Goal: Task Accomplishment & Management: Manage account settings

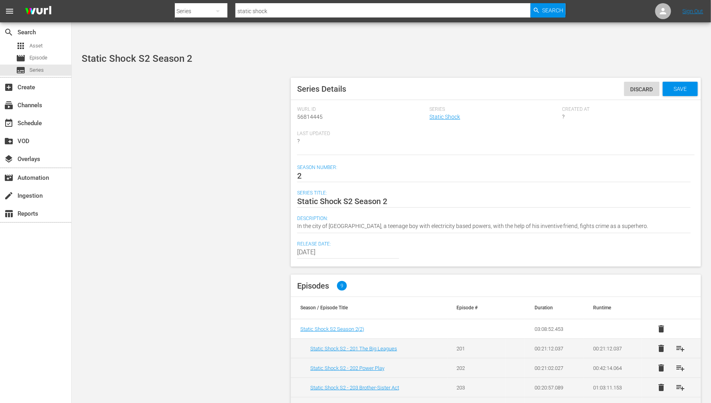
click at [192, 170] on div "Series Details Discard Save Wurl Id 56814445 Series Static Shock Created At ? L…" at bounding box center [391, 296] width 627 height 444
click at [263, 130] on div "Series Details Discard Save Wurl Id 56814445 Series Static Shock Created At ? L…" at bounding box center [391, 296] width 627 height 444
click at [261, 120] on div "Series Details Discard Save Wurl Id 56814445 Series Static Shock Created At ? L…" at bounding box center [391, 296] width 627 height 444
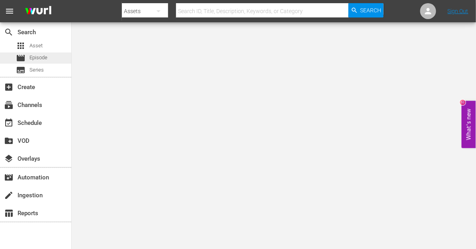
click at [49, 56] on div "movie Episode" at bounding box center [35, 58] width 71 height 11
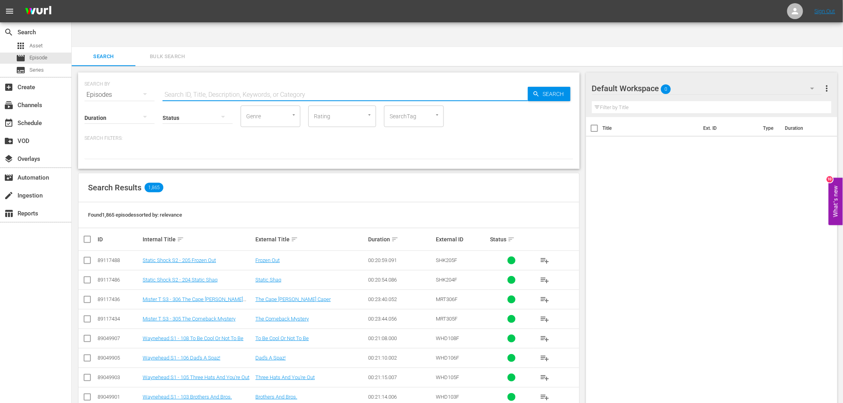
click at [304, 85] on input "text" at bounding box center [344, 94] width 365 height 19
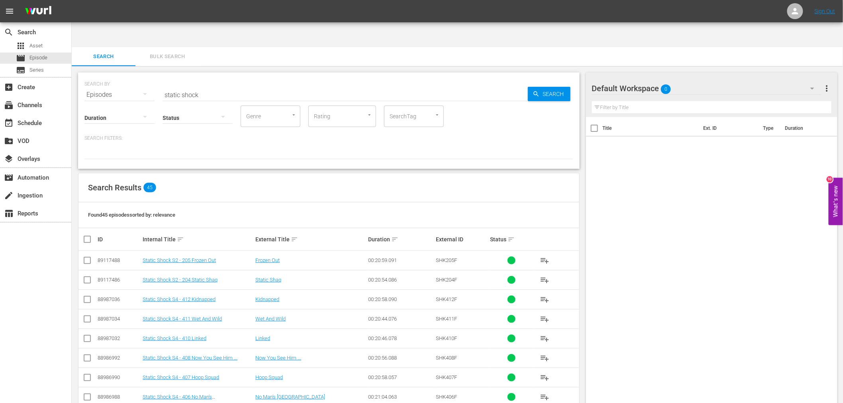
click at [225, 85] on input "static shock" at bounding box center [344, 94] width 365 height 19
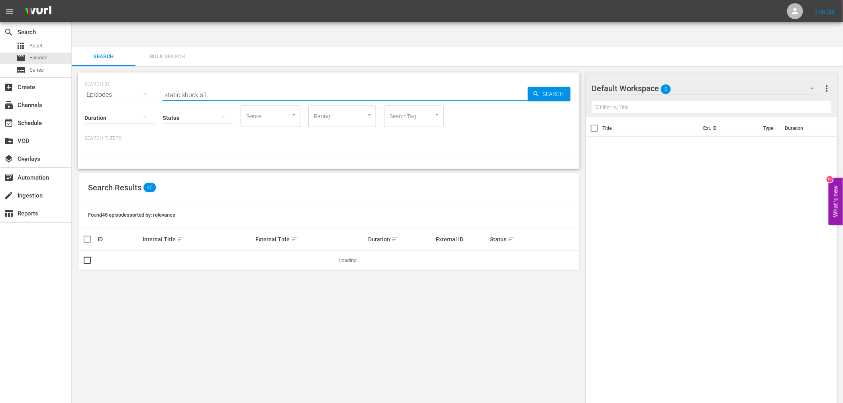
type input "static shock s1"
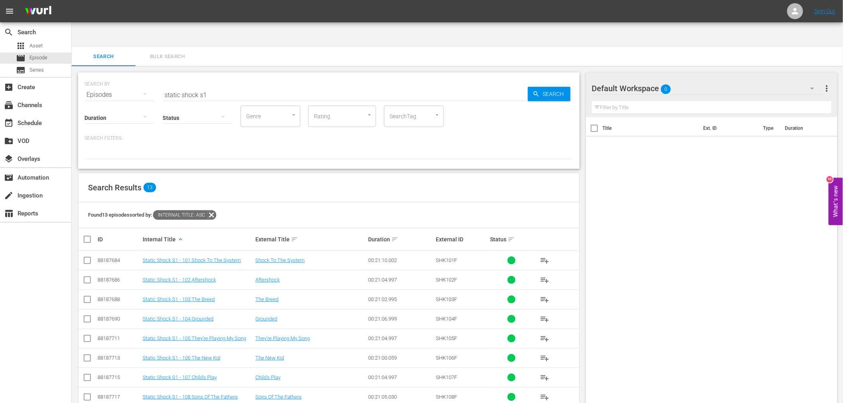
scroll to position [92, 0]
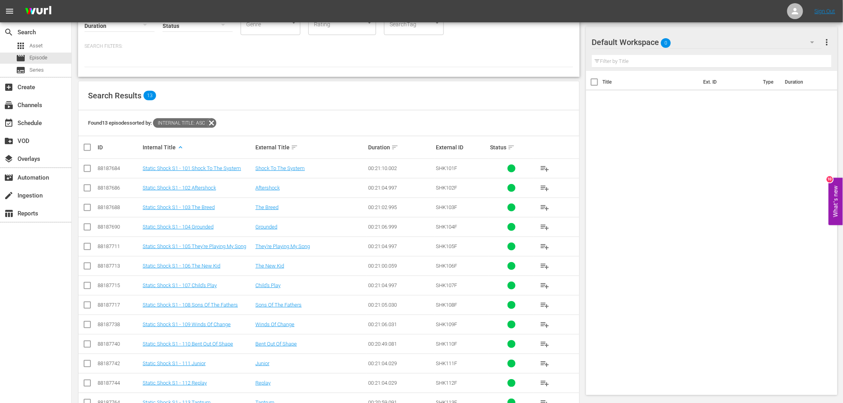
click at [89, 143] on input "checkbox" at bounding box center [90, 148] width 16 height 10
checkbox input "true"
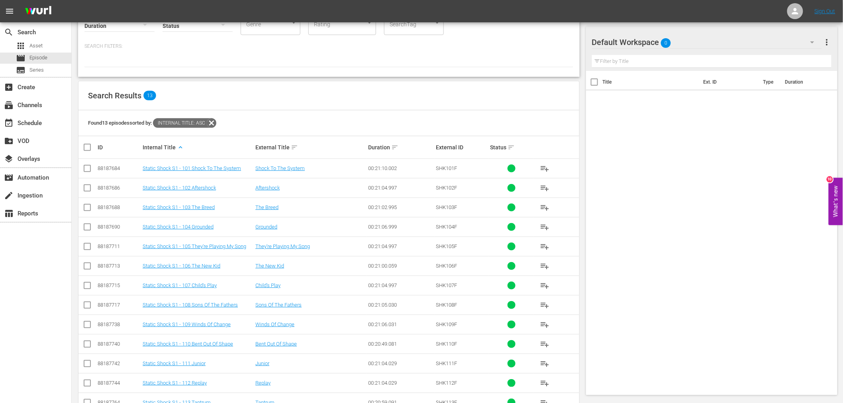
checkbox input "true"
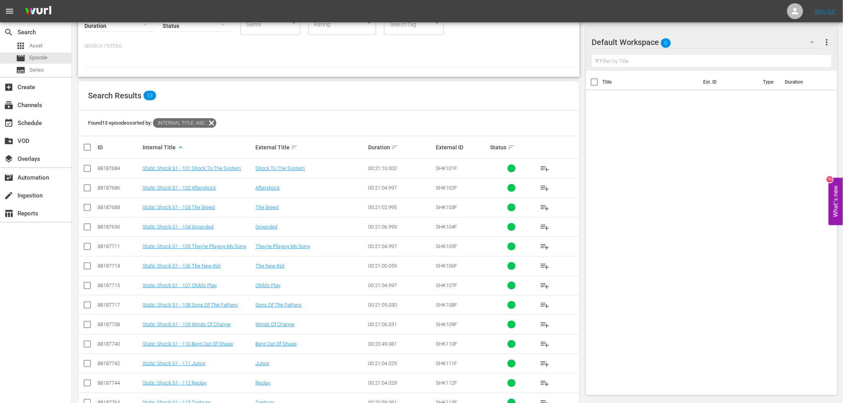
checkbox input "true"
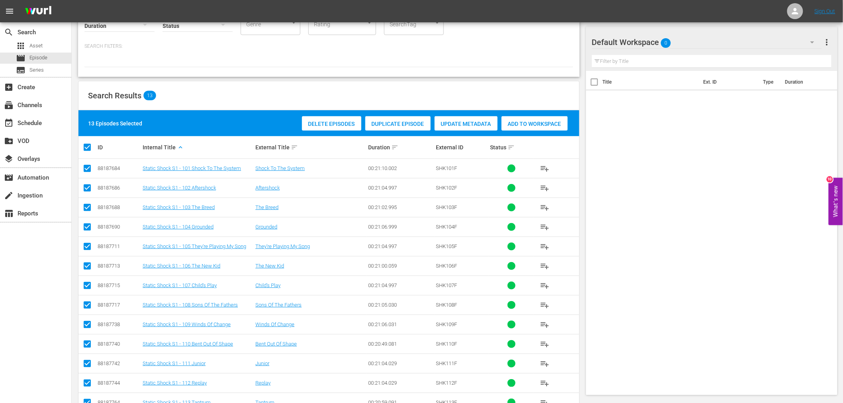
click at [469, 121] on span "Update Metadata" at bounding box center [465, 124] width 63 height 6
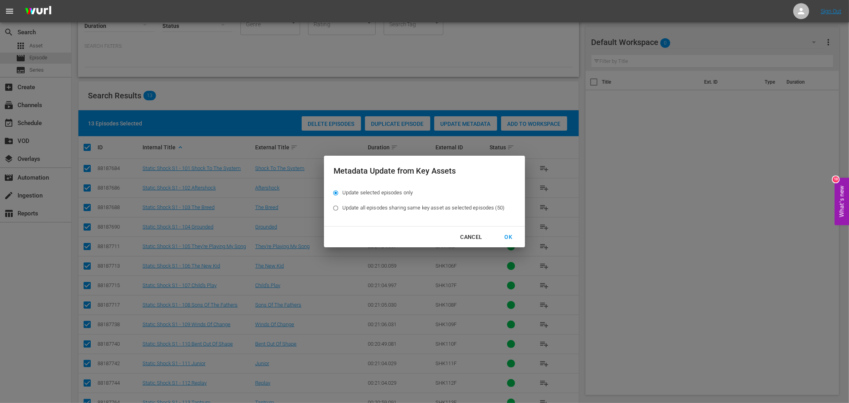
click at [456, 205] on span "Update all episodes sharing same key asset as selected episodes (50)" at bounding box center [423, 208] width 162 height 8
click at [342, 205] on input "Update all episodes sharing same key asset as selected episodes (50)" at bounding box center [335, 209] width 13 height 13
radio input "true"
click at [475, 234] on div "OK" at bounding box center [508, 237] width 21 height 10
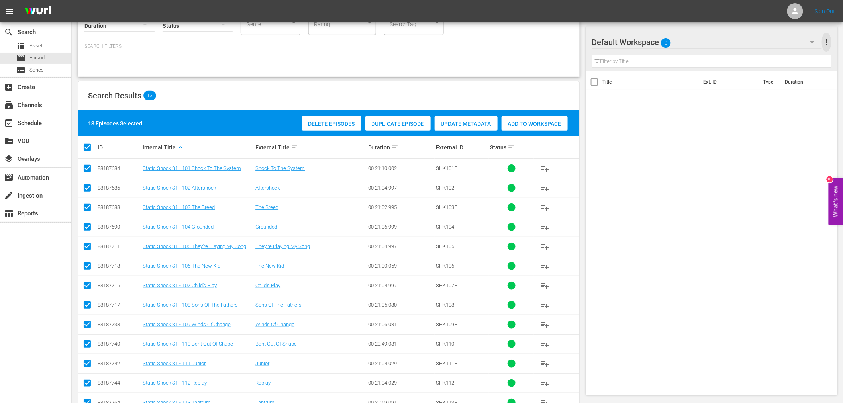
click at [475, 37] on span "more_vert" at bounding box center [827, 42] width 10 height 10
click at [475, 202] on div "Title Ext. ID Type Duration" at bounding box center [712, 231] width 252 height 321
click at [475, 213] on div "Title Ext. ID Type Duration" at bounding box center [712, 231] width 252 height 321
click at [475, 223] on div "Title Ext. ID Type Duration" at bounding box center [712, 231] width 252 height 321
click at [90, 143] on input "checkbox" at bounding box center [90, 148] width 16 height 10
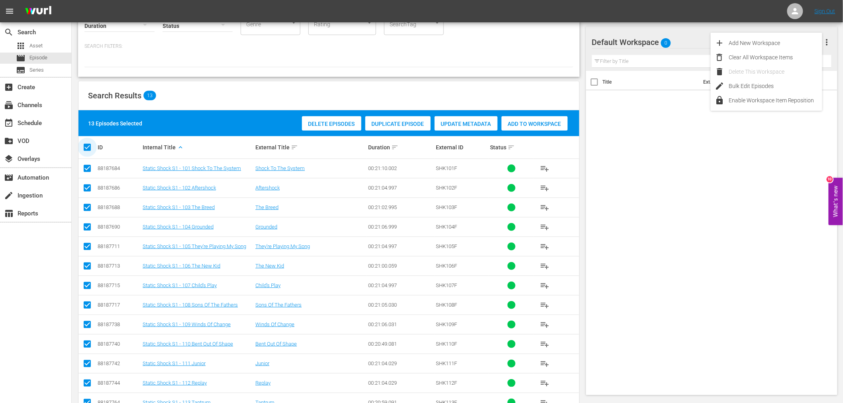
checkbox input "false"
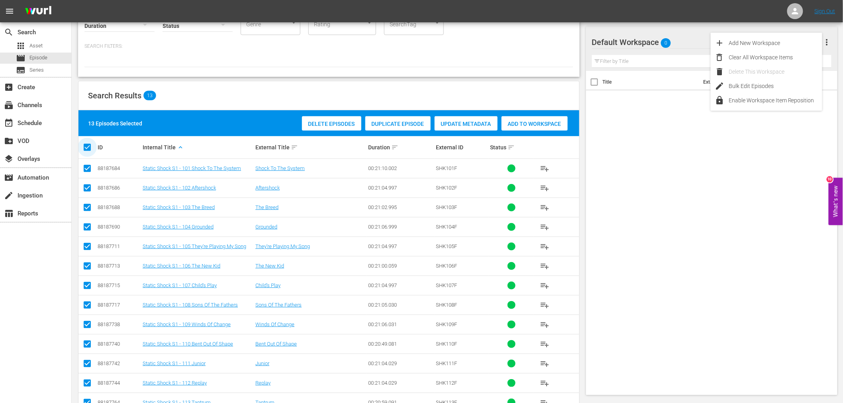
checkbox input "false"
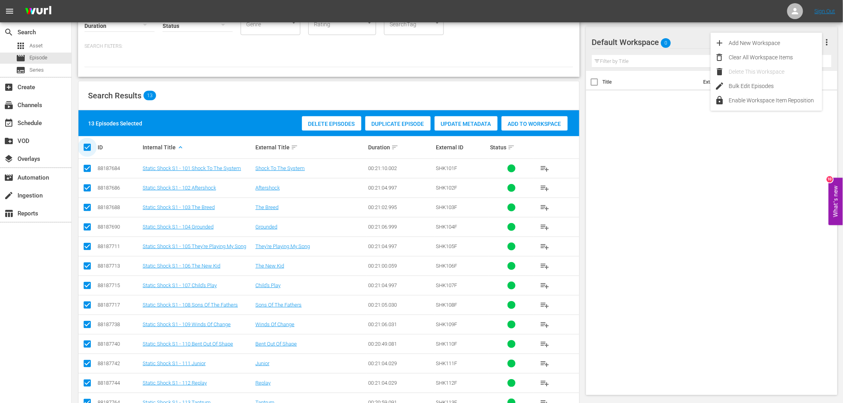
checkbox input "false"
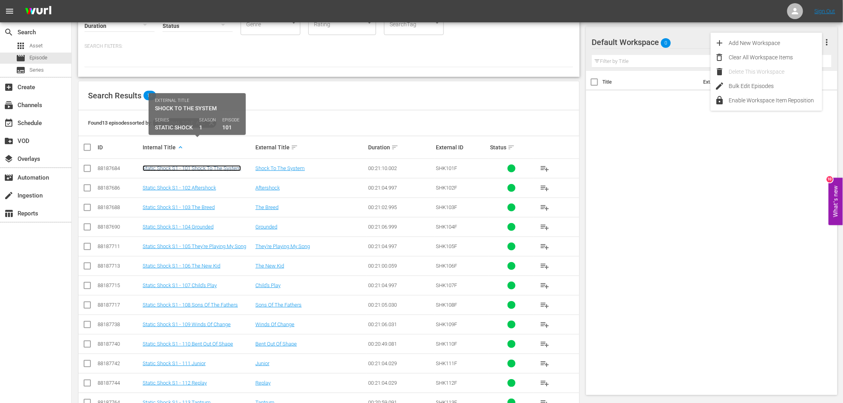
click at [199, 165] on link "Static Shock S1 - 101 Shock To The System" at bounding box center [192, 168] width 98 height 6
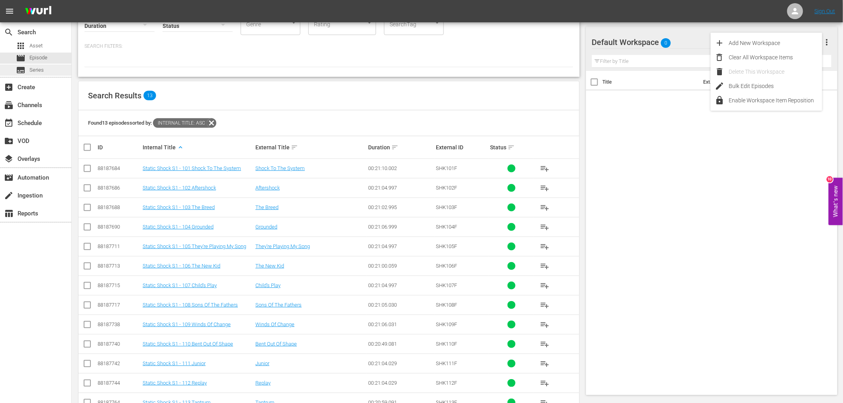
click at [33, 75] on div "search Search apps Asset movie Episode subtitles Series" at bounding box center [35, 49] width 71 height 55
click at [33, 70] on span "Series" at bounding box center [36, 70] width 14 height 8
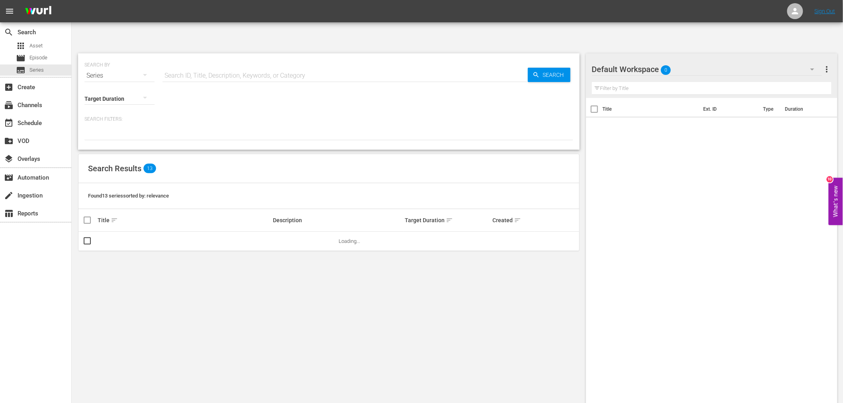
click at [298, 82] on hr at bounding box center [344, 82] width 365 height 0
drag, startPoint x: 286, startPoint y: 49, endPoint x: 282, endPoint y: 46, distance: 5.1
click at [286, 66] on input "text" at bounding box center [344, 75] width 365 height 19
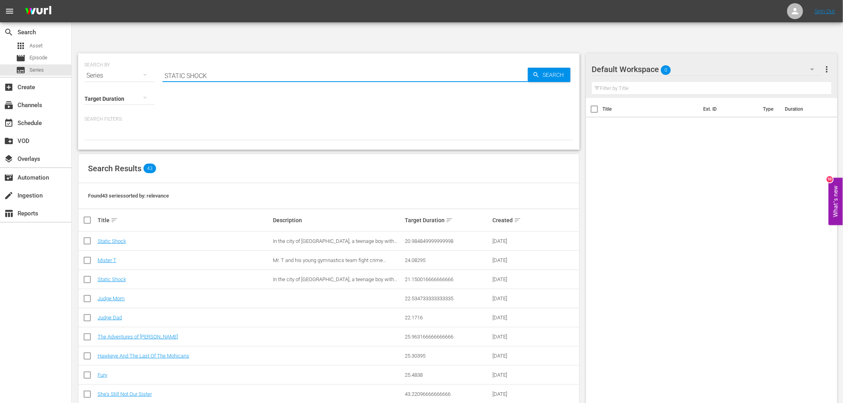
type input "STATIC SHOCK"
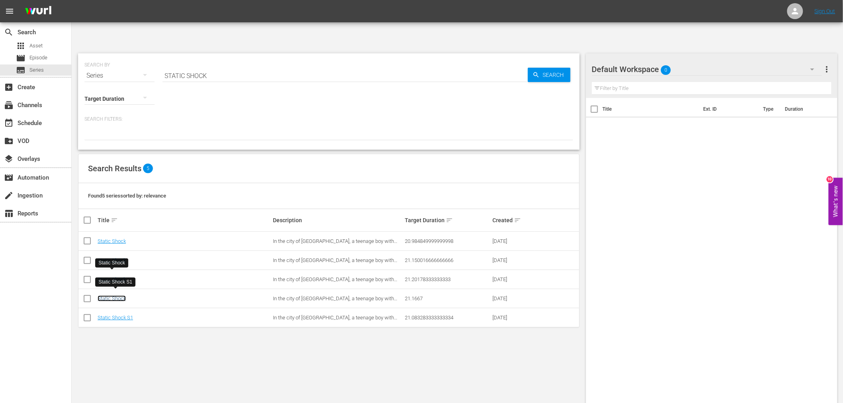
click at [119, 249] on link "Static Shock" at bounding box center [112, 298] width 28 height 6
click at [121, 249] on link "Static Shock" at bounding box center [112, 279] width 28 height 6
click at [239, 249] on div "SEARCH BY Search By Series Search ID, Title, Description, Keywords, or Category…" at bounding box center [329, 238] width 514 height 382
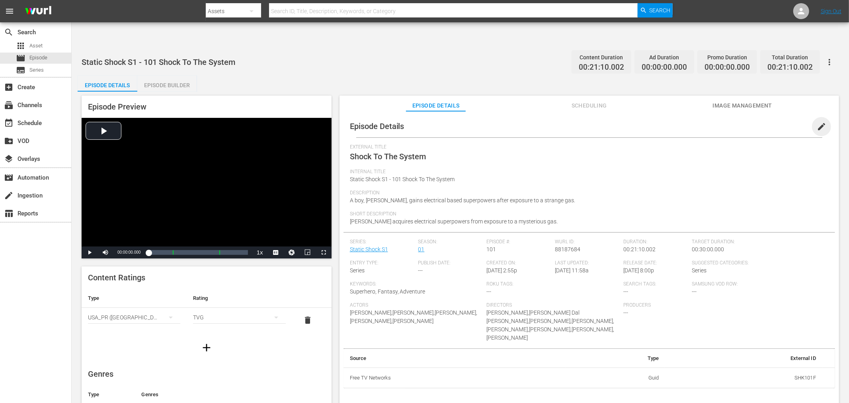
click at [819, 122] on span "edit" at bounding box center [822, 127] width 10 height 10
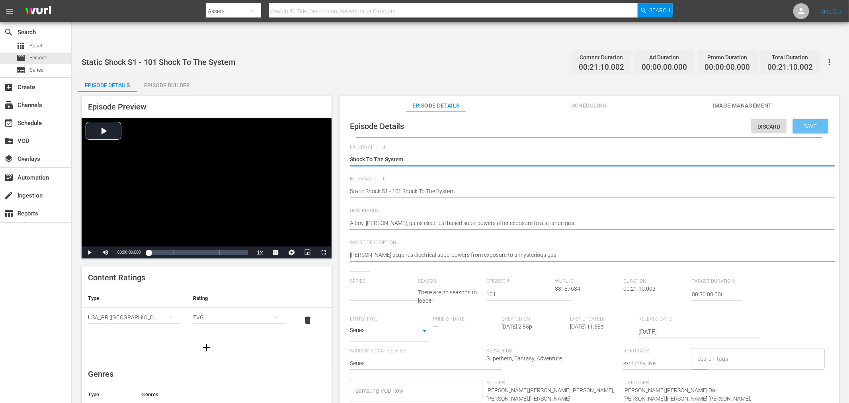
click at [804, 123] on span "Save" at bounding box center [811, 126] width 26 height 6
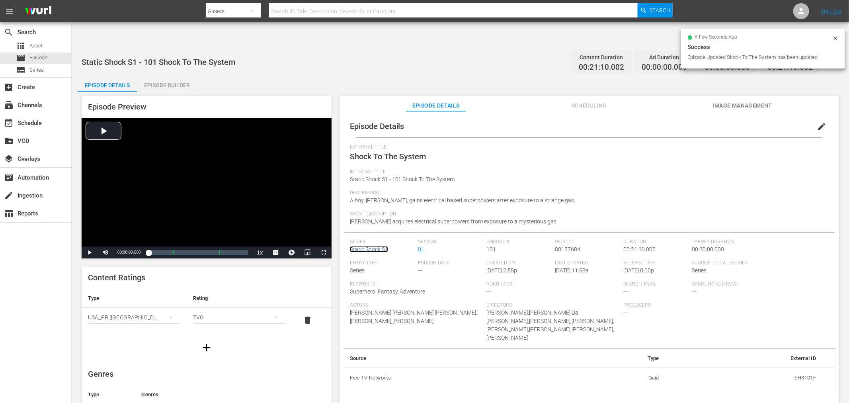
click at [369, 246] on link "Static Shock S1" at bounding box center [369, 249] width 38 height 6
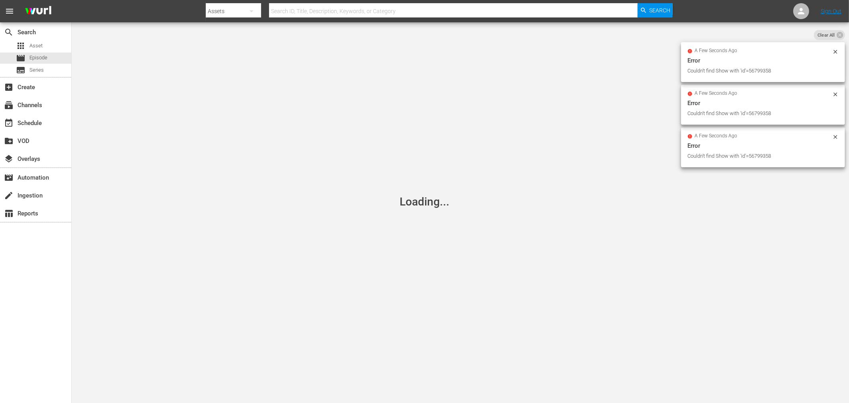
click at [839, 53] on icon at bounding box center [836, 52] width 6 height 6
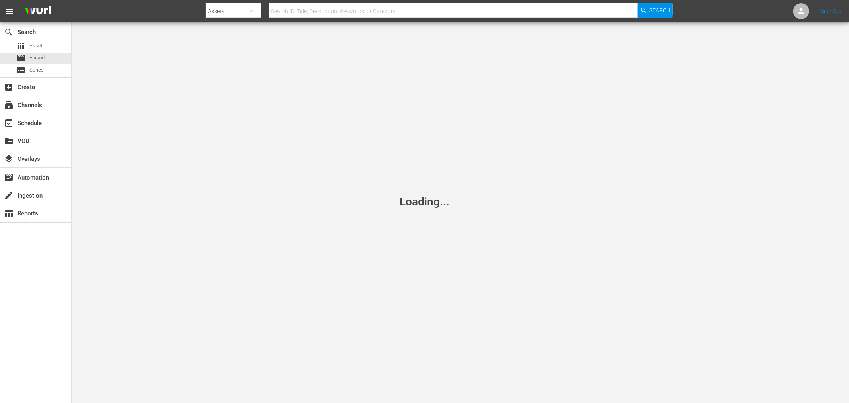
click at [682, 117] on div "Loading..." at bounding box center [424, 201] width 849 height 403
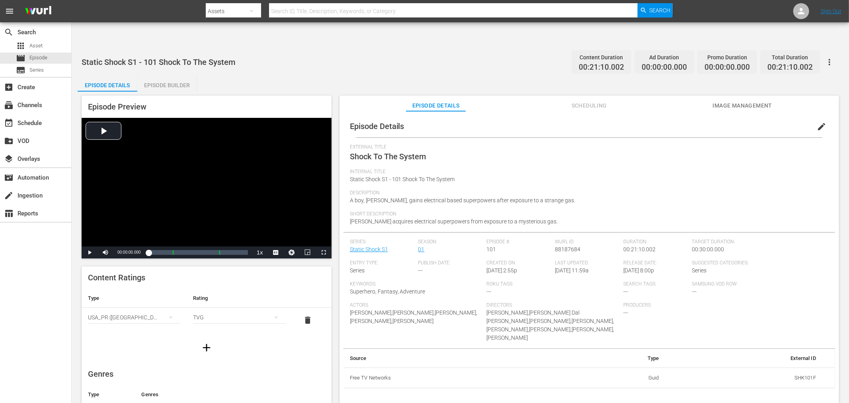
click at [820, 50] on div "Total Duration 00:21:10.002" at bounding box center [791, 61] width 60 height 23
click at [829, 57] on icon "button" at bounding box center [830, 62] width 10 height 10
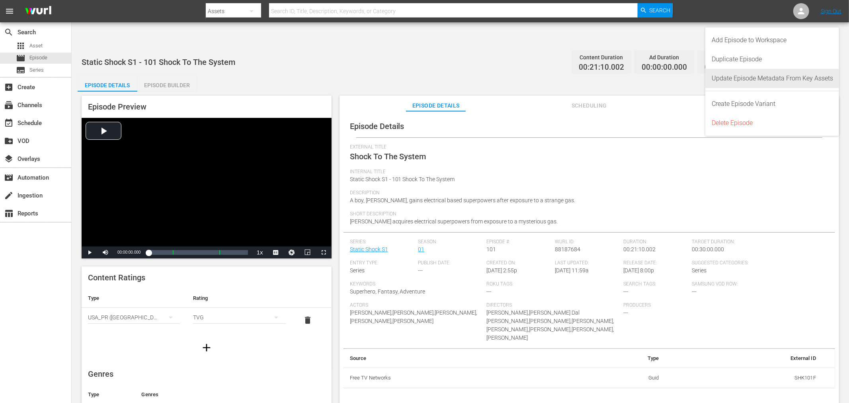
click at [781, 82] on div "Update Episode Metadata From Key Assets" at bounding box center [772, 78] width 121 height 19
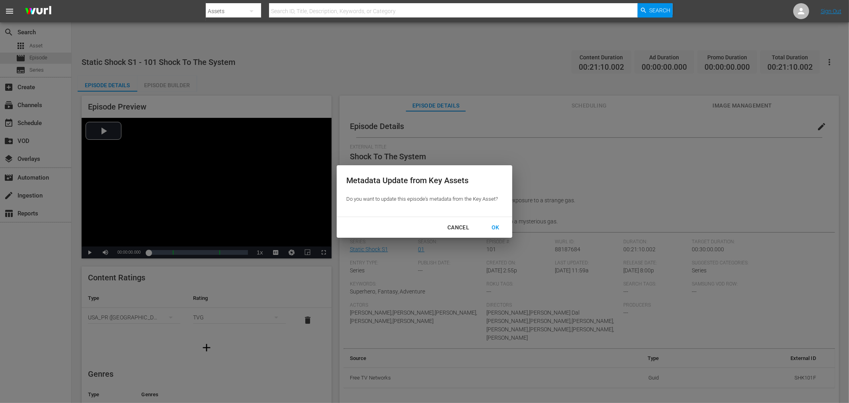
click at [498, 230] on div "OK" at bounding box center [495, 228] width 21 height 10
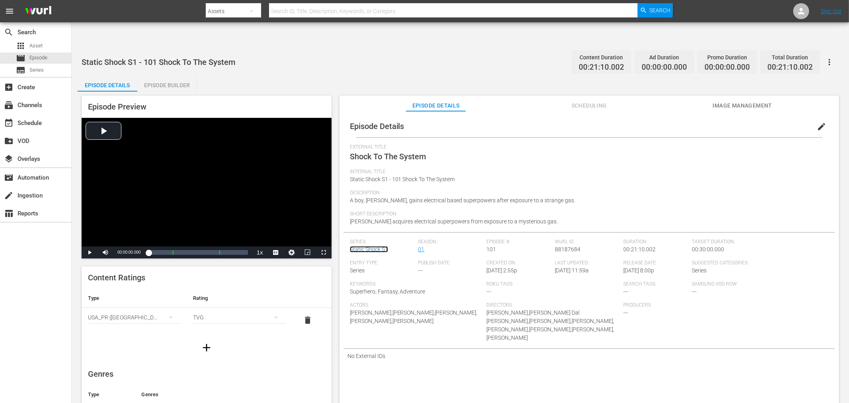
click at [365, 246] on link "Static Shock S1" at bounding box center [369, 249] width 38 height 6
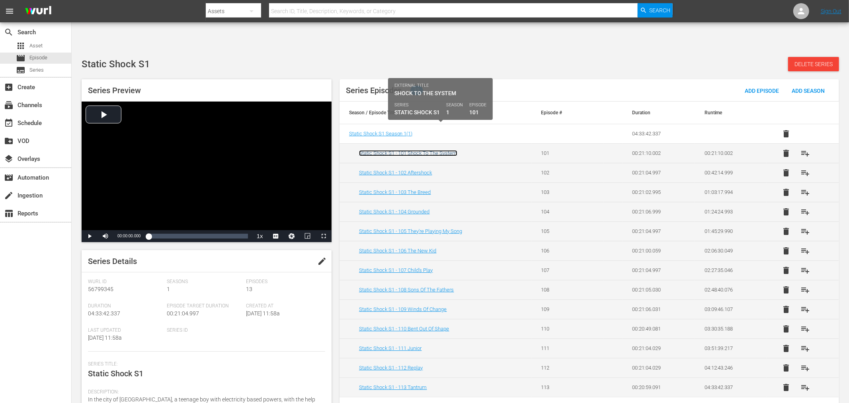
click at [416, 150] on link "Static Shock S1 - 101 Shock To The System" at bounding box center [408, 153] width 98 height 6
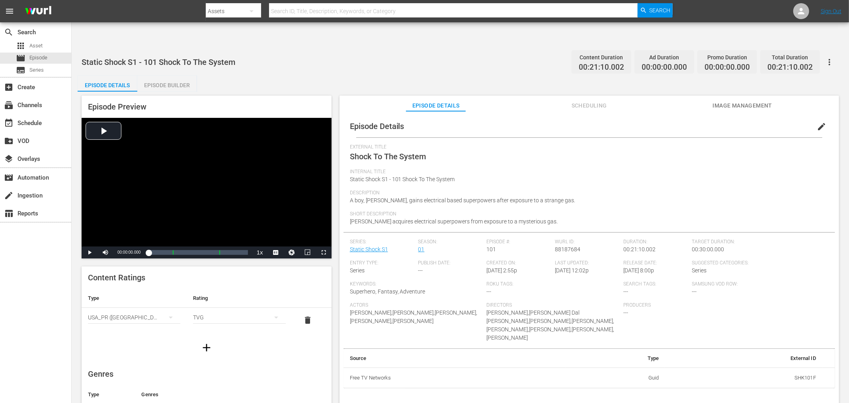
click at [817, 122] on span "edit" at bounding box center [822, 127] width 10 height 10
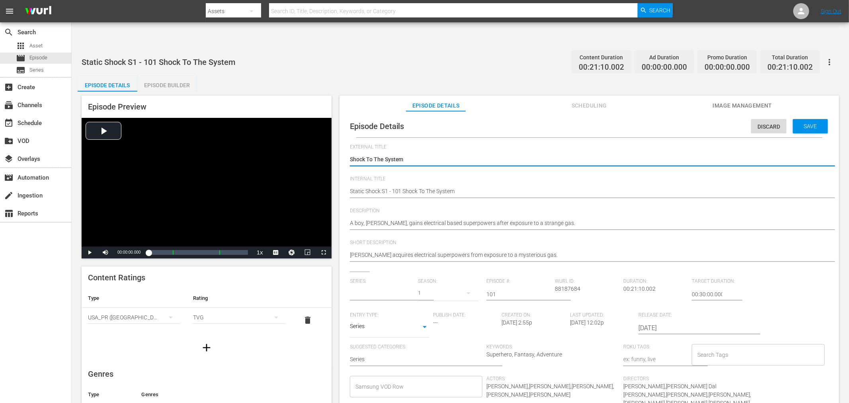
click at [401, 285] on input "text" at bounding box center [382, 294] width 65 height 19
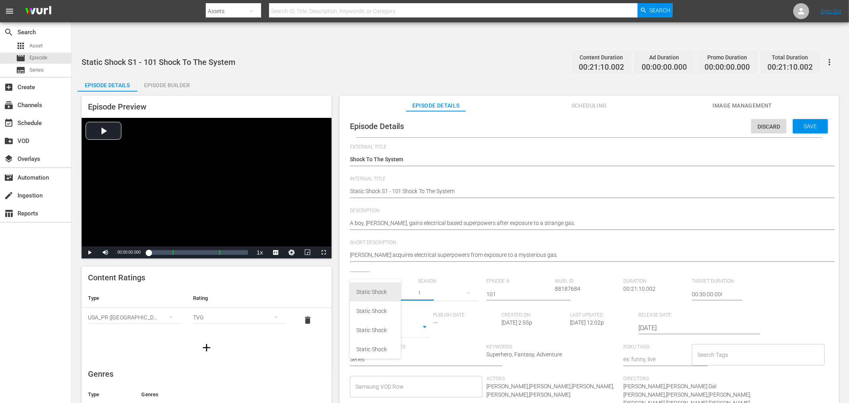
click at [377, 292] on div "Static Shock" at bounding box center [375, 291] width 38 height 19
type input "Static Shock"
click at [418, 282] on div "2" at bounding box center [448, 293] width 61 height 22
click at [428, 301] on div "1" at bounding box center [428, 302] width 3 height 8
click at [805, 119] on div "Save" at bounding box center [810, 126] width 35 height 14
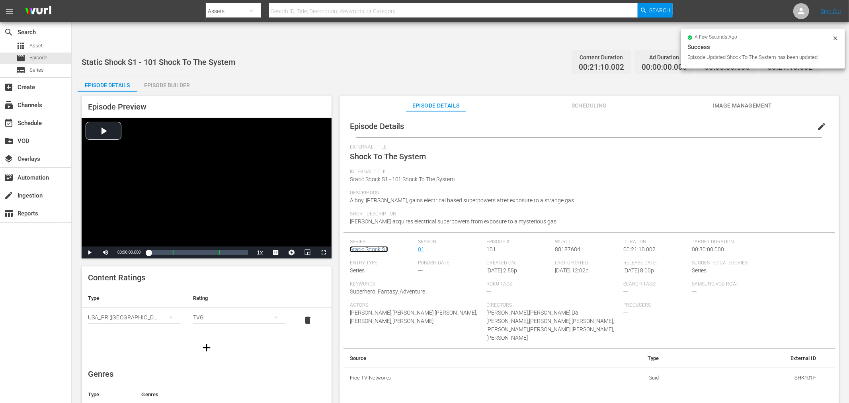
click at [372, 246] on link "Static Shock S1" at bounding box center [369, 249] width 38 height 6
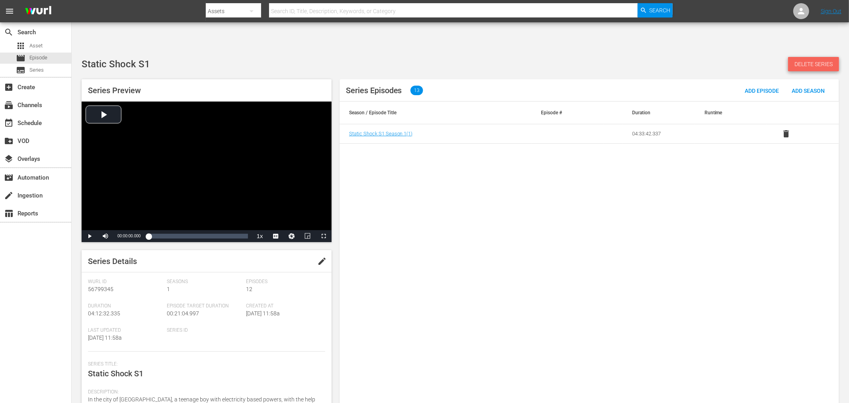
click at [820, 61] on span "Delete Series" at bounding box center [813, 64] width 51 height 6
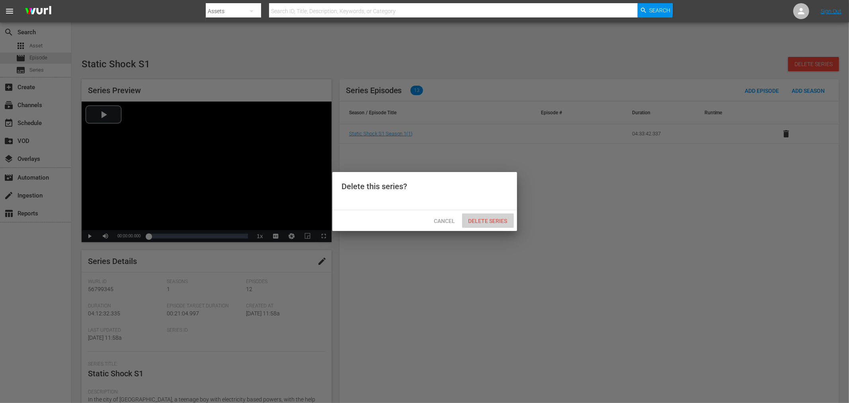
click at [483, 221] on span "Delete Series" at bounding box center [488, 221] width 52 height 6
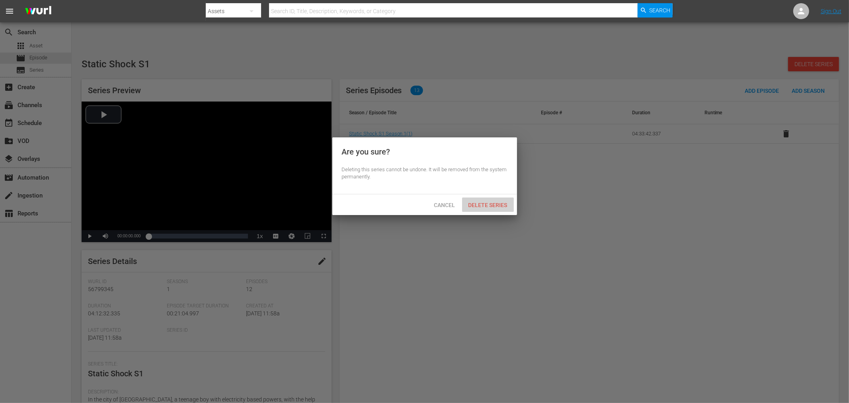
click at [490, 209] on div "Delete Series" at bounding box center [488, 205] width 52 height 15
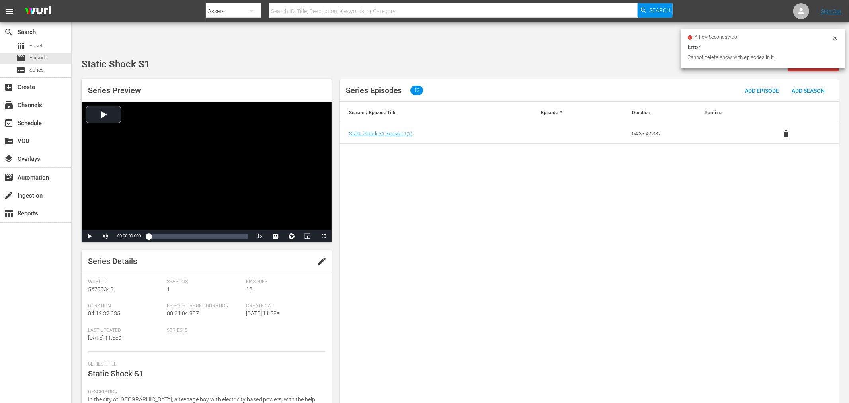
click at [836, 40] on icon at bounding box center [836, 38] width 6 height 6
click at [786, 129] on span "delete" at bounding box center [787, 134] width 10 height 10
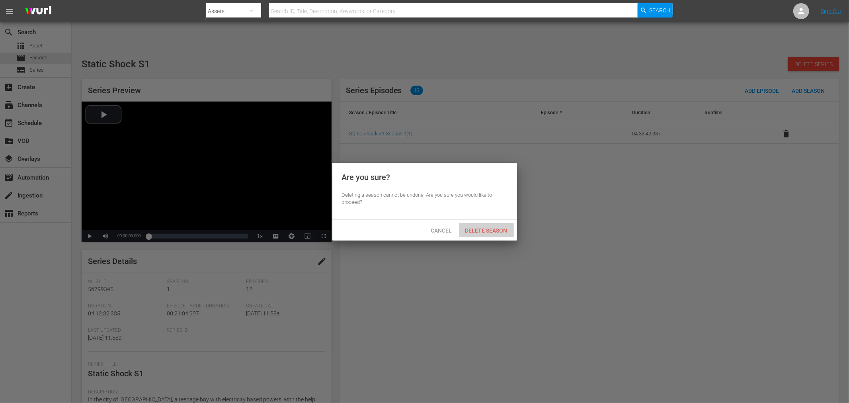
click at [471, 230] on span "Delete Season" at bounding box center [486, 230] width 55 height 6
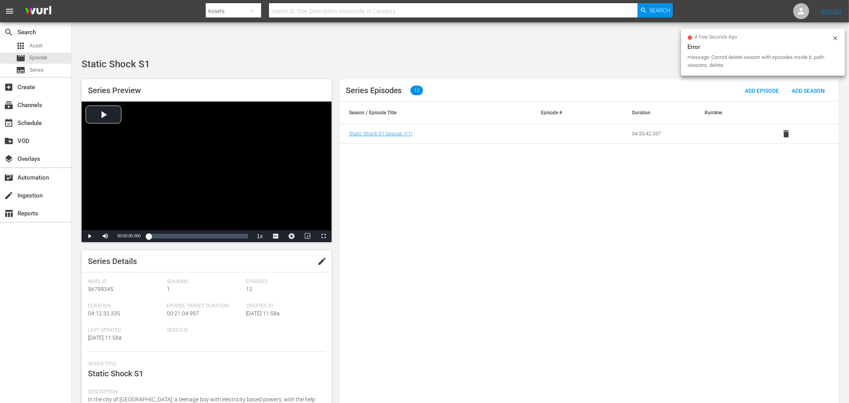
click at [842, 36] on div "a few seconds ago Error message: Cannot delete season with episodes inside it..…" at bounding box center [763, 52] width 164 height 47
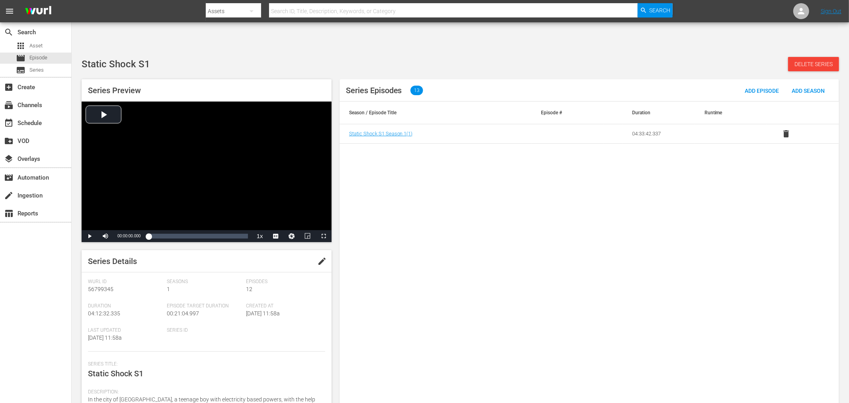
click at [774, 153] on div "Series Episodes 13 Add Episode Add Season Season / Episode Title Episode # Dura…" at bounding box center [590, 246] width 500 height 334
click at [817, 57] on div "Delete Series" at bounding box center [813, 64] width 51 height 14
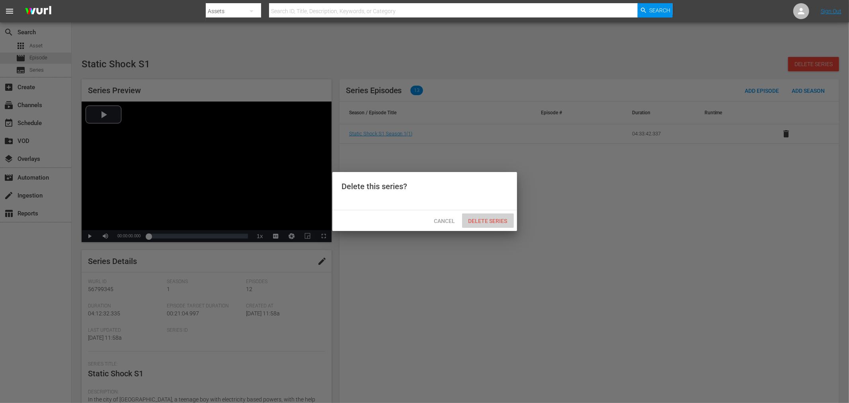
click at [479, 224] on div "Delete Series" at bounding box center [488, 220] width 52 height 15
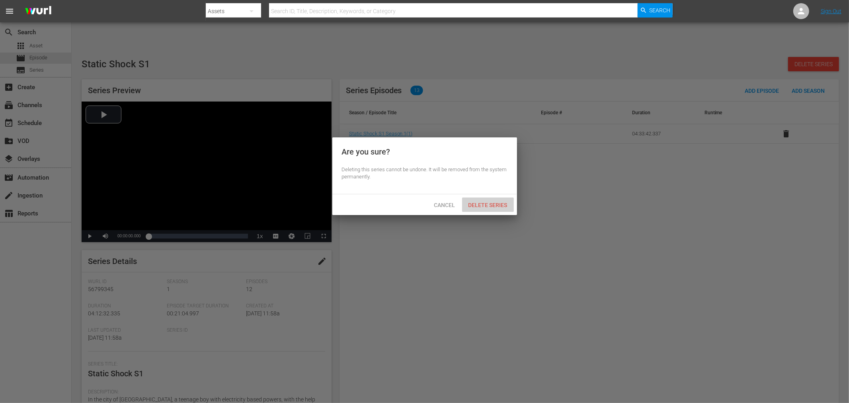
click at [483, 209] on div "Delete Series" at bounding box center [488, 205] width 52 height 15
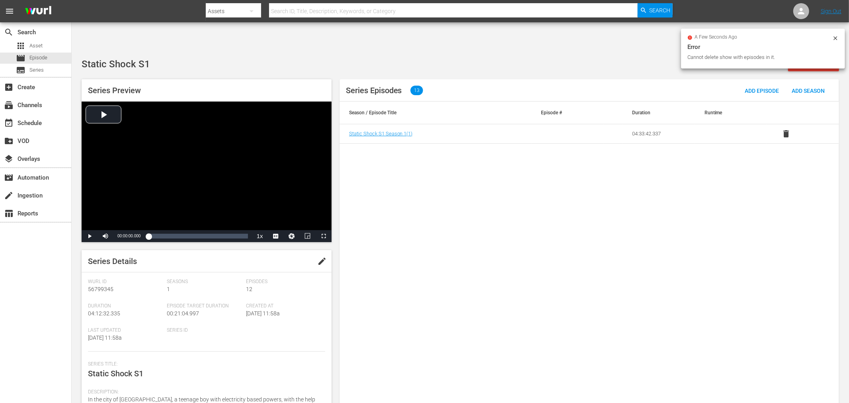
click at [483, 209] on div "Series Episodes 13 Add Episode Add Season Season / Episode Title Episode # Dura…" at bounding box center [590, 246] width 500 height 334
click at [44, 57] on span "Episode" at bounding box center [38, 58] width 18 height 8
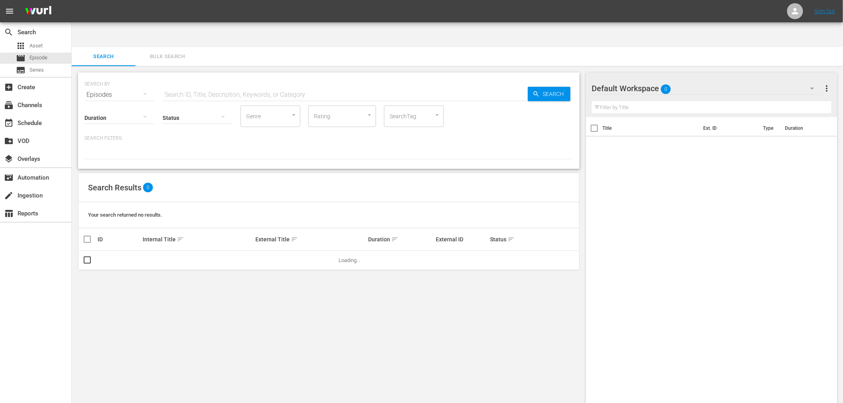
click at [234, 85] on input "text" at bounding box center [344, 94] width 365 height 19
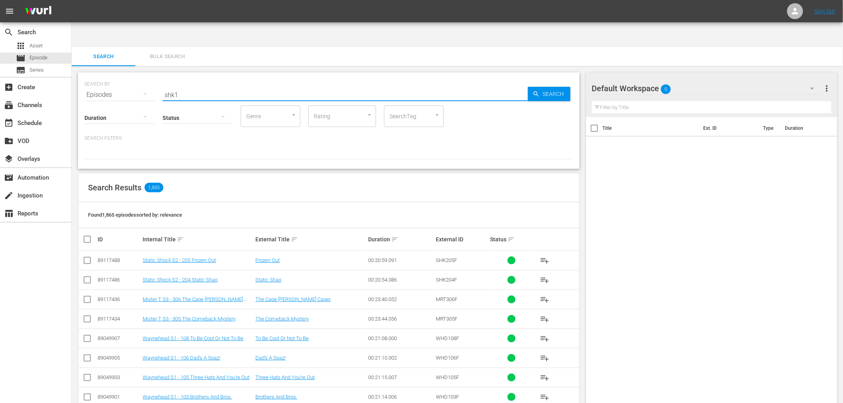
type input "shk1"
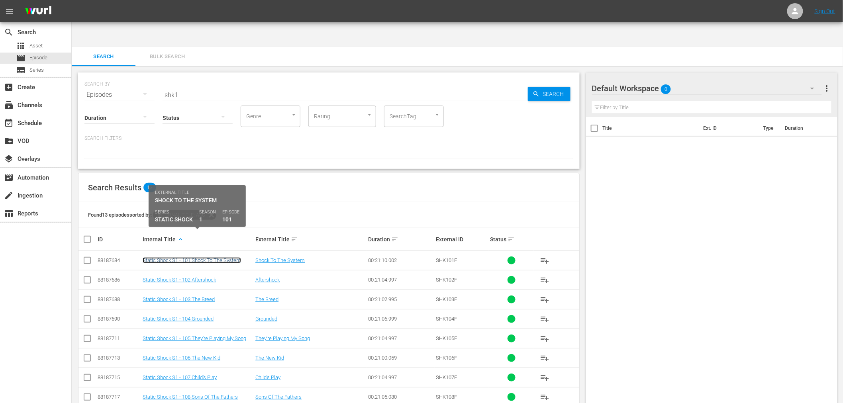
click at [183, 257] on link "Static Shock S1 - 101 Shock To The System" at bounding box center [192, 260] width 98 height 6
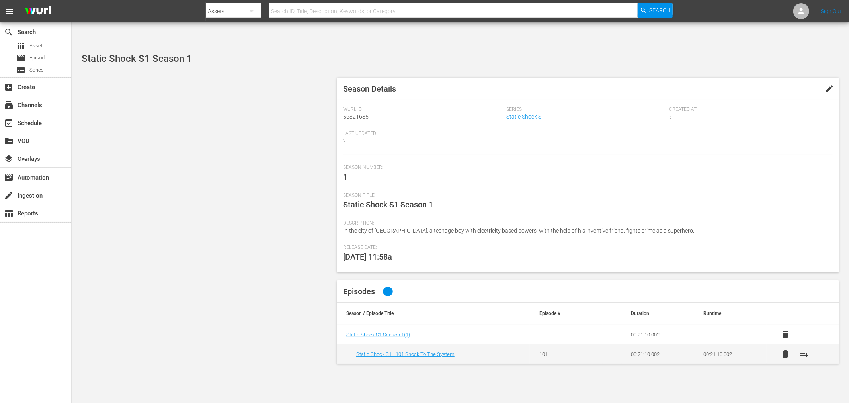
click at [764, 79] on button "edit" at bounding box center [829, 88] width 19 height 19
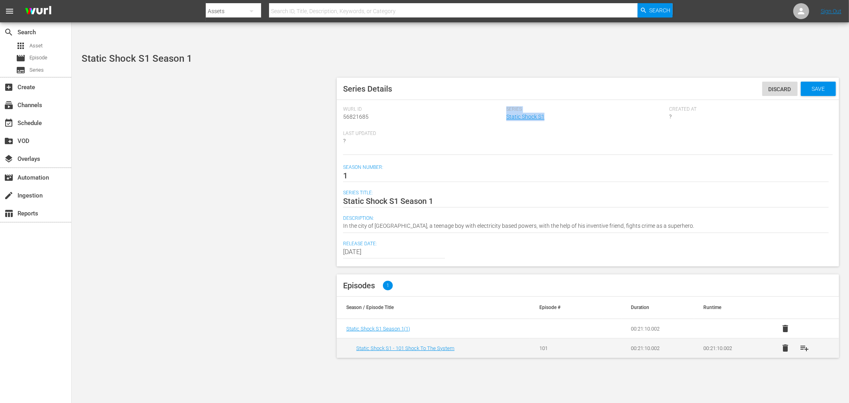
drag, startPoint x: 554, startPoint y: 94, endPoint x: 497, endPoint y: 91, distance: 57.9
click at [497, 106] on div "Wurl Id 56821685 Series Static Shock S1 Created At ? Last Updated ?" at bounding box center [588, 130] width 490 height 49
click at [525, 113] on link "Static Shock S1" at bounding box center [526, 116] width 38 height 6
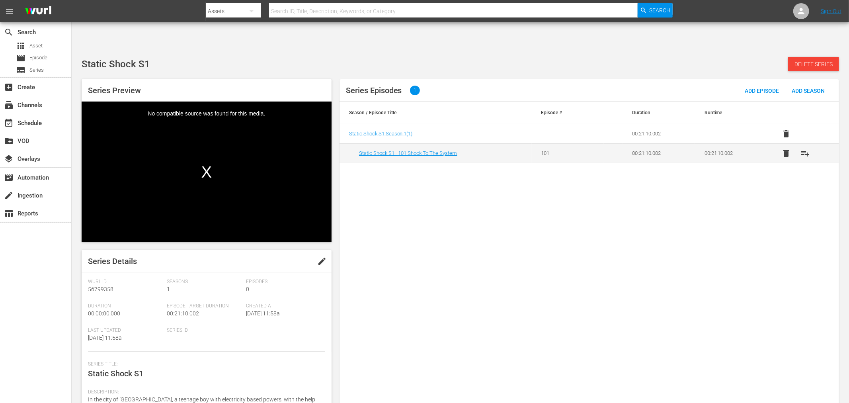
click at [317, 256] on span "edit" at bounding box center [322, 261] width 10 height 10
click at [141, 362] on textarea "Static Shock S1" at bounding box center [204, 373] width 233 height 10
click at [148, 362] on textarea "Static Shock S1" at bounding box center [204, 373] width 233 height 10
type textarea "Static Shock S"
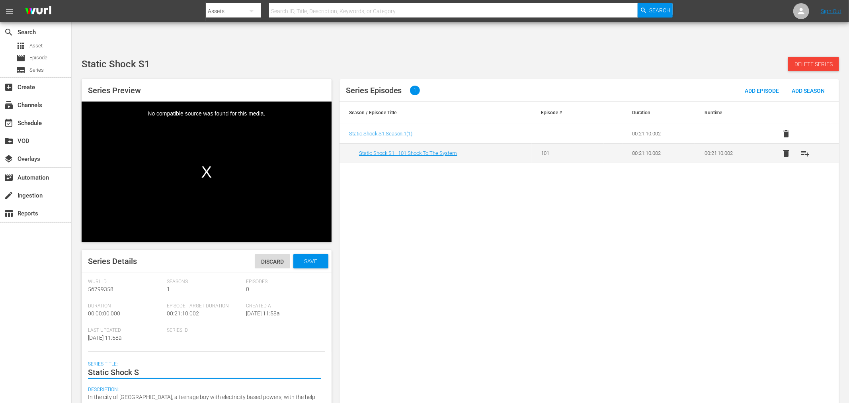
type textarea "Static Shock"
click at [321, 254] on div "Save" at bounding box center [310, 261] width 35 height 14
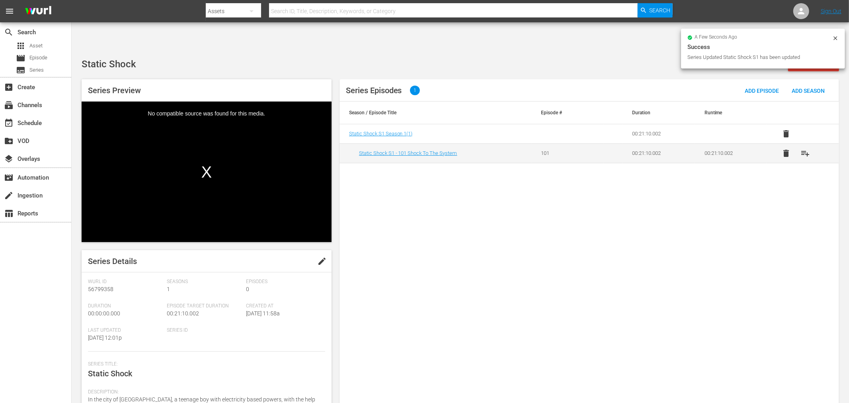
click at [578, 251] on div "Series Episodes 1 Add Episode Add Season Season / Episode Title Episode # Durat…" at bounding box center [590, 246] width 500 height 334
click at [764, 61] on span "Delete Series" at bounding box center [813, 64] width 51 height 6
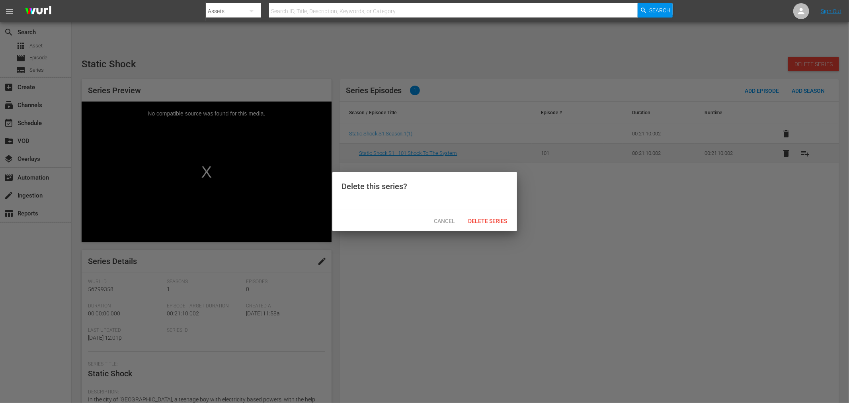
click at [604, 305] on div at bounding box center [424, 201] width 849 height 403
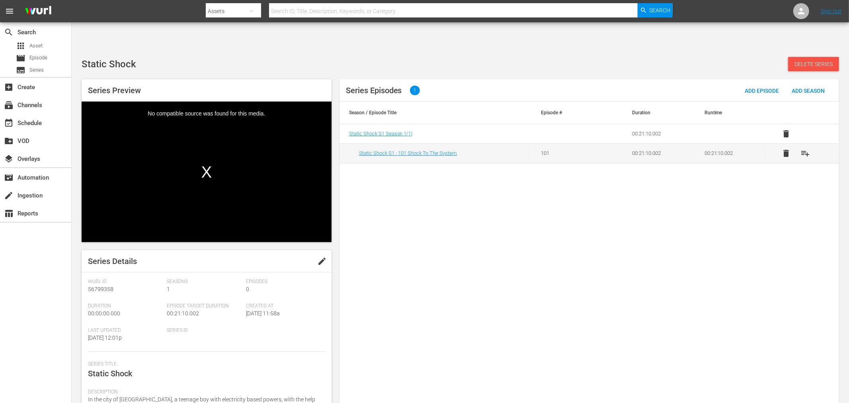
click at [764, 57] on div "Delete Series" at bounding box center [813, 64] width 51 height 14
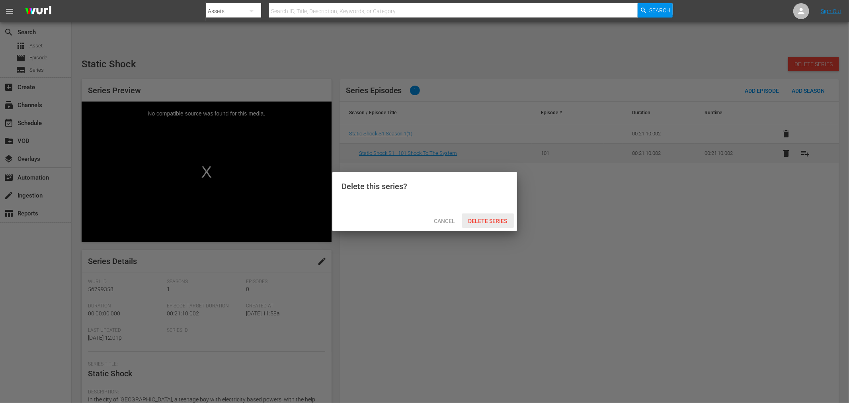
click at [477, 218] on span "Delete Series" at bounding box center [488, 221] width 52 height 6
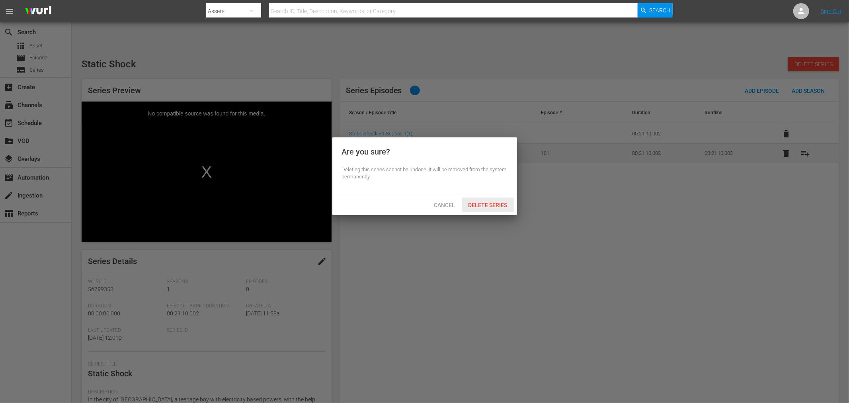
click at [482, 205] on span "Delete Series" at bounding box center [488, 205] width 52 height 6
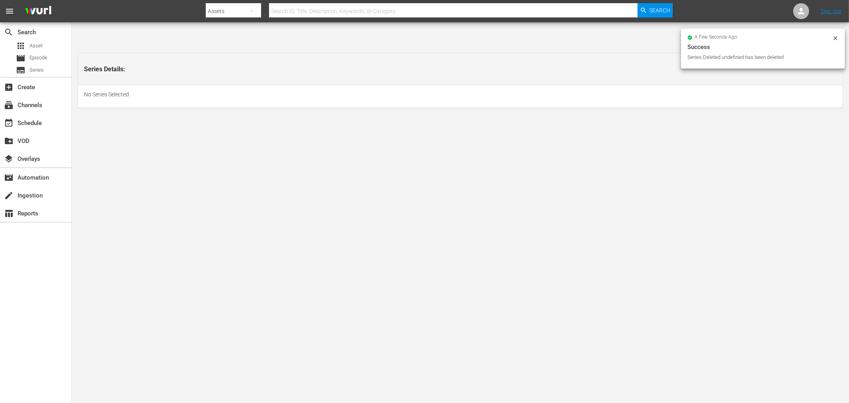
drag, startPoint x: 482, startPoint y: 205, endPoint x: 495, endPoint y: 186, distance: 23.8
click at [486, 202] on body "menu Search By Assets Search ID, Title, Description, Keywords, or Category Sear…" at bounding box center [424, 226] width 849 height 403
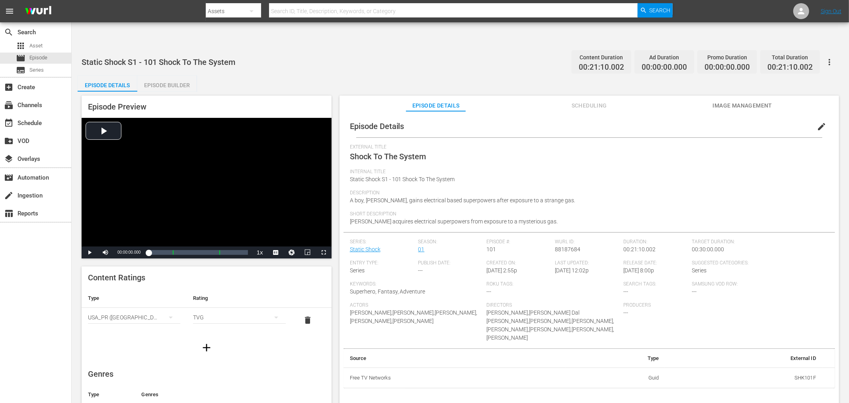
click at [821, 122] on span "edit" at bounding box center [822, 127] width 10 height 10
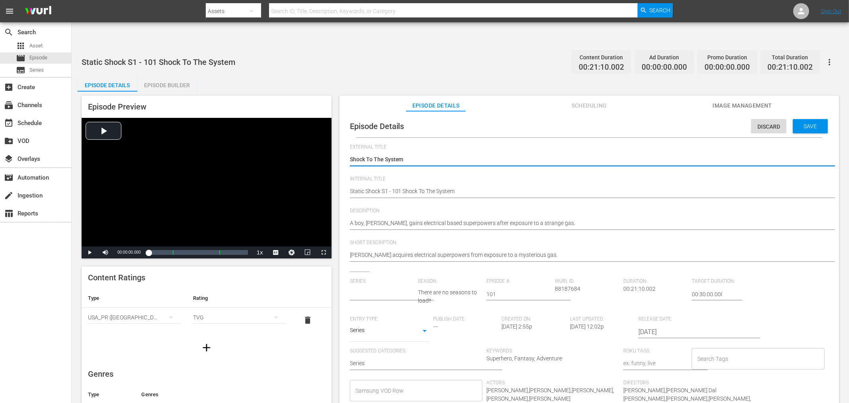
click at [348, 268] on div "Episode Details Discard Save External Title Shock To The System Shock To The Sy…" at bounding box center [590, 314] width 492 height 399
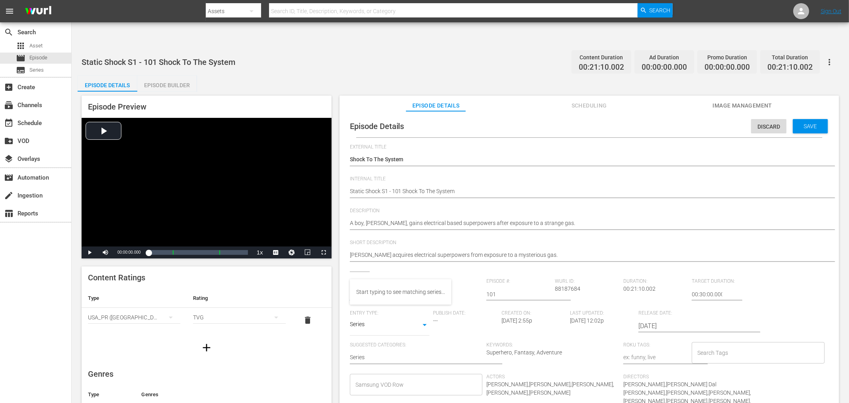
click at [369, 285] on input "text" at bounding box center [382, 294] width 65 height 19
click at [387, 291] on div "Static Shock MAIN USE ME" at bounding box center [389, 295] width 66 height 19
type input "Static Shock MAIN USE ME"
click at [424, 282] on div "2" at bounding box center [448, 293] width 61 height 22
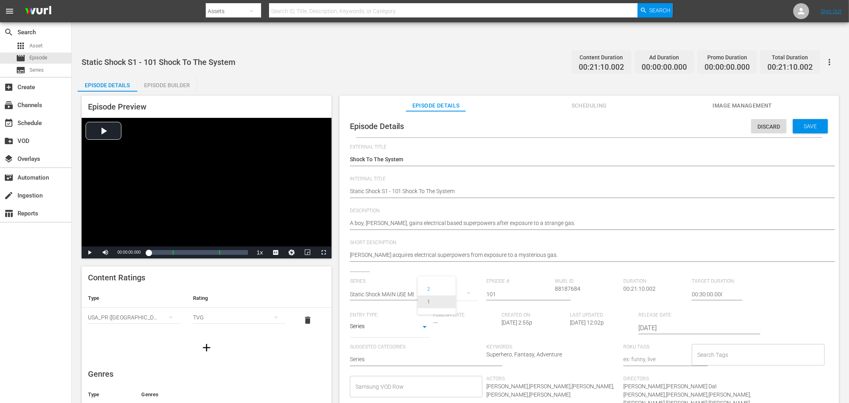
click at [429, 297] on span "1" at bounding box center [437, 301] width 38 height 13
click at [813, 123] on span "Save" at bounding box center [811, 126] width 26 height 6
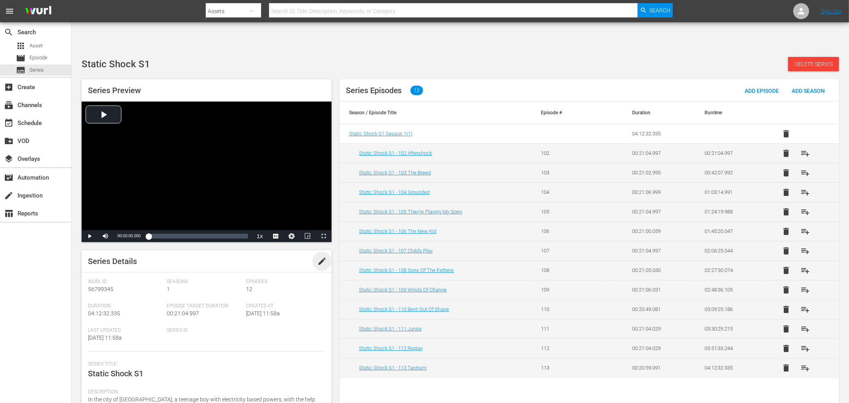
click at [323, 256] on span "edit" at bounding box center [322, 261] width 10 height 10
drag, startPoint x: 133, startPoint y: 348, endPoint x: 161, endPoint y: 352, distance: 28.1
type textarea "Static Shock"
type textarea "Static Shock U"
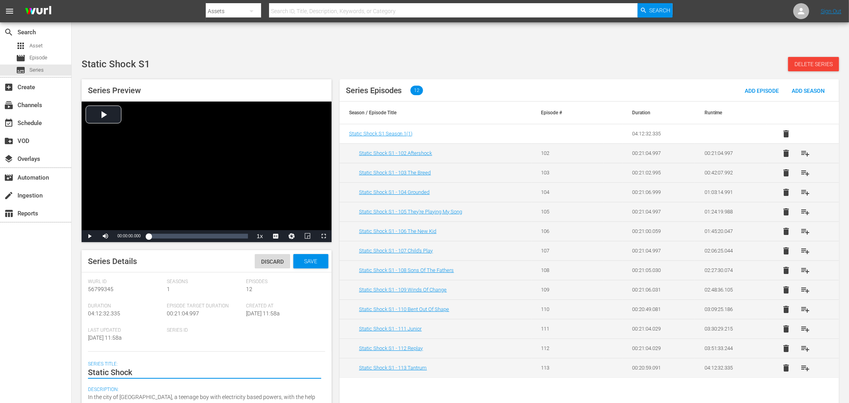
type textarea "Static Shock U"
type textarea "Static Shock US"
type textarea "Static Shock USE"
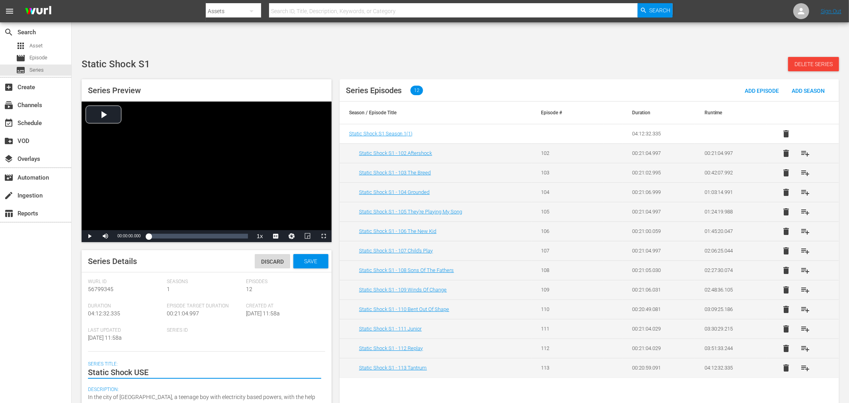
type textarea "Static Shock USE"
type textarea "Static Shock USE M"
type textarea "Static Shock USE ME"
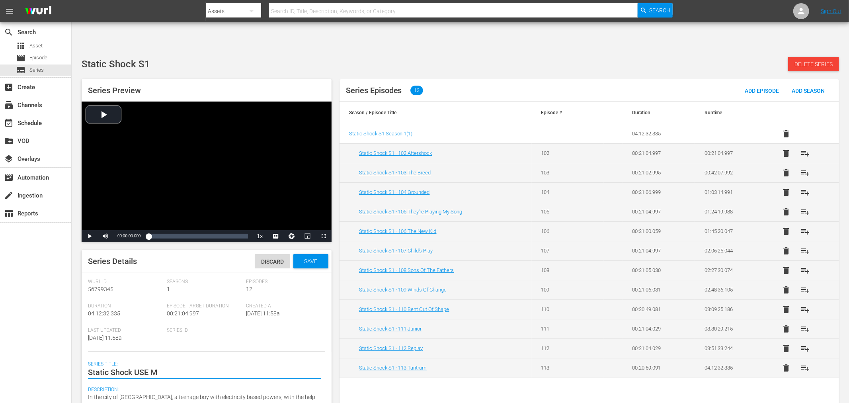
type textarea "Static Shock USE ME"
type textarea "Static Shock USE M"
type textarea "Static Shock USE"
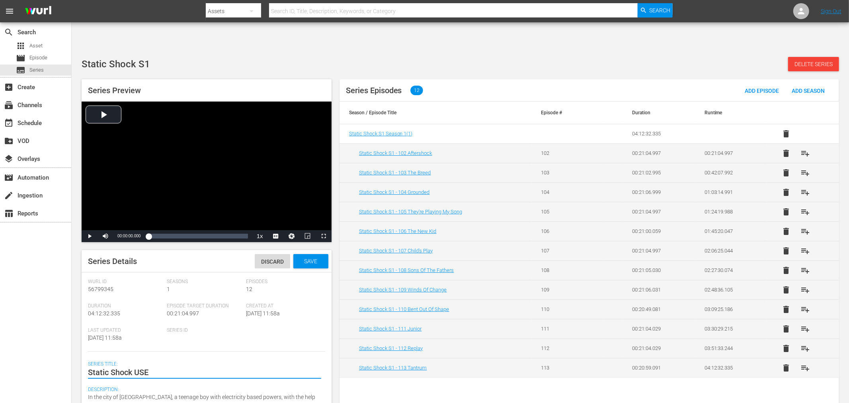
type textarea "Static Shock USE"
type textarea "Static Shock US"
type textarea "Static Shock U"
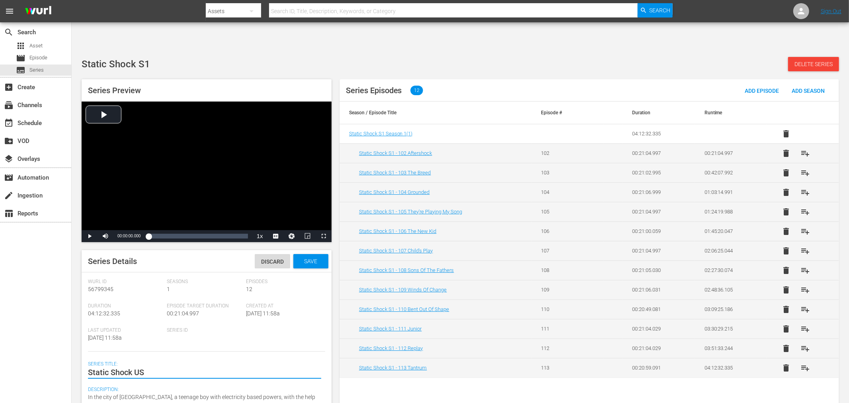
type textarea "Static Shock U"
type textarea "Static Shock"
type textarea "Static Shock M"
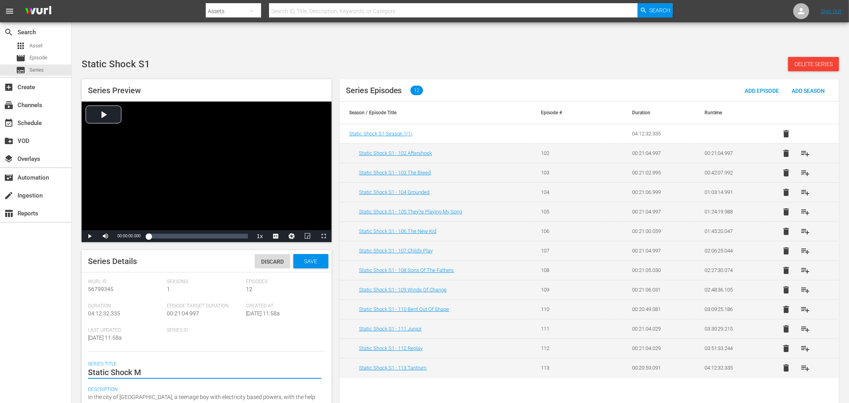
type textarea "Static Shock MA"
type textarea "Static Shock MAI"
type textarea "Static Shock MAIN"
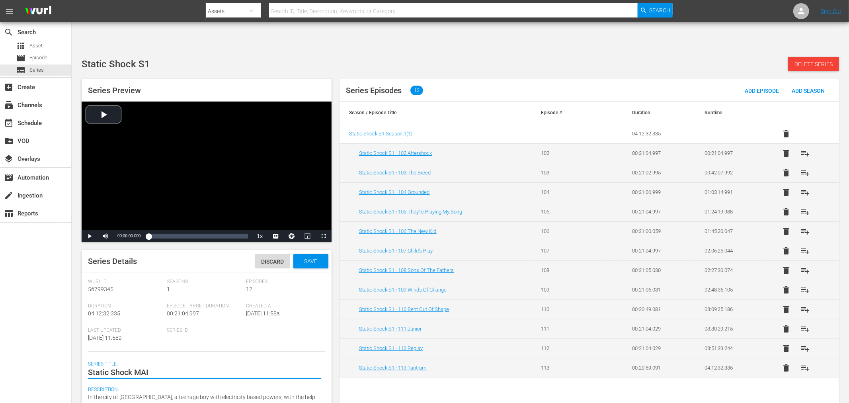
type textarea "Static Shock MAIN"
type textarea "Static Shock MAIN."
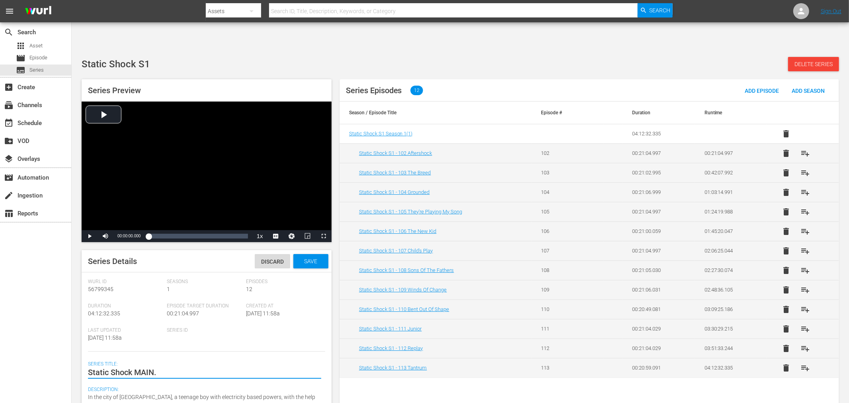
type textarea "Static Shock MAIN. U"
type textarea "Static Shock MAIN."
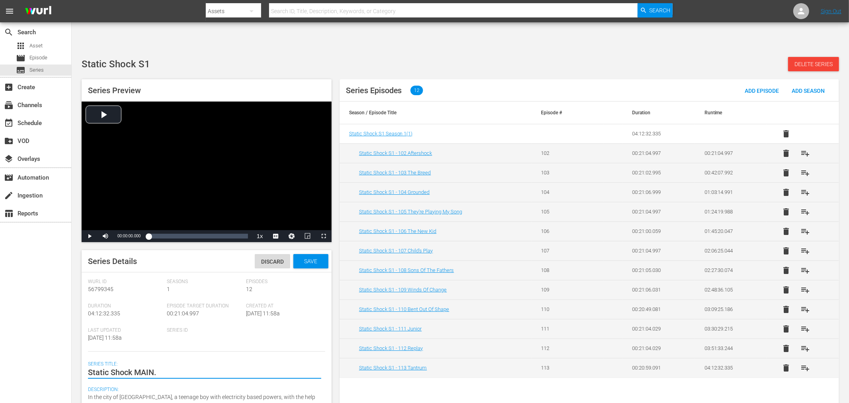
type textarea "Static Shock MAIN."
type textarea "Static Shock MAIN"
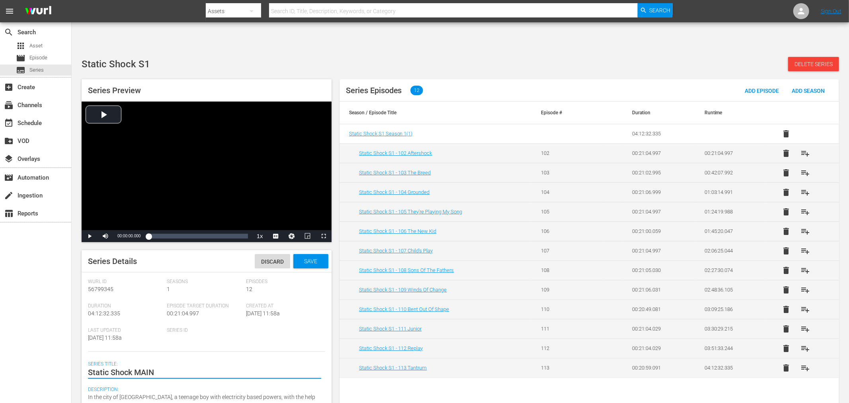
type textarea "Static Shock MAIN U"
type textarea "Static Shock MAIN US"
type textarea "Static Shock MAIN USE"
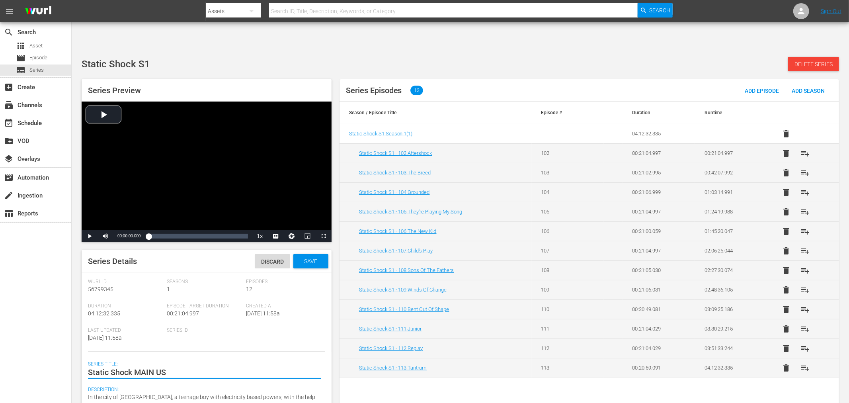
type textarea "Static Shock MAIN USE"
type textarea "Static Shock MAIN USE M"
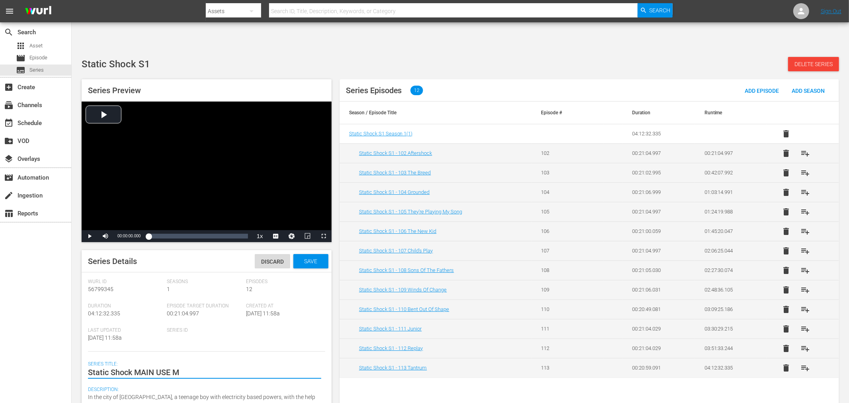
type textarea "Static Shock MAIN USE ME"
click at [313, 258] on span "Save" at bounding box center [311, 261] width 26 height 6
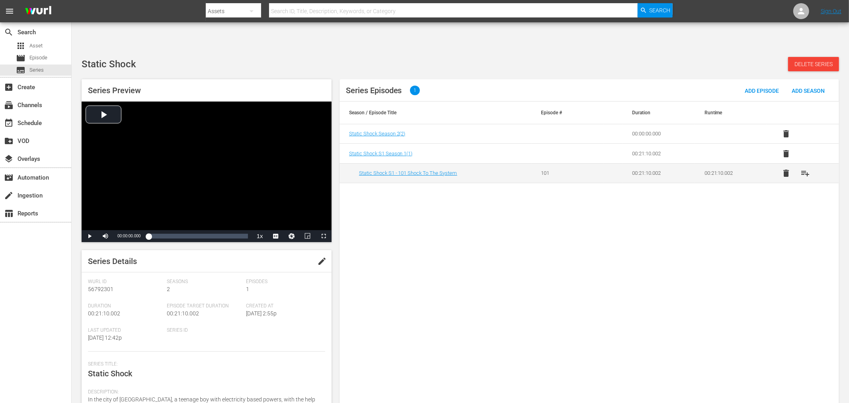
click at [792, 124] on button "delete" at bounding box center [786, 133] width 19 height 19
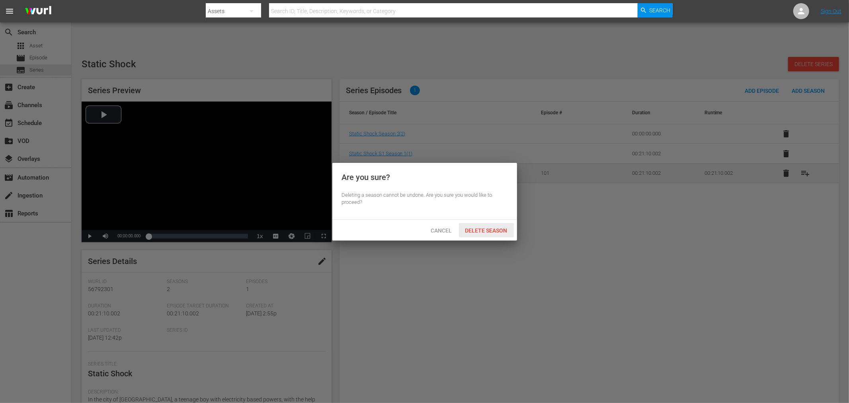
click at [499, 232] on span "Delete Season" at bounding box center [486, 230] width 55 height 6
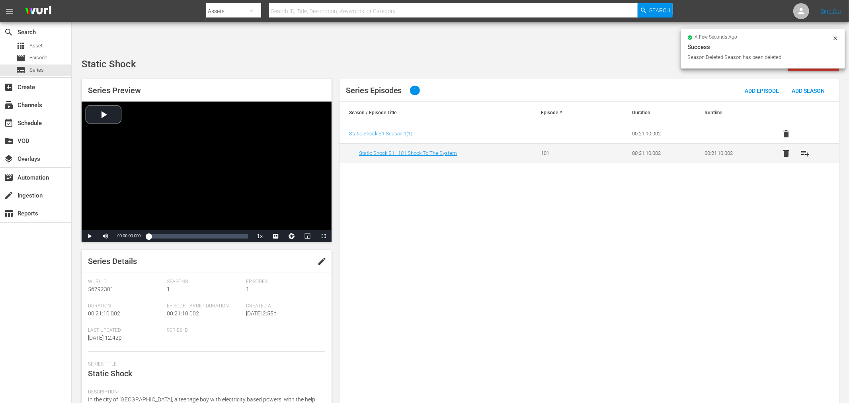
click at [787, 129] on span "delete" at bounding box center [787, 134] width 10 height 10
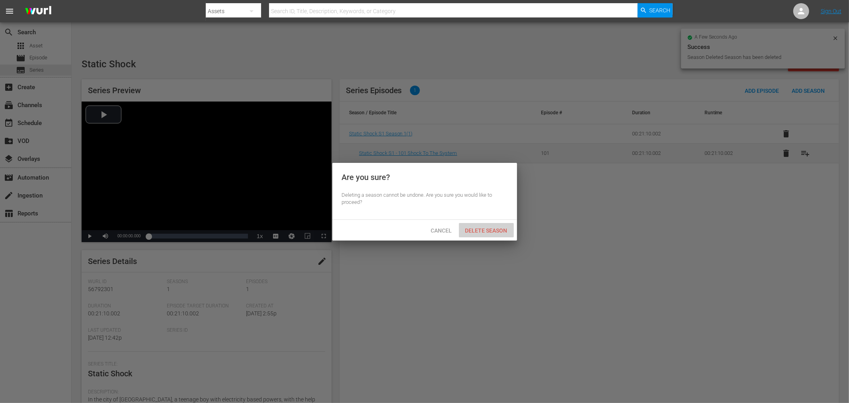
click at [499, 227] on span "Delete Season" at bounding box center [486, 230] width 55 height 6
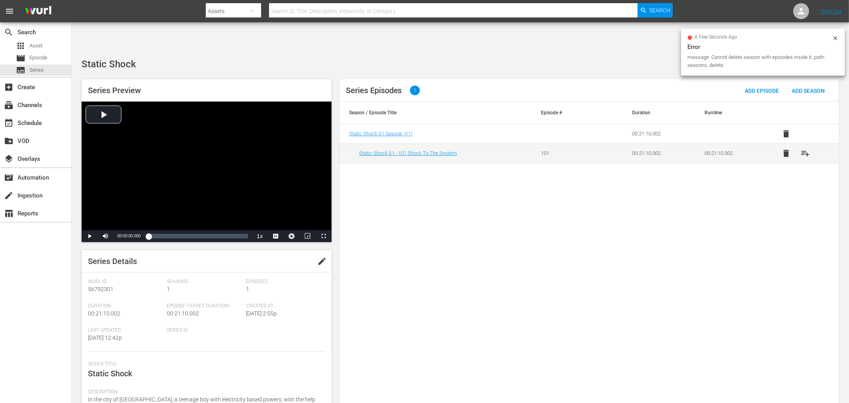
click at [789, 144] on button "delete" at bounding box center [786, 153] width 19 height 19
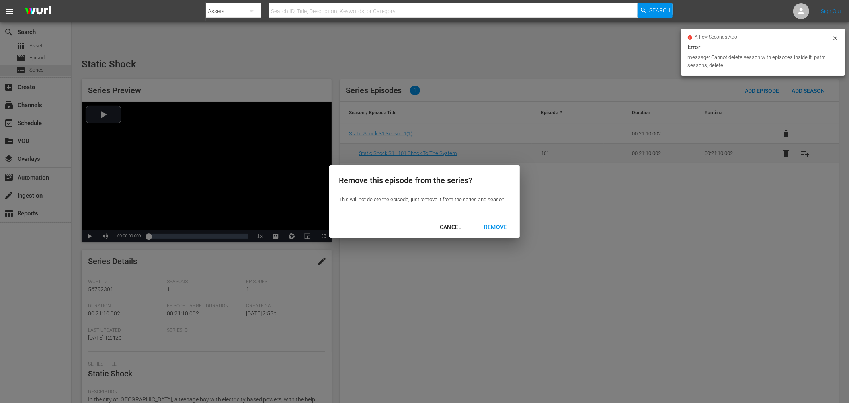
click at [496, 224] on div "REMOVE" at bounding box center [496, 227] width 36 height 10
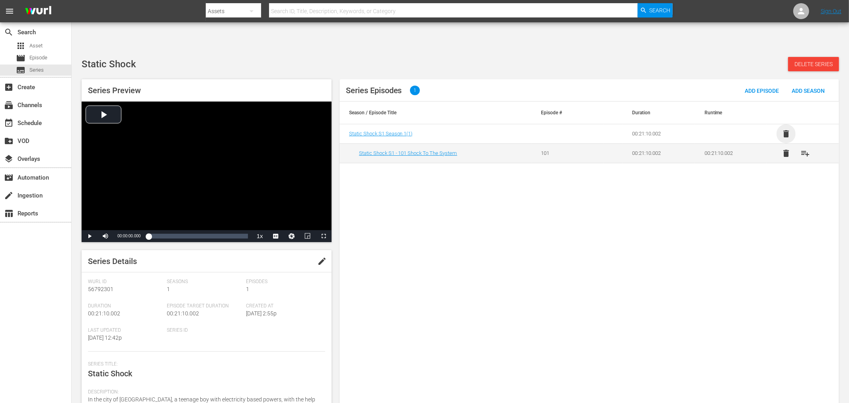
click at [786, 129] on span "delete" at bounding box center [787, 134] width 10 height 10
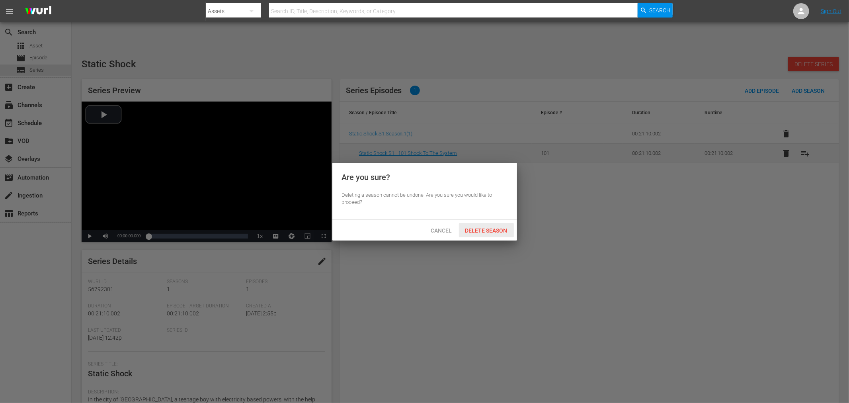
click at [512, 228] on span "Delete Season" at bounding box center [486, 230] width 55 height 6
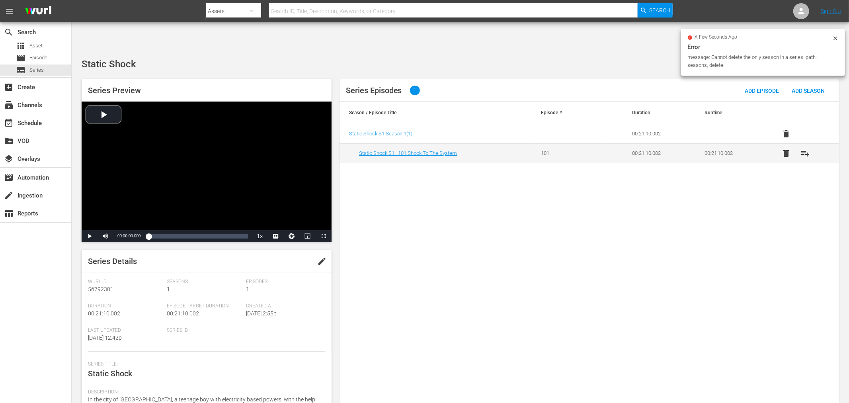
click at [833, 37] on icon at bounding box center [836, 38] width 6 height 6
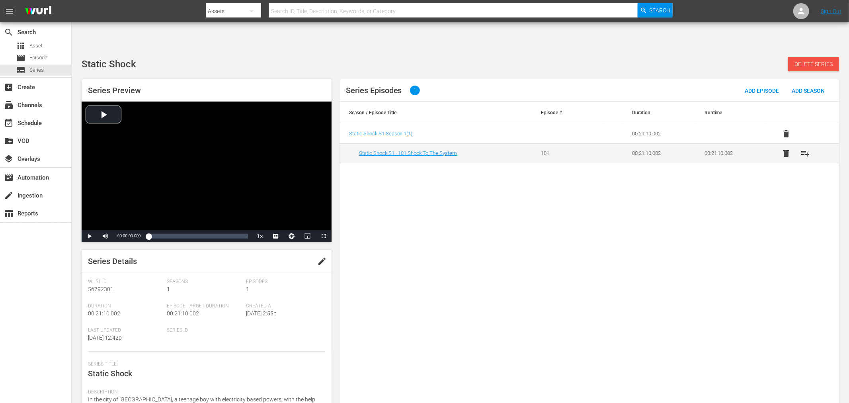
click at [820, 57] on div "Delete Series" at bounding box center [813, 64] width 51 height 14
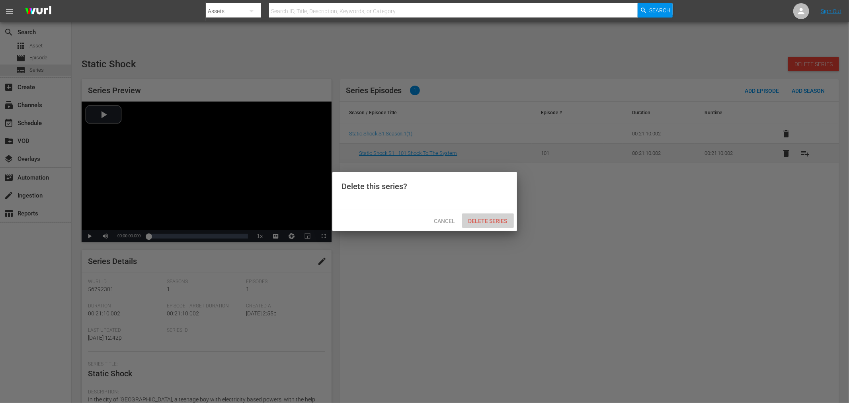
click at [505, 219] on span "Delete Series" at bounding box center [488, 221] width 52 height 6
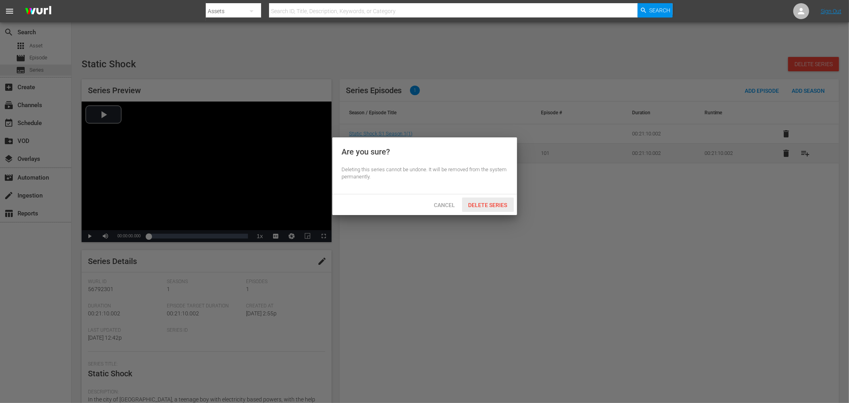
click at [501, 203] on span "Delete Series" at bounding box center [488, 205] width 52 height 6
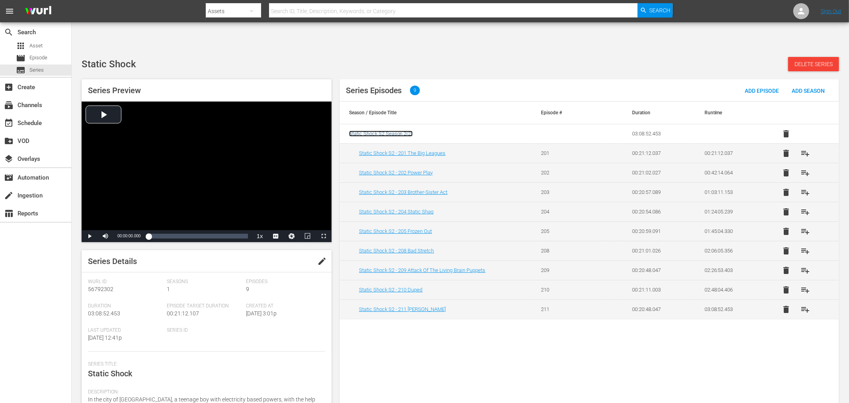
click at [375, 131] on span "Static Shock S2 Season 2 ( 2 )" at bounding box center [381, 134] width 64 height 6
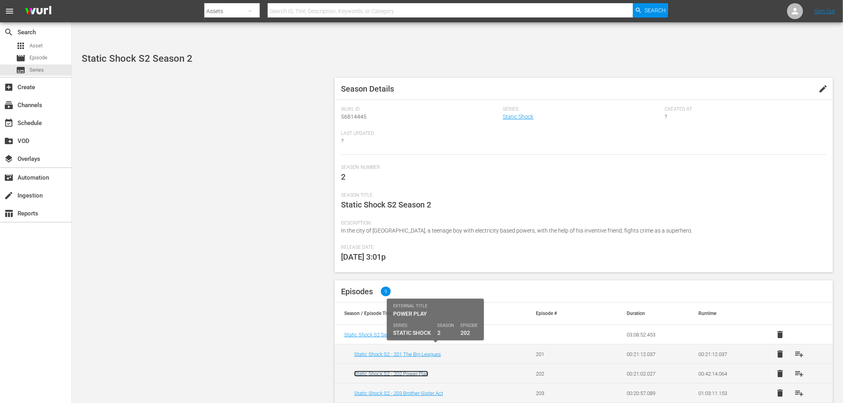
click at [392, 371] on link "Static Shock S2 - 202 Power Play" at bounding box center [391, 374] width 74 height 6
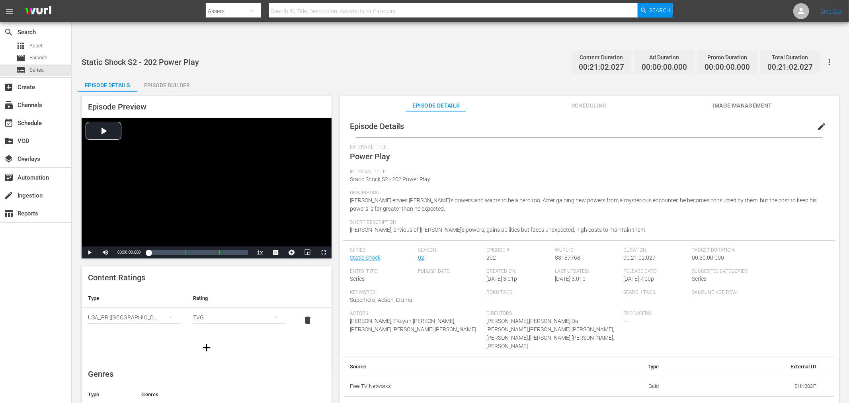
click at [817, 122] on span "edit" at bounding box center [822, 127] width 10 height 10
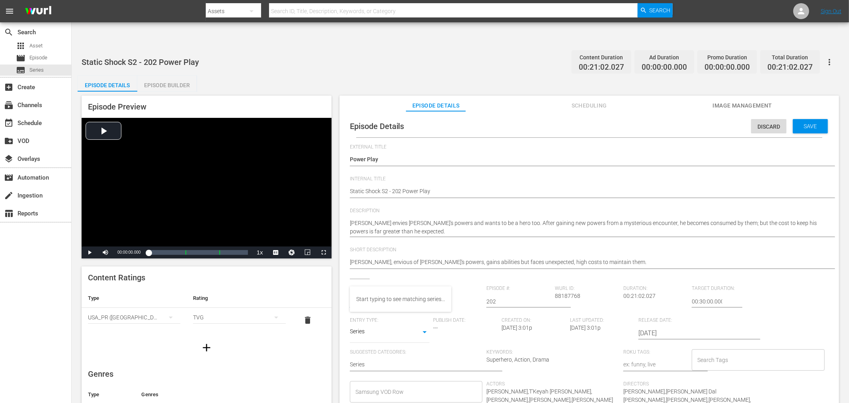
click at [391, 292] on input "text" at bounding box center [382, 301] width 65 height 19
click at [393, 331] on div "Static Shock MAIN USE ME" at bounding box center [389, 331] width 66 height 19
type input "Static Shock MAIN USE ME"
click at [804, 119] on div "Save" at bounding box center [810, 126] width 35 height 14
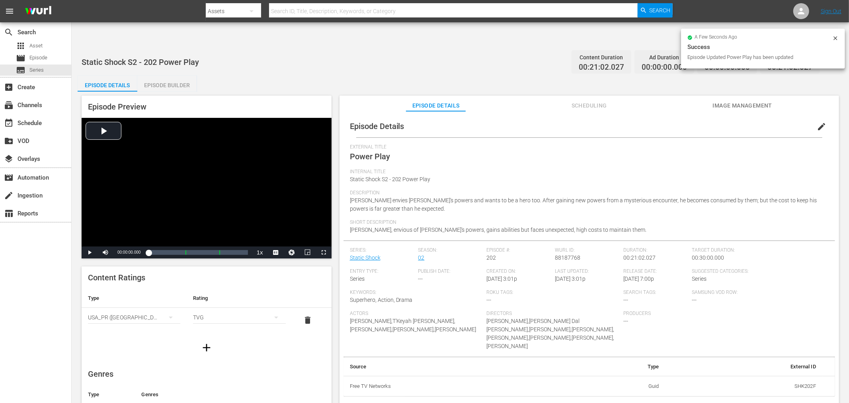
click at [604, 144] on span "External Title" at bounding box center [587, 147] width 475 height 6
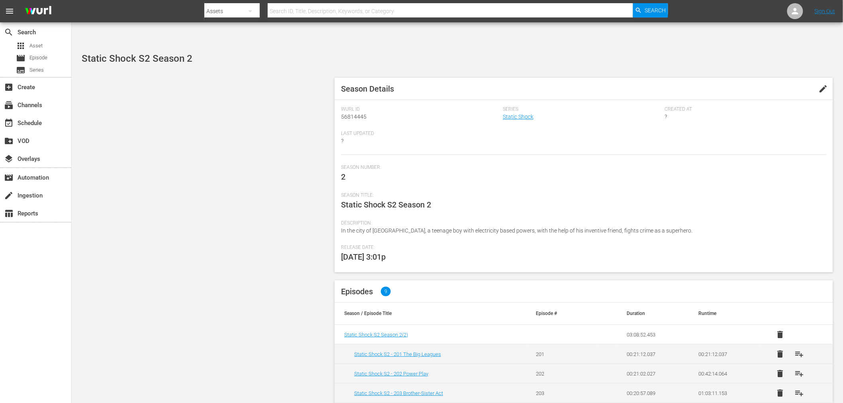
click at [822, 84] on span "edit" at bounding box center [823, 89] width 10 height 10
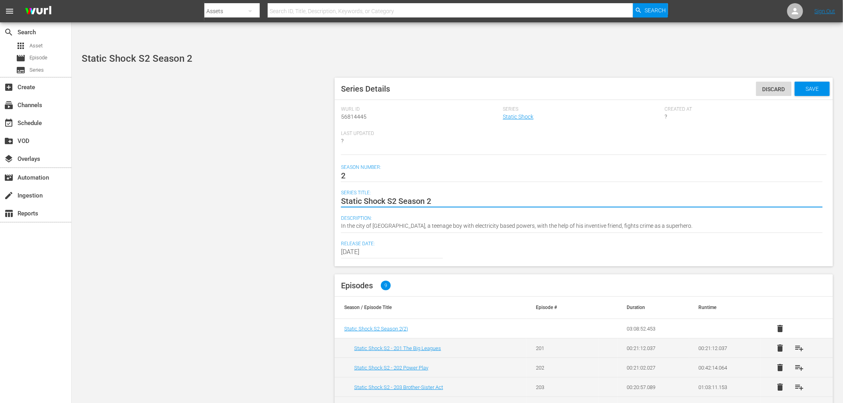
drag, startPoint x: 450, startPoint y: 178, endPoint x: 358, endPoint y: 173, distance: 92.1
click at [358, 196] on textarea "Static Shock S2 Season 2" at bounding box center [581, 201] width 481 height 10
click at [447, 192] on div "Static Shock S2 Season 2 Static Shock S2 Season 2" at bounding box center [581, 201] width 481 height 19
drag, startPoint x: 468, startPoint y: 172, endPoint x: 319, endPoint y: 182, distance: 149.2
click at [515, 113] on link "Static Shock" at bounding box center [518, 116] width 31 height 6
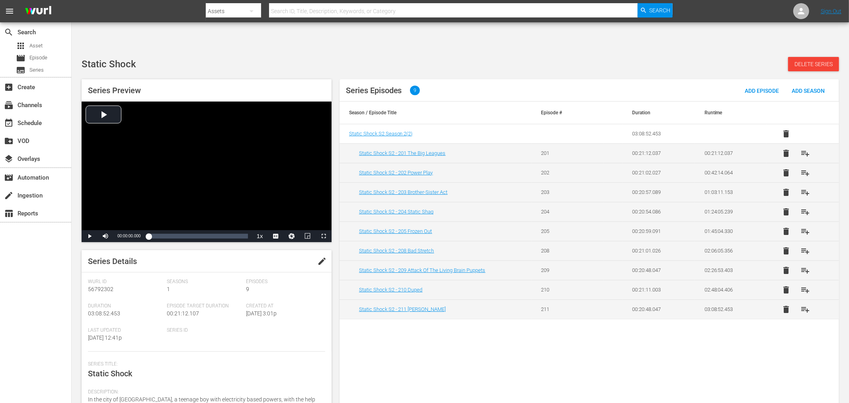
click at [322, 256] on span "edit" at bounding box center [322, 261] width 10 height 10
click at [370, 343] on div "Series Episodes 9 Add Episode Add Season Season / Episode Title Episode # Durat…" at bounding box center [590, 246] width 500 height 334
click at [310, 258] on span "Save" at bounding box center [311, 261] width 26 height 6
click at [401, 131] on span "Static Shock S2 Season 2 ( 2 )" at bounding box center [381, 134] width 64 height 6
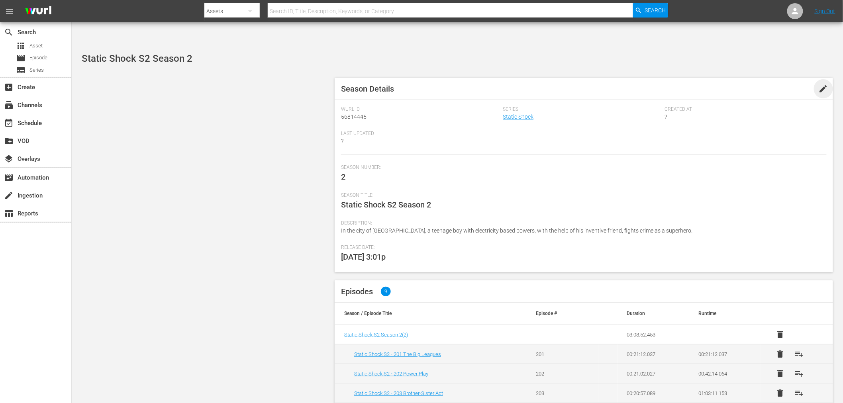
click at [822, 84] on span "edit" at bounding box center [823, 89] width 10 height 10
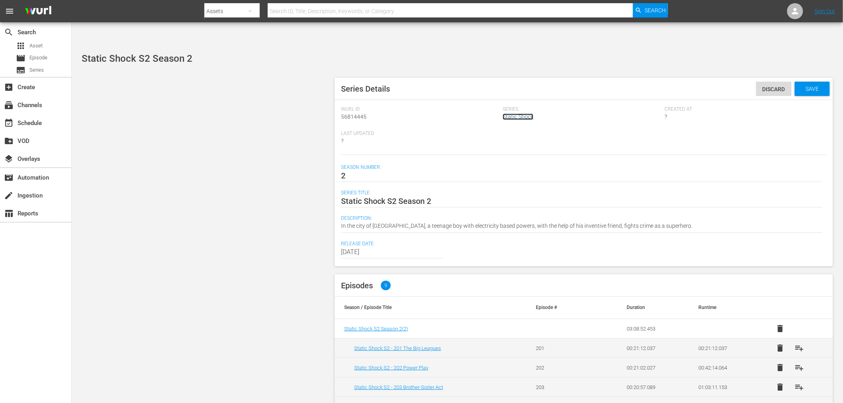
click at [519, 113] on link "Static Shock" at bounding box center [518, 116] width 31 height 6
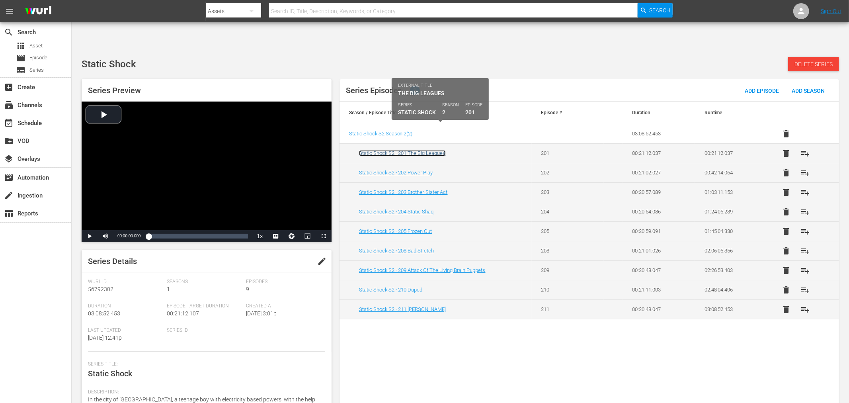
click at [429, 150] on link "Static Shock S2 - 201 The Big Leagues" at bounding box center [402, 153] width 87 height 6
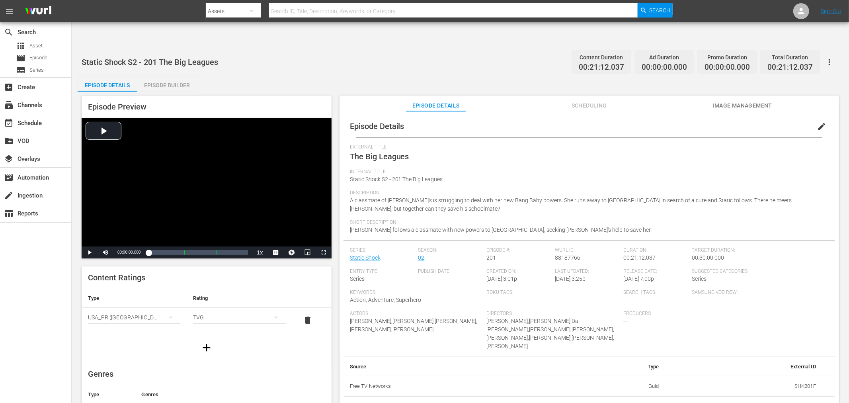
click at [817, 122] on span "edit" at bounding box center [822, 127] width 10 height 10
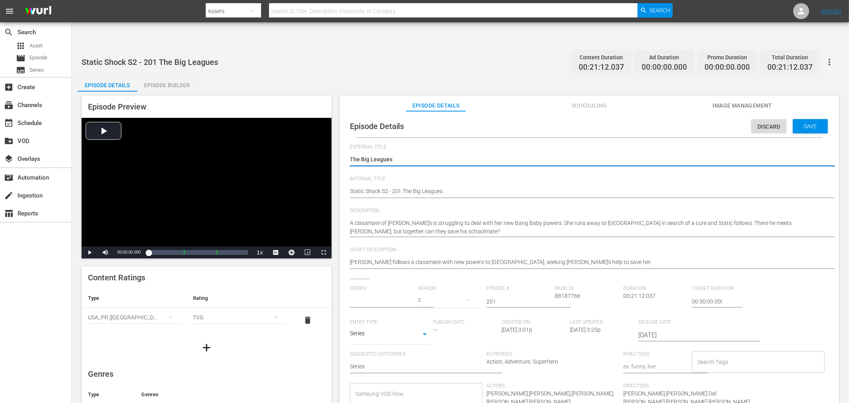
click at [385, 292] on input "text" at bounding box center [382, 301] width 65 height 19
type input "S"
type input "M"
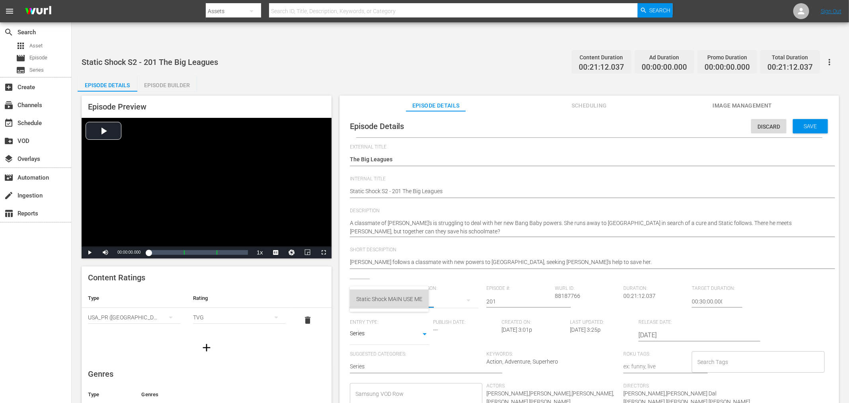
click at [383, 299] on div "Static Shock MAIN USE ME" at bounding box center [389, 299] width 66 height 19
type input "Static Shock MAIN USE ME"
click at [427, 289] on div "1" at bounding box center [448, 300] width 61 height 22
drag, startPoint x: 458, startPoint y: 276, endPoint x: 468, endPoint y: 275, distance: 10.0
click at [458, 276] on div "1" at bounding box center [424, 201] width 849 height 403
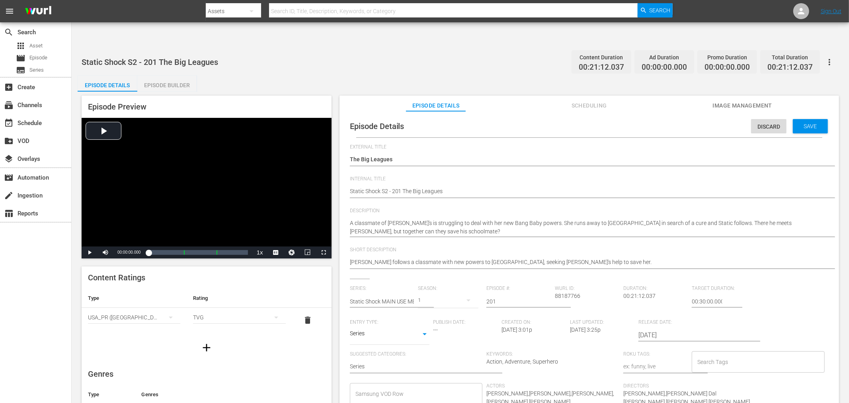
click at [468, 275] on div "1" at bounding box center [424, 201] width 849 height 403
click at [798, 123] on span "Save" at bounding box center [811, 126] width 26 height 6
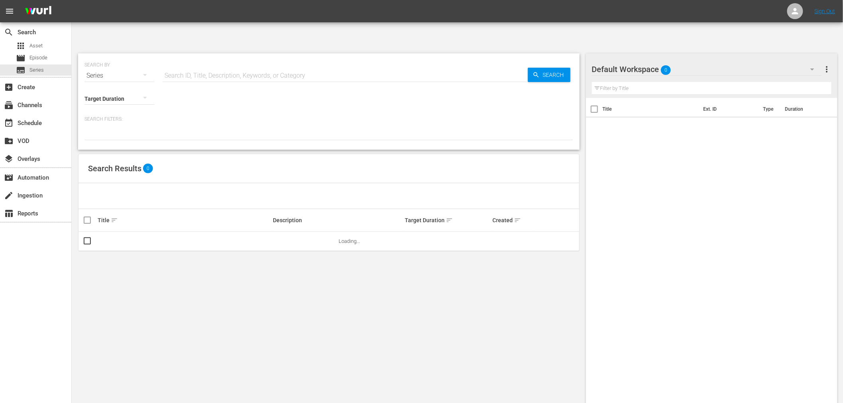
click at [218, 66] on input "text" at bounding box center [344, 75] width 365 height 19
type input "static shock"
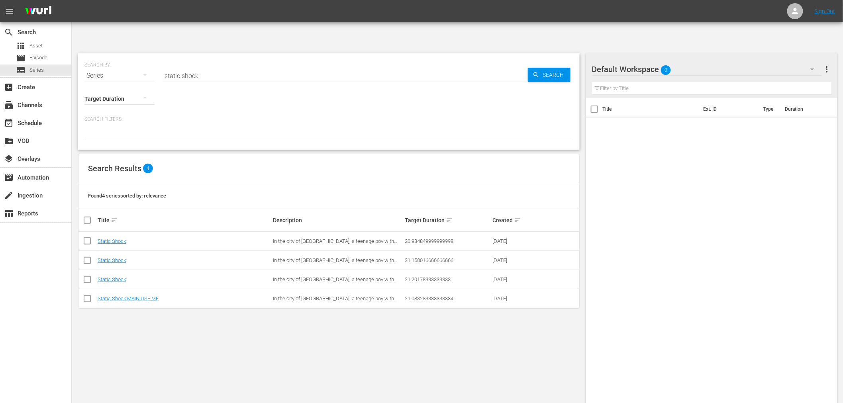
click at [289, 383] on div "SEARCH BY Search By Series Search ID, Title, Description, Keywords, or Category…" at bounding box center [329, 238] width 514 height 382
click at [110, 295] on link "Static Shock MAIN USE ME" at bounding box center [128, 298] width 61 height 6
click at [260, 352] on div "SEARCH BY Search By Series Search ID, Title, Description, Keywords, or Category…" at bounding box center [329, 238] width 514 height 382
click at [112, 276] on link "Static Shock" at bounding box center [112, 279] width 28 height 6
click at [216, 320] on div "SEARCH BY Search By Series Search ID, Title, Description, Keywords, or Category…" at bounding box center [329, 238] width 514 height 382
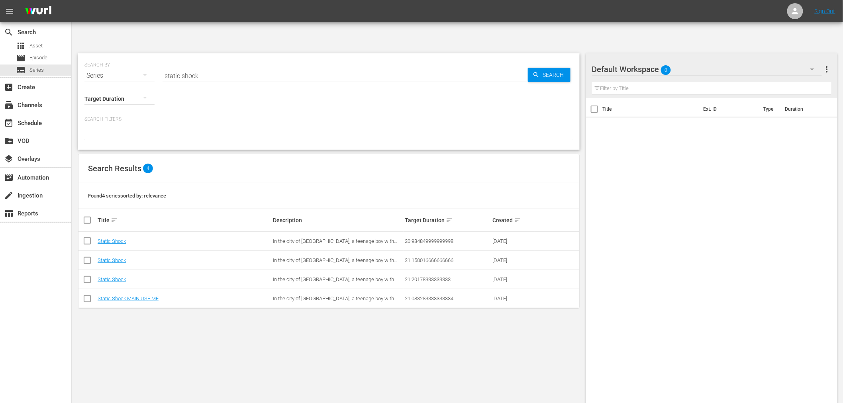
click at [119, 270] on td "Static Shock" at bounding box center [184, 279] width 176 height 19
click at [119, 276] on link "Static Shock" at bounding box center [112, 279] width 28 height 6
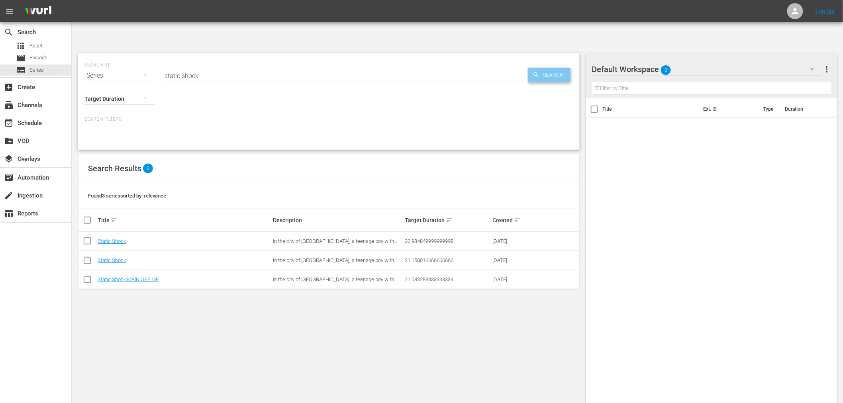
click at [548, 68] on span "Search" at bounding box center [555, 75] width 31 height 14
click at [178, 313] on div "SEARCH BY Search By Series Search ID, Title, Description, Keywords, or Category…" at bounding box center [329, 238] width 514 height 382
click at [323, 353] on div "SEARCH BY Search By Series Search ID, Title, Description, Keywords, or Category…" at bounding box center [329, 238] width 514 height 382
click at [550, 68] on span "Search" at bounding box center [555, 75] width 31 height 14
click at [88, 257] on input "checkbox" at bounding box center [87, 262] width 10 height 10
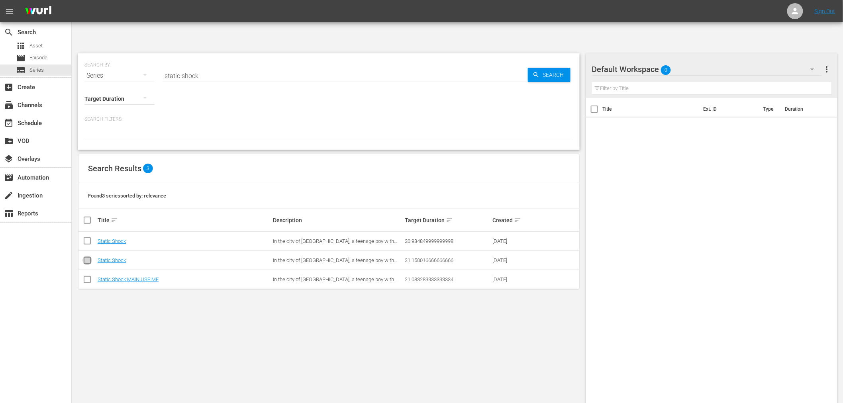
checkbox input "true"
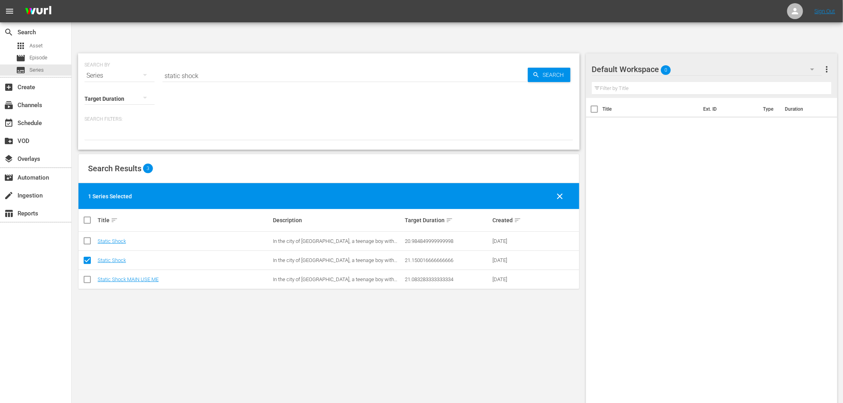
click at [88, 238] on input "checkbox" at bounding box center [87, 243] width 10 height 10
click at [560, 192] on span "clear" at bounding box center [560, 197] width 10 height 10
checkbox input "false"
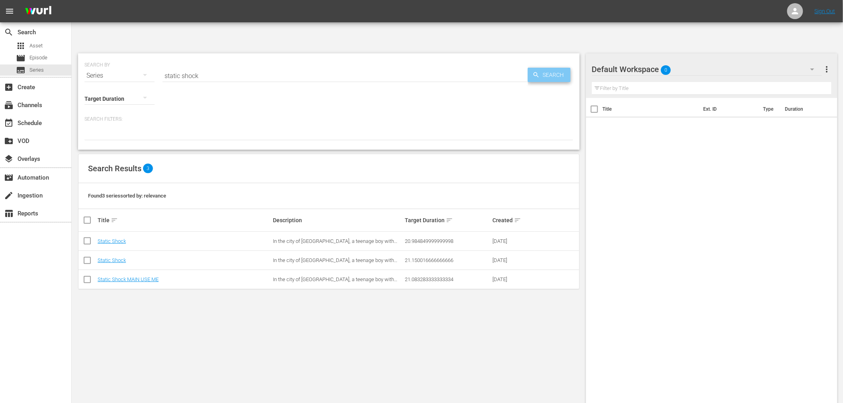
click at [554, 68] on span "Search" at bounding box center [555, 75] width 31 height 14
click at [109, 257] on link "Static Shock" at bounding box center [112, 260] width 28 height 6
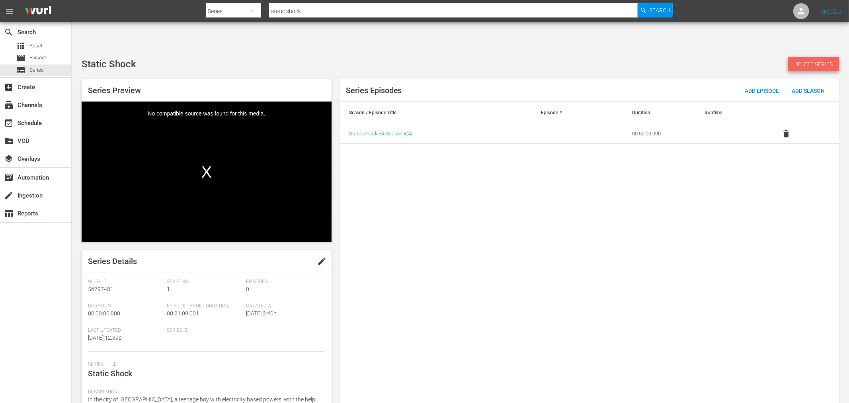
click at [816, 61] on span "Delete Series" at bounding box center [813, 64] width 51 height 6
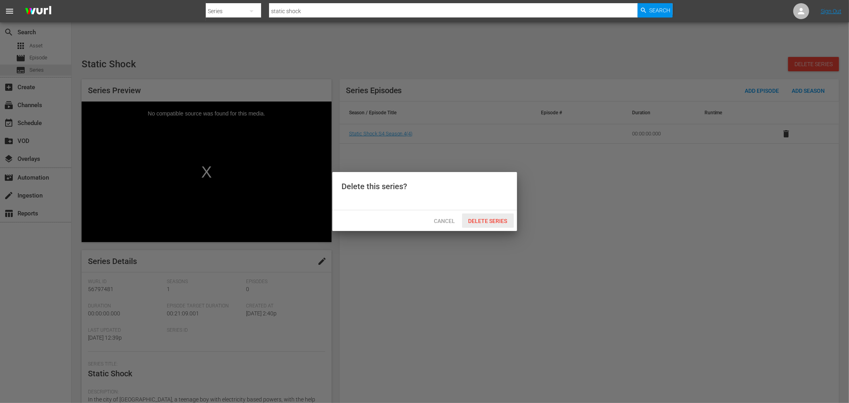
click at [503, 222] on span "Delete Series" at bounding box center [488, 221] width 52 height 6
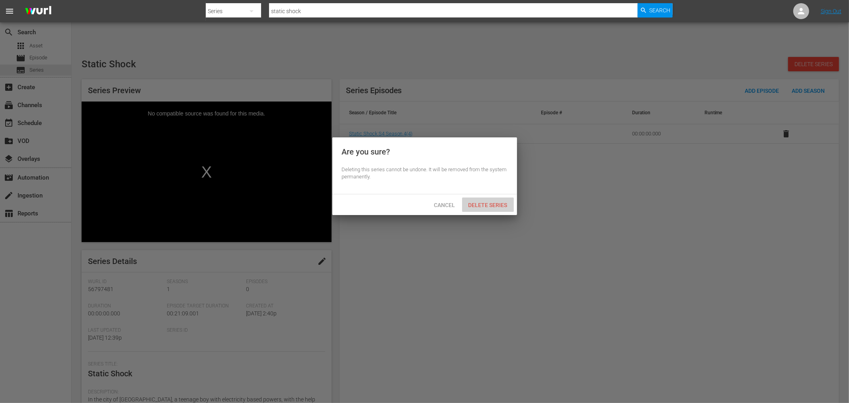
click at [505, 203] on span "Delete Series" at bounding box center [488, 205] width 52 height 6
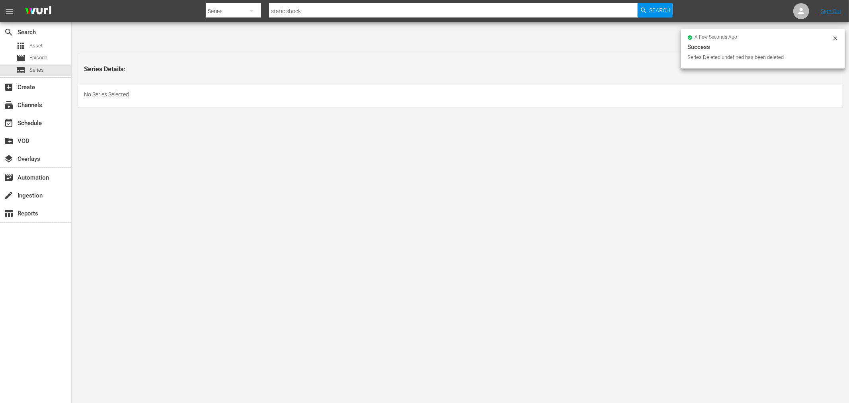
click at [505, 203] on body "menu Search By Series Search ID, Title, Description, Keywords, or Category stat…" at bounding box center [424, 226] width 849 height 403
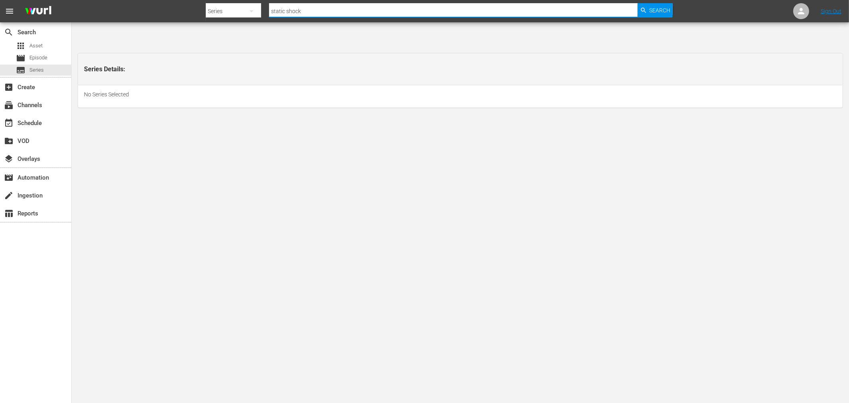
drag, startPoint x: 331, startPoint y: 11, endPoint x: 453, endPoint y: 14, distance: 122.3
click at [331, 11] on input "static shock" at bounding box center [453, 11] width 369 height 19
click at [671, 11] on span "Search" at bounding box center [660, 10] width 21 height 14
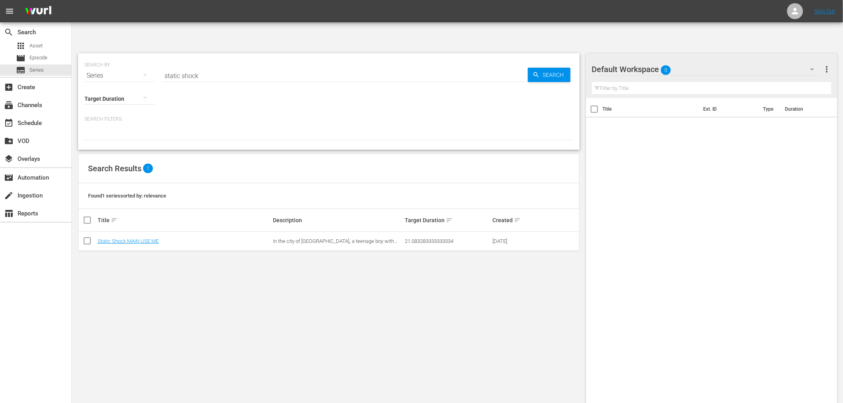
click at [335, 297] on div "SEARCH BY Search By Series Search ID, Title, Description, Keywords, or Category…" at bounding box center [329, 238] width 514 height 382
click at [156, 238] on link "Static Shock MAIN USE ME" at bounding box center [128, 241] width 61 height 6
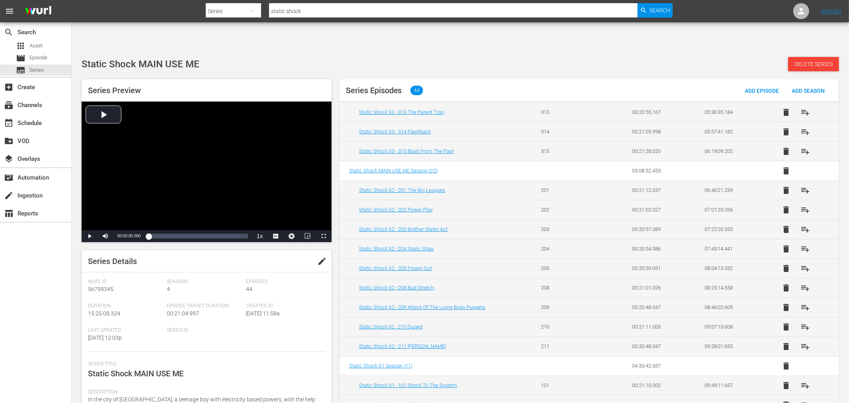
scroll to position [351, 0]
click at [37, 325] on div "search Search apps Asset movie Episode subtitles Series add_box Create subscrip…" at bounding box center [36, 223] width 72 height 403
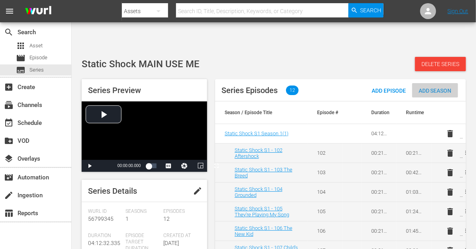
click at [437, 88] on span "Add Season" at bounding box center [435, 91] width 46 height 6
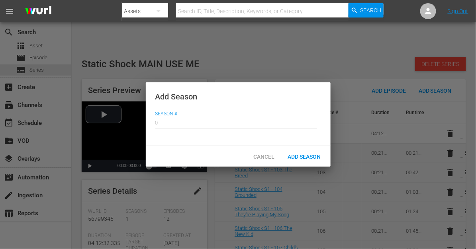
click at [173, 119] on input "text" at bounding box center [236, 122] width 162 height 19
type input "2"
click at [295, 154] on span "Add Season" at bounding box center [305, 157] width 46 height 6
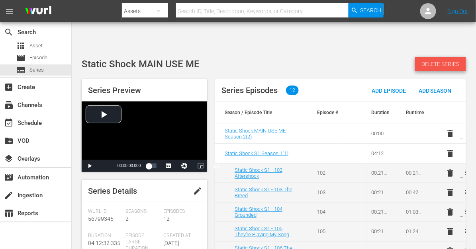
click at [465, 61] on span "Delete Series" at bounding box center [440, 64] width 51 height 6
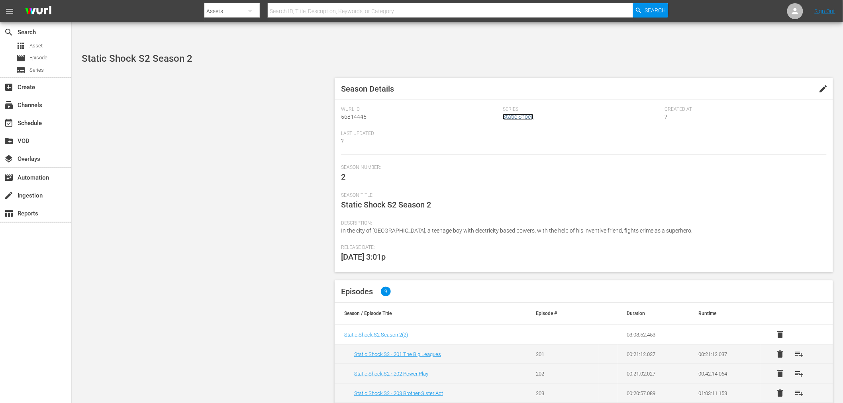
click at [522, 113] on link "Static Shock" at bounding box center [518, 116] width 31 height 6
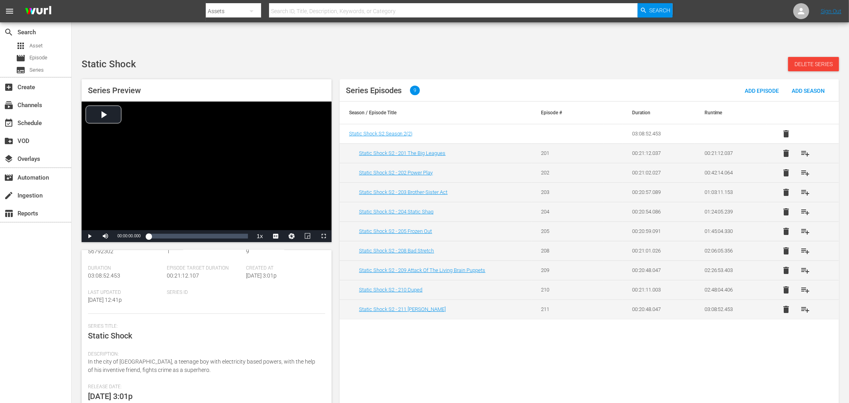
scroll to position [8, 0]
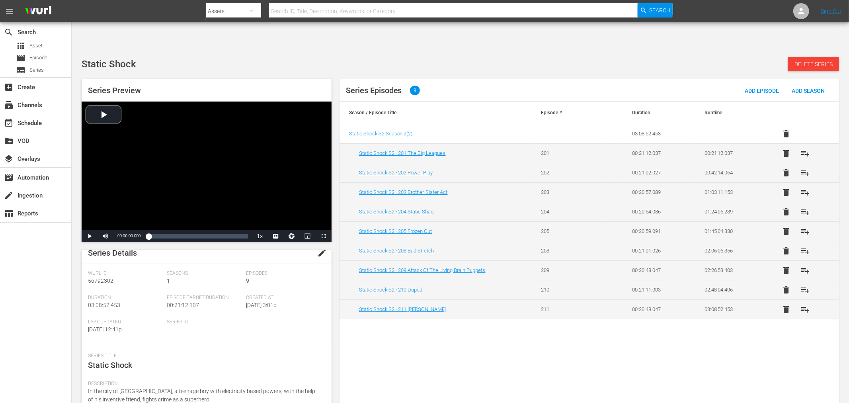
click at [321, 243] on button "edit" at bounding box center [322, 252] width 19 height 19
click at [281, 250] on span "Discard" at bounding box center [272, 253] width 35 height 6
click at [464, 368] on div "Series Episodes 9 Add Episode Add Season Season / Episode Title Episode # Durat…" at bounding box center [590, 246] width 500 height 334
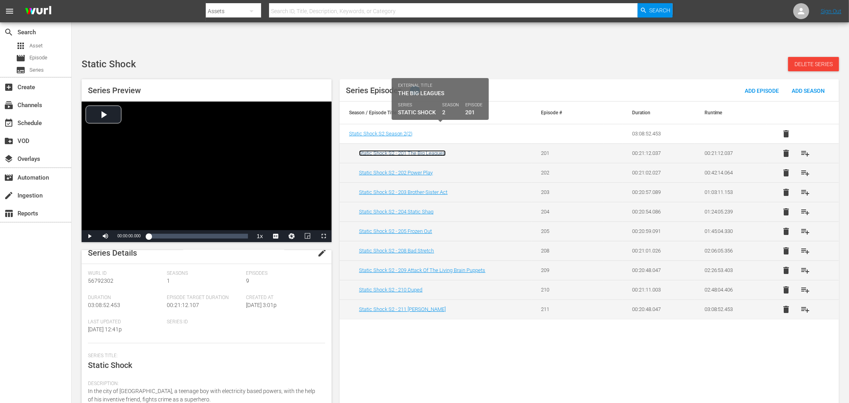
click at [399, 150] on link "Static Shock S2 - 201 The Big Leagues" at bounding box center [402, 153] width 87 height 6
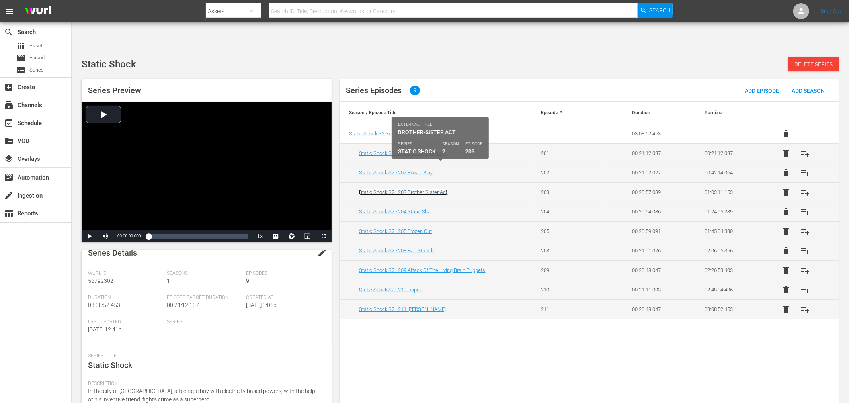
click at [421, 189] on link "Static Shock S2 - 203 Brother-Sister Act" at bounding box center [403, 192] width 89 height 6
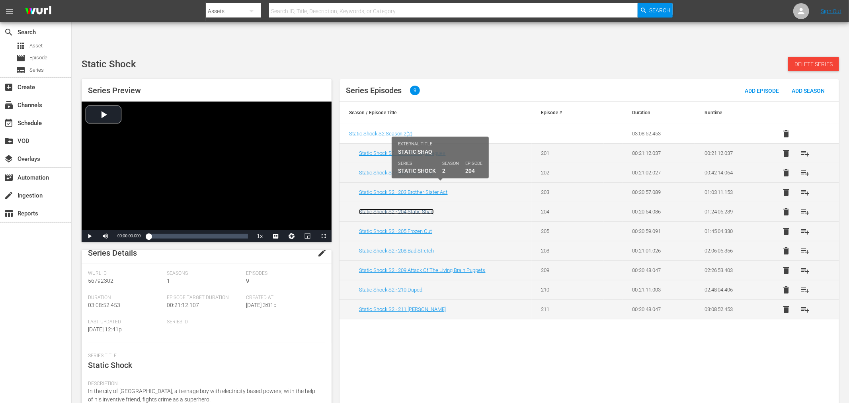
click at [416, 209] on link "Static Shock S2 - 204 Static Shaq" at bounding box center [396, 212] width 75 height 6
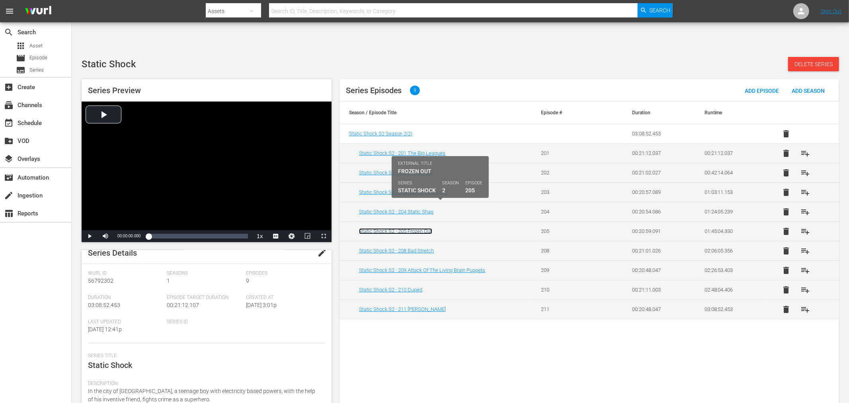
click at [405, 228] on link "Static Shock S2 - 205 Frozen Out" at bounding box center [395, 231] width 73 height 6
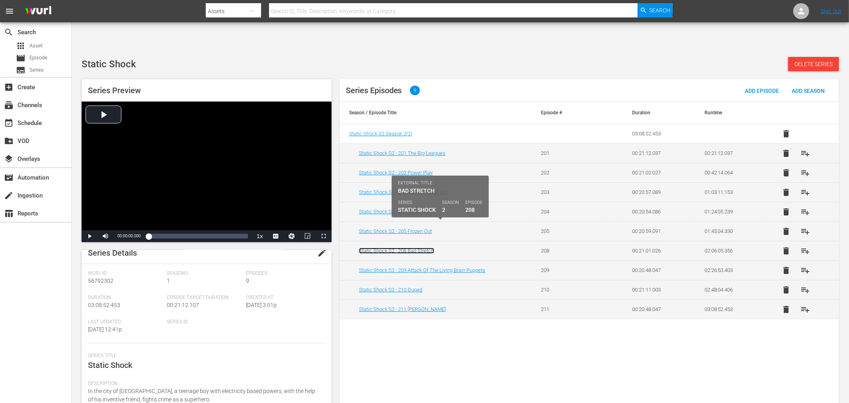
click at [404, 248] on link "Static Shock S2 - 208 Bad Stretch" at bounding box center [396, 251] width 75 height 6
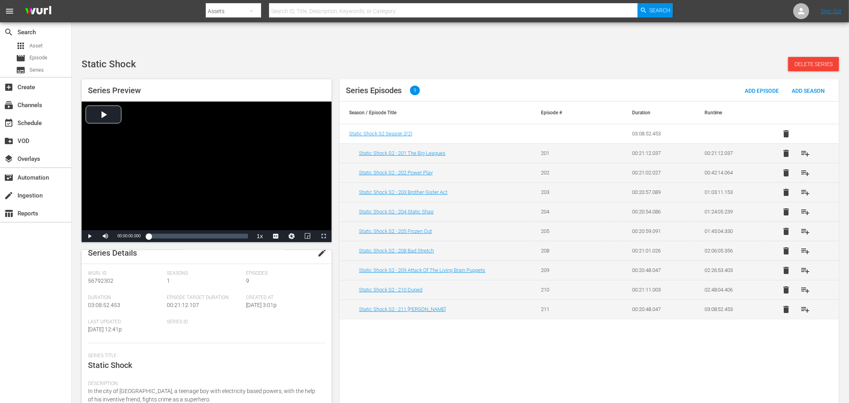
click at [401, 260] on td "Static Shock S2 - 209 Attack Of The Living Brain Puppets" at bounding box center [436, 270] width 192 height 20
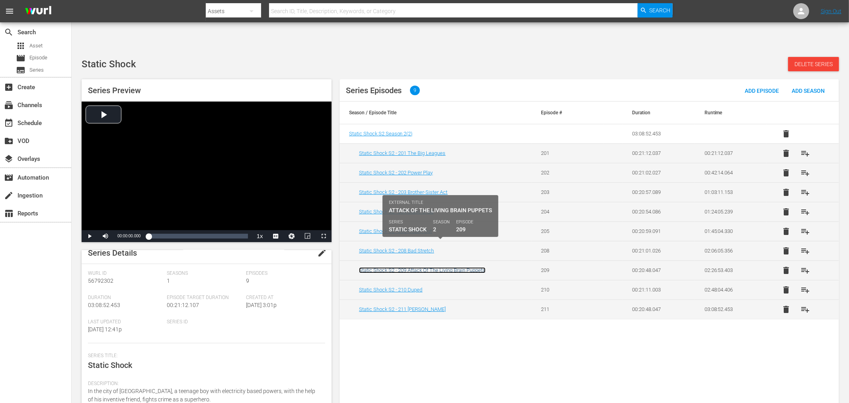
click at [401, 267] on link "Static Shock S2 - 209 Attack Of The Living Brain Puppets" at bounding box center [422, 270] width 127 height 6
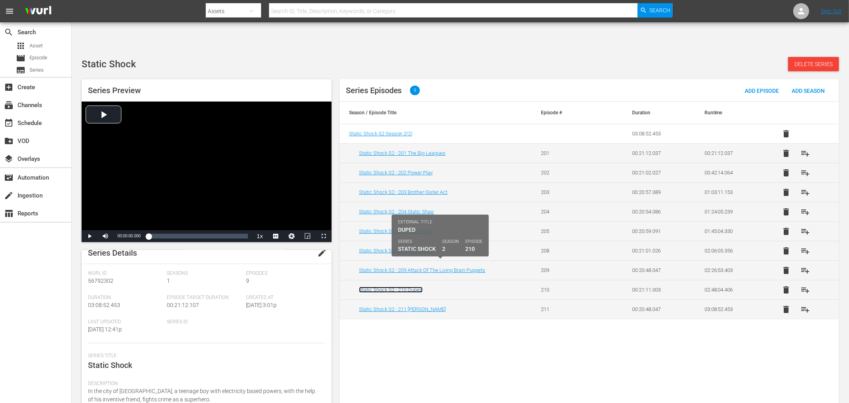
click at [399, 287] on link "Static Shock S2 - 210 Duped" at bounding box center [391, 290] width 64 height 6
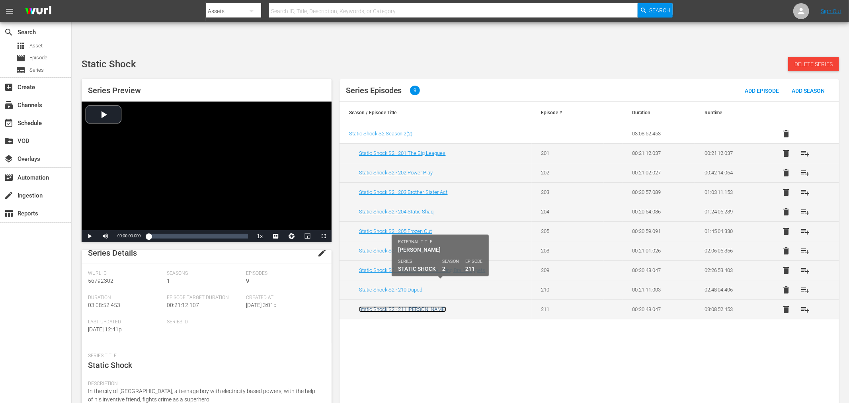
click at [397, 306] on link "Static Shock S2 - 211 Jimmy" at bounding box center [402, 309] width 87 height 6
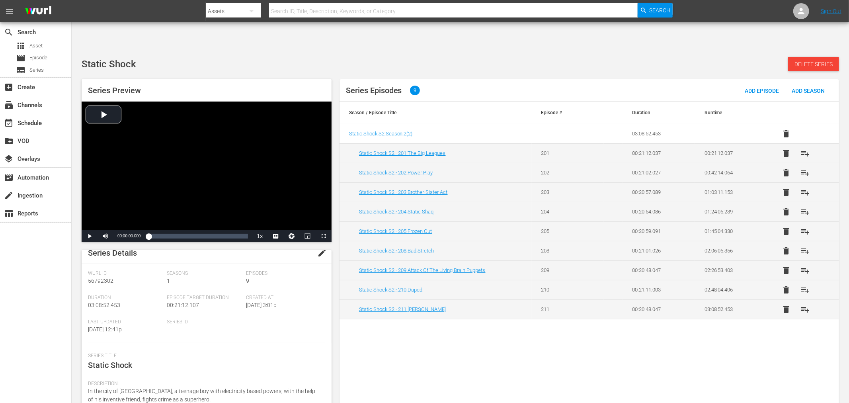
click at [526, 340] on div "Series Episodes 9 Add Episode Add Season Season / Episode Title Episode # Durat…" at bounding box center [590, 246] width 500 height 334
click at [303, 16] on input "text" at bounding box center [453, 11] width 369 height 19
click at [295, 11] on input "text" at bounding box center [453, 11] width 369 height 19
click at [41, 67] on span "Series" at bounding box center [36, 70] width 14 height 8
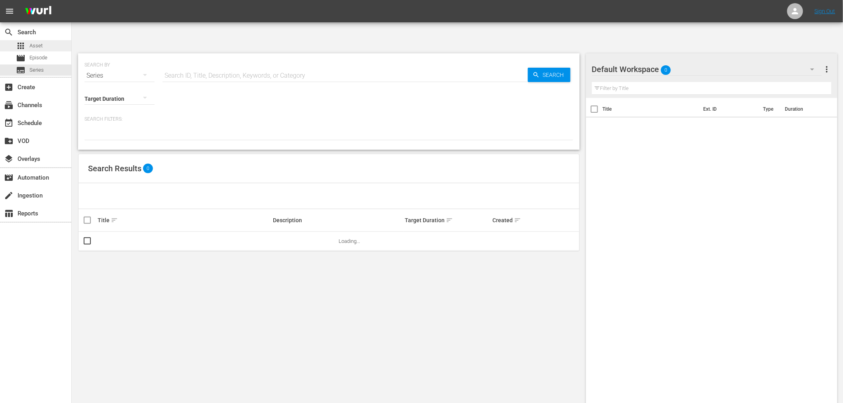
click at [42, 45] on div "apps Asset" at bounding box center [35, 45] width 71 height 11
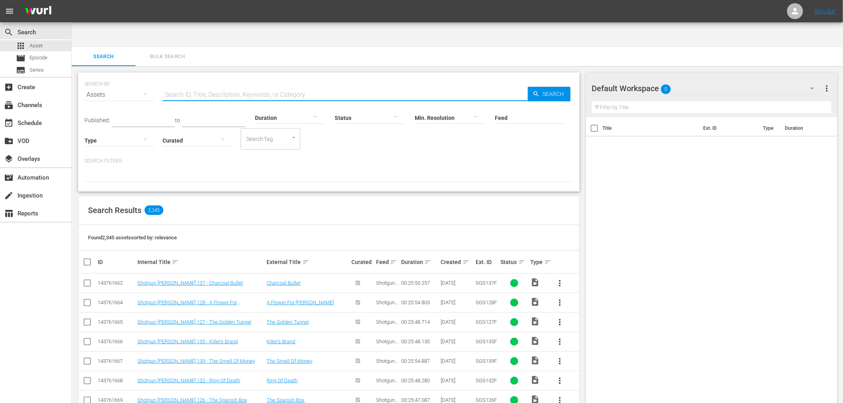
click at [216, 85] on input "text" at bounding box center [344, 94] width 365 height 19
click at [538, 90] on icon "button" at bounding box center [535, 93] width 7 height 7
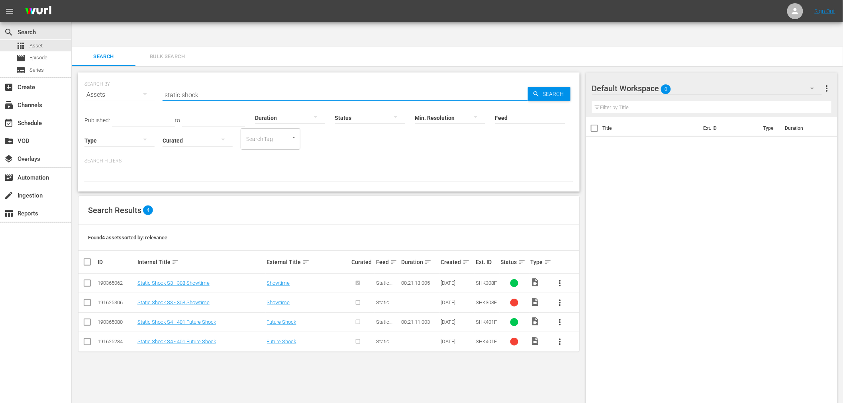
drag, startPoint x: 205, startPoint y: 70, endPoint x: 188, endPoint y: 72, distance: 16.8
click at [204, 85] on input "static shock" at bounding box center [344, 94] width 365 height 19
drag, startPoint x: 225, startPoint y: 70, endPoint x: 89, endPoint y: 86, distance: 136.7
click at [88, 85] on div "SEARCH BY Search By Assets Search ID, Title, Description, Keywords, or Category…" at bounding box center [328, 90] width 489 height 29
click at [92, 84] on div "Assets" at bounding box center [119, 95] width 70 height 22
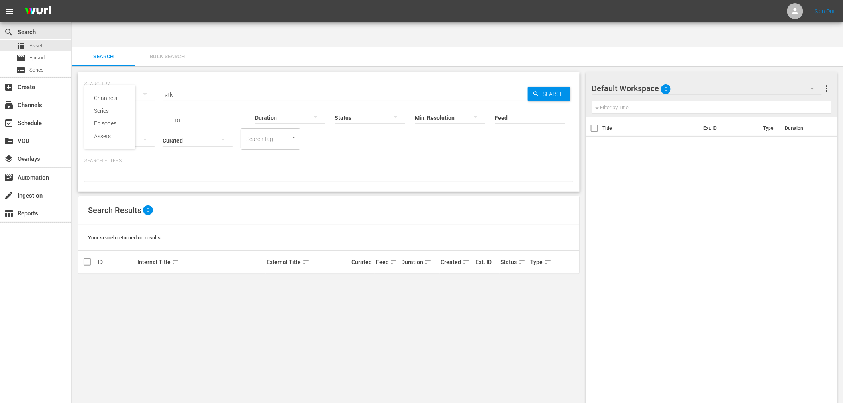
click at [170, 74] on div "Channels Series Episodes Assets" at bounding box center [421, 201] width 843 height 403
click at [170, 85] on input "stk" at bounding box center [344, 94] width 365 height 19
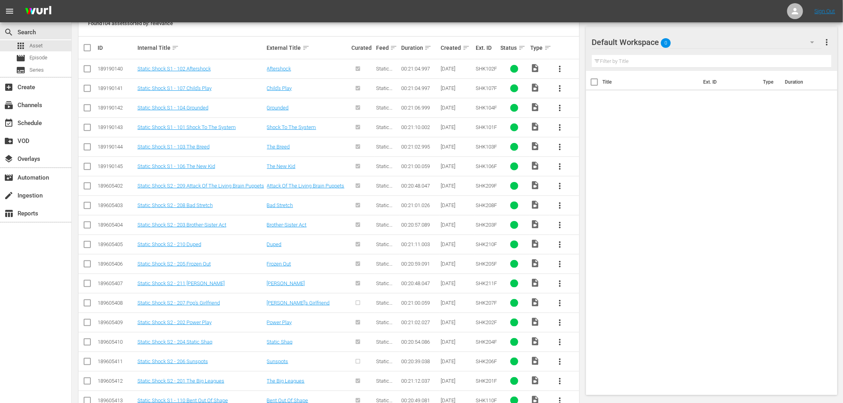
scroll to position [271, 0]
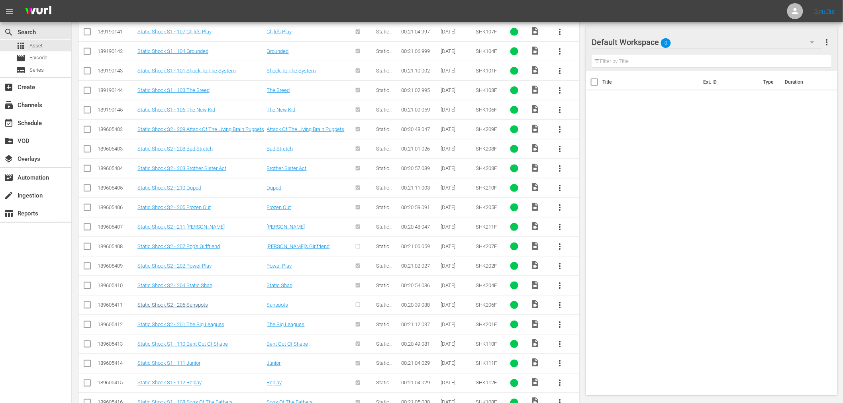
type input "shk"
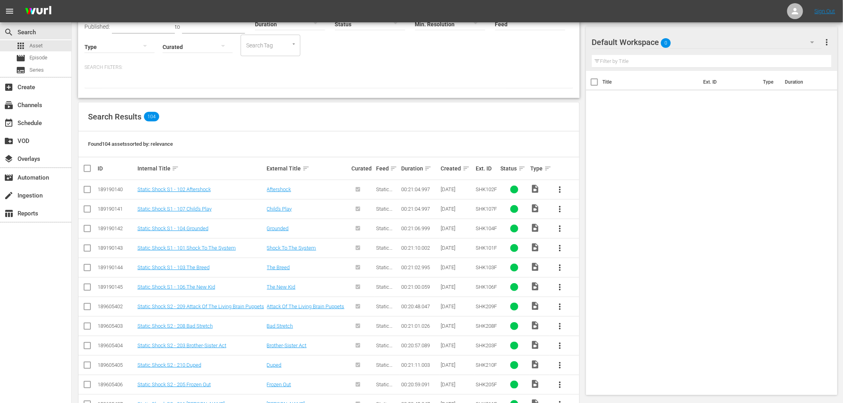
scroll to position [315, 0]
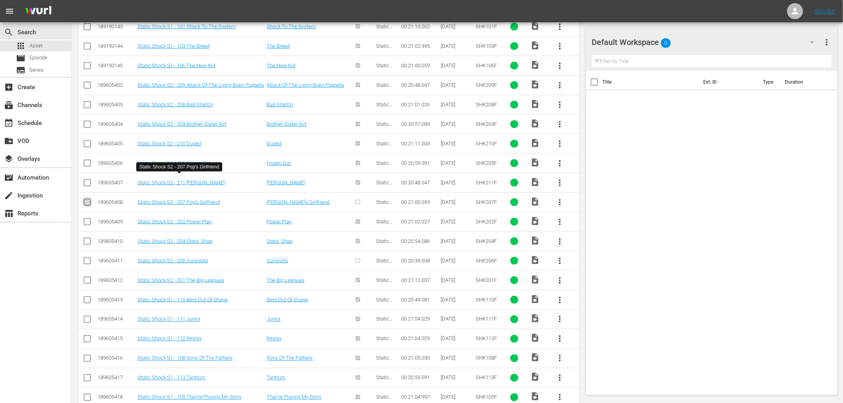
click at [84, 199] on input "checkbox" at bounding box center [87, 204] width 10 height 10
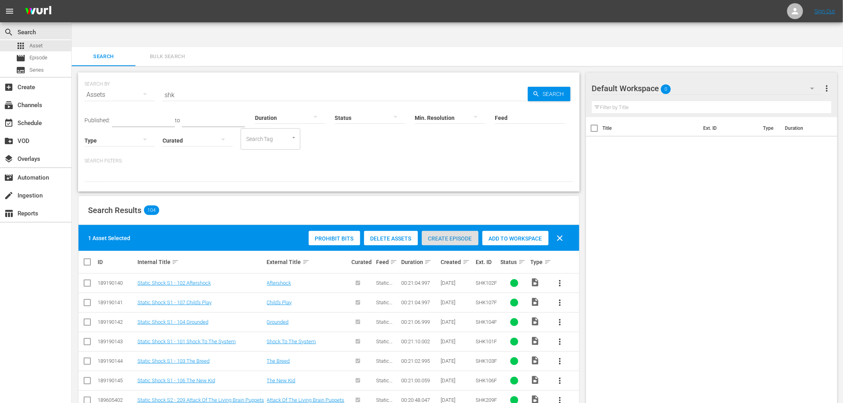
click at [447, 235] on span "Create Episode" at bounding box center [450, 238] width 57 height 6
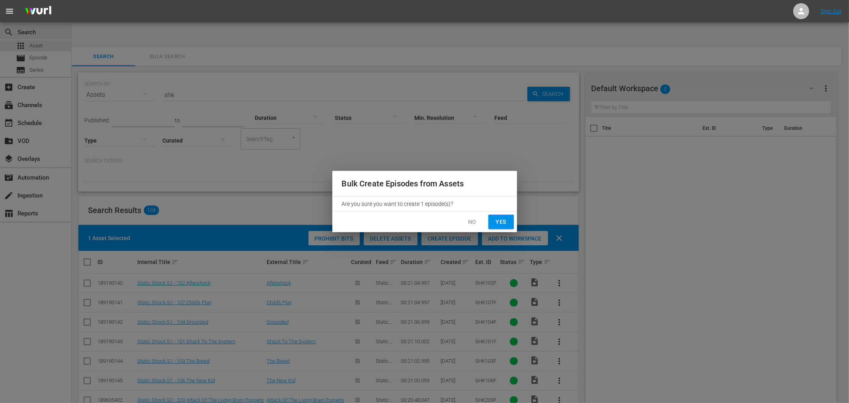
click at [497, 221] on span "Yes" at bounding box center [501, 222] width 13 height 10
checkbox input "false"
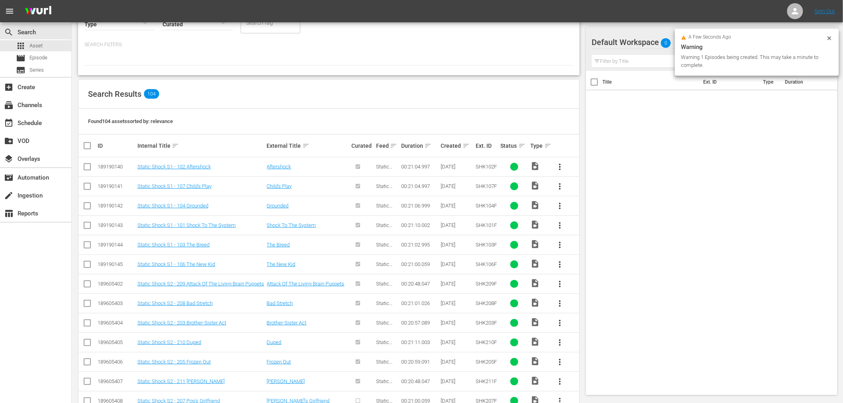
scroll to position [221, 0]
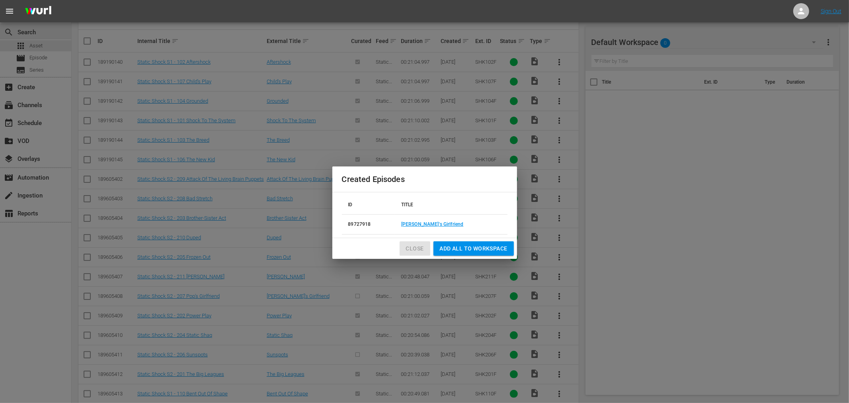
click at [420, 246] on span "Close" at bounding box center [415, 249] width 18 height 10
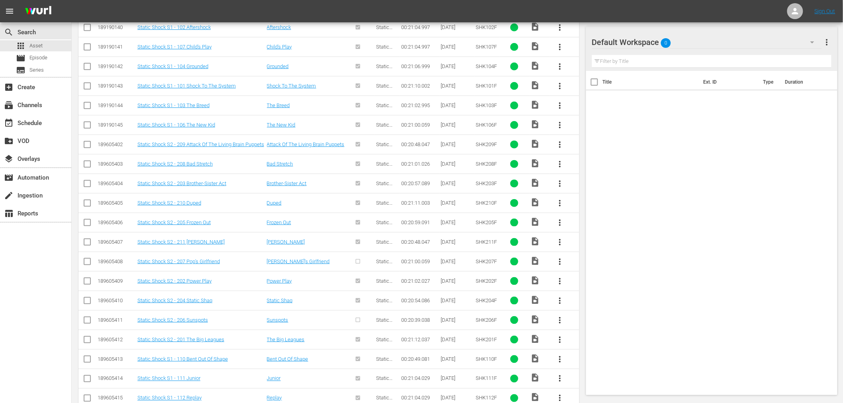
scroll to position [309, 0]
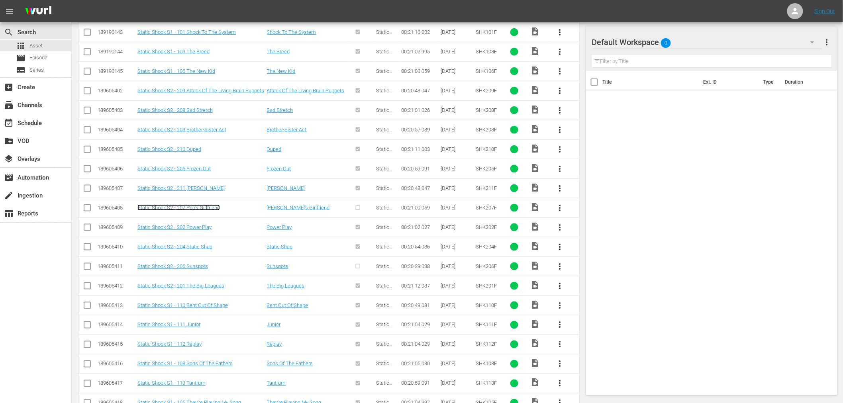
click at [209, 205] on link "Static Shock S2 - 207 Pop's Girlfriend" at bounding box center [178, 208] width 82 height 6
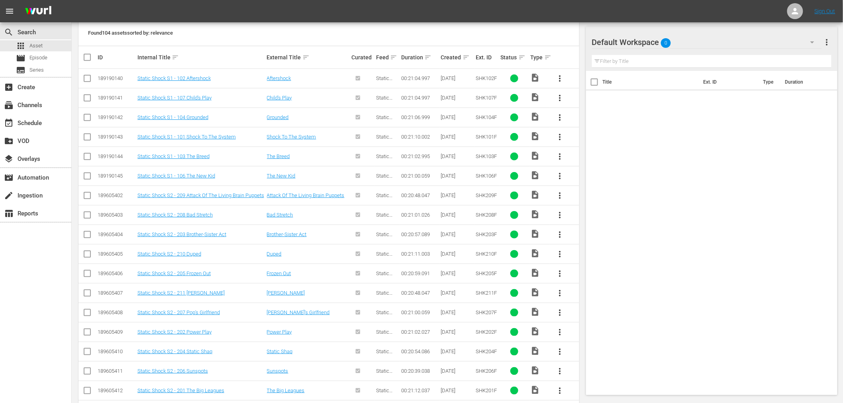
scroll to position [266, 0]
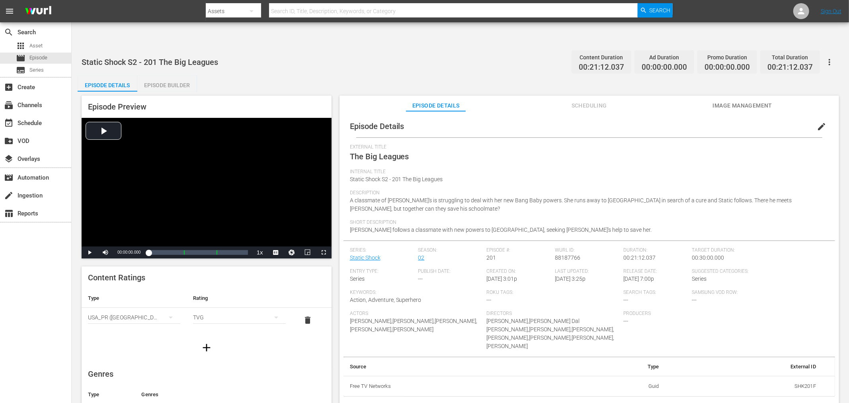
click at [817, 122] on span "edit" at bounding box center [822, 127] width 10 height 10
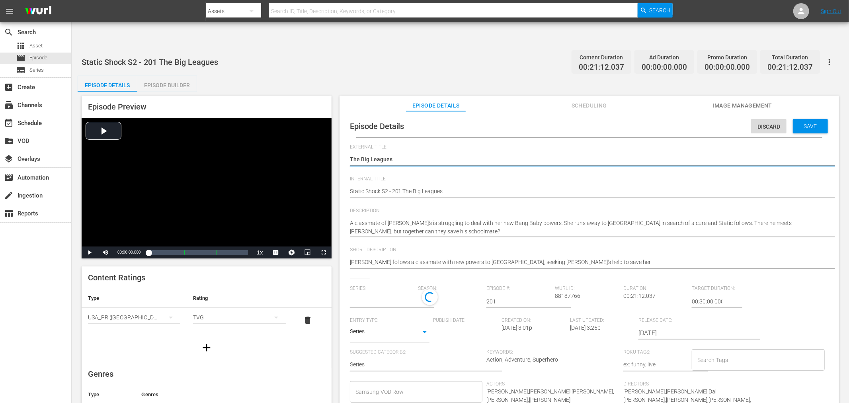
type input "Static Shock"
click at [393, 292] on input "text" at bounding box center [382, 301] width 65 height 19
type input "a"
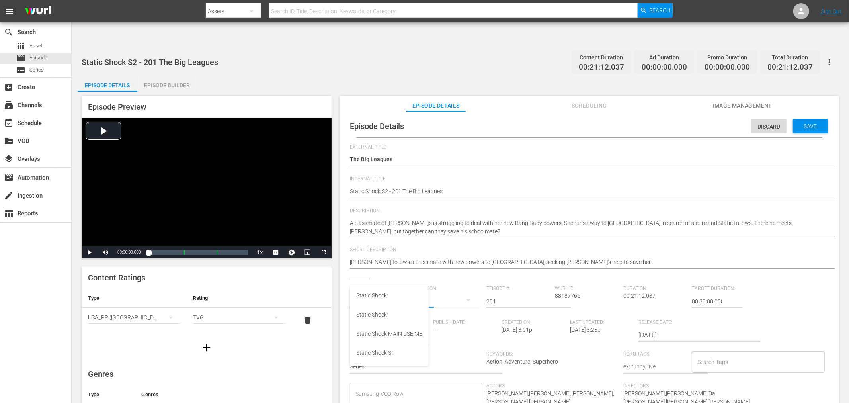
scroll to position [44, 0]
click at [389, 331] on div "Static Shock MAIN USE ME" at bounding box center [389, 331] width 66 height 19
type input "Static Shock MAIN USE ME"
click at [799, 123] on span "Save" at bounding box center [811, 126] width 26 height 6
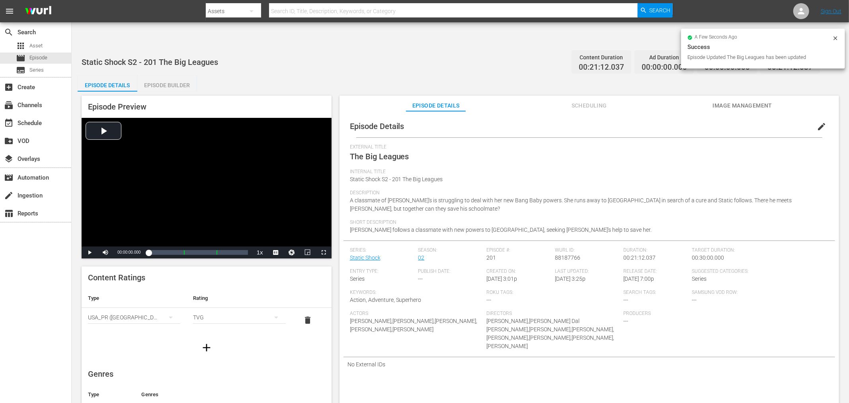
click at [491, 76] on div "Episode Details Episode Builder Episode Preview Video Player is loading. Play V…" at bounding box center [461, 249] width 766 height 346
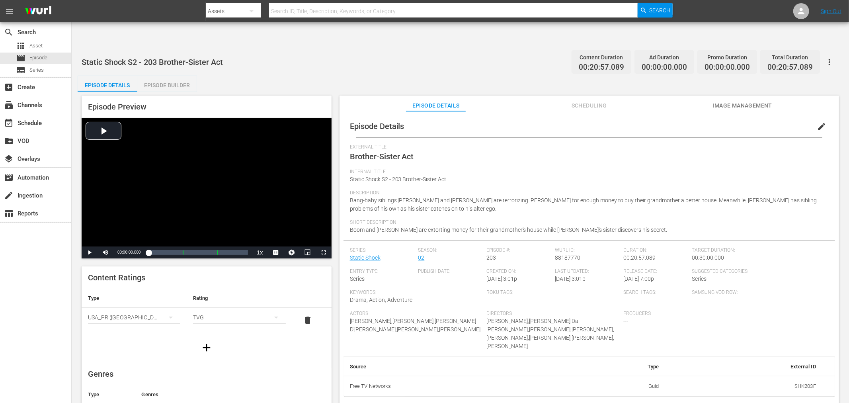
click at [764, 122] on span "edit" at bounding box center [822, 127] width 10 height 10
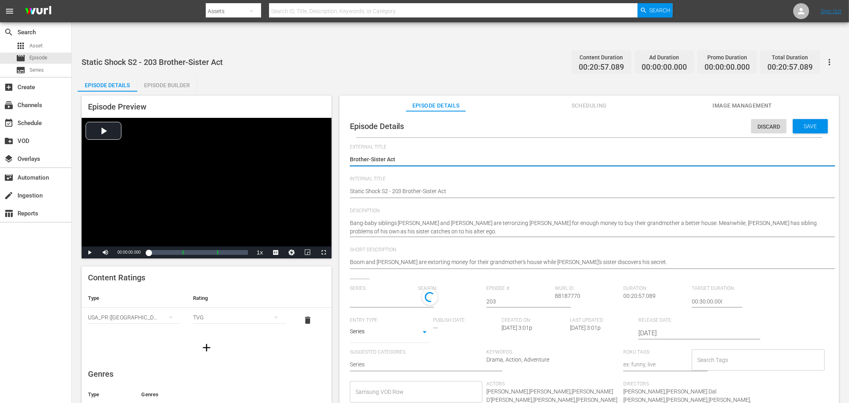
type input "Static Shock"
click at [387, 292] on input "text" at bounding box center [382, 301] width 65 height 19
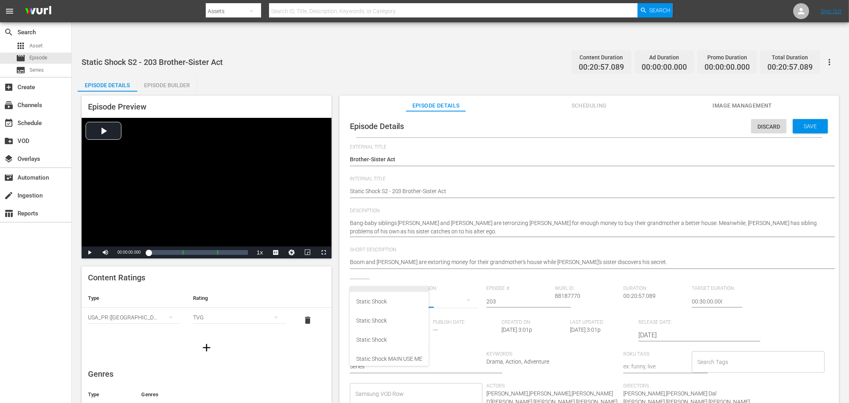
scroll to position [44, 0]
click at [368, 329] on div "Static Shock MAIN USE ME" at bounding box center [389, 331] width 66 height 19
type input "Static Shock MAIN USE ME"
click at [764, 123] on span "Save" at bounding box center [811, 126] width 26 height 6
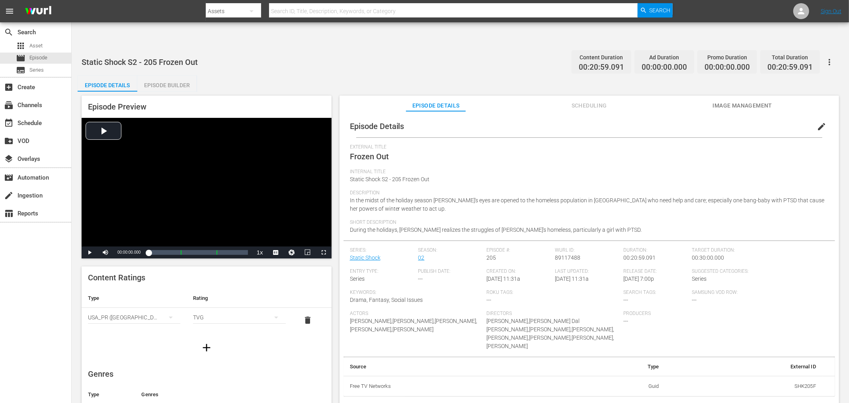
click at [764, 117] on button "edit" at bounding box center [821, 126] width 19 height 19
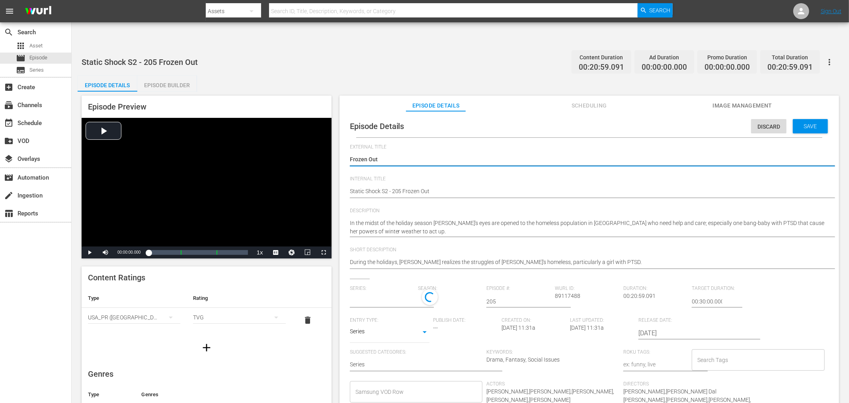
type input "Static Shock"
click at [388, 292] on input "text" at bounding box center [382, 301] width 65 height 19
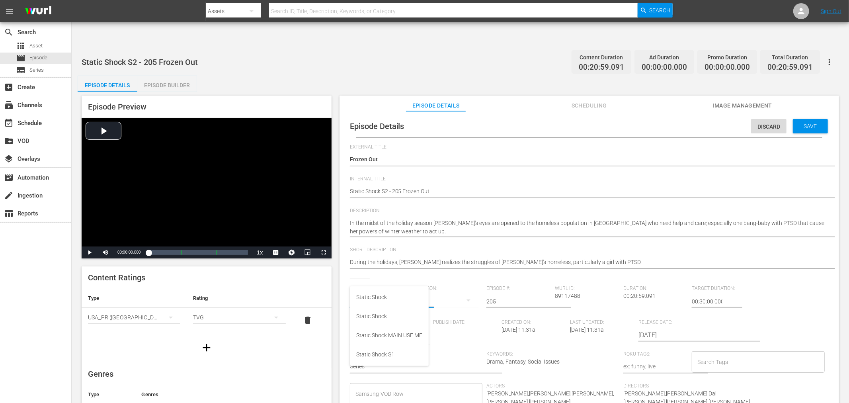
scroll to position [44, 0]
click at [385, 329] on div "Static Shock MAIN USE ME" at bounding box center [389, 331] width 66 height 19
type input "Static Shock MAIN USE ME"
click at [764, 123] on span "Save" at bounding box center [811, 126] width 26 height 6
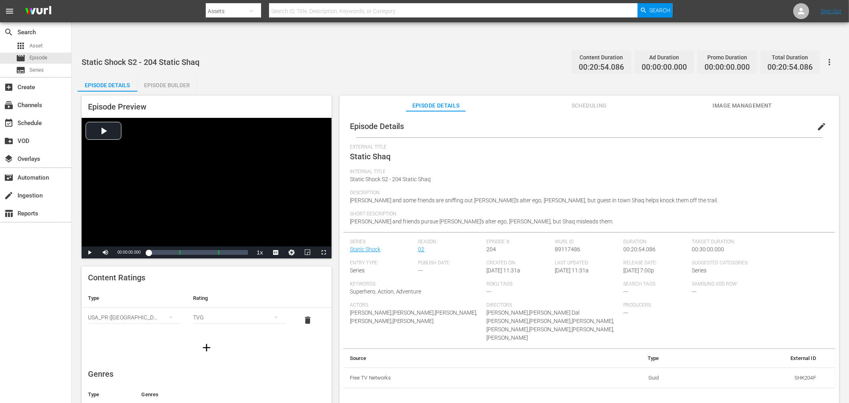
click at [764, 117] on button "edit" at bounding box center [821, 126] width 19 height 19
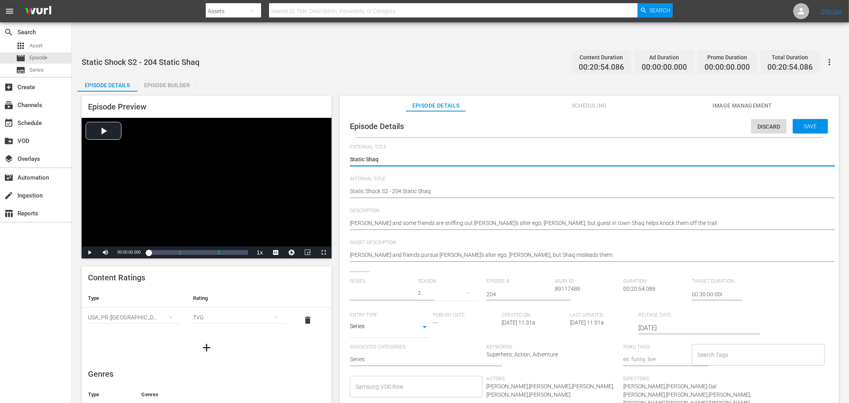
type input "Static Shock"
click at [380, 285] on input "text" at bounding box center [382, 294] width 65 height 19
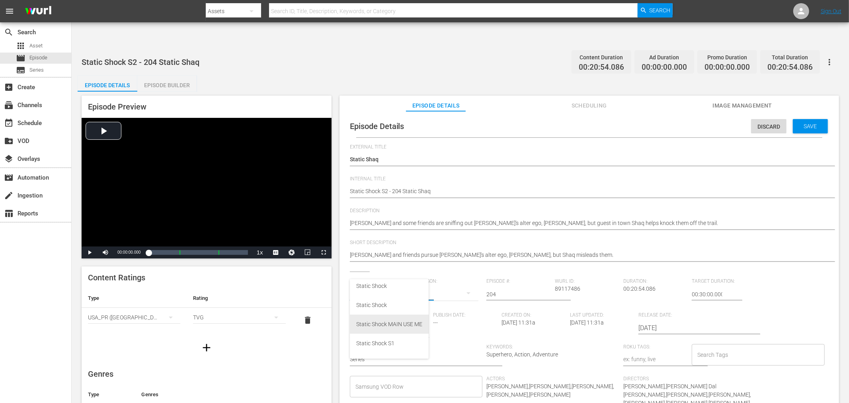
click at [383, 323] on div "Static Shock MAIN USE ME" at bounding box center [389, 324] width 66 height 19
type input "Static Shock MAIN USE ME"
click at [764, 123] on span "Save" at bounding box center [811, 126] width 26 height 6
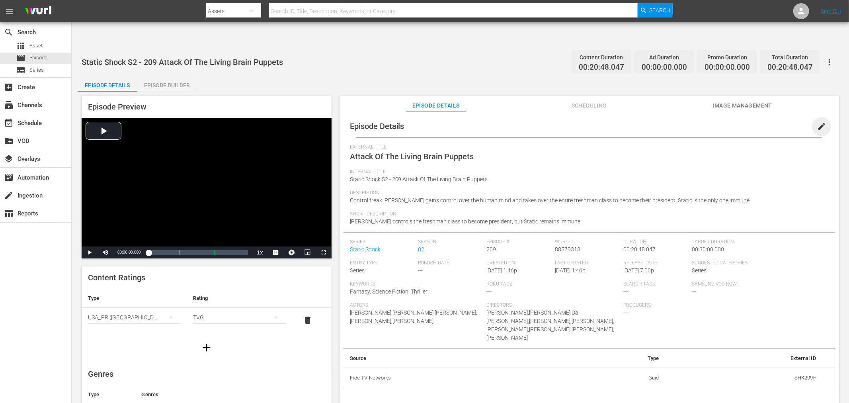
click at [764, 122] on span "edit" at bounding box center [822, 127] width 10 height 10
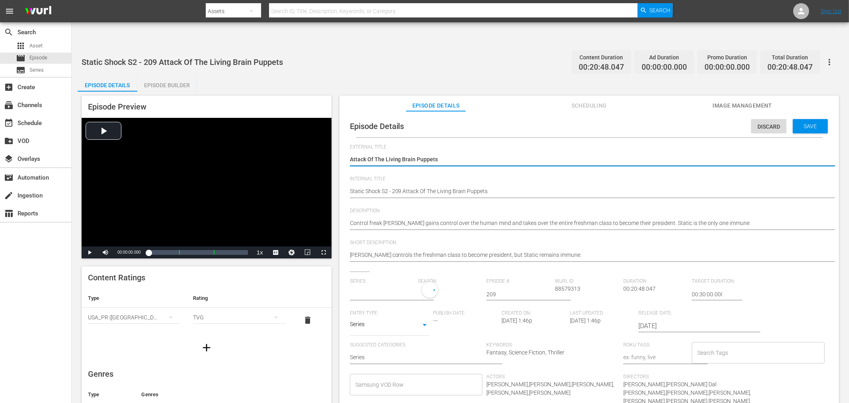
type input "Static Shock"
click at [401, 285] on input "text" at bounding box center [382, 294] width 65 height 19
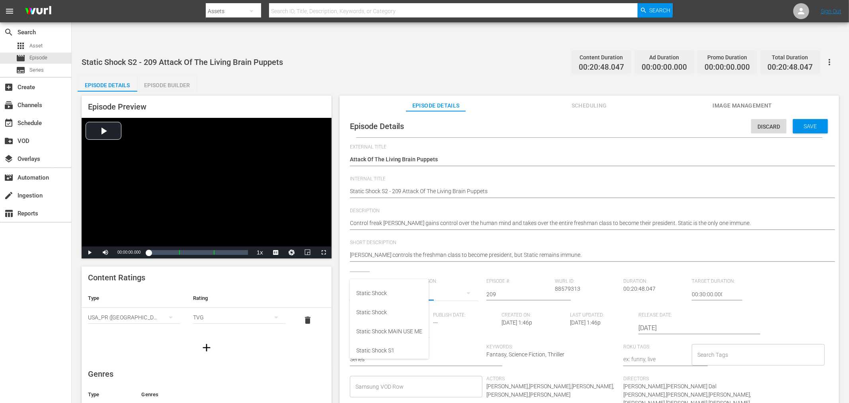
scroll to position [44, 0]
click at [395, 322] on div "Static Shock MAIN USE ME" at bounding box center [389, 324] width 66 height 19
type input "Static Shock MAIN USE ME"
click at [764, 123] on span "Save" at bounding box center [811, 126] width 26 height 6
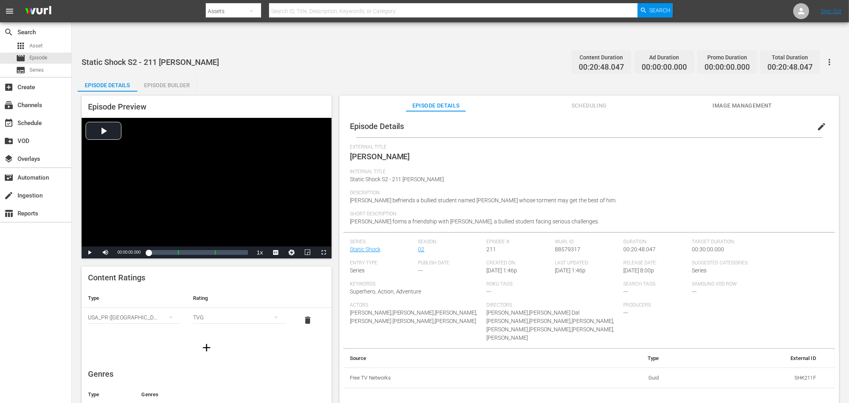
click at [764, 117] on button "edit" at bounding box center [821, 126] width 19 height 19
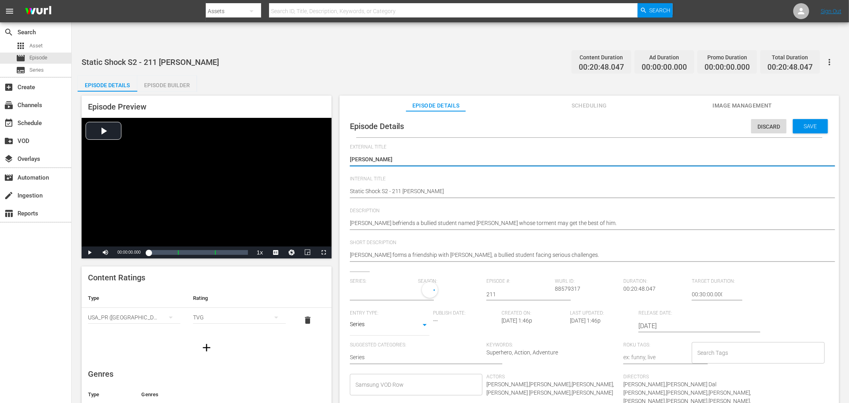
type input "Static Shock"
click at [389, 285] on input "text" at bounding box center [382, 294] width 65 height 19
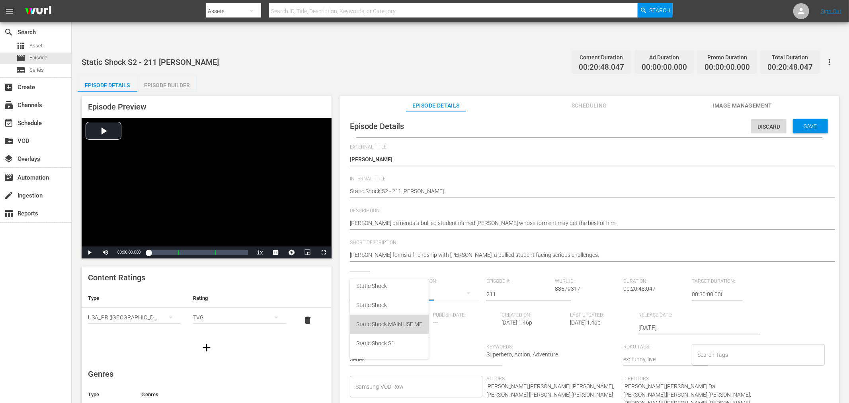
click at [385, 321] on div "Static Shock MAIN USE ME" at bounding box center [389, 324] width 66 height 19
type input "Static Shock MAIN USE ME"
click at [764, 123] on span "Save" at bounding box center [811, 126] width 26 height 6
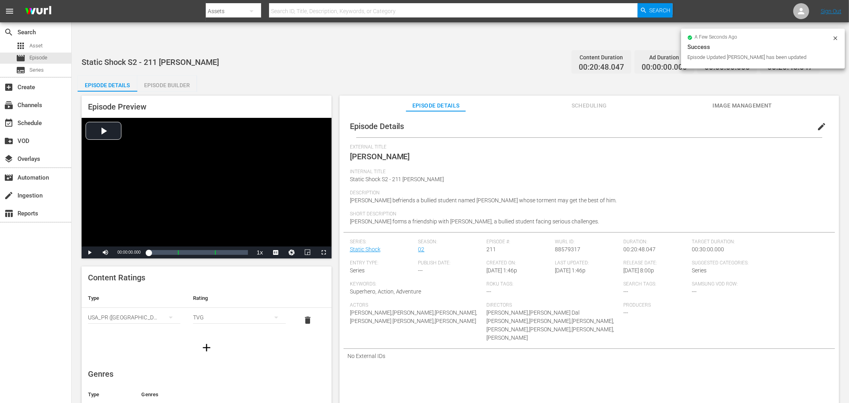
click at [550, 76] on div "Episode Details Episode Builder Episode Preview Video Player is loading. Play V…" at bounding box center [461, 249] width 766 height 346
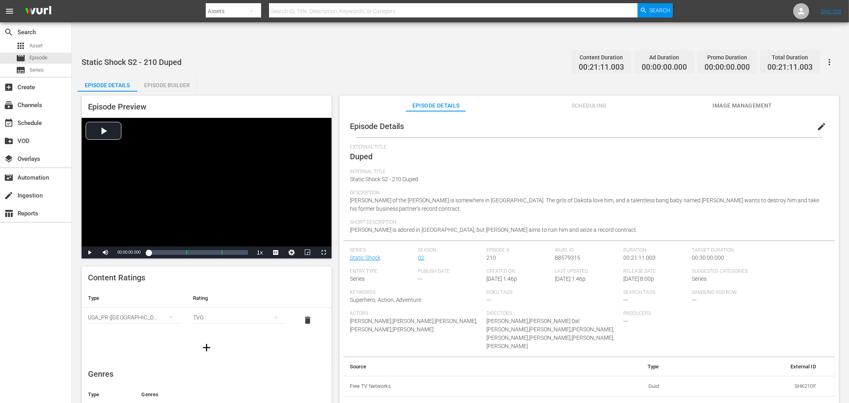
click at [764, 117] on button "edit" at bounding box center [821, 126] width 19 height 19
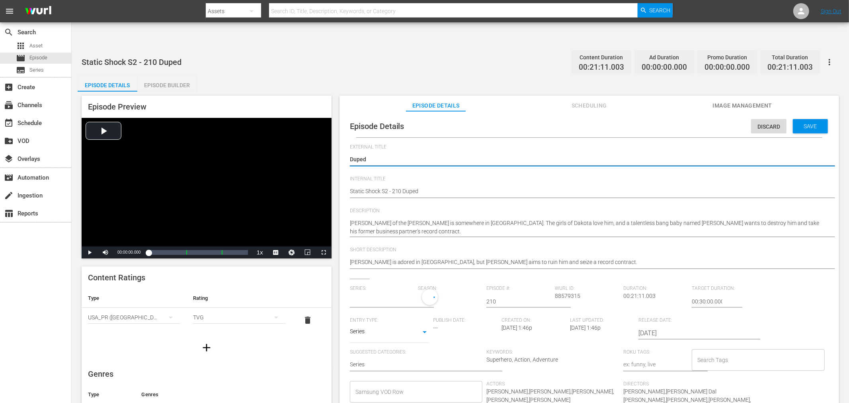
type input "Static Shock"
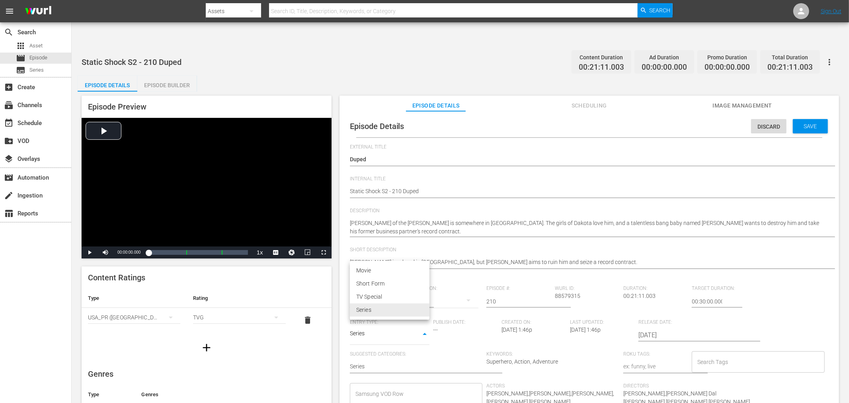
click at [385, 307] on body "menu Search By Assets Search ID, Title, Description, Keywords, or Category Sear…" at bounding box center [424, 226] width 849 height 403
click at [417, 250] on div at bounding box center [424, 201] width 849 height 403
click at [398, 292] on input "text" at bounding box center [382, 301] width 65 height 19
click at [379, 328] on div "Static Shock MAIN USE ME" at bounding box center [389, 331] width 66 height 19
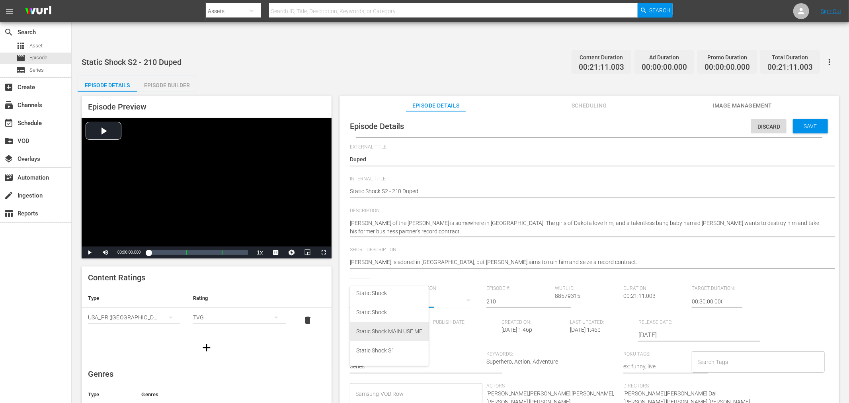
type input "Static Shock MAIN USE ME"
click at [764, 123] on span "Save" at bounding box center [811, 126] width 26 height 6
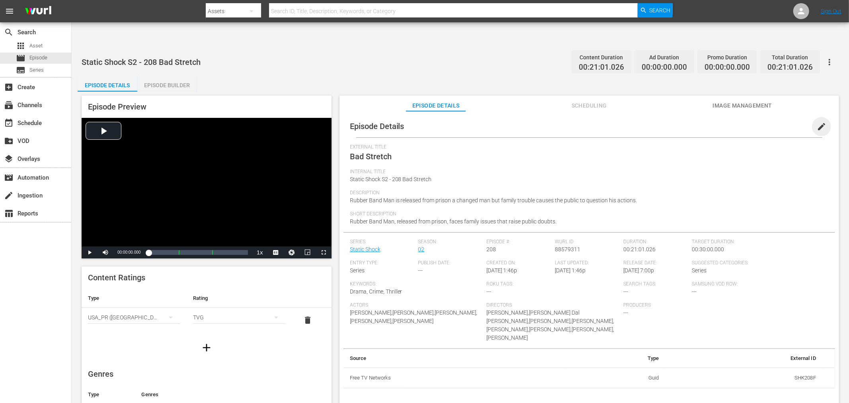
click at [764, 122] on span "edit" at bounding box center [822, 127] width 10 height 10
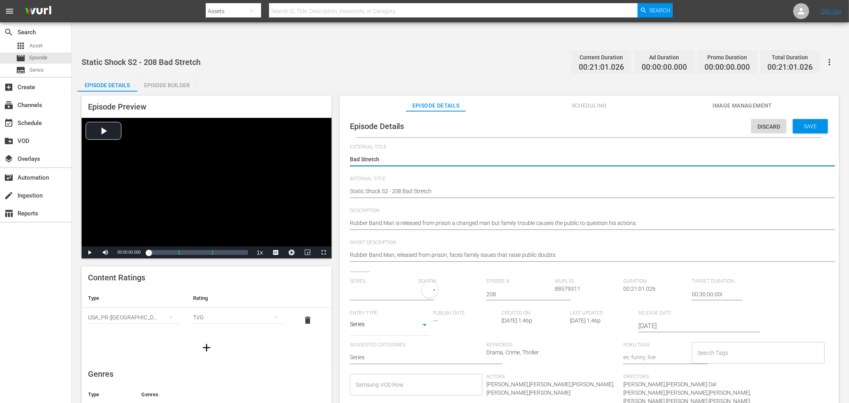
type input "Static Shock"
click at [379, 285] on input "text" at bounding box center [382, 294] width 65 height 19
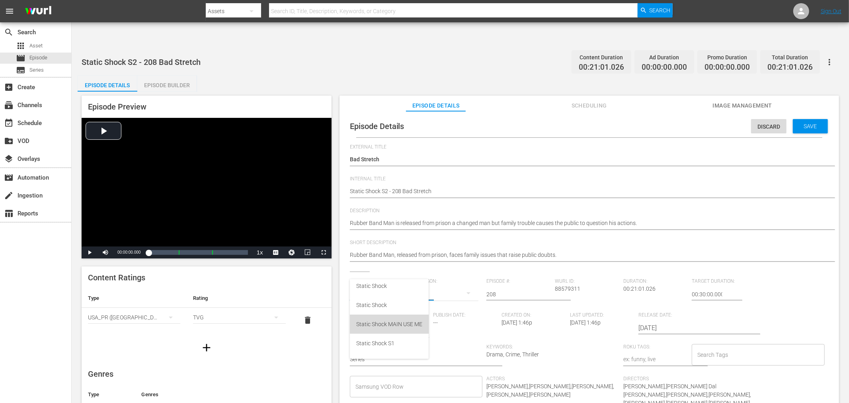
click at [374, 323] on div "Static Shock MAIN USE ME" at bounding box center [389, 324] width 66 height 19
type input "Static Shock MAIN USE ME"
click at [764, 123] on span "Save" at bounding box center [811, 126] width 26 height 6
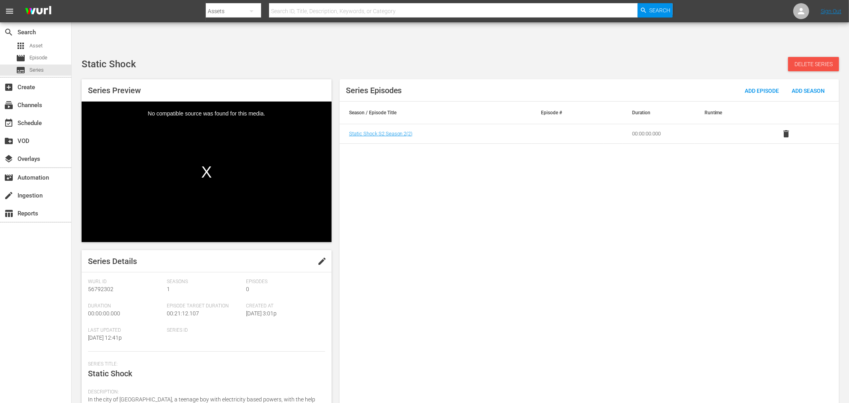
click at [835, 61] on span "Delete Series" at bounding box center [813, 64] width 51 height 6
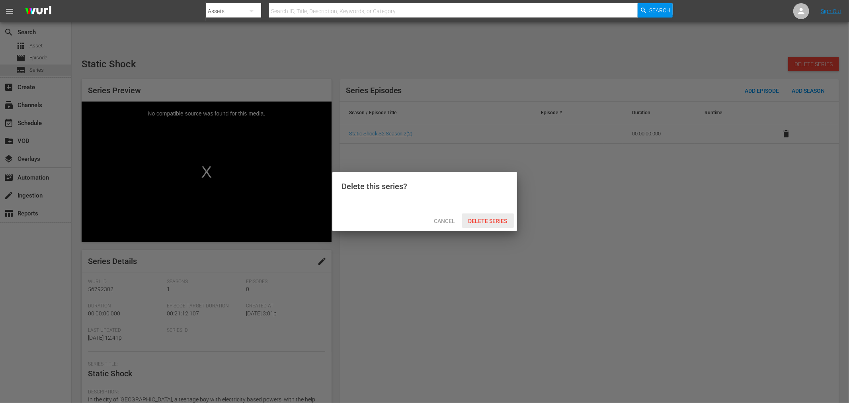
click at [500, 223] on span "Delete Series" at bounding box center [488, 221] width 52 height 6
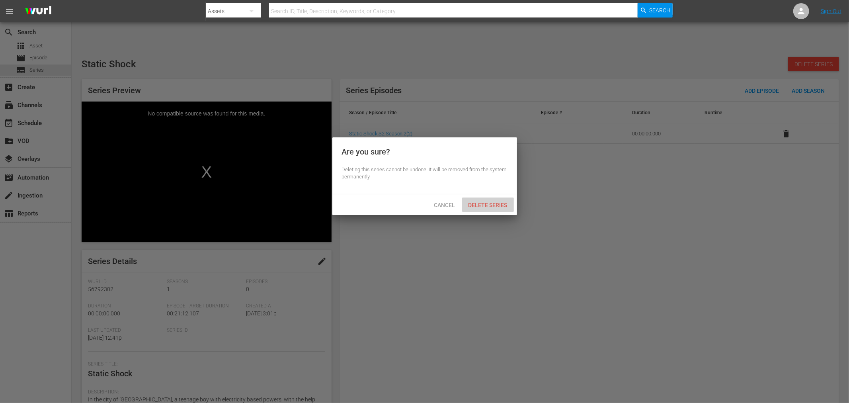
click at [498, 200] on div "Delete Series" at bounding box center [488, 205] width 52 height 15
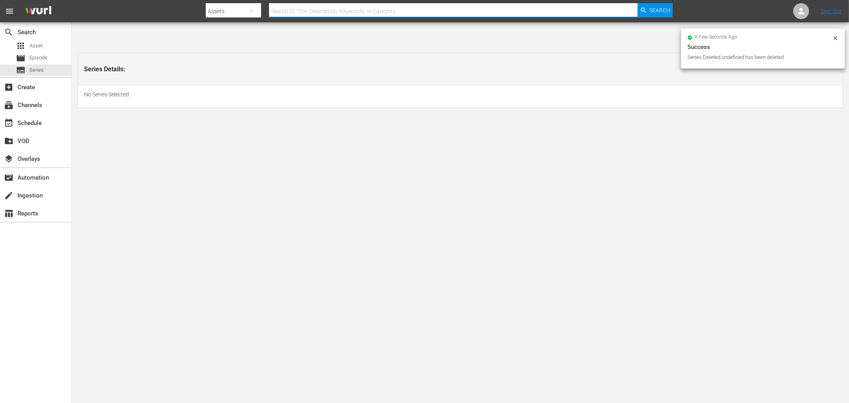
click at [298, 16] on input "text" at bounding box center [453, 11] width 369 height 19
type input "201"
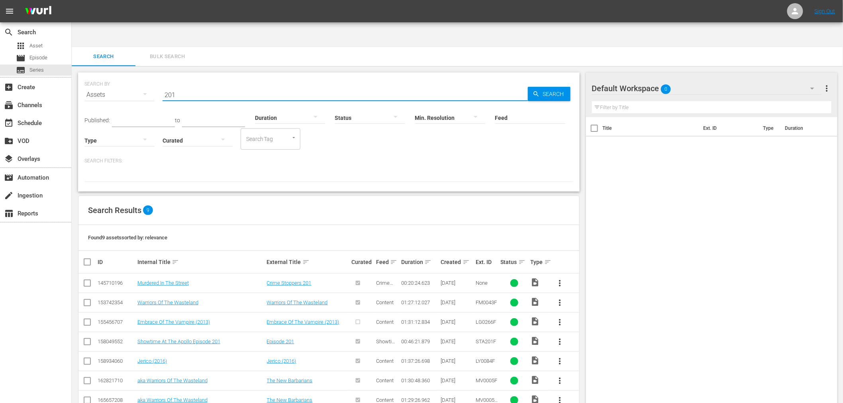
drag, startPoint x: 186, startPoint y: 68, endPoint x: 140, endPoint y: 73, distance: 46.0
click at [141, 76] on div "SEARCH BY Search By Assets Search ID, Title, Description, Keywords, or Category…" at bounding box center [328, 90] width 489 height 29
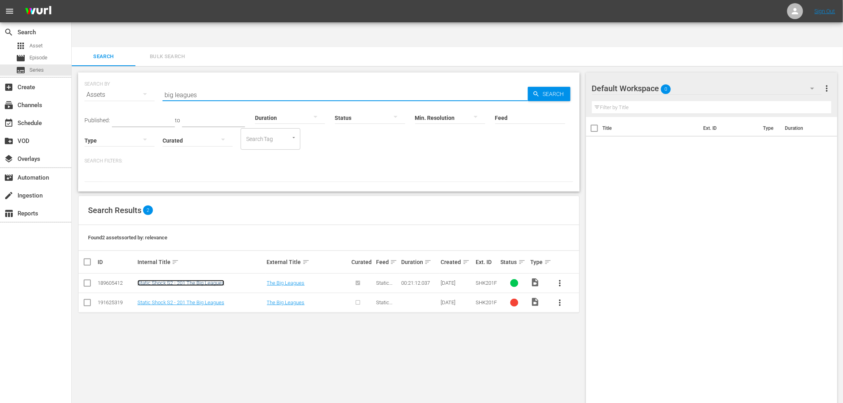
click at [157, 280] on link "Static Shock S2 - 201 The Big Leagues" at bounding box center [180, 283] width 87 height 6
drag, startPoint x: 214, startPoint y: 61, endPoint x: 173, endPoint y: 61, distance: 41.4
click at [173, 85] on input "big leagues" at bounding box center [344, 94] width 365 height 19
click at [162, 85] on input "big leagues" at bounding box center [344, 94] width 365 height 19
click at [209, 85] on input "big leagues" at bounding box center [344, 94] width 365 height 19
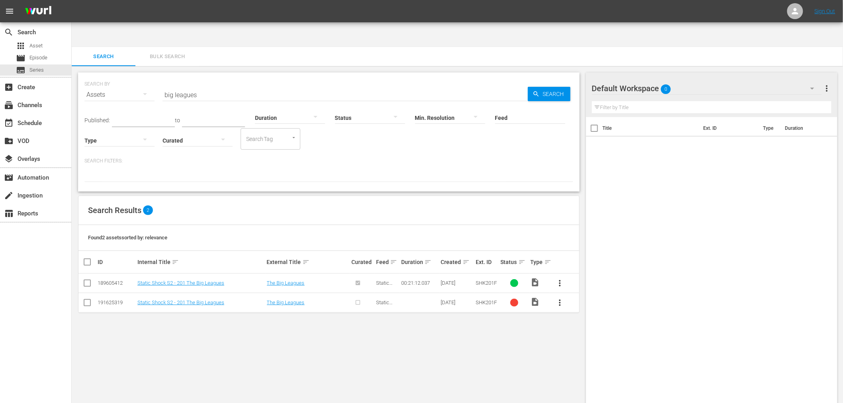
click at [205, 85] on input "big leagues" at bounding box center [344, 94] width 365 height 19
drag, startPoint x: 202, startPoint y: 71, endPoint x: 141, endPoint y: 72, distance: 61.3
click at [141, 76] on div "SEARCH BY Search By Assets Search ID, Title, Description, Keywords, or Category…" at bounding box center [328, 90] width 489 height 29
paste input "Sunspot"
drag, startPoint x: 200, startPoint y: 74, endPoint x: 150, endPoint y: 69, distance: 50.4
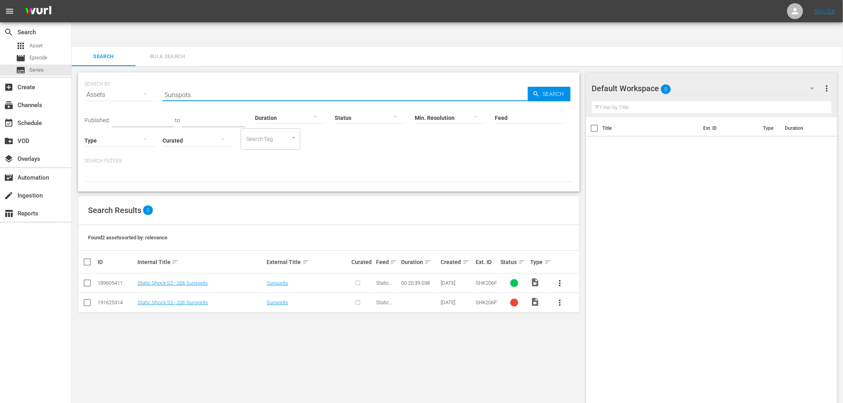
click at [150, 76] on div "SEARCH BY Search By Assets Search ID, Title, Description, Keywords, or Category…" at bounding box center [328, 90] width 489 height 29
paste input "Pop's Girlfriend"
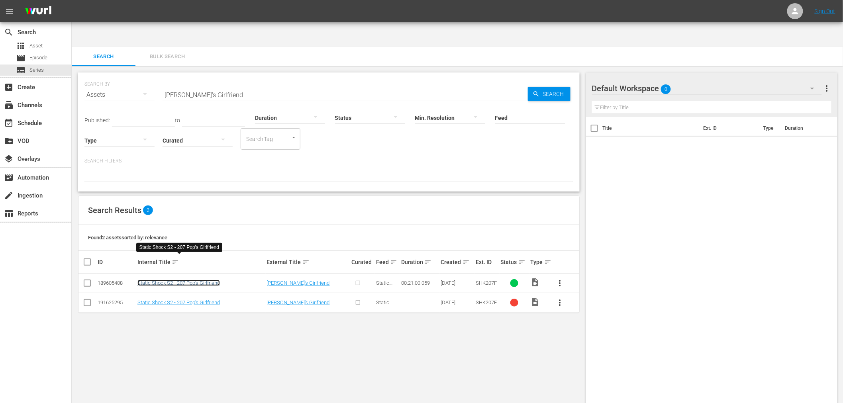
click at [196, 280] on link "Static Shock S2 - 207 Pop's Girlfriend" at bounding box center [178, 283] width 82 height 6
click at [379, 327] on div "SEARCH BY Search By Assets Search ID, Title, Description, Keywords, or Category…" at bounding box center [329, 247] width 514 height 362
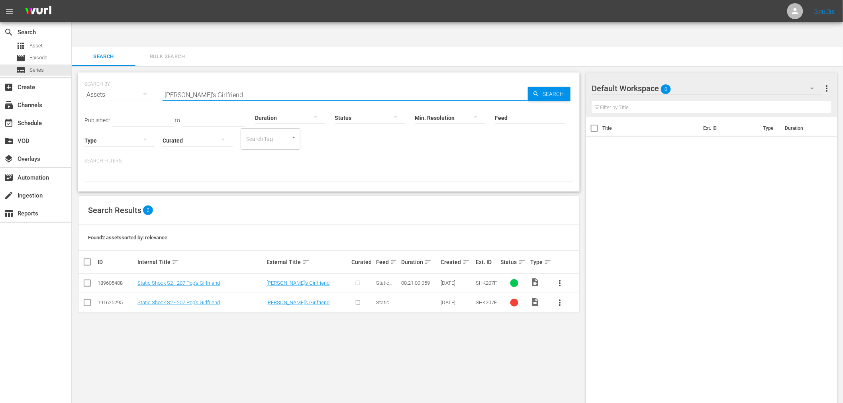
drag, startPoint x: 295, startPoint y: 70, endPoint x: 92, endPoint y: 82, distance: 203.4
click at [92, 82] on div "SEARCH BY Search By Assets Search ID, Title, Description, Keywords, or Category…" at bounding box center [328, 90] width 489 height 29
type input "static shock"
click at [556, 87] on span "Search" at bounding box center [555, 94] width 31 height 14
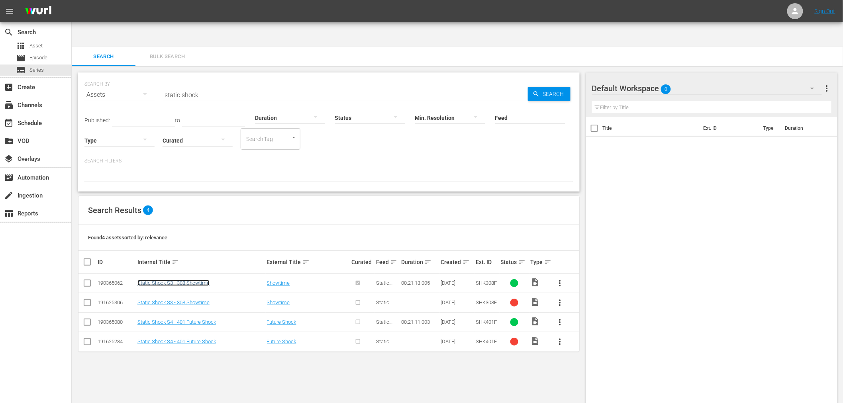
click at [166, 280] on link "Static Shock S3 - 308 Showtime" at bounding box center [173, 283] width 72 height 6
click at [507, 372] on div "SEARCH BY Search By Assets Search ID, Title, Description, Keywords, or Category…" at bounding box center [329, 247] width 514 height 362
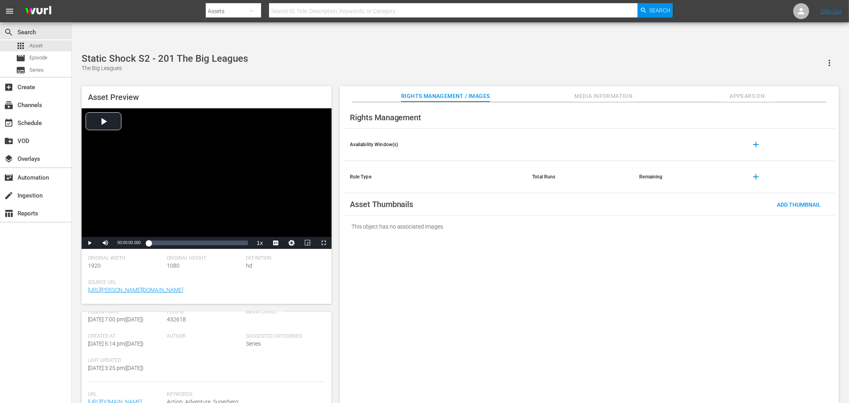
scroll to position [128, 0]
click at [595, 91] on span "Media Information" at bounding box center [604, 96] width 60 height 10
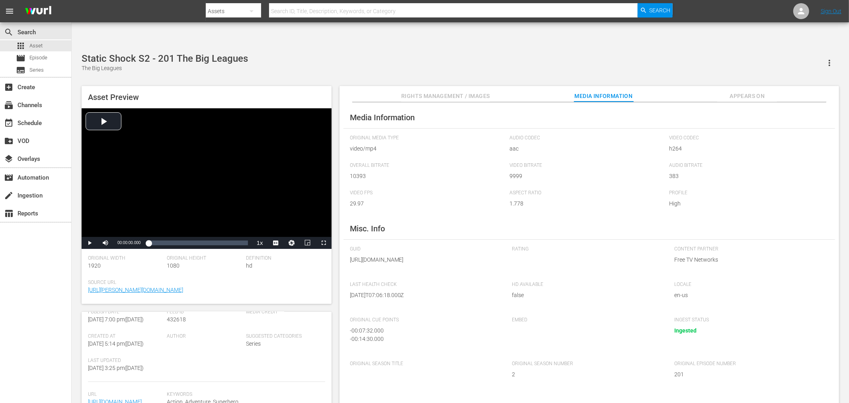
click at [764, 53] on button "button" at bounding box center [829, 62] width 19 height 19
click at [685, 190] on div "Profile High" at bounding box center [749, 203] width 160 height 27
click at [682, 145] on span "h264" at bounding box center [747, 149] width 156 height 8
click at [752, 162] on span "Audio Bitrate" at bounding box center [747, 165] width 156 height 6
click at [723, 162] on div "Audio Bitrate 383" at bounding box center [749, 175] width 160 height 27
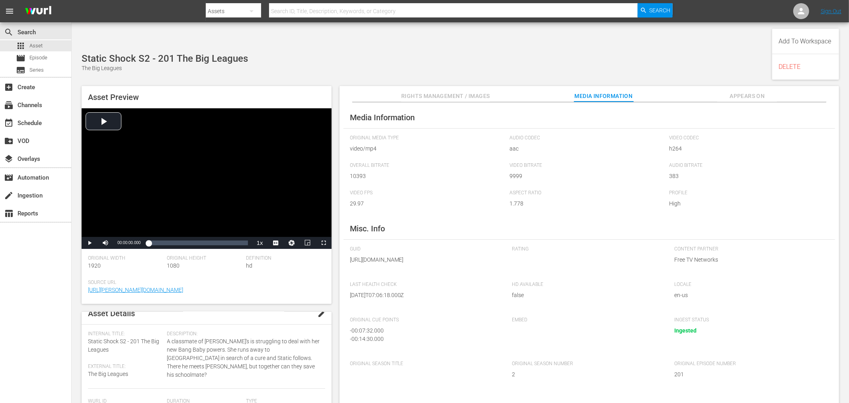
scroll to position [0, 0]
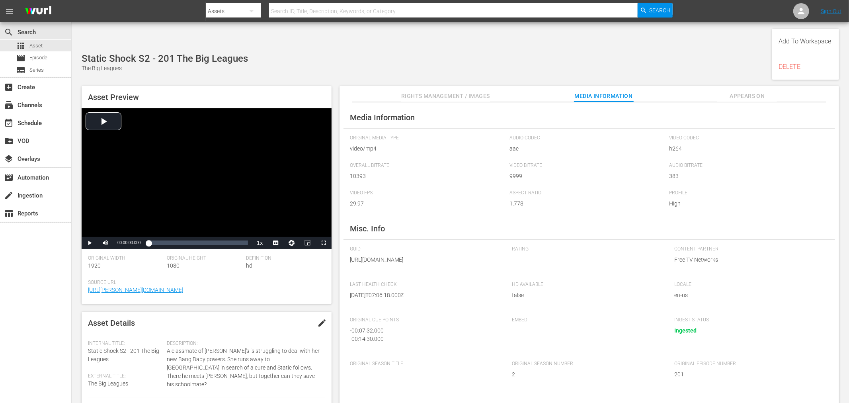
click at [313, 313] on button "edit" at bounding box center [322, 322] width 19 height 19
click at [314, 320] on span "Save" at bounding box center [311, 323] width 26 height 6
click at [738, 91] on span "Appears On" at bounding box center [748, 96] width 60 height 10
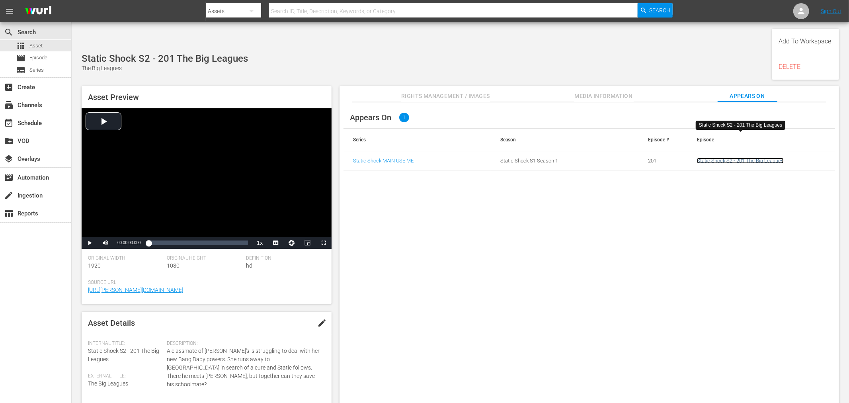
click at [743, 158] on link "Static Shock S2 - 201 The Big Leagues" at bounding box center [740, 161] width 87 height 6
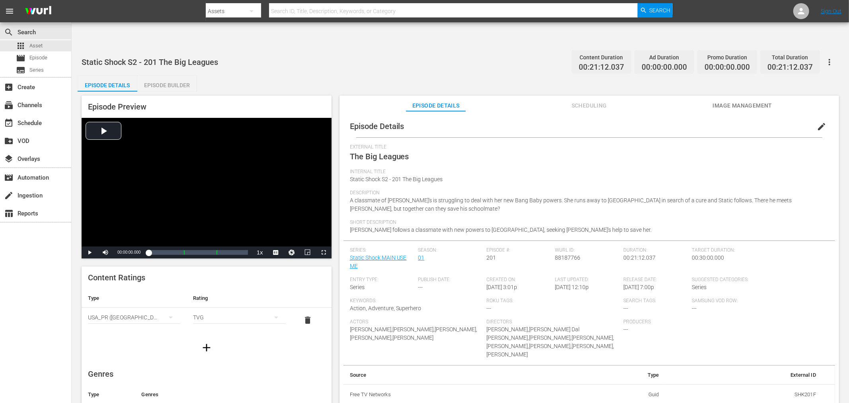
click at [764, 122] on span "edit" at bounding box center [822, 127] width 10 height 10
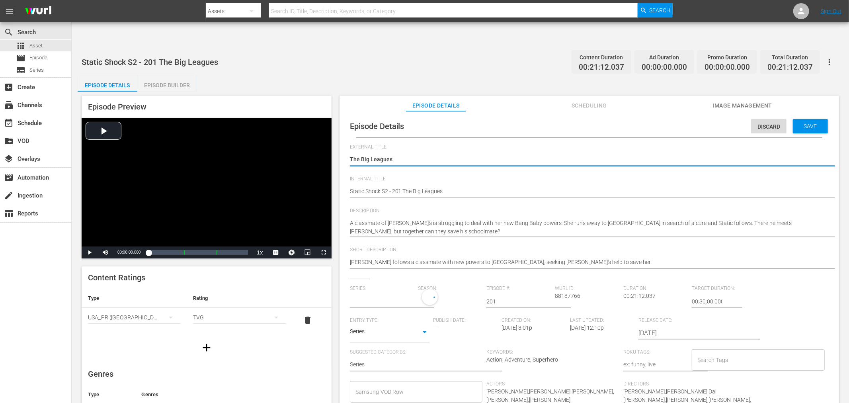
type input "Static Shock MAIN USE ME"
click at [427, 289] on div "1" at bounding box center [448, 300] width 61 height 22
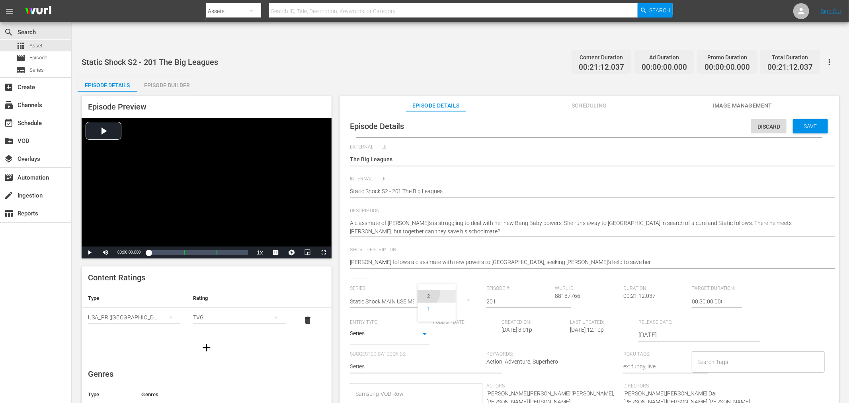
click at [424, 295] on div "2" at bounding box center [429, 296] width 22 height 8
click at [764, 123] on span "Save" at bounding box center [811, 126] width 26 height 6
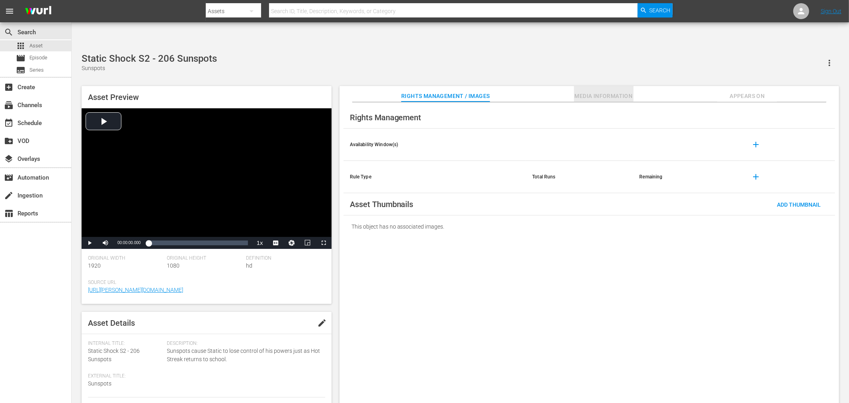
click at [586, 91] on span "Media Information" at bounding box center [604, 96] width 60 height 10
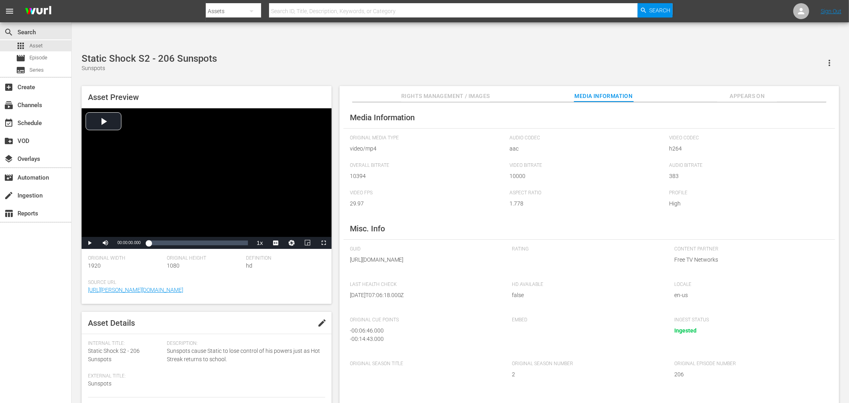
click at [750, 91] on span "Appears On" at bounding box center [748, 96] width 60 height 10
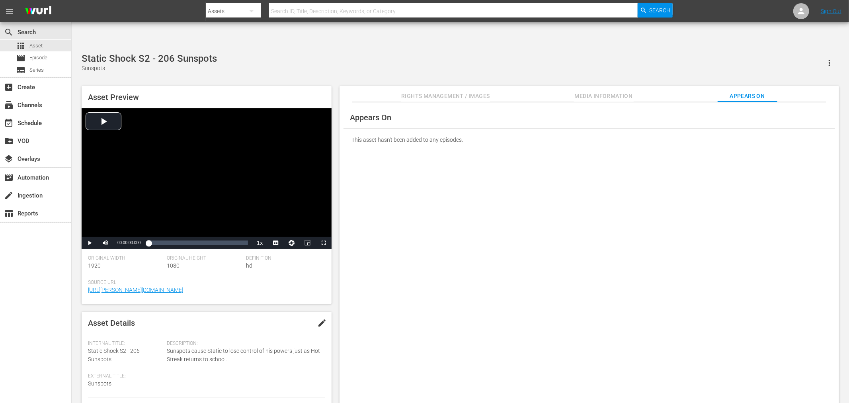
click at [611, 91] on span "Media Information" at bounding box center [604, 96] width 60 height 10
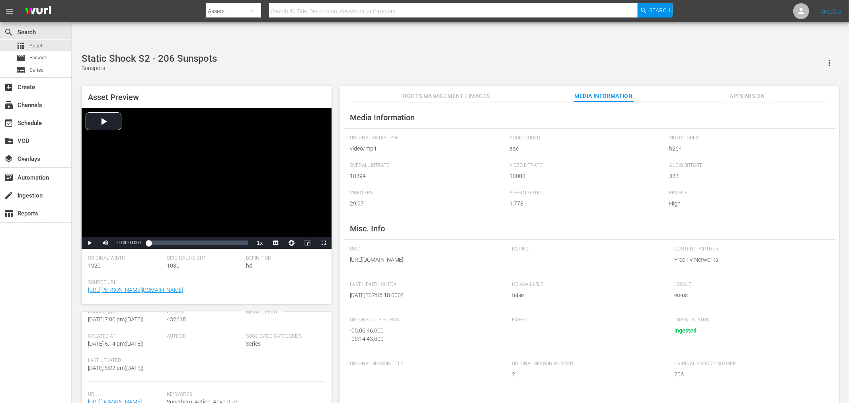
scroll to position [172, 0]
click at [117, 399] on link "https://content-partner-mrss-feeds.s3.amazonaws.com/free_tv_networks/STATICK_SH…" at bounding box center [115, 402] width 54 height 6
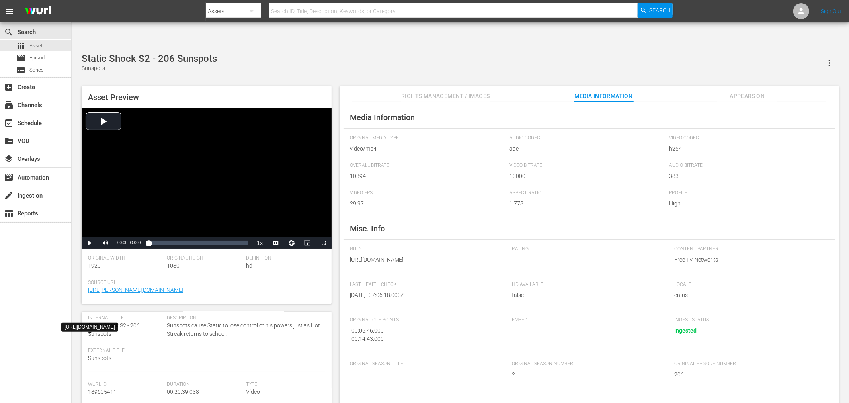
scroll to position [0, 0]
click at [365, 327] on div "- 00:06:46.000" at bounding box center [423, 331] width 147 height 8
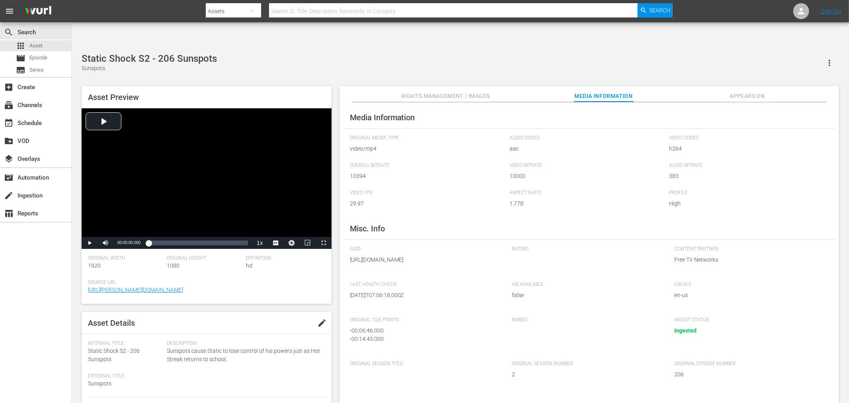
click at [739, 91] on span "Appears On" at bounding box center [748, 96] width 60 height 10
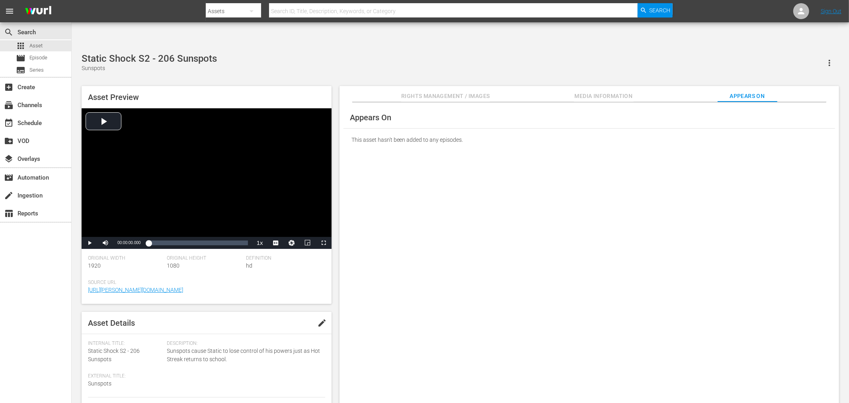
click at [829, 53] on button "button" at bounding box center [829, 62] width 19 height 19
click at [506, 198] on div "Appears On This asset hasn't been added to any episodes." at bounding box center [590, 259] width 500 height 314
click at [189, 53] on div "Static Shock S2 - 206 Sunspots" at bounding box center [149, 58] width 135 height 11
click at [511, 212] on div "Appears On This asset hasn't been added to any episodes." at bounding box center [590, 259] width 500 height 314
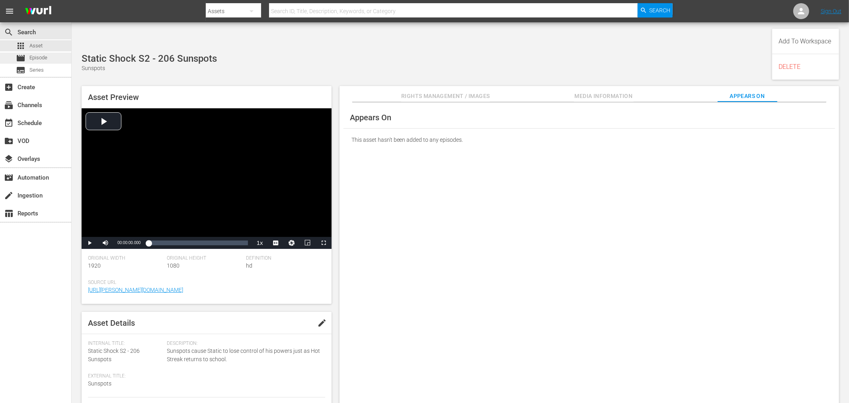
click at [37, 55] on span "Episode" at bounding box center [38, 58] width 18 height 8
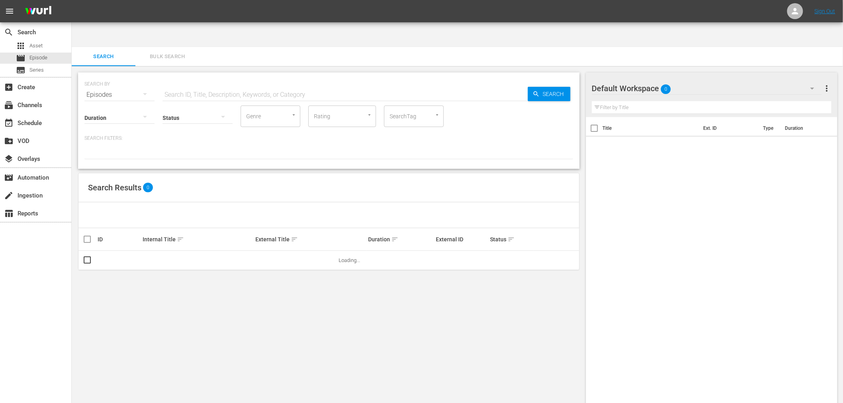
click at [299, 85] on input "text" at bounding box center [344, 94] width 365 height 19
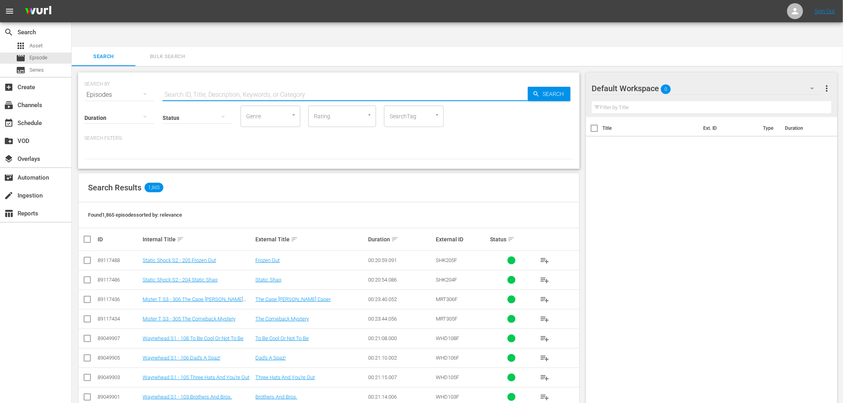
paste input "Sunspots"
type input "Sunspots"
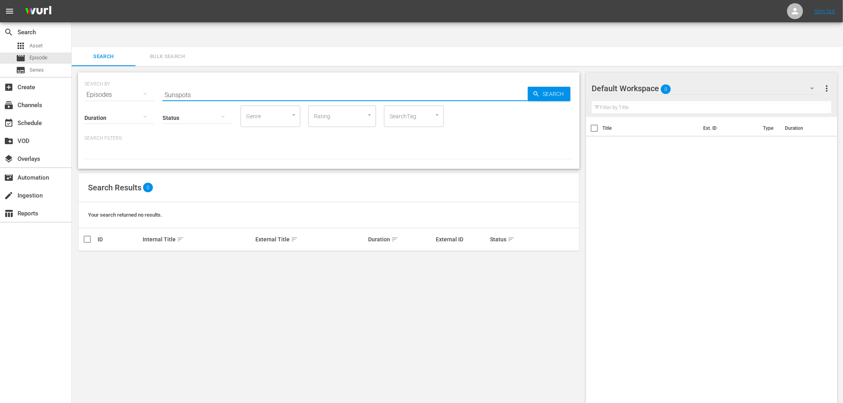
click at [120, 98] on div "Duration" at bounding box center [119, 112] width 70 height 29
click at [120, 84] on div "Episodes" at bounding box center [119, 95] width 70 height 22
click at [113, 132] on div "Assets" at bounding box center [110, 136] width 32 height 13
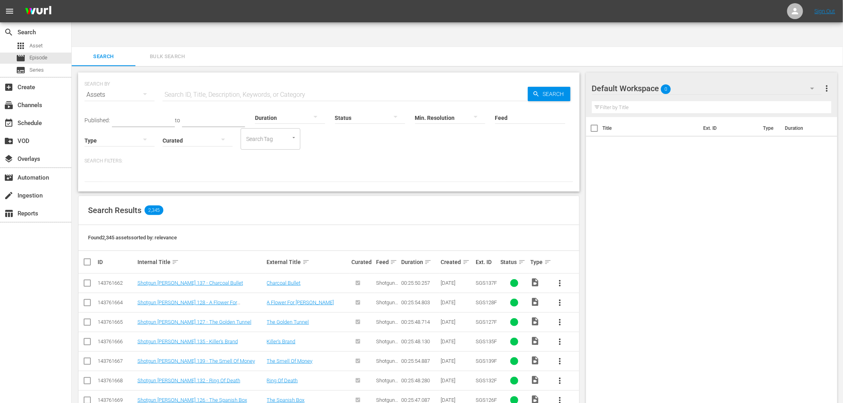
click at [293, 104] on div at bounding box center [290, 118] width 70 height 29
click at [297, 70] on div "0-1m 1-2m 2-3m 3-4m 4-5m 5-10m 10-15m 15-30m 30-60m 60-90m >90m Clips (<5min) S…" at bounding box center [421, 201] width 843 height 403
click at [287, 85] on input "text" at bounding box center [344, 94] width 365 height 19
paste input "Sunspots"
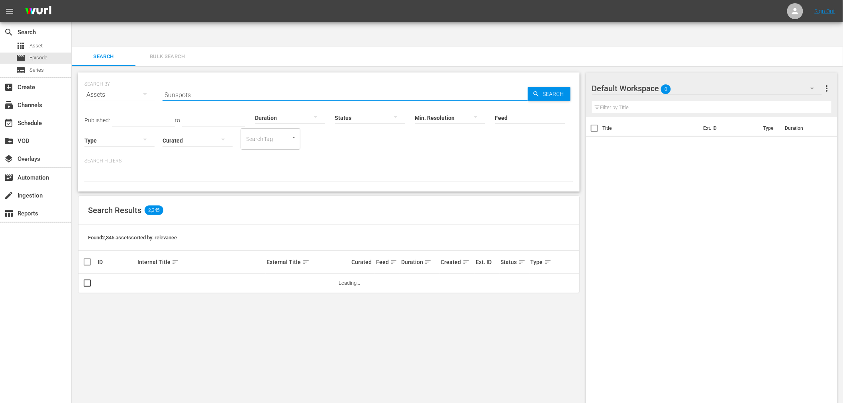
type input "Sunspots"
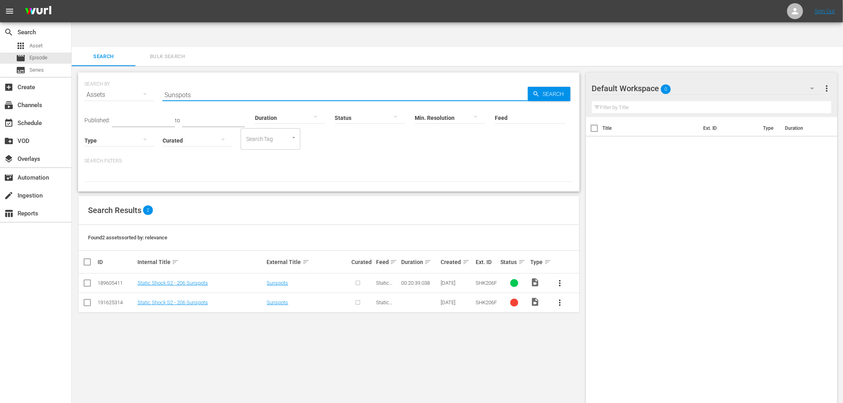
click at [82, 280] on input "checkbox" at bounding box center [87, 285] width 10 height 10
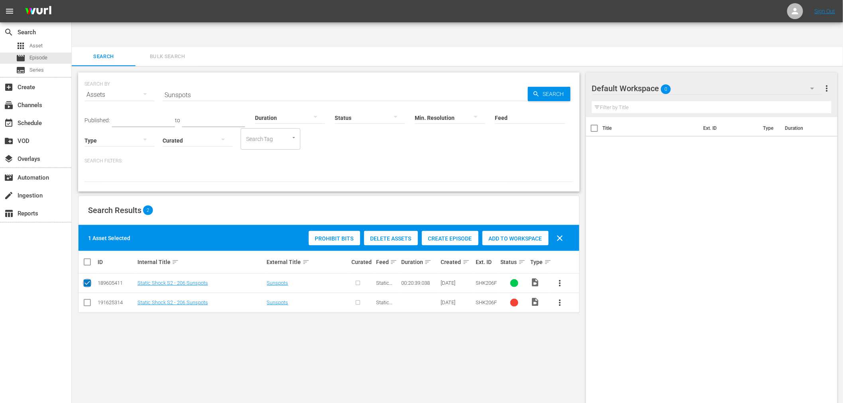
click at [82, 280] on input "checkbox" at bounding box center [87, 285] width 10 height 10
checkbox input "false"
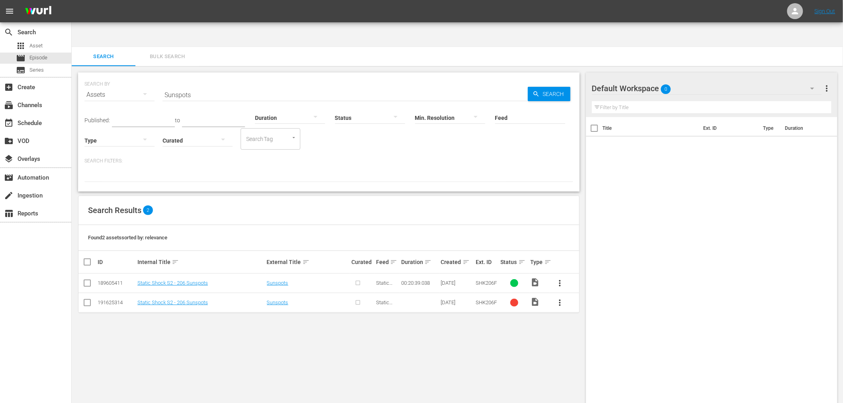
click at [564, 274] on button "more_vert" at bounding box center [559, 283] width 19 height 19
click at [560, 278] on span "more_vert" at bounding box center [560, 283] width 10 height 10
click at [170, 280] on link "Static Shock S2 - 206 Sunspots" at bounding box center [172, 283] width 70 height 6
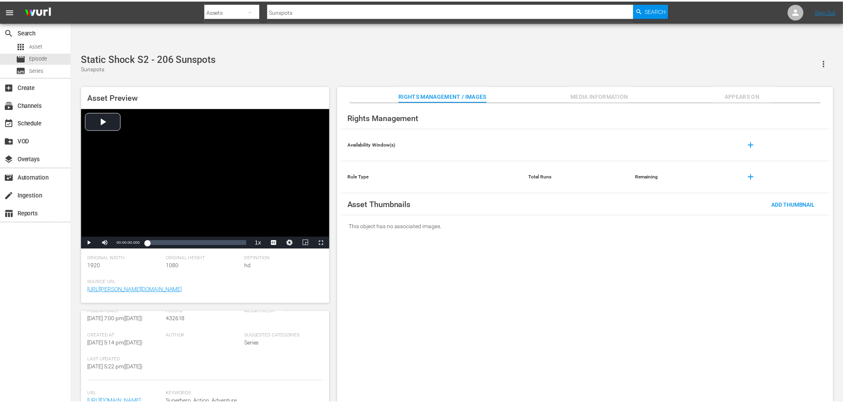
scroll to position [172, 0]
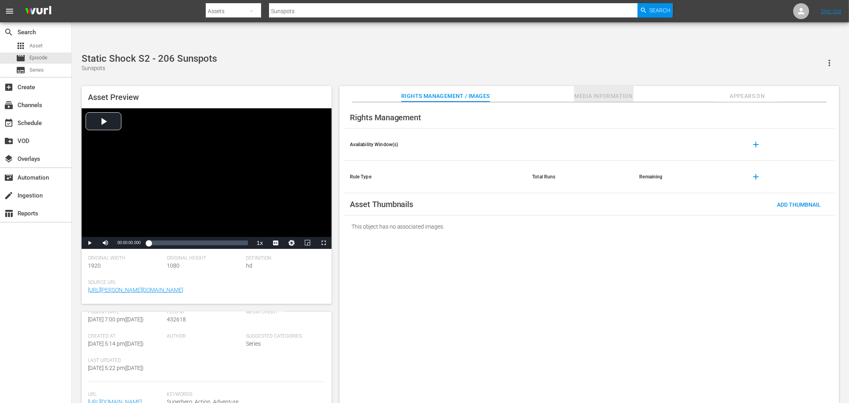
click at [611, 91] on span "Media Information" at bounding box center [604, 96] width 60 height 10
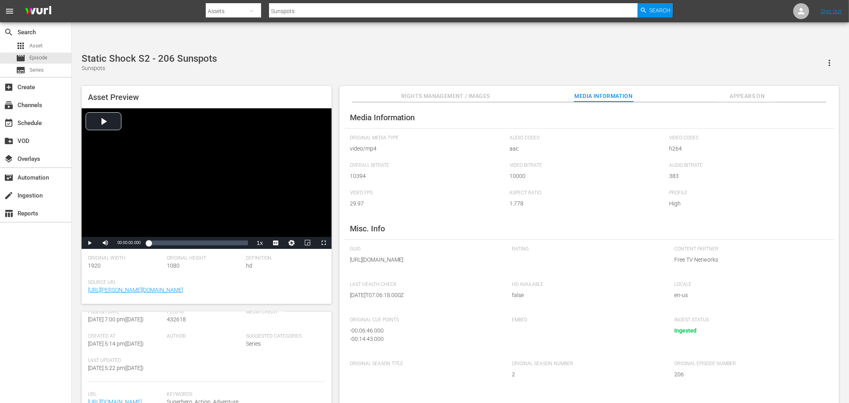
click at [757, 256] on span "Free TV Networks" at bounding box center [750, 260] width 151 height 8
click at [737, 91] on span "Appears On" at bounding box center [748, 96] width 60 height 10
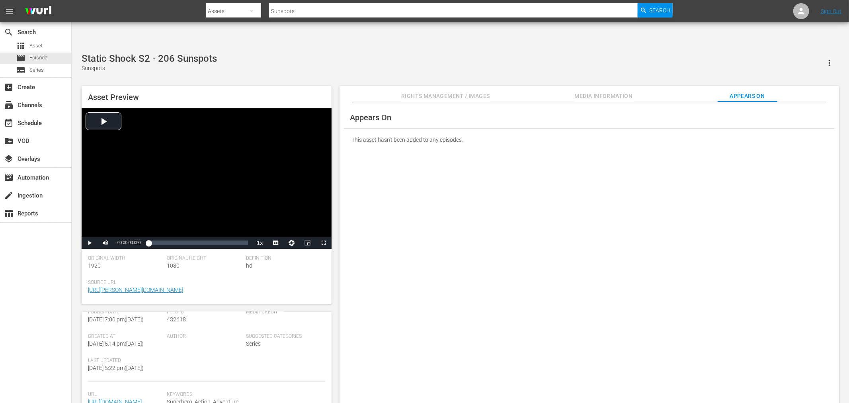
click at [700, 160] on div "Appears On This asset hasn't been added to any episodes." at bounding box center [590, 259] width 500 height 314
click at [658, 180] on div "Appears On This asset hasn't been added to any episodes." at bounding box center [590, 259] width 500 height 314
click at [46, 68] on div "subtitles Series" at bounding box center [35, 70] width 71 height 11
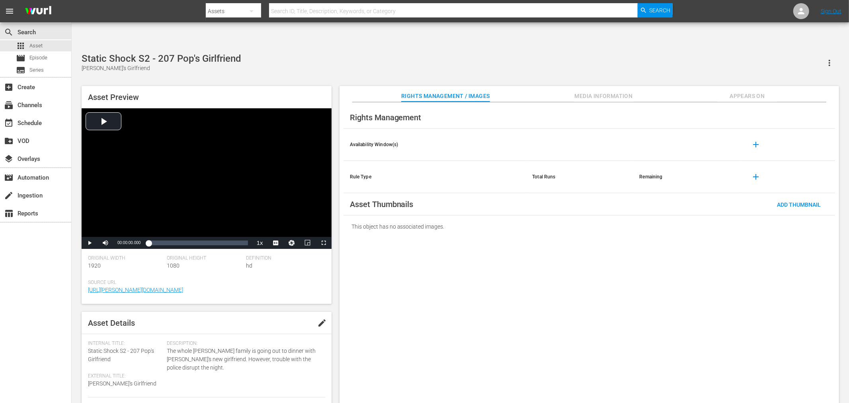
click at [166, 53] on div "Static Shock S2 - 207 Pop's Girlfriend" at bounding box center [162, 58] width 160 height 11
click at [830, 53] on div "Static Shock S2 - 207 Pop's Girlfriend [PERSON_NAME]'s Girlfriend Asset Preview…" at bounding box center [461, 232] width 766 height 359
click at [831, 58] on icon "button" at bounding box center [830, 63] width 10 height 10
click at [640, 215] on div "This object has no associated images." at bounding box center [590, 226] width 492 height 22
click at [620, 343] on div "Rights Management Availability Window(s) add Rule Type Total Runs Remaining add…" at bounding box center [590, 259] width 500 height 314
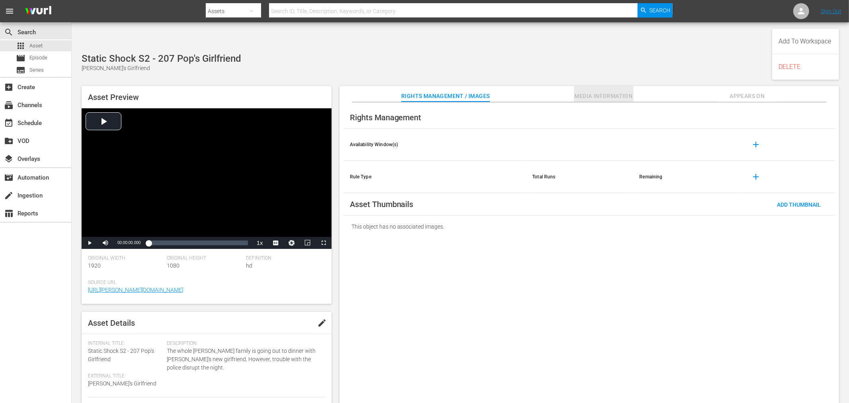
click at [616, 91] on span "Media Information" at bounding box center [604, 96] width 60 height 10
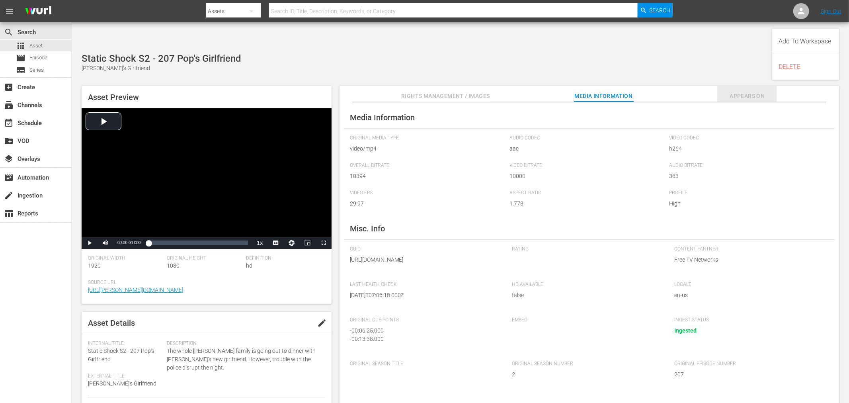
click at [734, 91] on span "Appears On" at bounding box center [748, 96] width 60 height 10
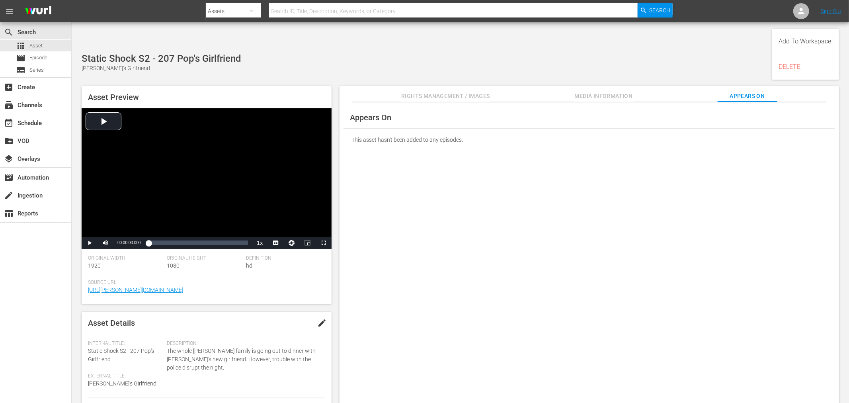
drag, startPoint x: 626, startPoint y: 212, endPoint x: 40, endPoint y: 350, distance: 601.7
click at [624, 212] on div "Appears On This asset hasn't been added to any episodes." at bounding box center [590, 259] width 500 height 314
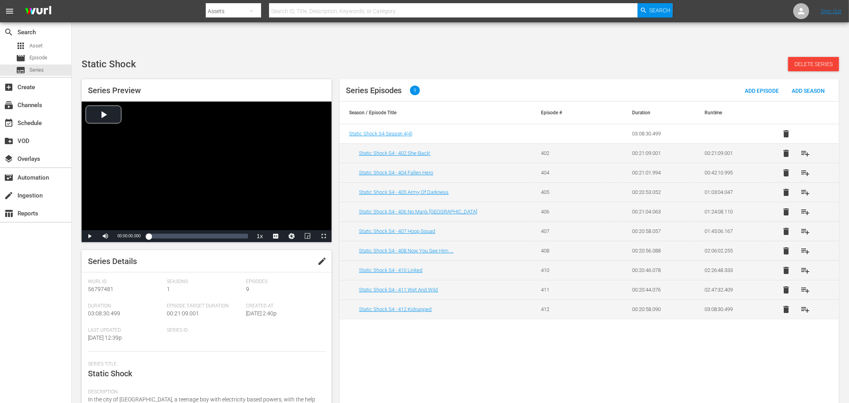
click at [449, 344] on div "Series Episodes 9 Add Episode Add Season Season / Episode Title Episode # Durat…" at bounding box center [590, 246] width 500 height 334
click at [661, 319] on div "Series Episodes 9 Add Episode Add Season Season / Episode Title Episode # Durat…" at bounding box center [590, 246] width 500 height 334
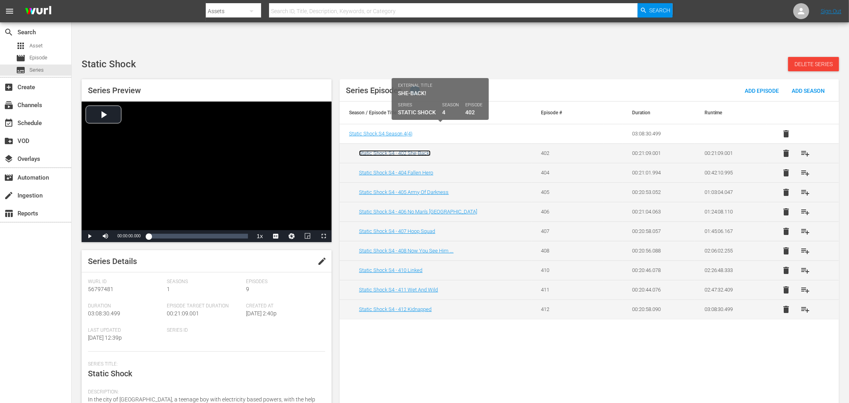
click at [417, 150] on link "Static Shock S4 - 402 She-Back!" at bounding box center [395, 153] width 72 height 6
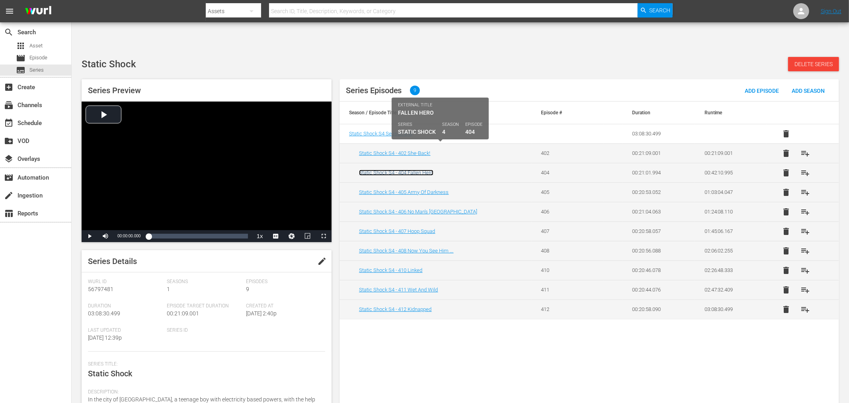
click at [408, 170] on link "Static Shock S4 - 404 Fallen Hero" at bounding box center [396, 173] width 74 height 6
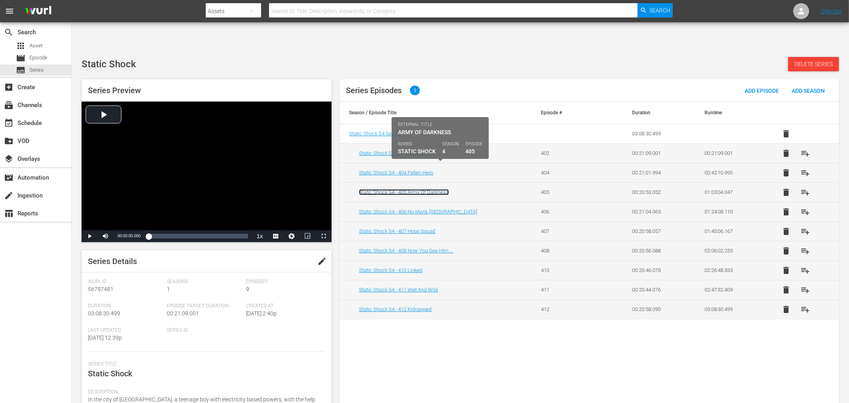
click at [404, 189] on link "Static Shock S4 - 405 Army Of Darkness" at bounding box center [404, 192] width 90 height 6
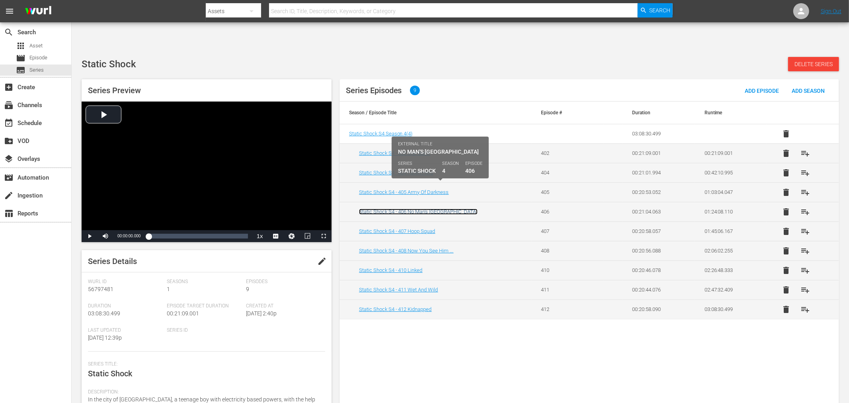
click at [398, 209] on link "Static Shock S4 - 406 No Man's An Island" at bounding box center [418, 212] width 119 height 6
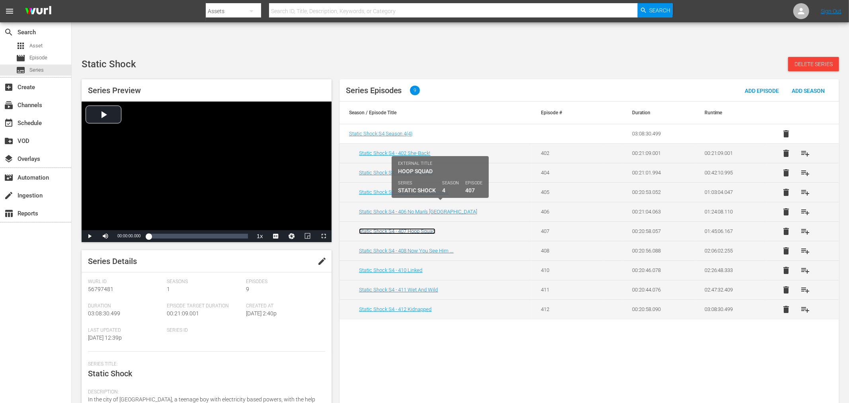
click at [389, 228] on link "Static Shock S4 - 407 Hoop Squad" at bounding box center [397, 231] width 76 height 6
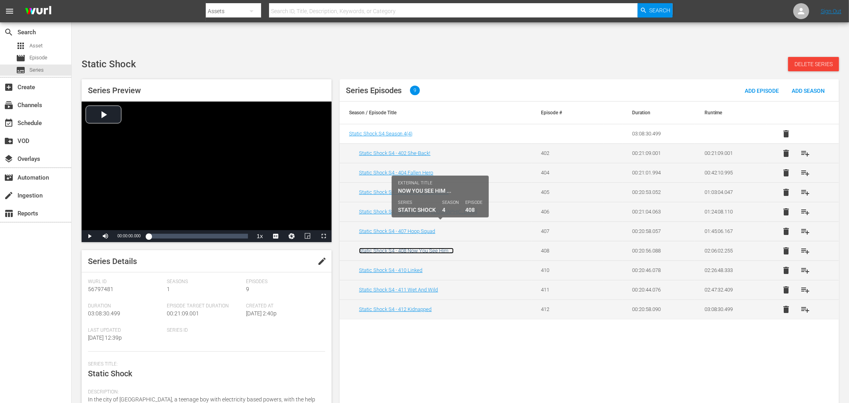
click at [387, 248] on link "Static Shock S4 - 408 Now You See Him ..." at bounding box center [406, 251] width 95 height 6
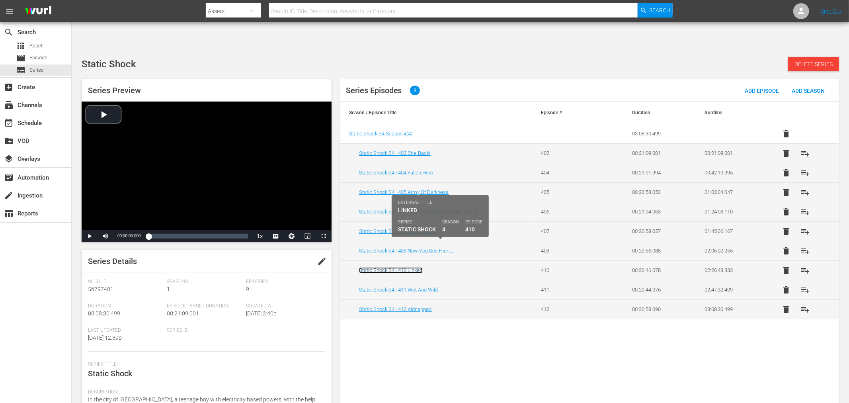
click at [385, 267] on link "Static Shock S4 - 410 Linked" at bounding box center [391, 270] width 64 height 6
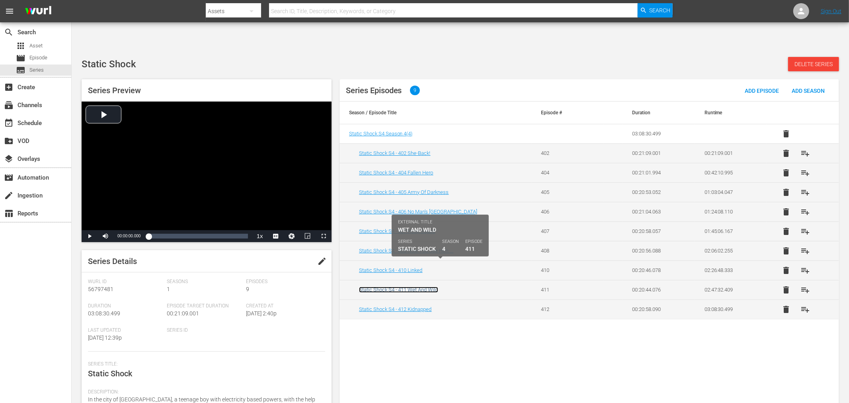
click at [383, 287] on link "Static Shock S4 - 411 Wet And Wild" at bounding box center [398, 290] width 79 height 6
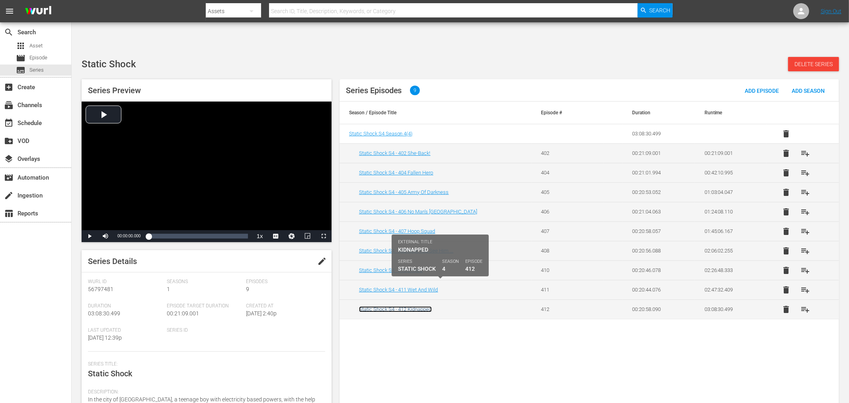
click at [382, 306] on link "Static Shock S4 - 412 Kidnapped" at bounding box center [395, 309] width 73 height 6
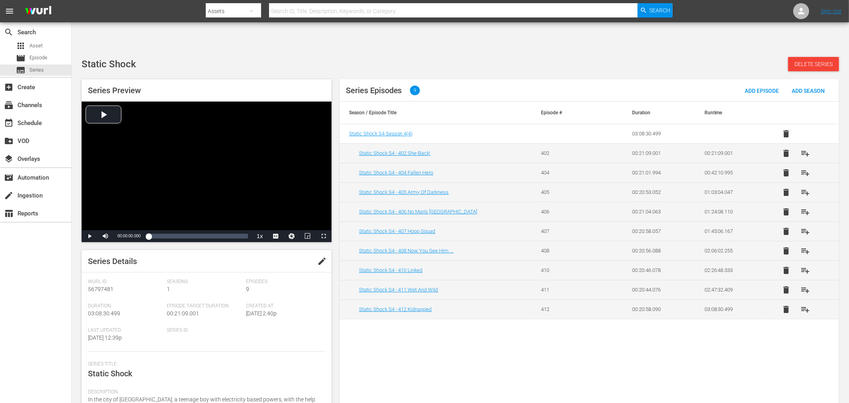
click at [437, 324] on div "Series Episodes 9 Add Episode Add Season Season / Episode Title Episode # Durat…" at bounding box center [590, 246] width 500 height 334
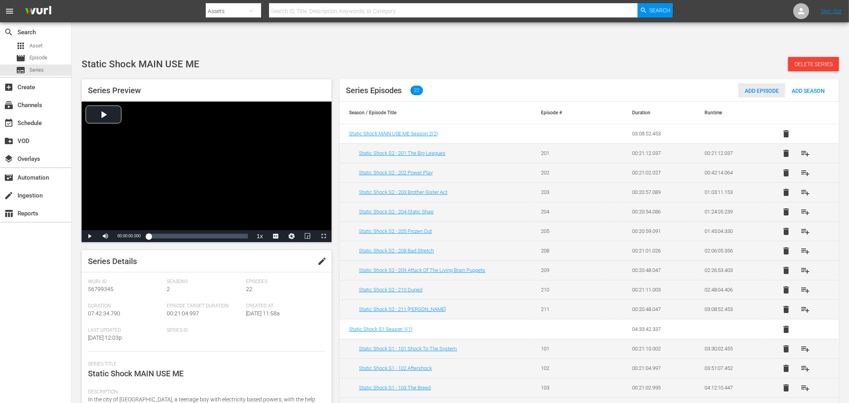
click at [475, 88] on span "Add Episode" at bounding box center [762, 91] width 47 height 6
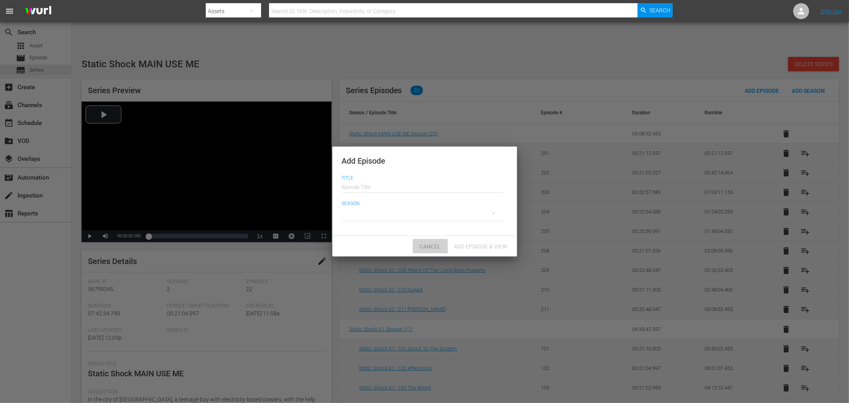
click at [429, 248] on span "Cancel" at bounding box center [430, 246] width 34 height 6
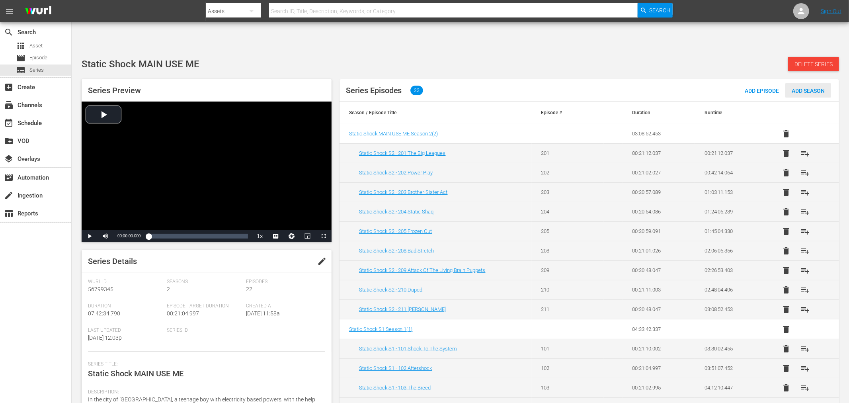
click at [475, 88] on span "Add Season" at bounding box center [809, 91] width 46 height 6
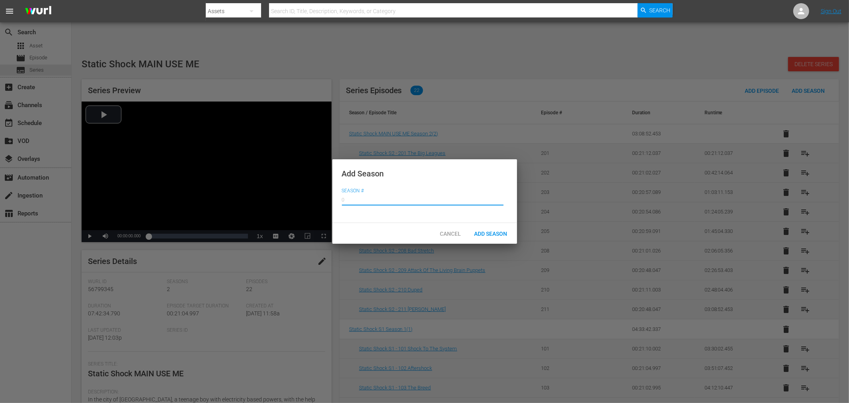
click at [355, 200] on input "text" at bounding box center [423, 199] width 162 height 19
type input "3"
click at [475, 233] on span "Add Season" at bounding box center [491, 234] width 46 height 6
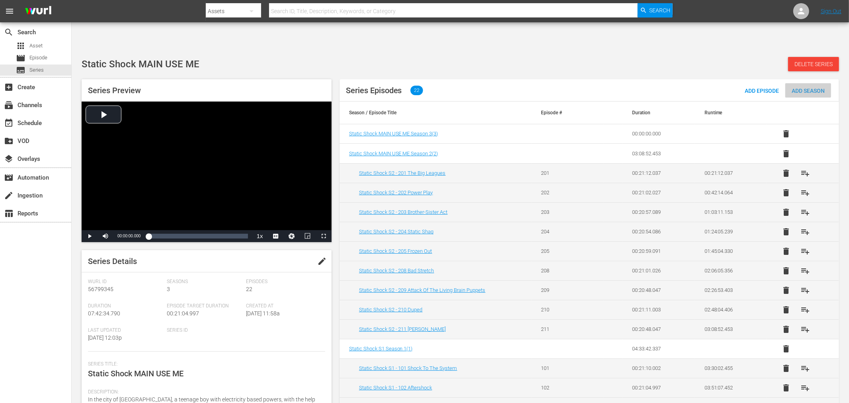
click at [475, 88] on span "Add Season" at bounding box center [809, 91] width 46 height 6
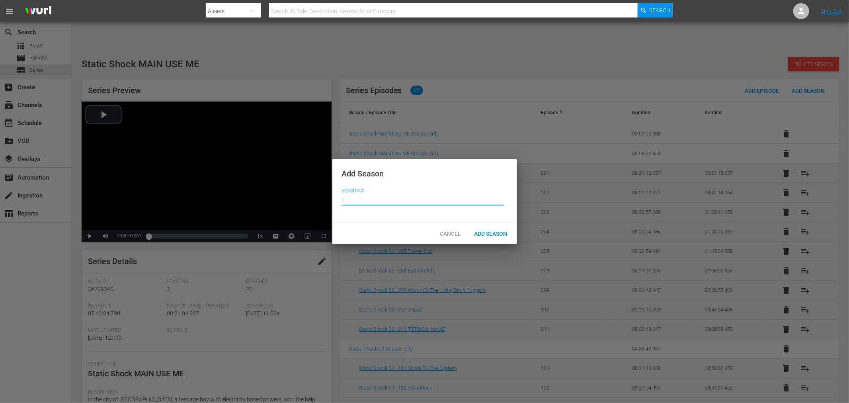
click at [383, 201] on input "text" at bounding box center [423, 199] width 162 height 19
type input "4"
click at [475, 233] on span "Add Season" at bounding box center [491, 234] width 46 height 6
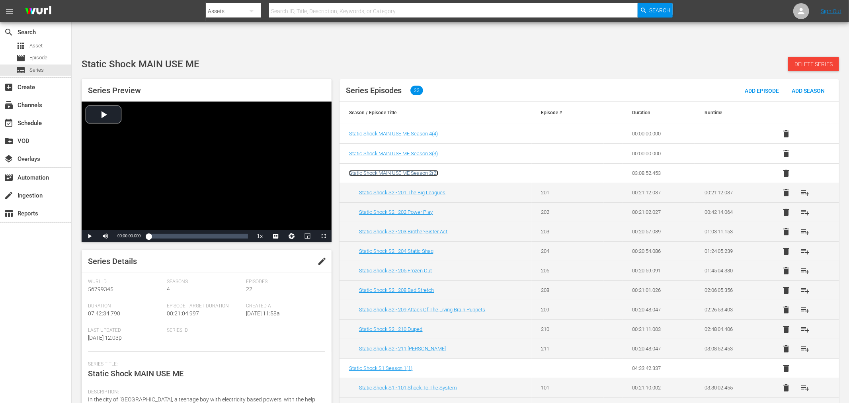
click at [425, 170] on span "Static Shock MAIN USE ME Season 2 ( 2 )" at bounding box center [393, 173] width 89 height 6
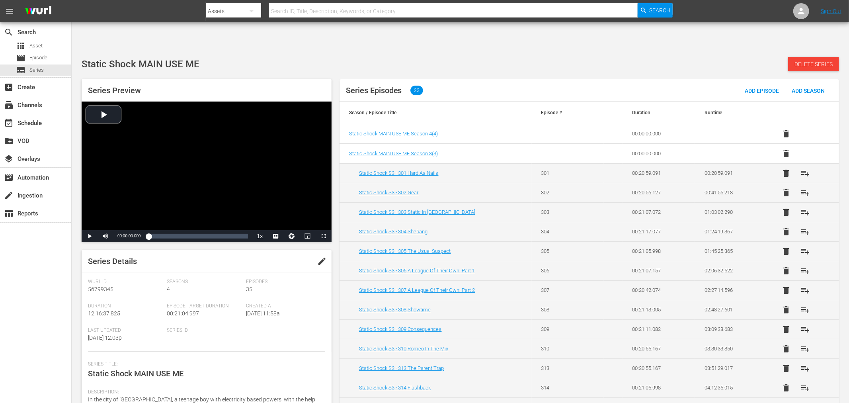
click at [475, 57] on div "Static Shock MAIN USE ME Delete Series" at bounding box center [461, 64] width 758 height 14
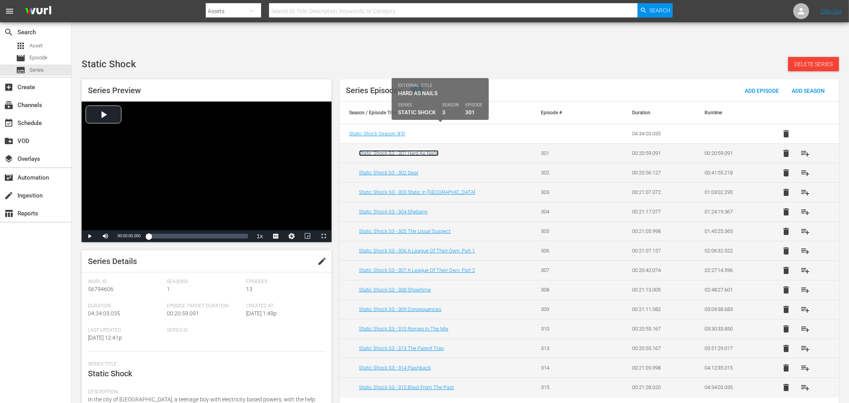
click at [383, 150] on link "Static Shock S3 - 301 Hard As Nails" at bounding box center [399, 153] width 80 height 6
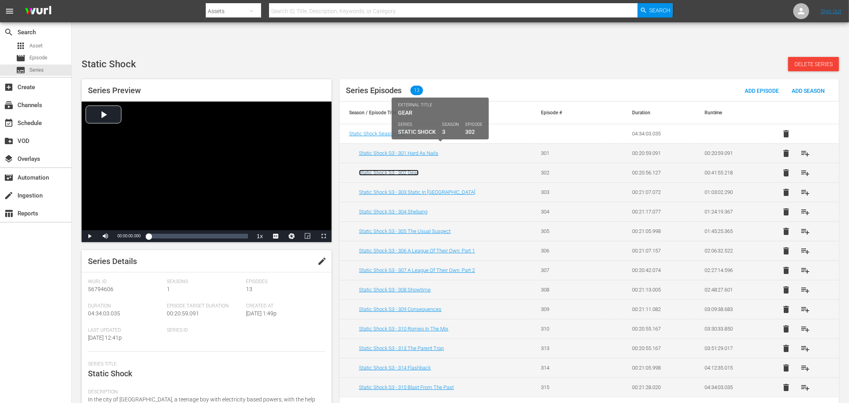
click at [381, 170] on link "Static Shock S3 - 302 Gear" at bounding box center [389, 173] width 60 height 6
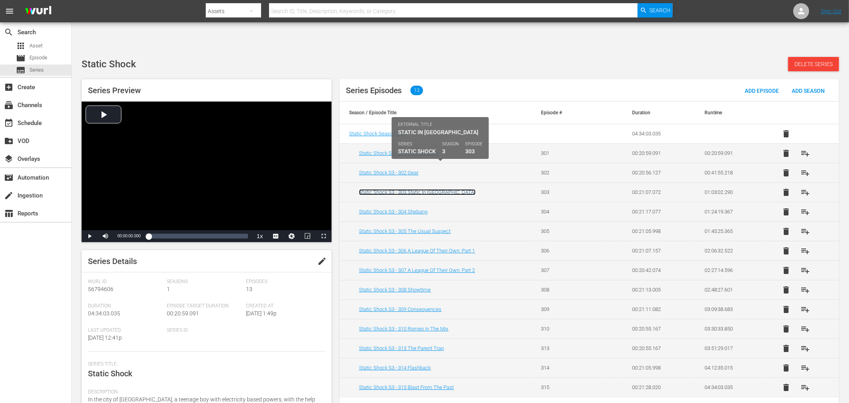
click at [380, 189] on link "Static Shock S3 - 303 Static In Africa" at bounding box center [417, 192] width 117 height 6
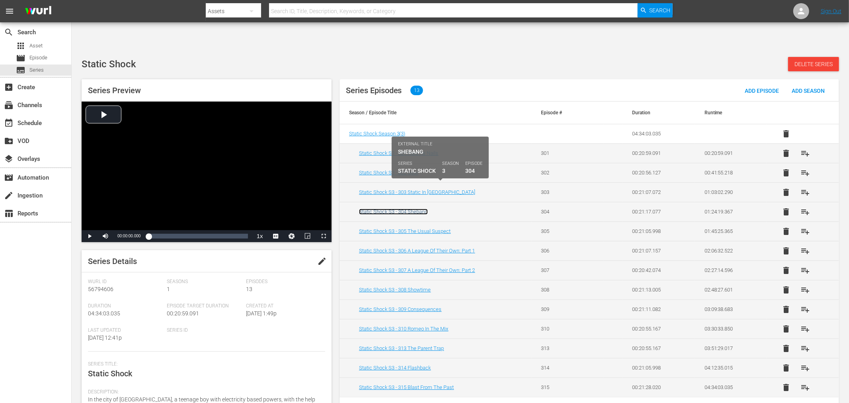
click at [378, 209] on link "Static Shock S3 - 304 Shebang" at bounding box center [393, 212] width 69 height 6
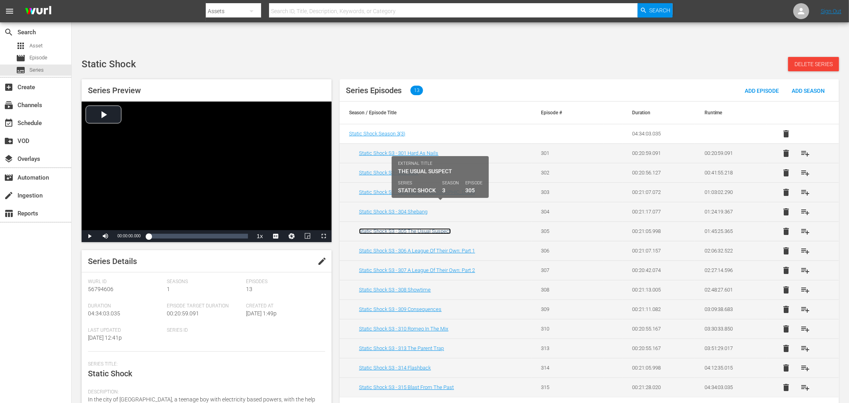
click at [374, 228] on link "Static Shock S3 - 305 The Usual Suspect" at bounding box center [405, 231] width 92 height 6
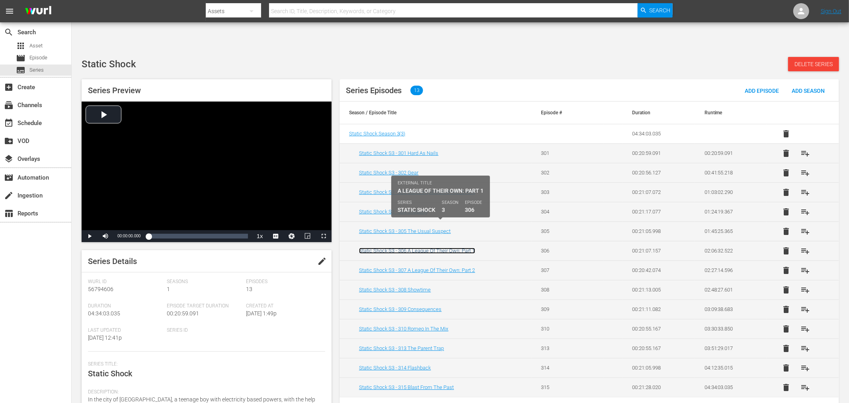
click at [373, 248] on link "Static Shock S3 - 306 A League Of Their Own: Part 1" at bounding box center [417, 251] width 116 height 6
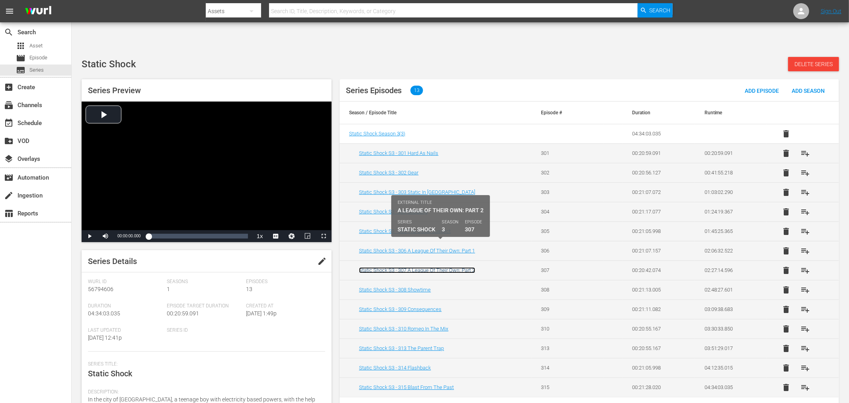
click at [371, 267] on link "Static Shock S3 - 307 A League Of Their Own: Part 2" at bounding box center [417, 270] width 116 height 6
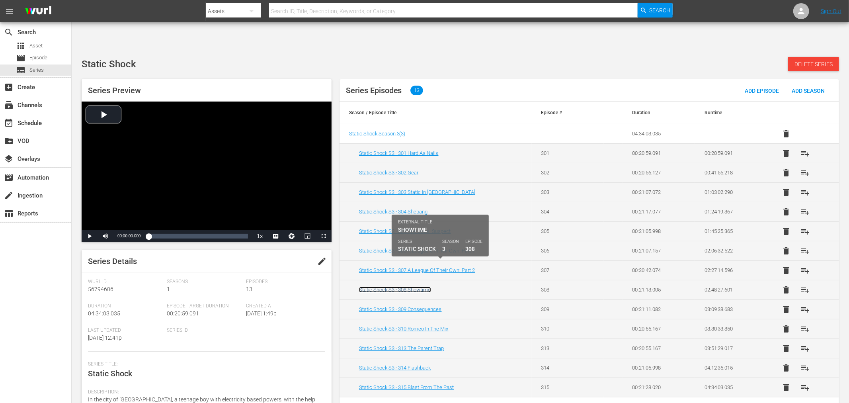
click at [369, 287] on link "Static Shock S3 - 308 Showtime" at bounding box center [395, 290] width 72 height 6
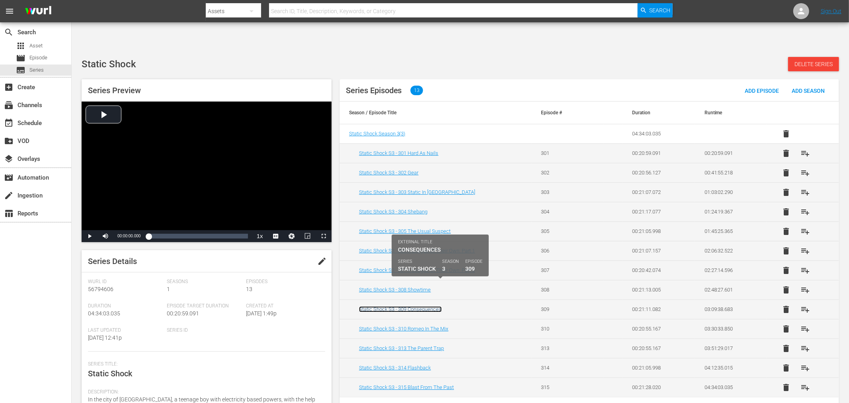
click at [369, 306] on link "Static Shock S3 - 309 Consequences" at bounding box center [400, 309] width 83 height 6
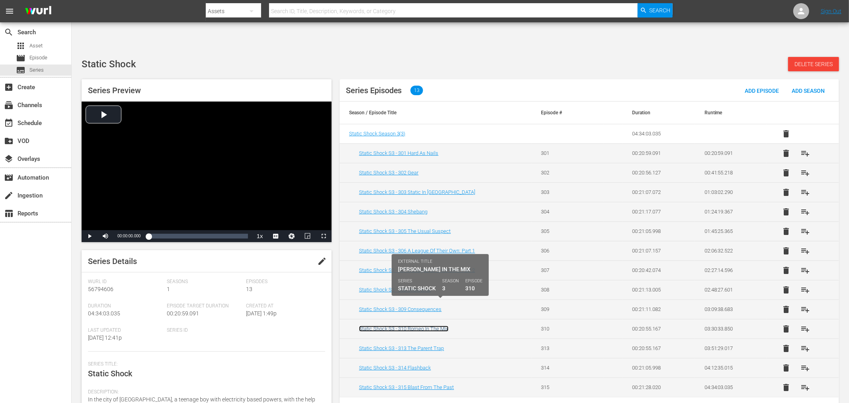
click at [368, 326] on link "Static Shock S3 - 310 Romeo In The Mix" at bounding box center [404, 329] width 90 height 6
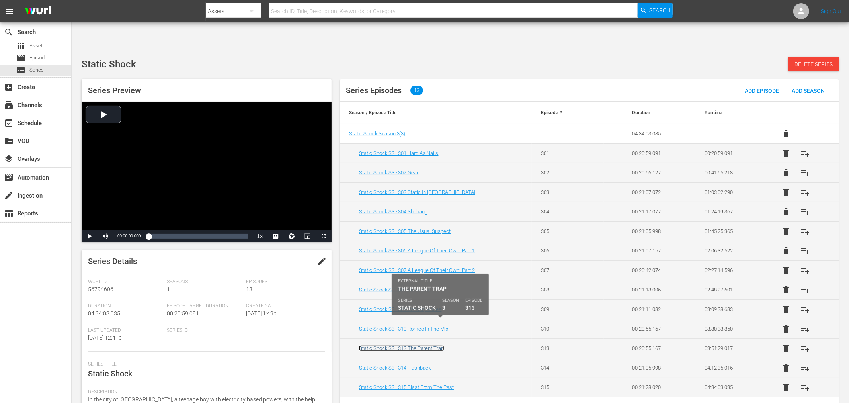
click at [366, 345] on link "Static Shock S3 - 313 The Parent Trap" at bounding box center [401, 348] width 85 height 6
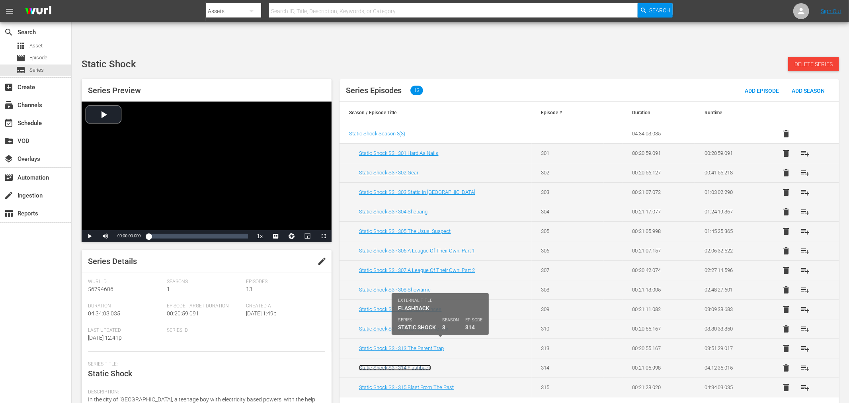
click at [364, 365] on link "Static Shock S3 - 314 Flashback" at bounding box center [395, 368] width 72 height 6
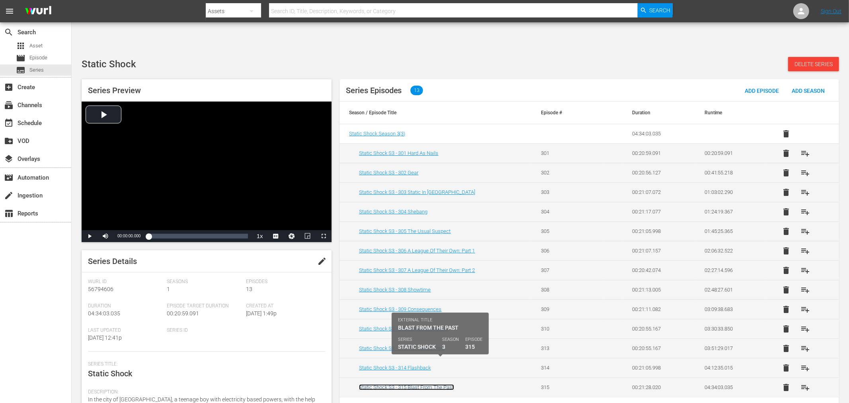
click at [364, 384] on link "Static Shock S3 - 315 Blast From The Past" at bounding box center [406, 387] width 95 height 6
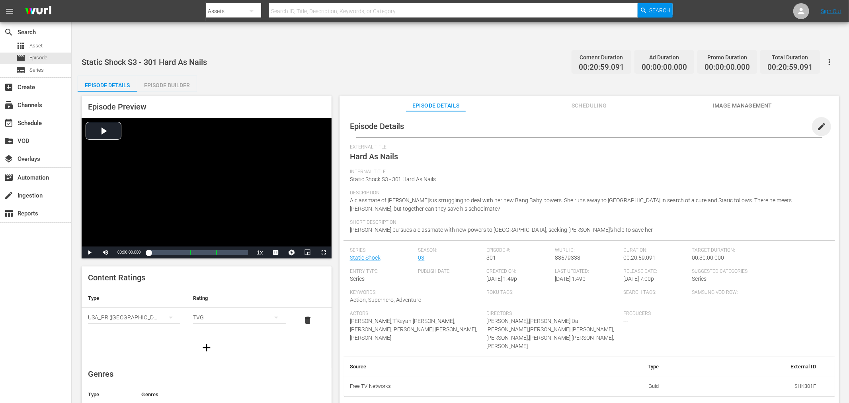
click at [764, 122] on span "edit" at bounding box center [822, 127] width 10 height 10
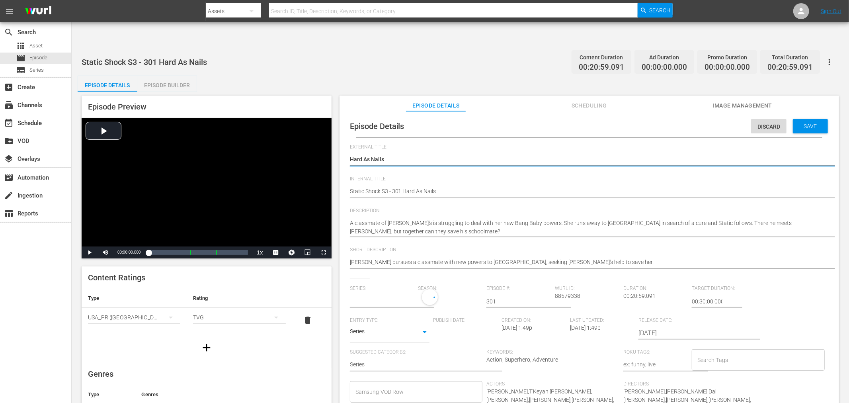
type input "Static Shock"
click at [385, 292] on input "text" at bounding box center [382, 301] width 65 height 19
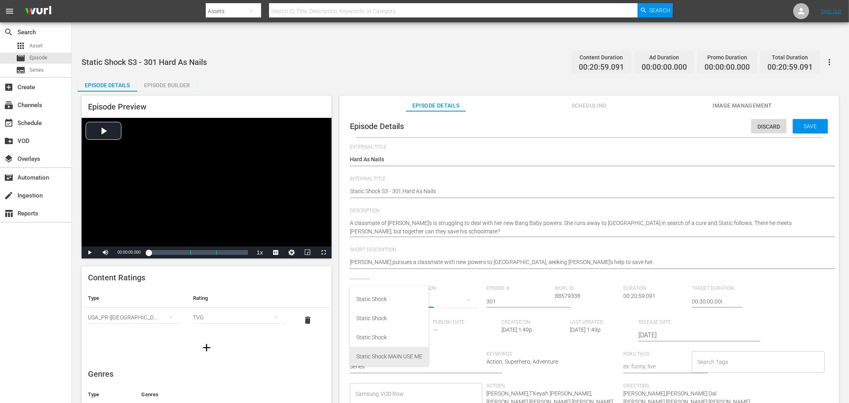
click at [383, 358] on div "Static Shock MAIN USE ME" at bounding box center [389, 356] width 66 height 19
type input "Static Shock MAIN USE ME"
click at [425, 289] on div "4" at bounding box center [448, 300] width 61 height 22
click at [432, 306] on div "3" at bounding box center [429, 309] width 22 height 8
click at [764, 123] on span "Save" at bounding box center [811, 126] width 26 height 6
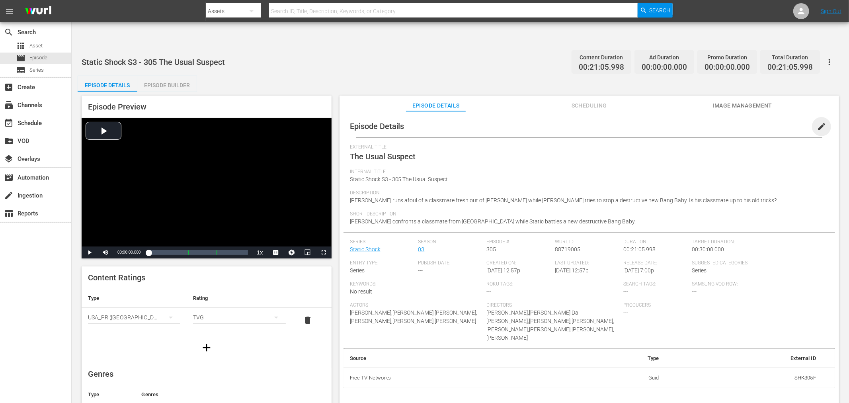
click at [764, 122] on span "edit" at bounding box center [822, 127] width 10 height 10
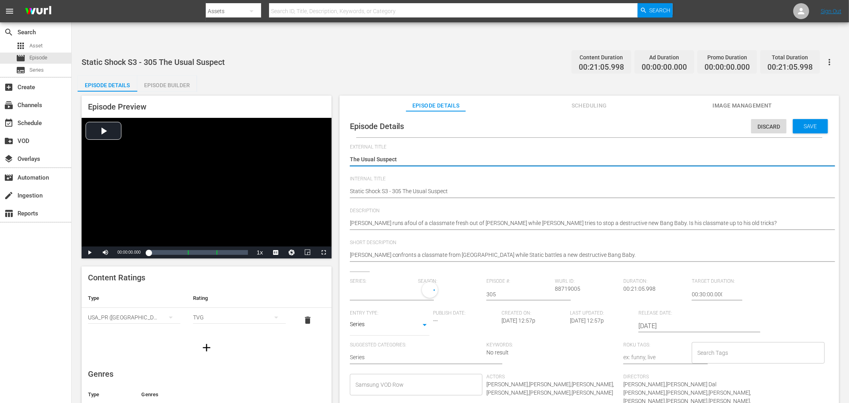
type input "Static Shock"
click at [389, 285] on input "text" at bounding box center [382, 294] width 65 height 19
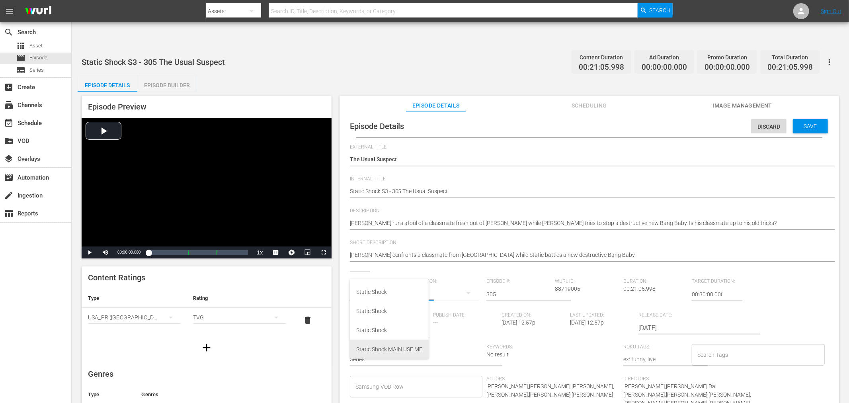
click at [378, 349] on div "Static Shock MAIN USE ME" at bounding box center [389, 349] width 66 height 19
type input "Static Shock MAIN USE ME"
click at [437, 282] on div "4" at bounding box center [448, 293] width 61 height 22
click at [435, 299] on div "3" at bounding box center [429, 302] width 22 height 8
click at [764, 119] on div "Save" at bounding box center [810, 126] width 35 height 14
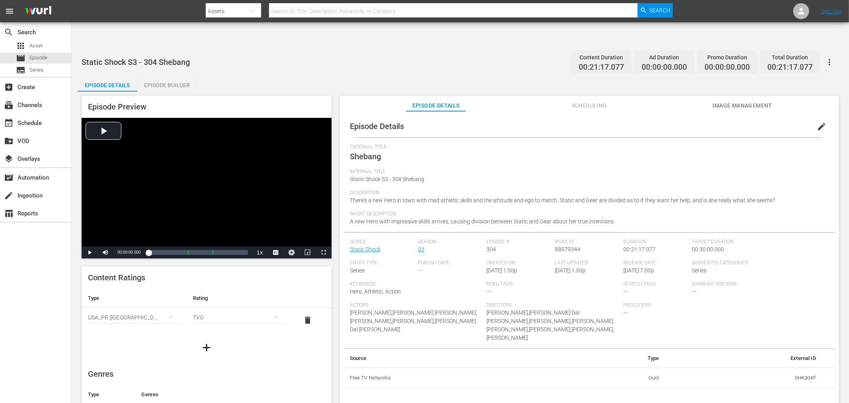
click at [764, 117] on button "edit" at bounding box center [821, 126] width 19 height 19
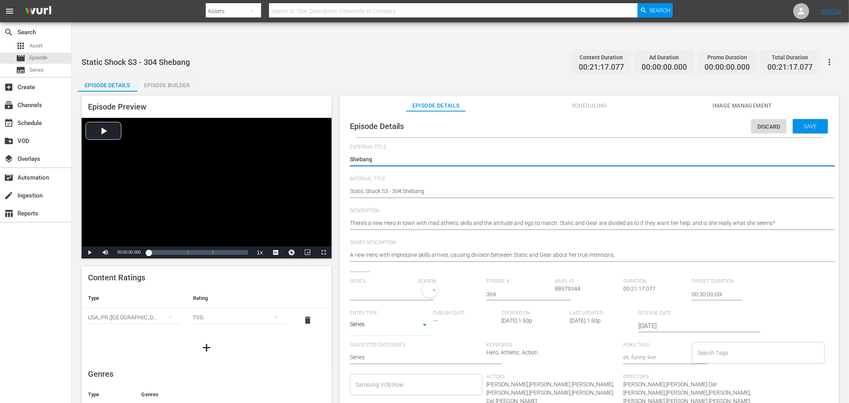
type input "Static Shock"
click at [392, 285] on input "text" at bounding box center [382, 294] width 65 height 19
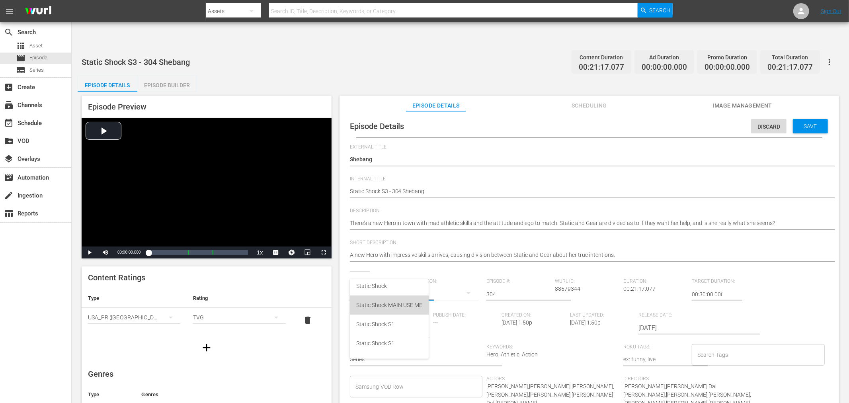
click at [384, 300] on div "Static Shock MAIN USE ME" at bounding box center [389, 304] width 66 height 19
type input "Static Shock MAIN USE ME"
click at [428, 282] on div "4" at bounding box center [448, 293] width 61 height 22
click at [429, 296] on span "3" at bounding box center [437, 301] width 38 height 13
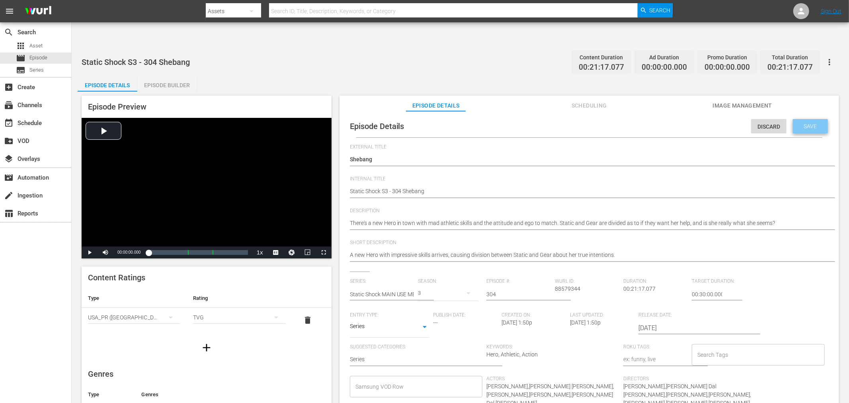
click at [764, 123] on span "Save" at bounding box center [811, 126] width 26 height 6
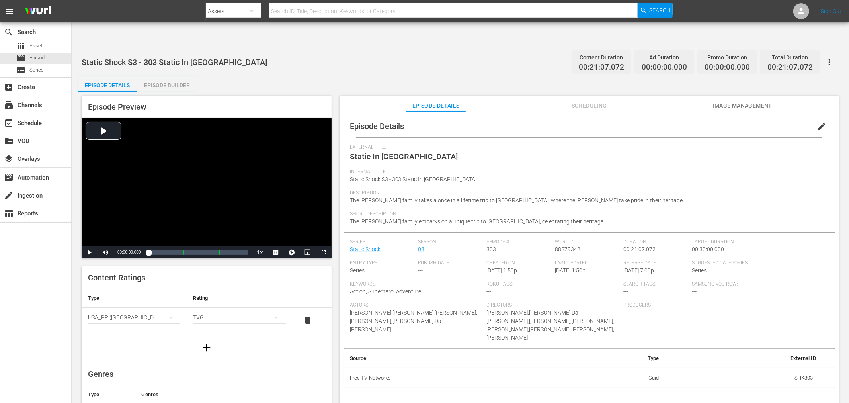
click at [764, 117] on button "edit" at bounding box center [821, 126] width 19 height 19
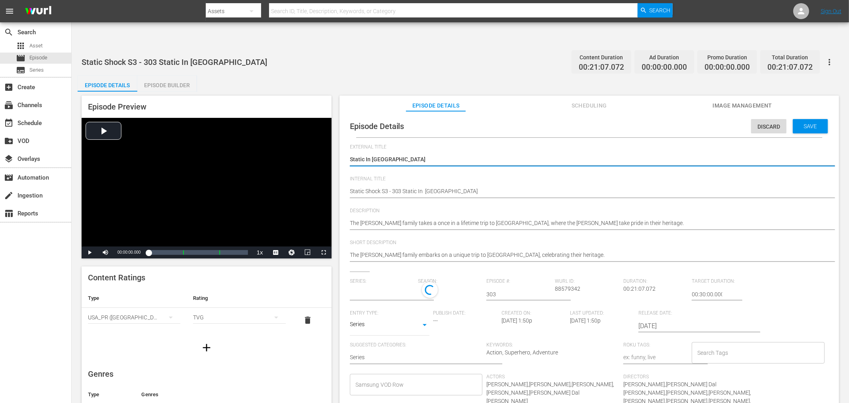
type input "Static Shock"
click at [389, 285] on input "text" at bounding box center [382, 294] width 65 height 19
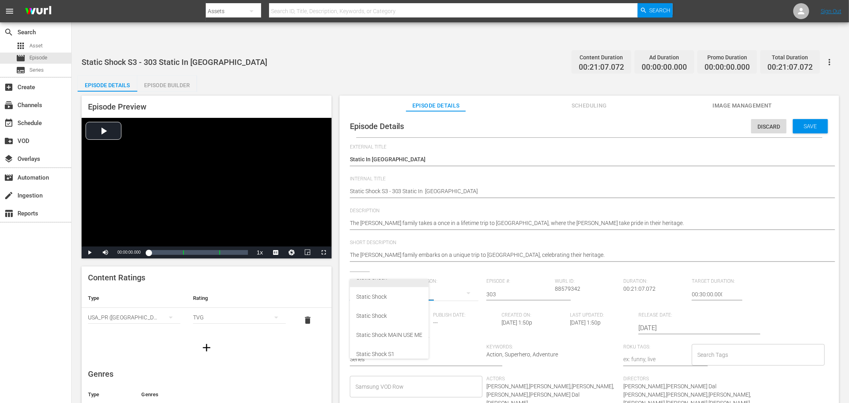
scroll to position [44, 0]
click at [387, 305] on div "Static Shock MAIN USE ME" at bounding box center [389, 304] width 66 height 19
type input "Static Shock MAIN USE ME"
click at [434, 284] on icon at bounding box center [430, 290] width 13 height 13
click at [439, 282] on div "4" at bounding box center [448, 293] width 61 height 22
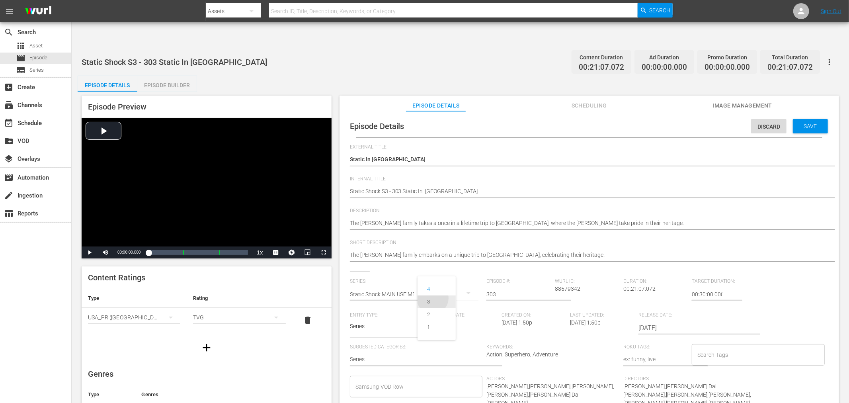
click at [432, 301] on div "3" at bounding box center [429, 302] width 22 height 8
click at [764, 115] on div "Episode Details Discard Save" at bounding box center [590, 126] width 492 height 22
click at [764, 123] on span "Save" at bounding box center [811, 126] width 26 height 6
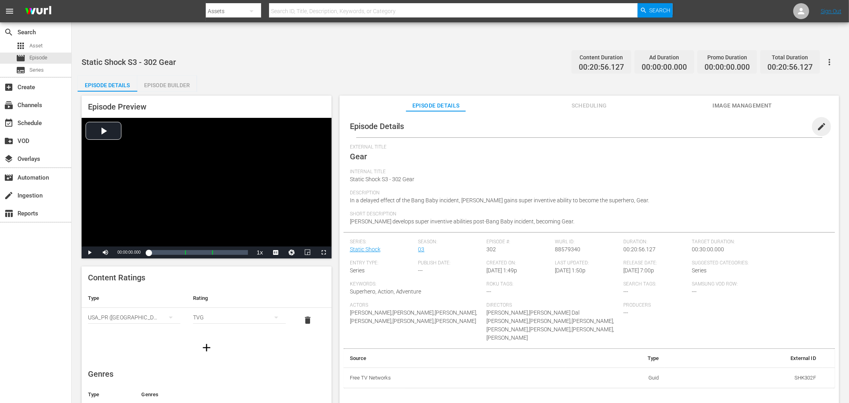
click at [764, 122] on span "edit" at bounding box center [822, 127] width 10 height 10
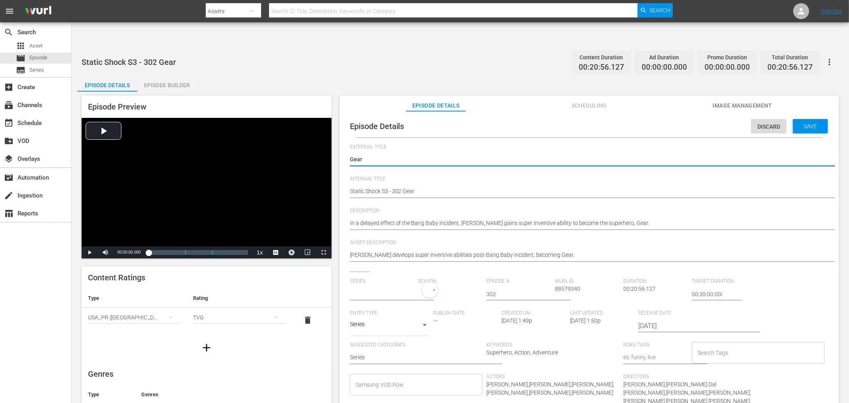
type input "Static Shock"
click at [396, 285] on input "text" at bounding box center [382, 294] width 65 height 19
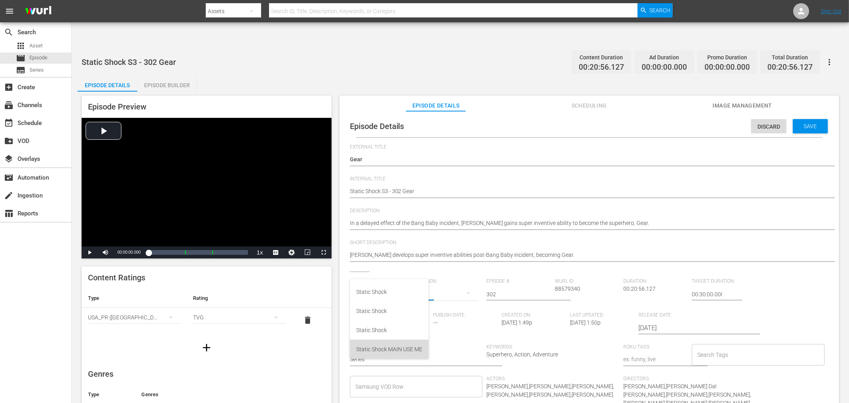
click at [382, 347] on div "Static Shock MAIN USE ME" at bounding box center [389, 349] width 66 height 19
type input "Static Shock MAIN USE ME"
click at [445, 282] on div "4" at bounding box center [448, 293] width 61 height 22
click at [441, 299] on span "3" at bounding box center [437, 301] width 38 height 13
click at [764, 123] on span "Save" at bounding box center [811, 126] width 26 height 6
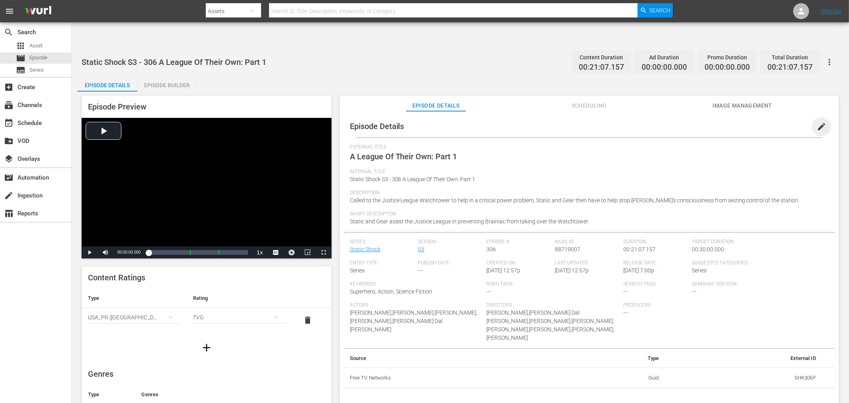
click at [764, 122] on span "edit" at bounding box center [822, 127] width 10 height 10
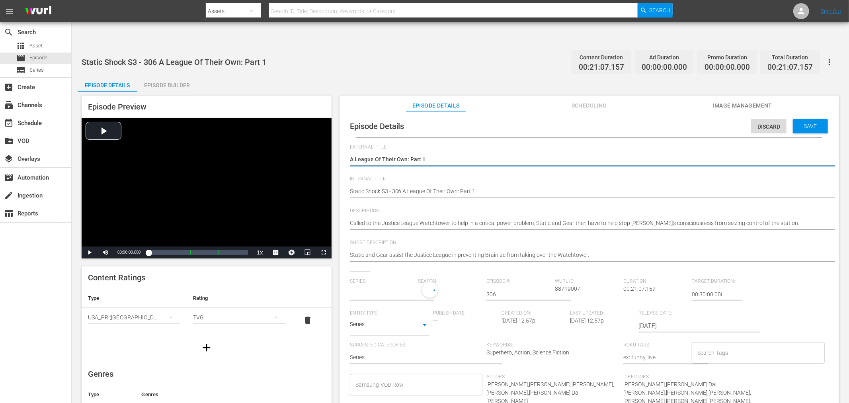
type input "Static Shock"
click at [380, 285] on input "text" at bounding box center [382, 294] width 65 height 19
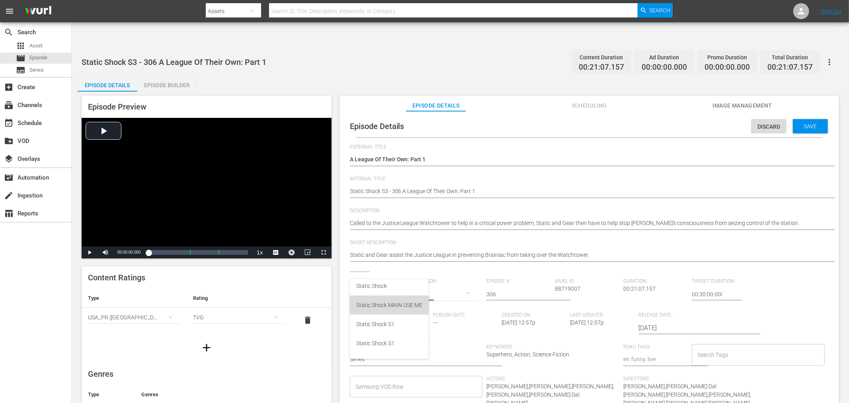
click at [381, 307] on div "Static Shock MAIN USE ME" at bounding box center [389, 304] width 66 height 19
type input "Static Shock MAIN USE ME"
click at [431, 282] on div "4" at bounding box center [448, 293] width 61 height 22
click at [433, 299] on div "3" at bounding box center [429, 302] width 22 height 8
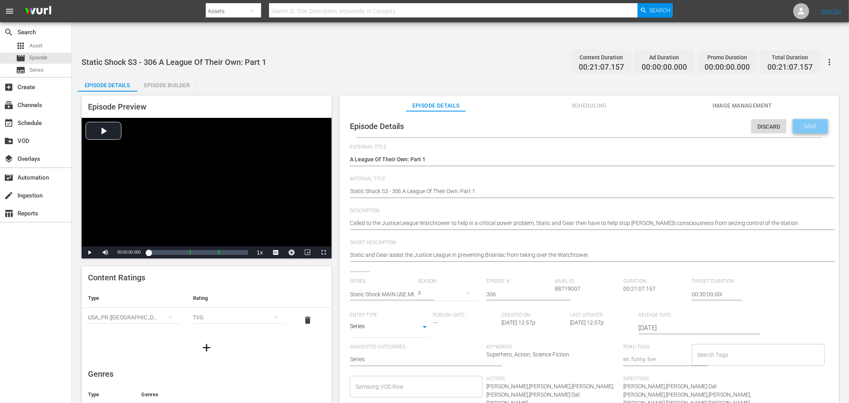
click at [764, 119] on div "Save" at bounding box center [810, 126] width 35 height 14
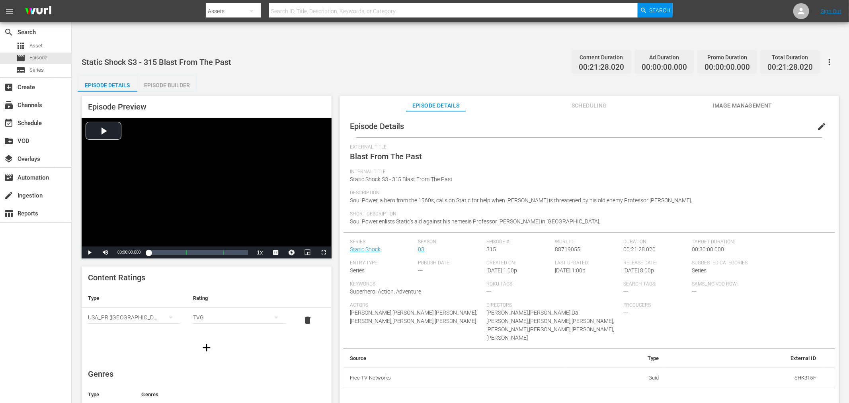
click at [764, 122] on span "edit" at bounding box center [822, 127] width 10 height 10
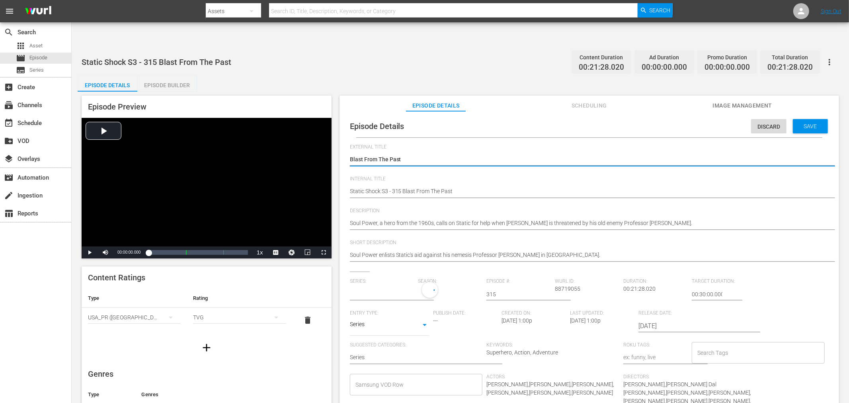
type input "Static Shock"
click at [386, 285] on input "text" at bounding box center [382, 294] width 65 height 19
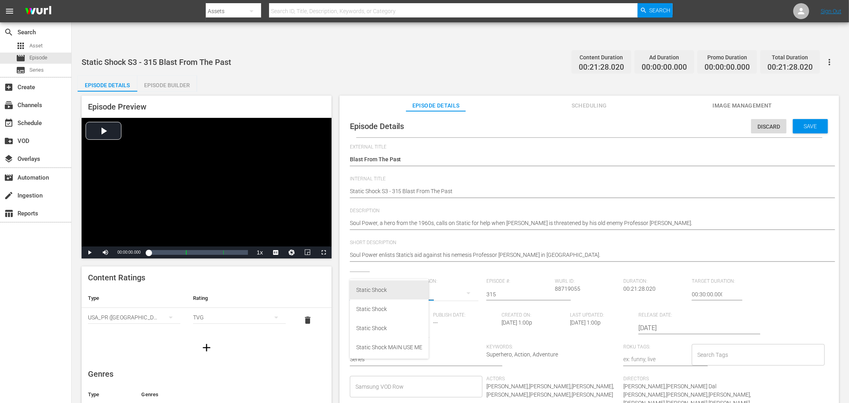
scroll to position [44, 0]
click at [373, 342] on div "Static Shock MAIN USE ME" at bounding box center [389, 343] width 66 height 19
type input "Static Shock MAIN USE ME"
click at [446, 282] on div "4" at bounding box center [448, 293] width 61 height 22
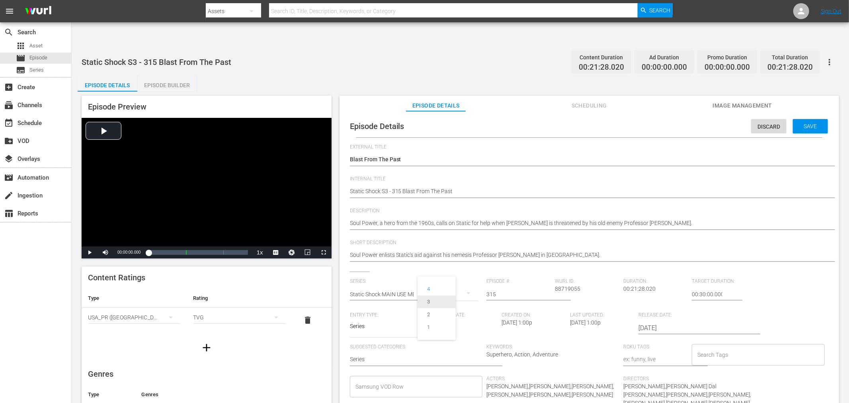
click at [444, 301] on span "3" at bounding box center [437, 301] width 38 height 13
click at [764, 119] on div "Save" at bounding box center [810, 126] width 35 height 14
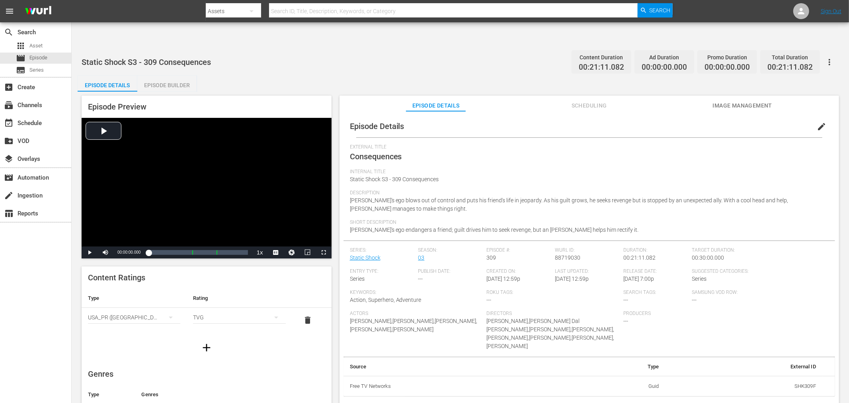
click at [764, 117] on button "edit" at bounding box center [821, 126] width 19 height 19
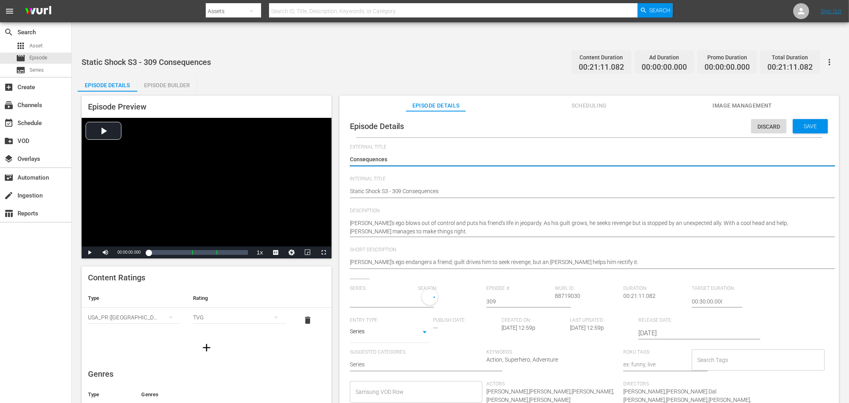
type input "Static Shock"
click at [389, 292] on input "text" at bounding box center [382, 301] width 65 height 19
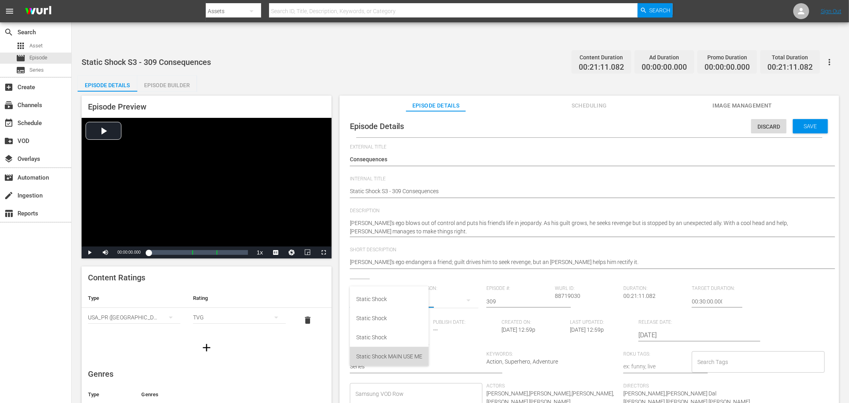
click at [385, 353] on div "Static Shock MAIN USE ME" at bounding box center [389, 356] width 66 height 19
type input "Static Shock MAIN USE ME"
click at [444, 289] on div "4" at bounding box center [448, 300] width 61 height 22
click at [440, 305] on span "3" at bounding box center [437, 309] width 38 height 13
click at [764, 123] on span "Save" at bounding box center [811, 126] width 26 height 6
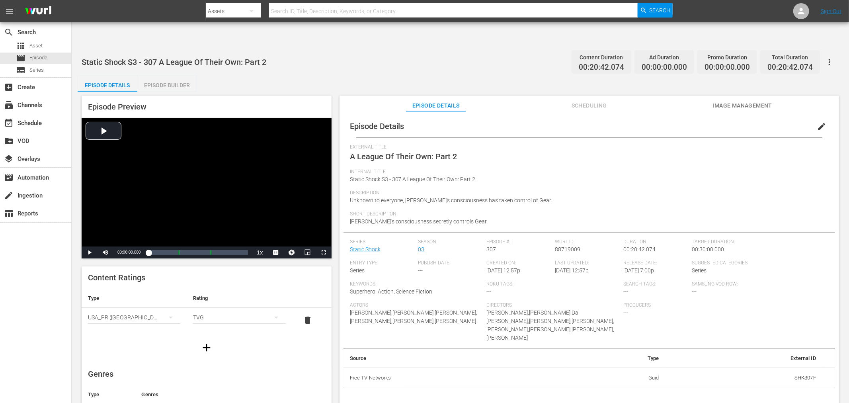
click at [764, 122] on span "edit" at bounding box center [822, 127] width 10 height 10
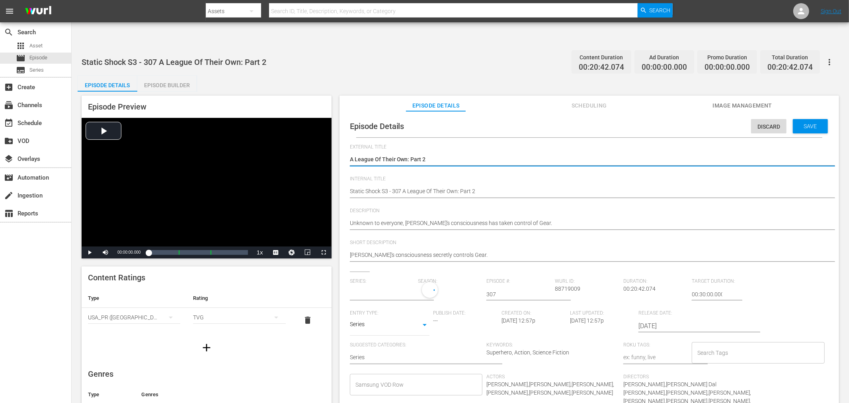
type input "Static Shock"
click at [393, 285] on input "text" at bounding box center [382, 294] width 65 height 19
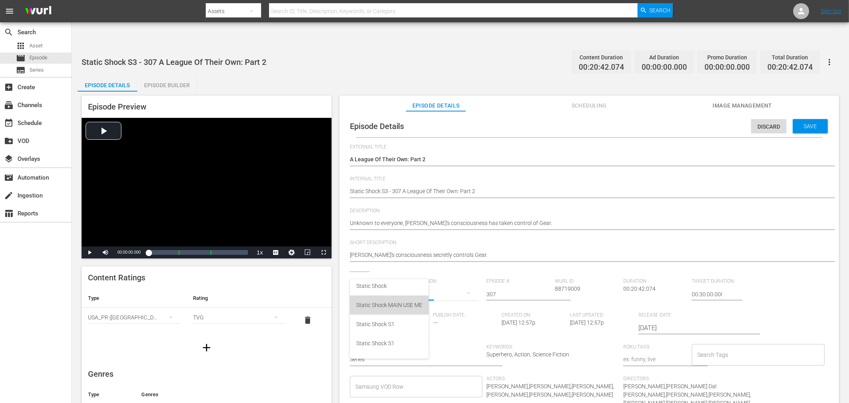
click at [389, 307] on div "Static Shock MAIN USE ME" at bounding box center [389, 304] width 66 height 19
type input "Static Shock MAIN USE ME"
click at [444, 282] on div "4" at bounding box center [448, 293] width 61 height 22
click at [443, 297] on span "3" at bounding box center [437, 301] width 38 height 13
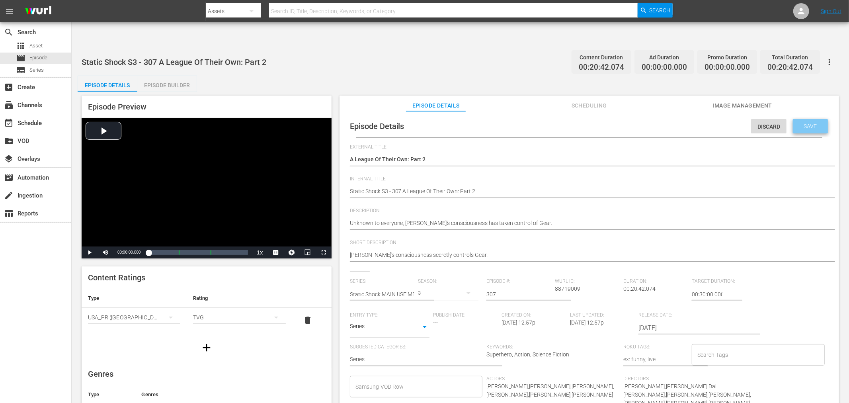
click at [764, 123] on span "Save" at bounding box center [811, 126] width 26 height 6
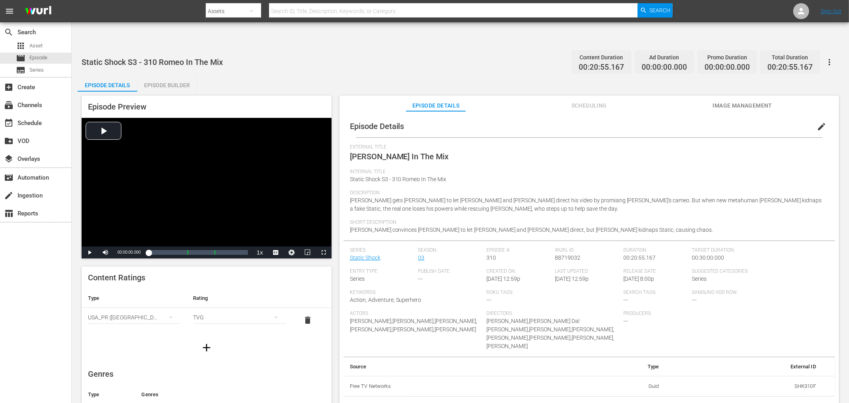
click at [764, 122] on span "edit" at bounding box center [822, 127] width 10 height 10
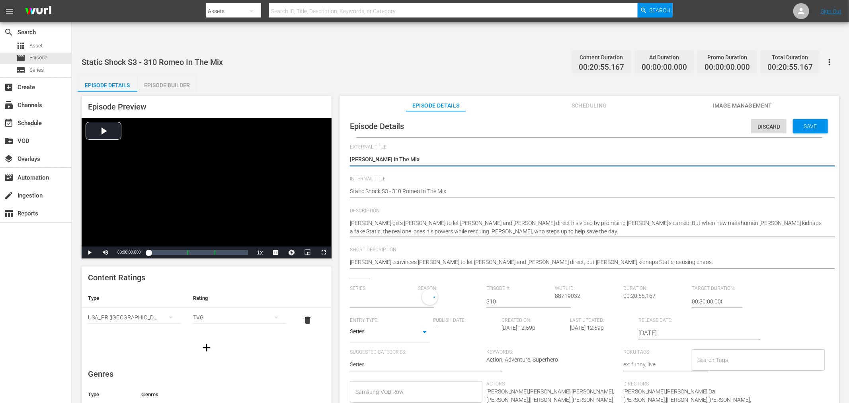
type input "Static Shock"
click at [387, 292] on input "text" at bounding box center [382, 301] width 65 height 19
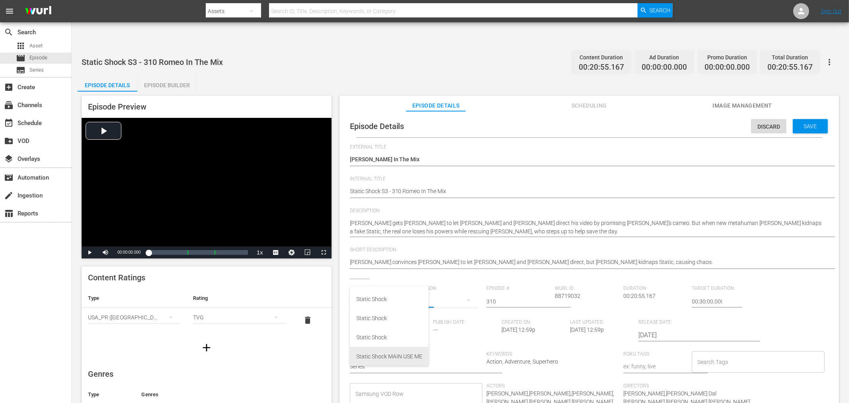
click at [382, 357] on div "Static Shock MAIN USE ME" at bounding box center [389, 356] width 66 height 19
type input "Static Shock MAIN USE ME"
click at [438, 289] on div "4" at bounding box center [448, 300] width 61 height 22
click at [436, 308] on div "3" at bounding box center [429, 309] width 22 height 8
click at [764, 119] on div "Save" at bounding box center [810, 126] width 35 height 14
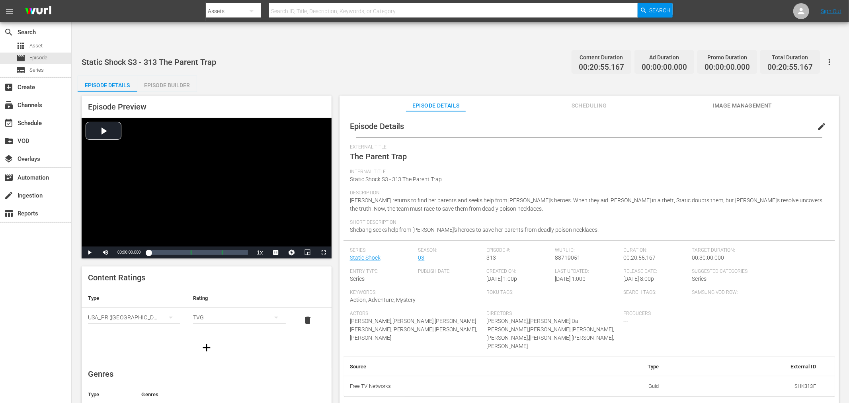
click at [764, 117] on button "edit" at bounding box center [821, 126] width 19 height 19
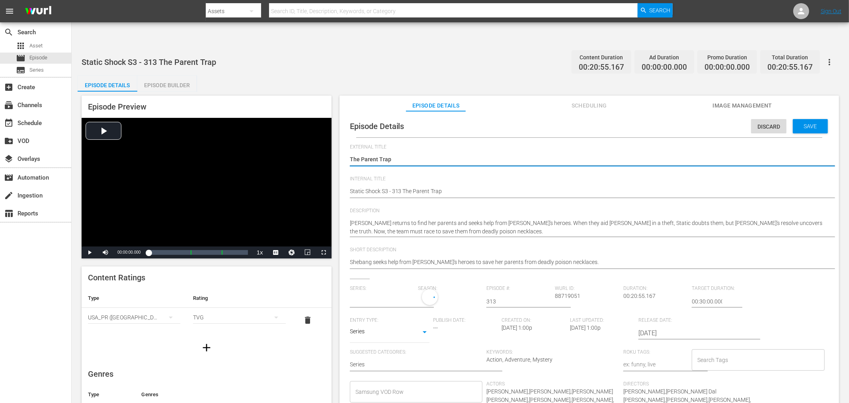
type input "Static Shock"
click at [400, 292] on input "text" at bounding box center [382, 301] width 65 height 19
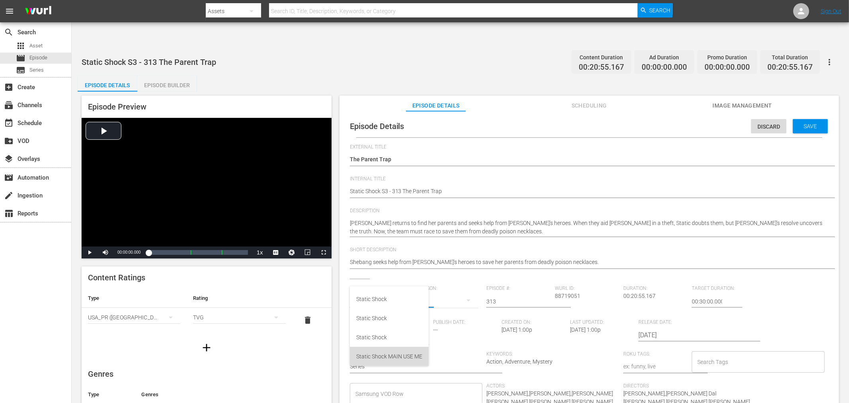
click at [395, 352] on div "Static Shock MAIN USE ME" at bounding box center [389, 356] width 66 height 19
type input "Static Shock MAIN USE ME"
click at [435, 289] on div "4" at bounding box center [448, 300] width 61 height 22
click at [432, 309] on div "3" at bounding box center [429, 309] width 22 height 8
click at [764, 123] on span "Save" at bounding box center [811, 126] width 26 height 6
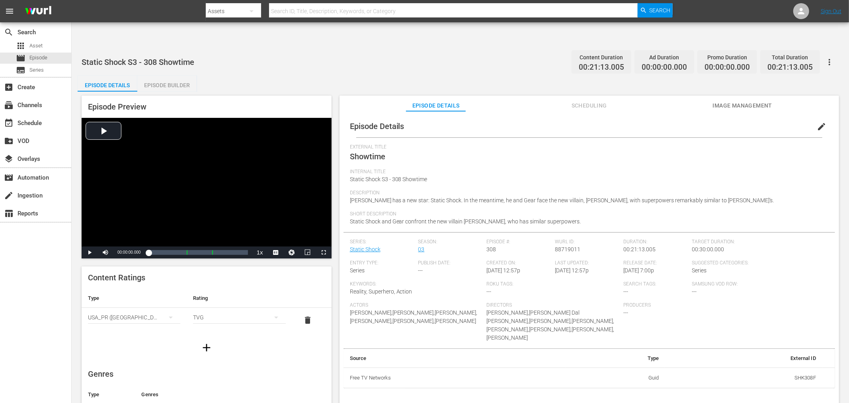
click at [764, 117] on button "edit" at bounding box center [821, 126] width 19 height 19
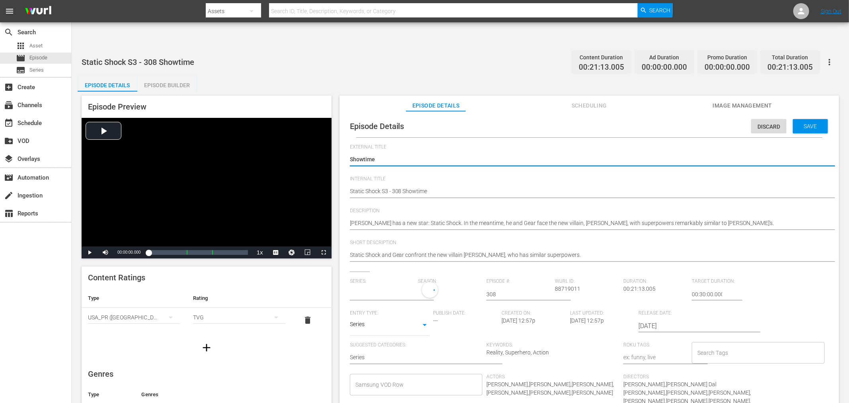
type input "Static Shock"
click at [380, 285] on input "text" at bounding box center [382, 294] width 65 height 19
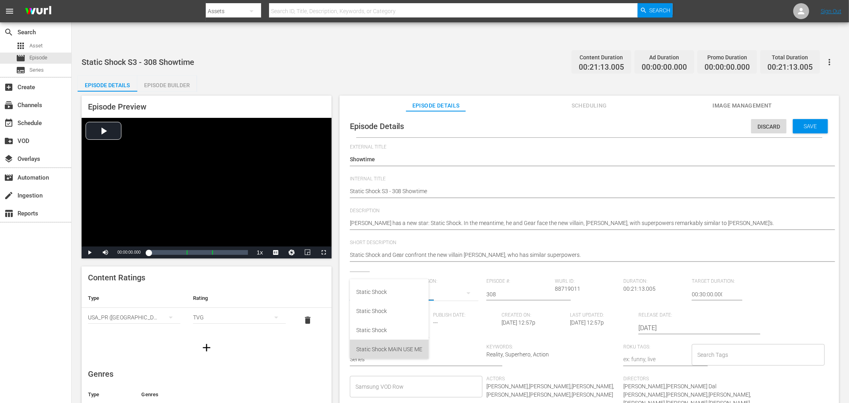
click at [371, 348] on div "Static Shock MAIN USE ME" at bounding box center [389, 349] width 66 height 19
type input "Static Shock MAIN USE ME"
click at [425, 282] on div "4" at bounding box center [448, 293] width 61 height 22
click at [428, 299] on div "3" at bounding box center [428, 302] width 3 height 8
click at [764, 123] on span "Save" at bounding box center [811, 126] width 26 height 6
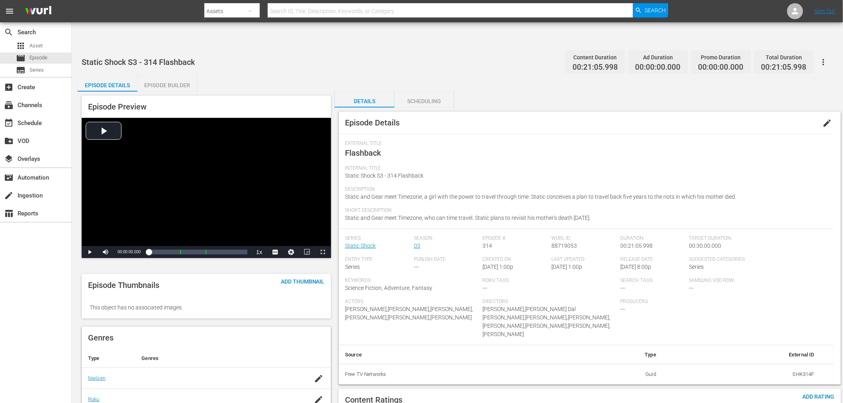
click at [764, 118] on span "edit" at bounding box center [827, 123] width 10 height 10
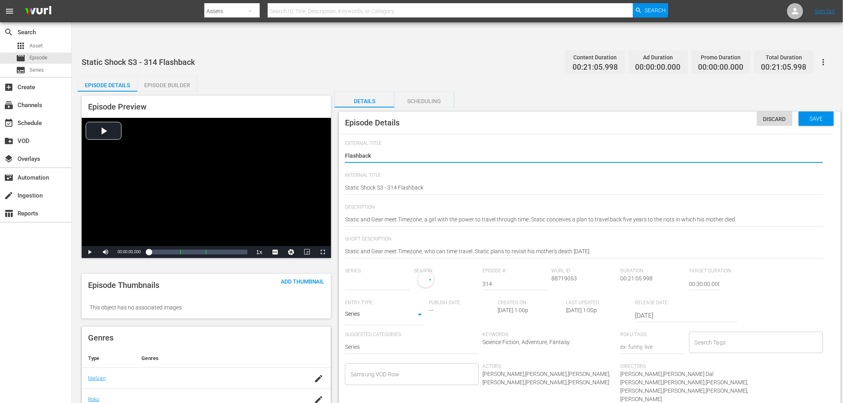
type input "Static Shock"
click at [375, 274] on input "text" at bounding box center [377, 283] width 65 height 19
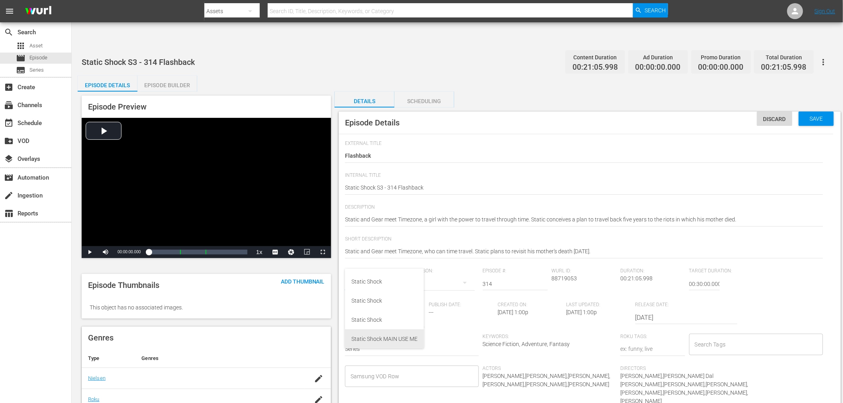
click at [378, 339] on div "Static Shock MAIN USE ME" at bounding box center [384, 338] width 66 height 19
type input "Static Shock MAIN USE ME"
click at [427, 272] on div "4" at bounding box center [444, 283] width 61 height 22
click at [424, 288] on div "3" at bounding box center [424, 292] width 3 height 8
click at [764, 112] on div "Save" at bounding box center [815, 119] width 35 height 14
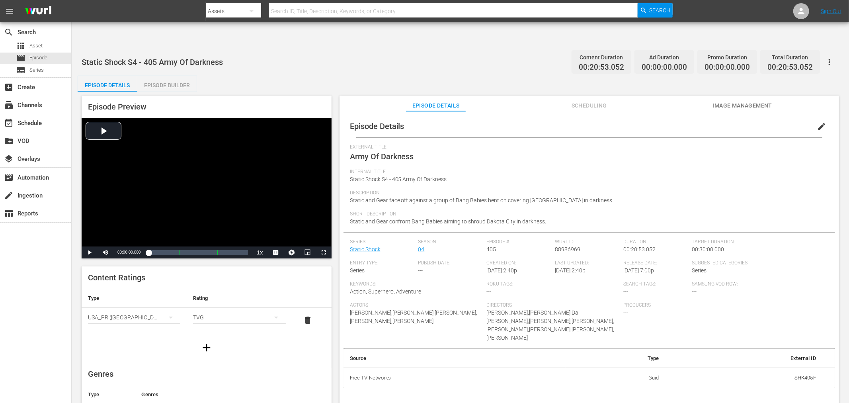
click at [764, 122] on span "edit" at bounding box center [822, 127] width 10 height 10
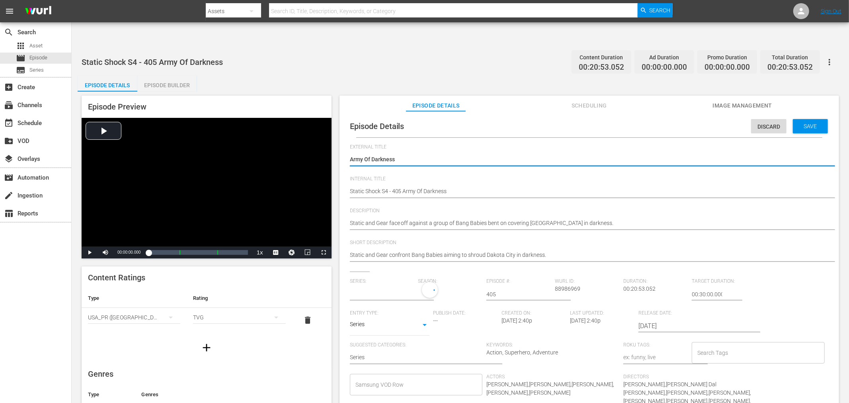
type input "Static Shock"
click at [373, 285] on input "text" at bounding box center [382, 294] width 65 height 19
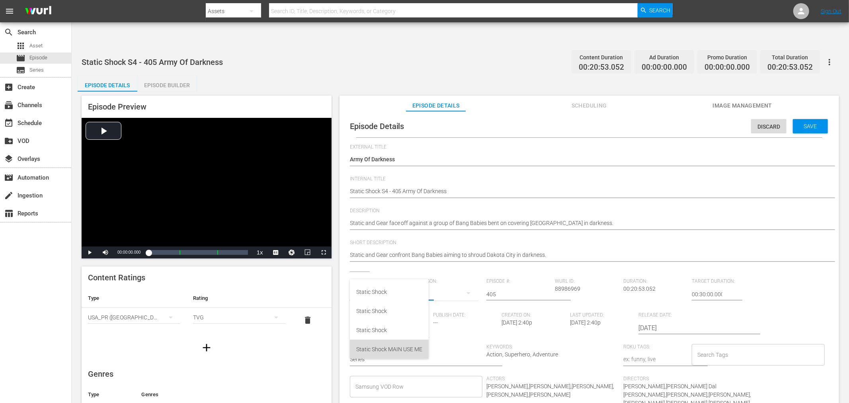
click at [380, 350] on div "Static Shock MAIN USE ME" at bounding box center [389, 349] width 66 height 19
type input "Static Shock MAIN USE ME"
click at [764, 123] on span "Save" at bounding box center [811, 126] width 26 height 6
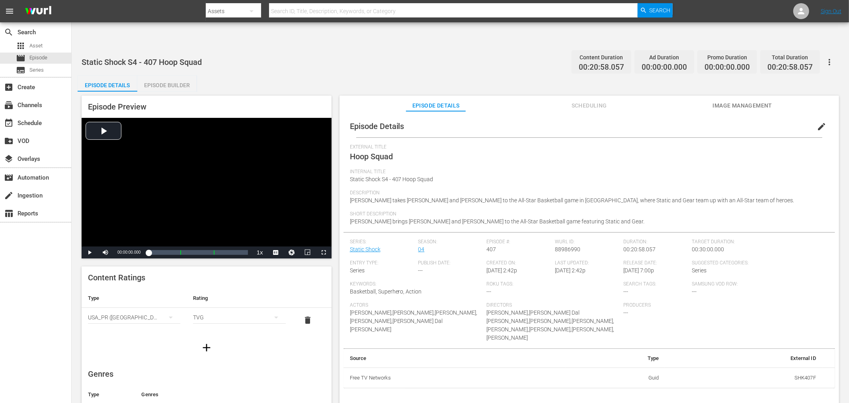
click at [764, 117] on button "edit" at bounding box center [821, 126] width 19 height 19
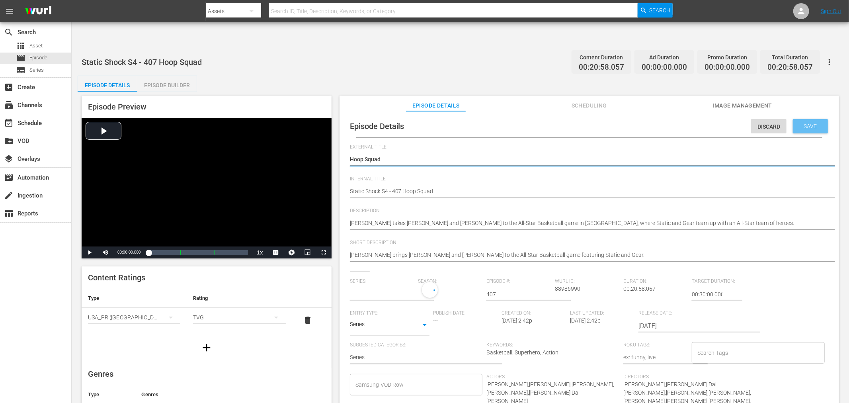
type input "Static Shock"
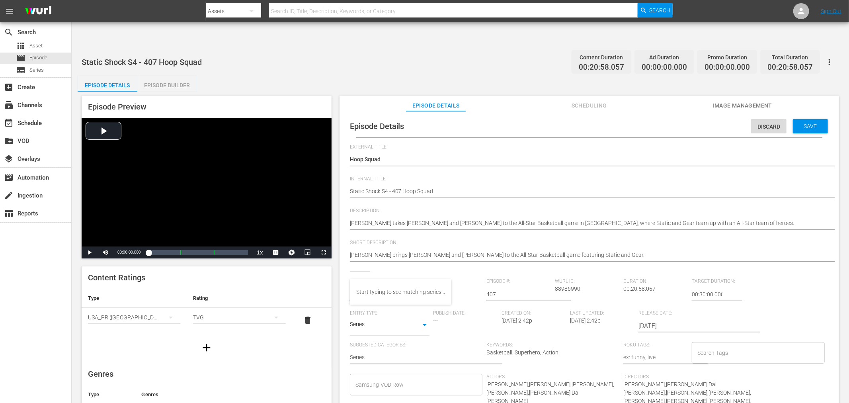
click at [375, 285] on input "text" at bounding box center [382, 294] width 65 height 19
click at [382, 348] on div "Static Shock MAIN USE ME" at bounding box center [389, 349] width 66 height 19
type input "Static Shock MAIN USE ME"
click at [764, 123] on span "Save" at bounding box center [811, 126] width 26 height 6
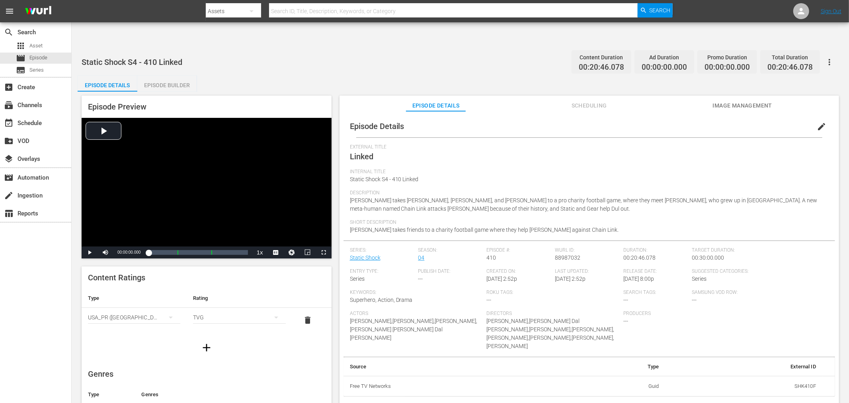
click at [764, 122] on span "edit" at bounding box center [822, 127] width 10 height 10
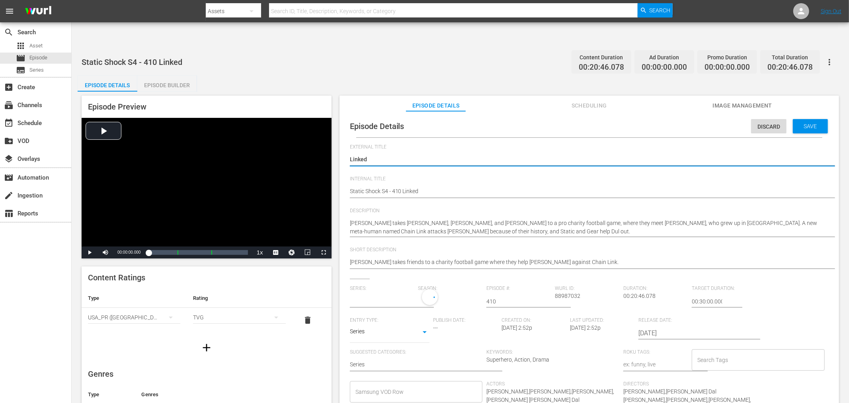
type input "Static Shock"
click at [401, 292] on input "text" at bounding box center [382, 301] width 65 height 19
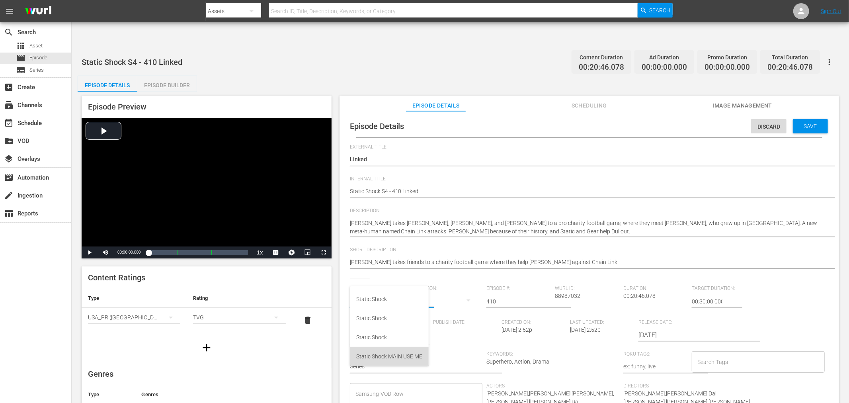
click at [395, 353] on div "Static Shock MAIN USE ME" at bounding box center [389, 356] width 66 height 19
type input "Static Shock MAIN USE ME"
click at [764, 115] on div "Episode Details Discard Save" at bounding box center [590, 126] width 492 height 22
click at [764, 119] on div "Save" at bounding box center [810, 126] width 35 height 14
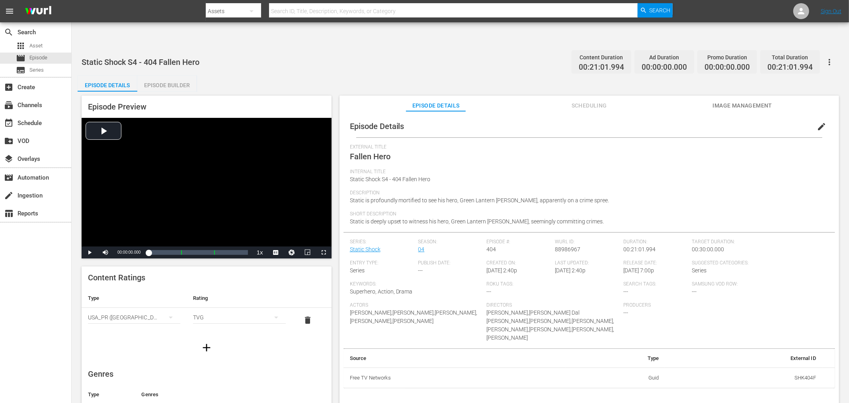
click at [764, 117] on button "edit" at bounding box center [821, 126] width 19 height 19
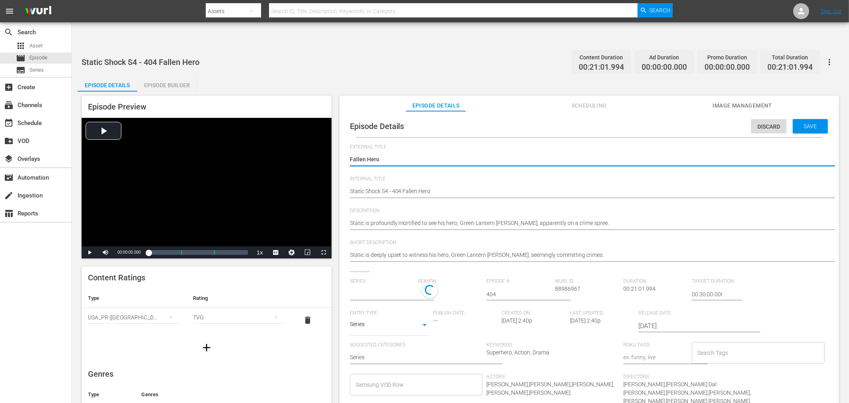
type input "Static Shock"
click at [401, 285] on input "text" at bounding box center [382, 294] width 65 height 19
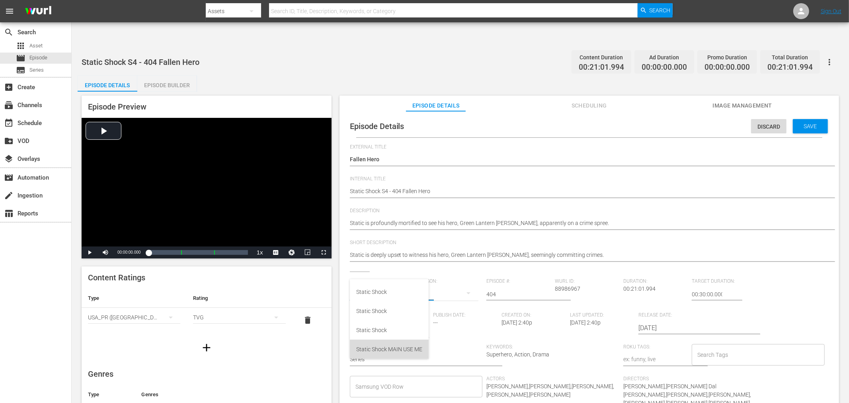
click at [388, 343] on div "Static Shock MAIN USE ME" at bounding box center [389, 349] width 66 height 19
type input "Static Shock MAIN USE ME"
click at [764, 119] on div "Save" at bounding box center [810, 126] width 35 height 14
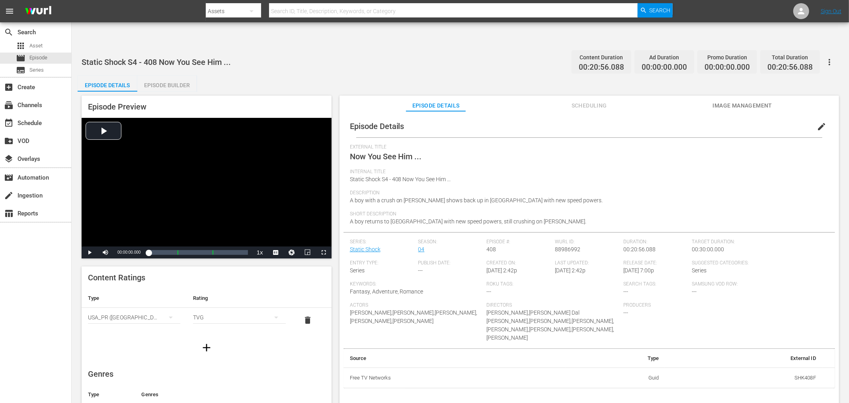
click at [764, 117] on button "edit" at bounding box center [821, 126] width 19 height 19
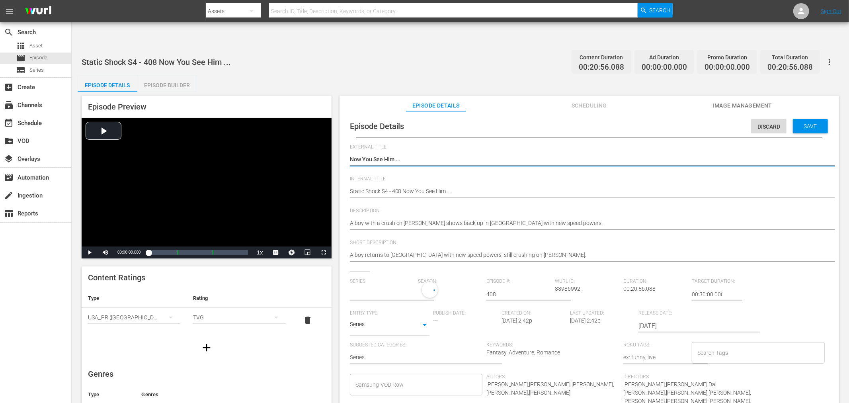
type input "Static Shock"
click at [396, 285] on input "text" at bounding box center [382, 294] width 65 height 19
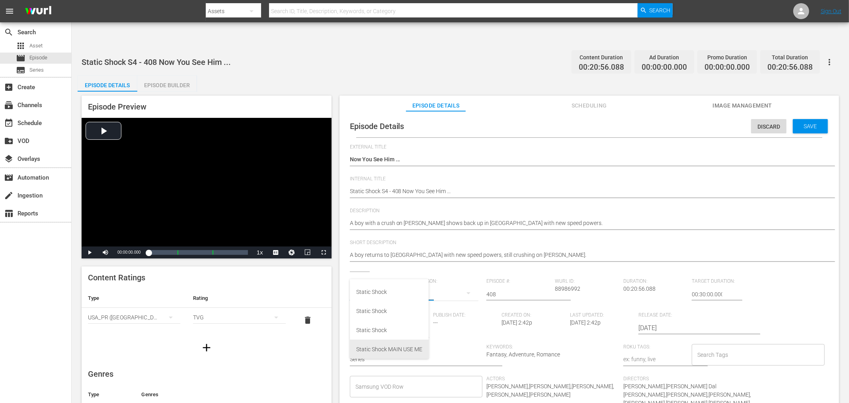
click at [380, 344] on div "Static Shock MAIN USE ME" at bounding box center [389, 349] width 66 height 19
type input "Static Shock MAIN USE ME"
click at [764, 123] on span "Save" at bounding box center [811, 126] width 26 height 6
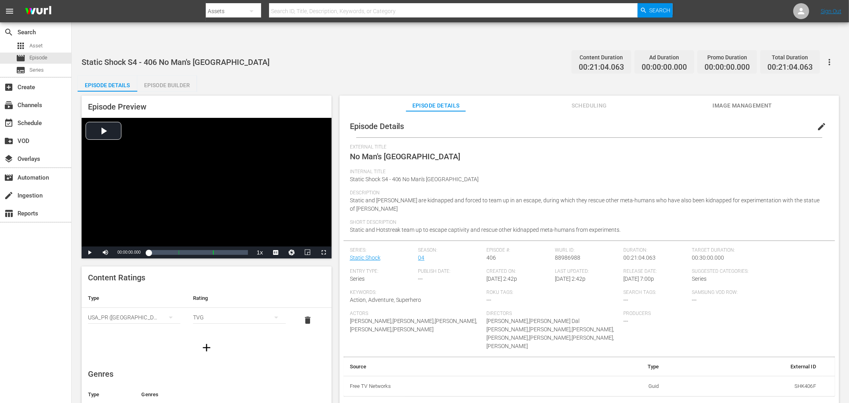
click at [764, 117] on button "edit" at bounding box center [821, 126] width 19 height 19
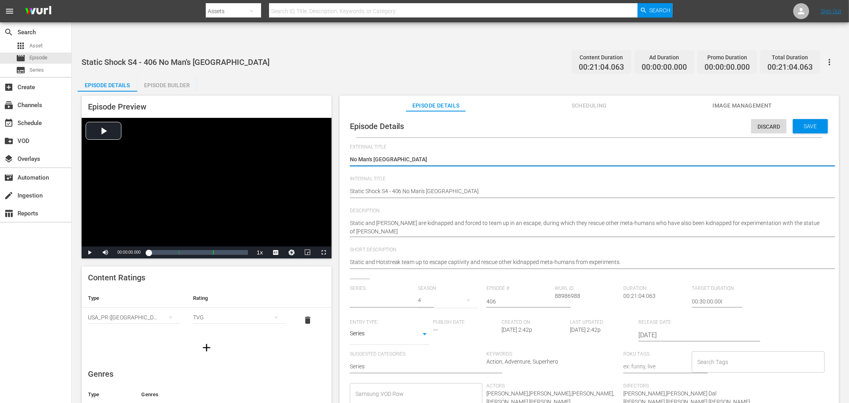
type input "Static Shock"
click at [385, 292] on input "text" at bounding box center [382, 301] width 65 height 19
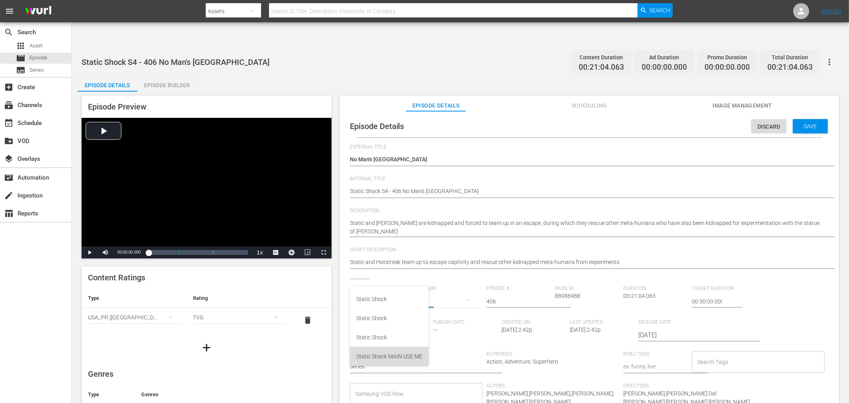
click at [388, 352] on div "Static Shock MAIN USE ME" at bounding box center [389, 356] width 66 height 19
type input "Static Shock MAIN USE ME"
click at [764, 119] on div "Save" at bounding box center [810, 126] width 35 height 14
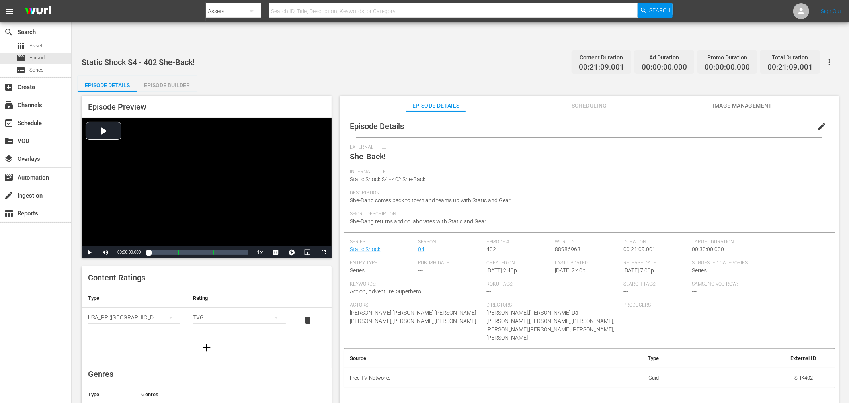
click at [817, 122] on span "edit" at bounding box center [822, 127] width 10 height 10
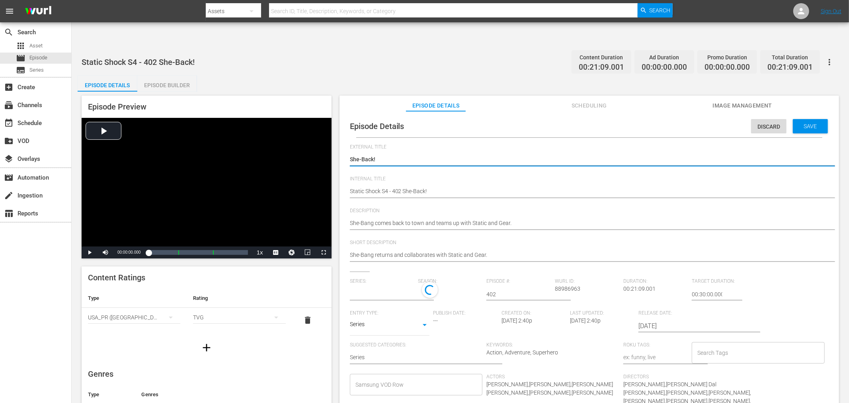
type input "Static Shock"
click at [395, 285] on input "text" at bounding box center [382, 294] width 65 height 19
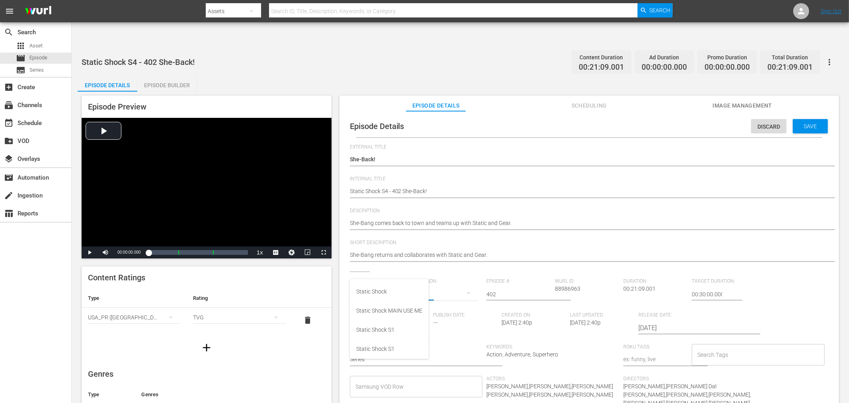
scroll to position [44, 0]
click at [393, 297] on div "Static Shock MAIN USE ME" at bounding box center [389, 304] width 66 height 19
type input "Static Shock MAIN USE ME"
click at [807, 119] on div "Save" at bounding box center [810, 126] width 35 height 14
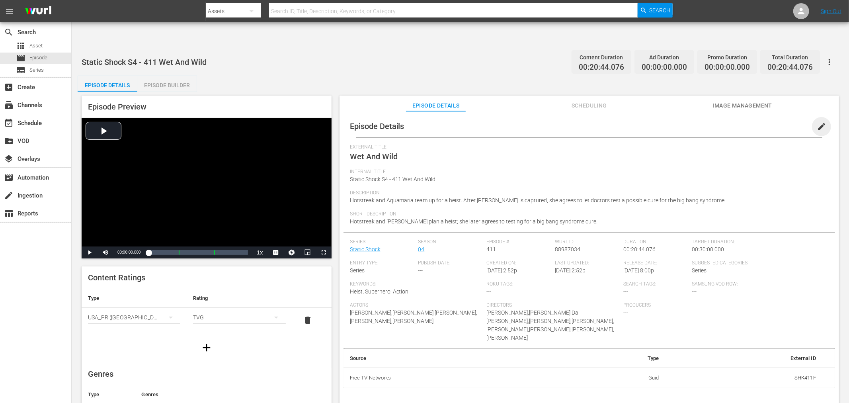
click at [764, 122] on span "edit" at bounding box center [822, 127] width 10 height 10
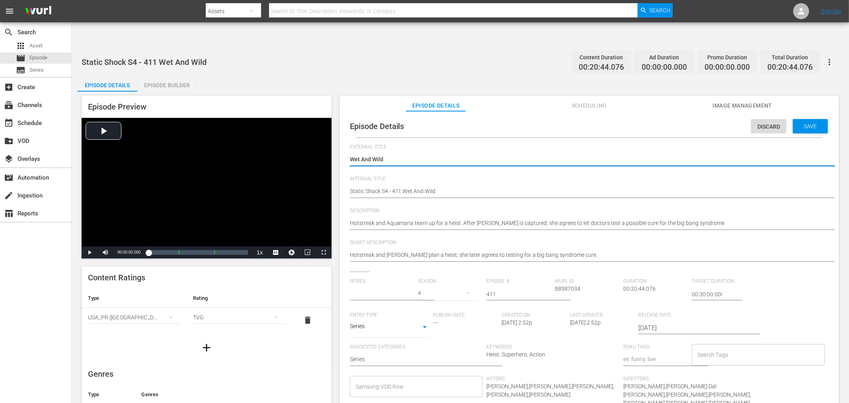
type input "Static Shock"
click at [380, 285] on input "text" at bounding box center [382, 294] width 65 height 19
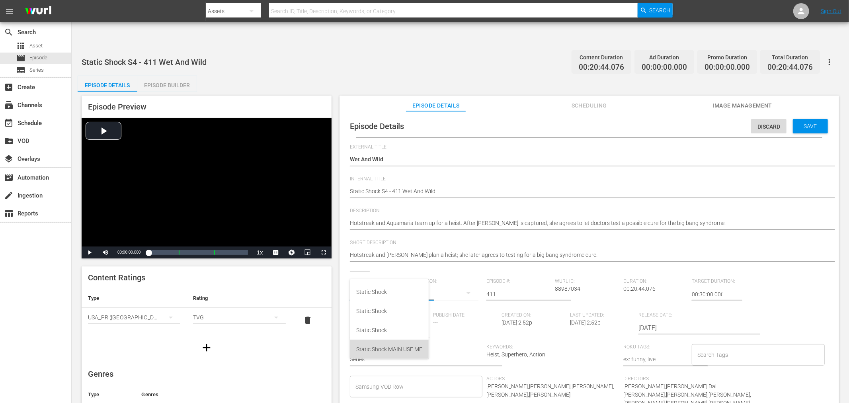
click at [377, 347] on div "Static Shock MAIN USE ME" at bounding box center [389, 349] width 66 height 19
type input "Static Shock MAIN USE ME"
click at [764, 123] on span "Save" at bounding box center [811, 126] width 26 height 6
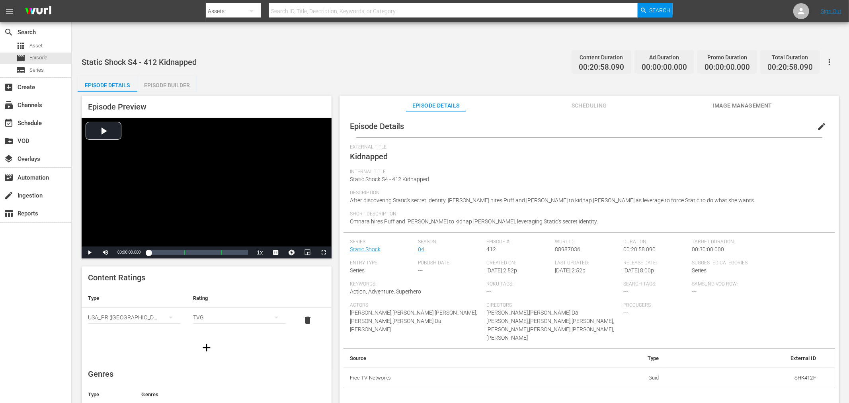
click at [764, 122] on span "edit" at bounding box center [822, 127] width 10 height 10
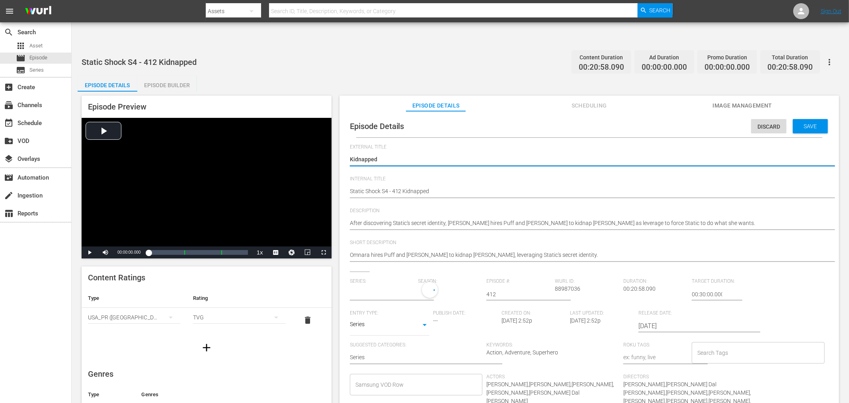
type input "Static Shock"
click at [387, 285] on input "text" at bounding box center [382, 294] width 65 height 19
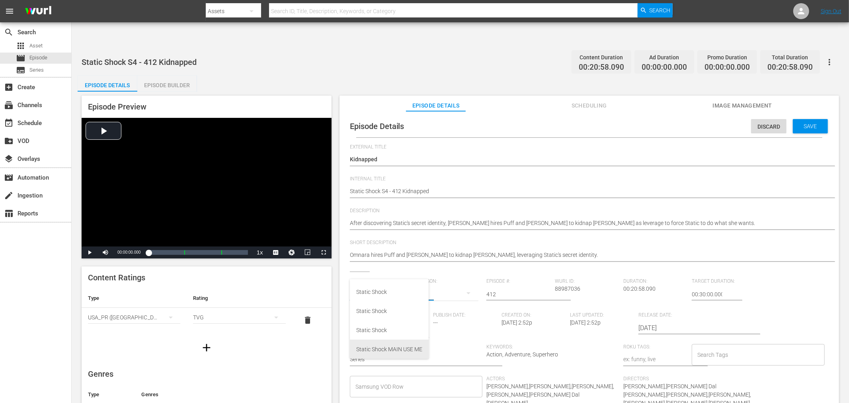
click at [395, 349] on div "Static Shock MAIN USE ME" at bounding box center [389, 349] width 66 height 19
type input "Static Shock MAIN USE ME"
click at [764, 119] on div "Save" at bounding box center [810, 126] width 35 height 14
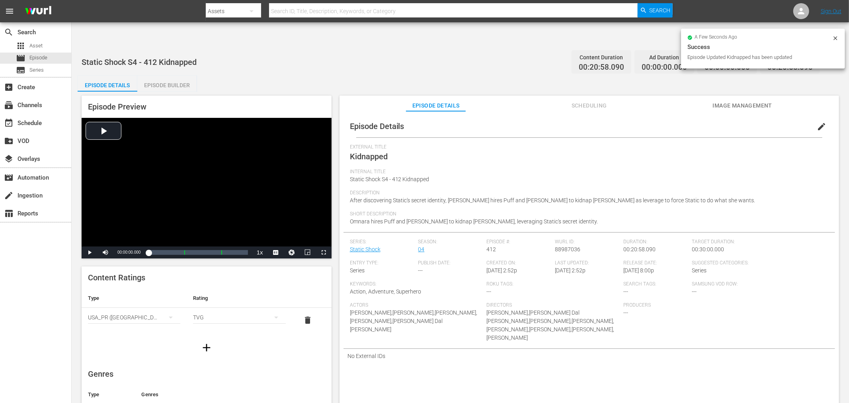
click at [710, 144] on div "External Title Kidnapped" at bounding box center [589, 156] width 479 height 25
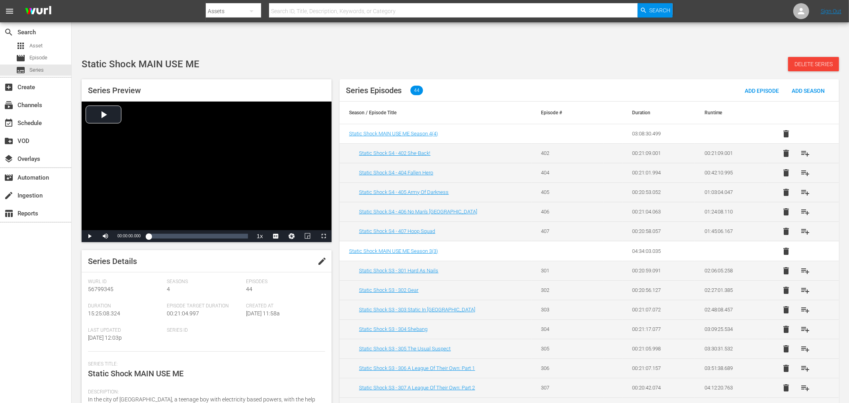
click at [655, 57] on div "Static Shock MAIN USE ME Delete Series" at bounding box center [461, 64] width 758 height 14
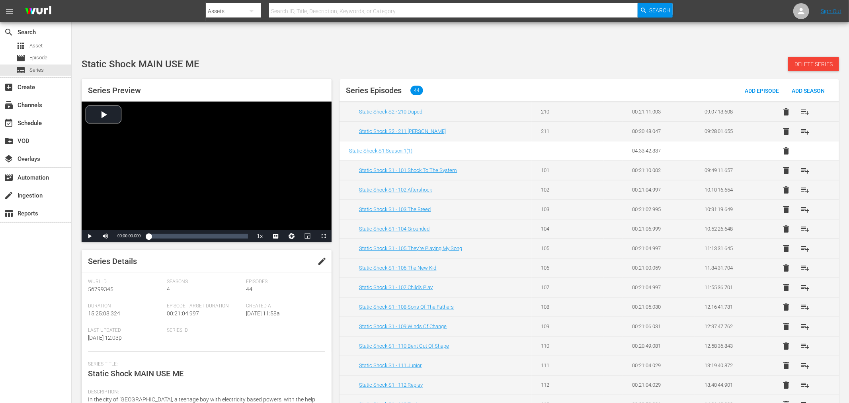
scroll to position [572, 0]
click at [540, 57] on div "Static Shock MAIN USE ME Delete Series" at bounding box center [461, 64] width 758 height 14
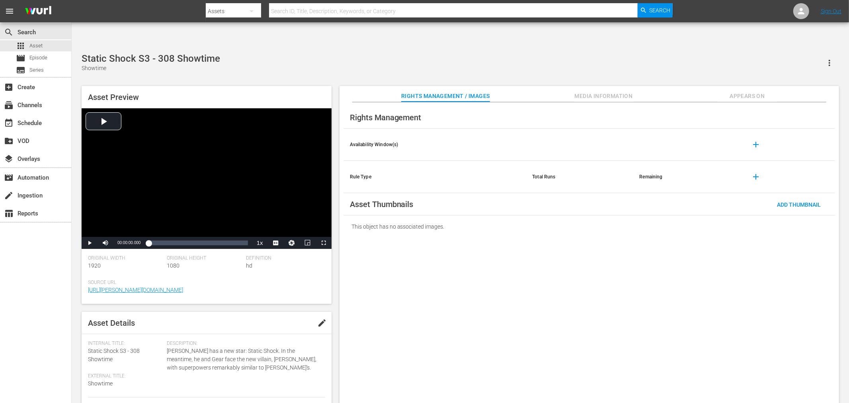
click at [624, 91] on span "Media Information" at bounding box center [604, 96] width 60 height 10
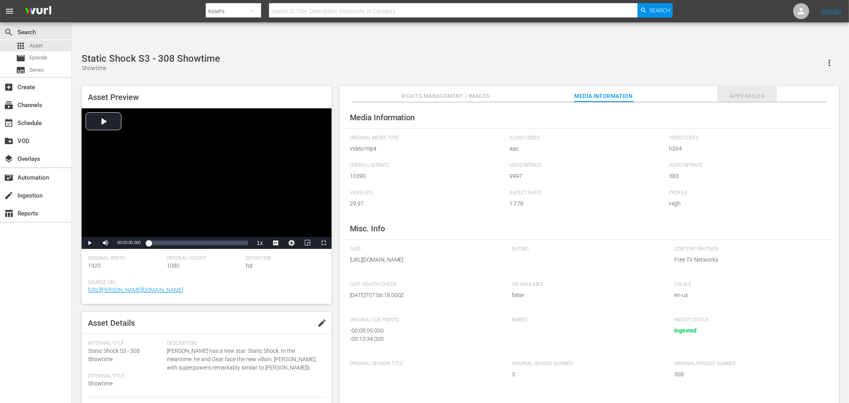
click at [756, 91] on span "Appears On" at bounding box center [748, 96] width 60 height 10
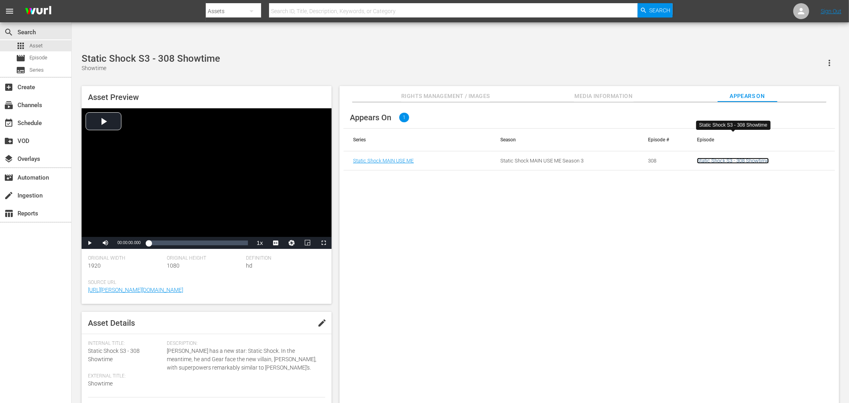
click at [743, 158] on link "Static Shock S3 - 308 Showtime" at bounding box center [733, 161] width 72 height 6
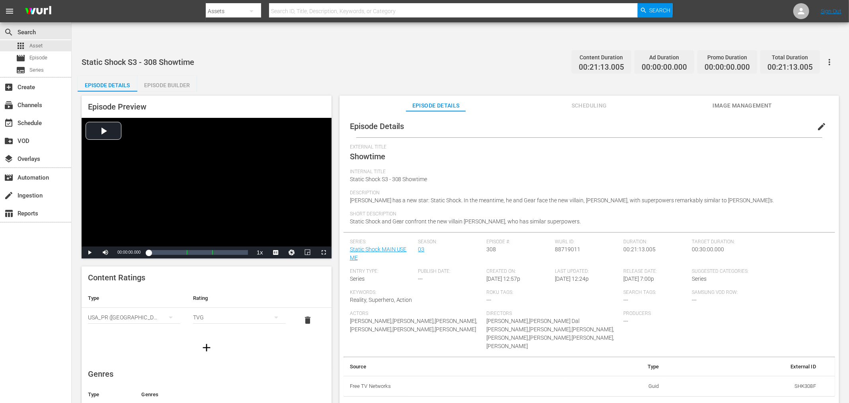
drag, startPoint x: 418, startPoint y: 24, endPoint x: 417, endPoint y: 33, distance: 8.8
click at [418, 47] on div "Static Shock S3 - 308 Showtime Content Duration 00:21:13.005 Ad Duration 00:00:…" at bounding box center [461, 231] width 778 height 369
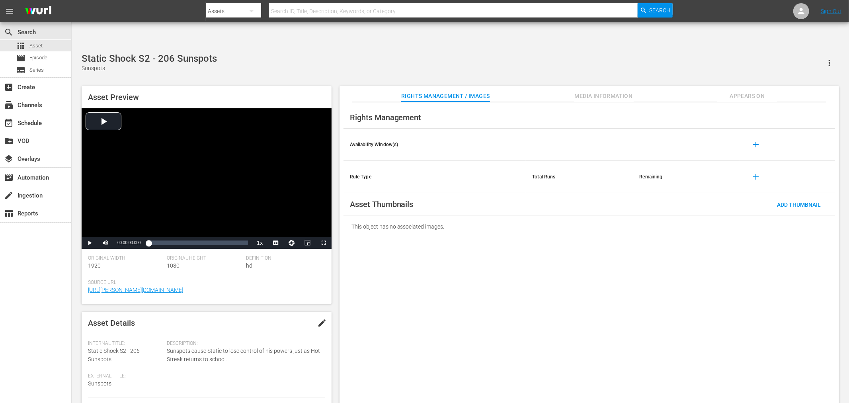
drag, startPoint x: 460, startPoint y: 266, endPoint x: 451, endPoint y: 264, distance: 8.6
click at [451, 264] on div "Rights Management Availability Window(s) add Rule Type Total Runs Remaining add…" at bounding box center [590, 259] width 500 height 314
click at [591, 91] on span "Media Information" at bounding box center [604, 96] width 60 height 10
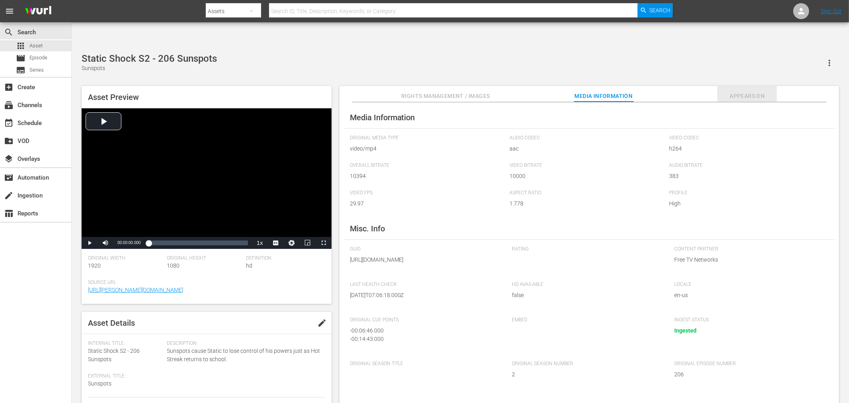
click at [751, 91] on span "Appears On" at bounding box center [748, 96] width 60 height 10
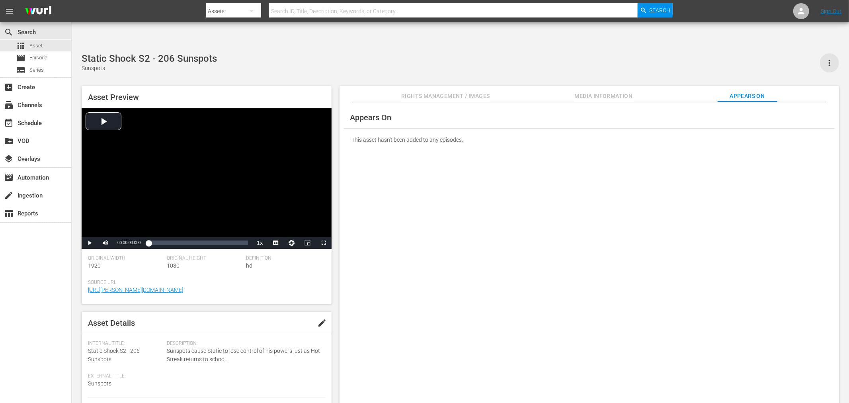
click at [825, 58] on icon "button" at bounding box center [830, 63] width 10 height 10
click at [823, 44] on div "Add To Workspace" at bounding box center [806, 41] width 54 height 19
click at [742, 173] on div "Appears On This asset hasn't been added to any episodes." at bounding box center [590, 259] width 500 height 314
click at [550, 168] on div "Appears On This asset hasn't been added to any episodes." at bounding box center [590, 259] width 500 height 314
click at [233, 21] on div "Assets" at bounding box center [233, 11] width 55 height 22
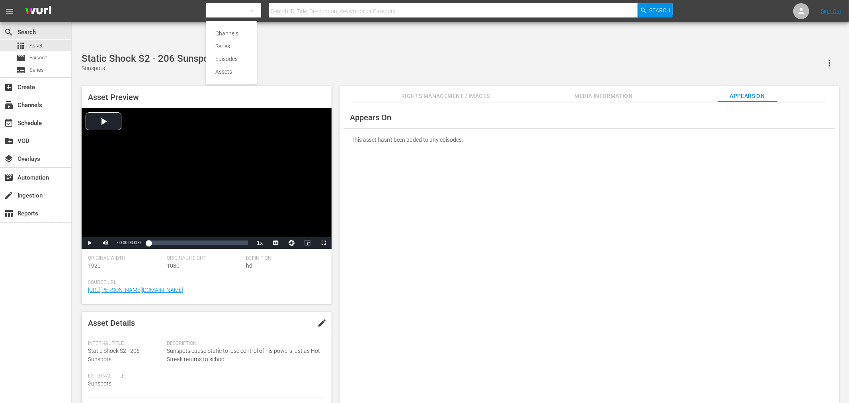
click at [241, 14] on div "Channels Series Episodes Assets" at bounding box center [424, 201] width 849 height 403
click at [470, 211] on div "Appears On This asset hasn't been added to any episodes." at bounding box center [590, 259] width 500 height 314
click at [44, 68] on div "subtitles Series" at bounding box center [35, 70] width 71 height 11
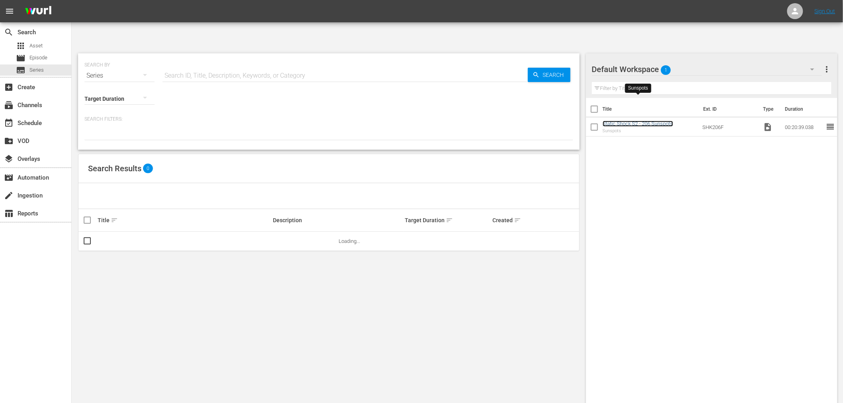
click at [642, 121] on link "Static Shock S2 - 206 Sunspots" at bounding box center [638, 124] width 70 height 6
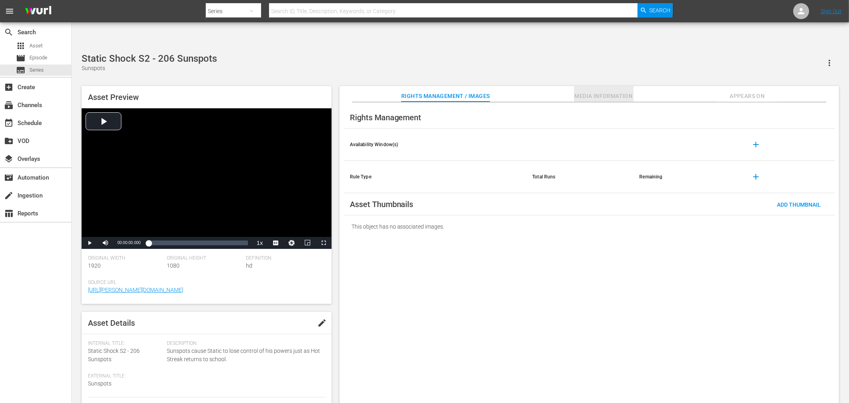
click at [618, 91] on span "Media Information" at bounding box center [604, 96] width 60 height 10
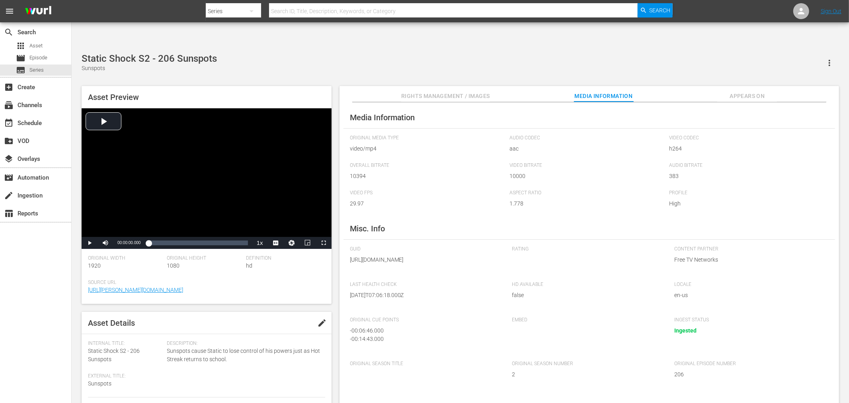
click at [325, 313] on button "edit" at bounding box center [322, 322] width 19 height 19
click at [306, 320] on span "Save" at bounding box center [311, 323] width 26 height 6
click at [133, 53] on div "Static Shock S2 - 206 Sunspots" at bounding box center [149, 58] width 135 height 11
click at [98, 64] on div "Sunspots" at bounding box center [149, 68] width 135 height 8
click at [109, 53] on div "Static Shock S2 - 206 Sunspots" at bounding box center [149, 58] width 135 height 11
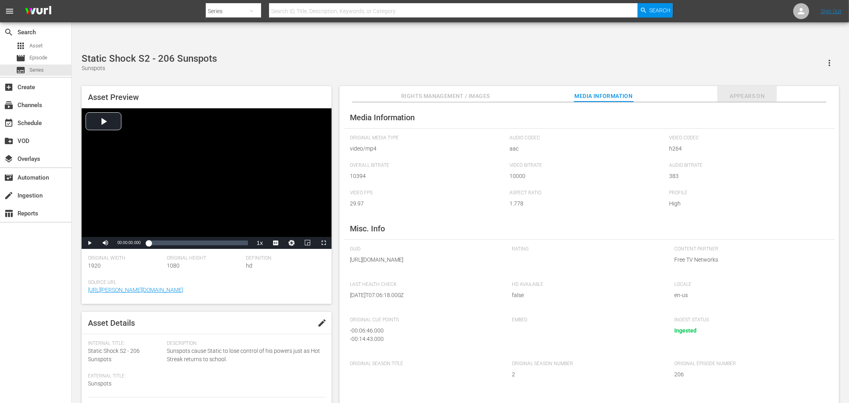
click at [743, 91] on span "Appears On" at bounding box center [748, 96] width 60 height 10
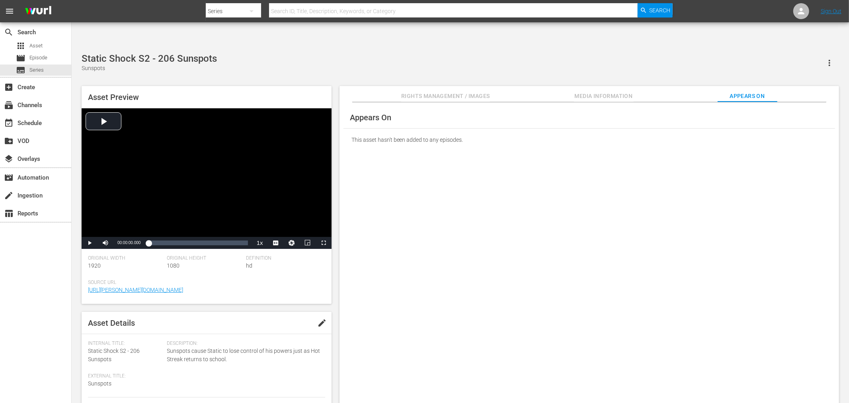
click at [639, 136] on div "Appears On This asset hasn't been added to any episodes." at bounding box center [590, 259] width 500 height 314
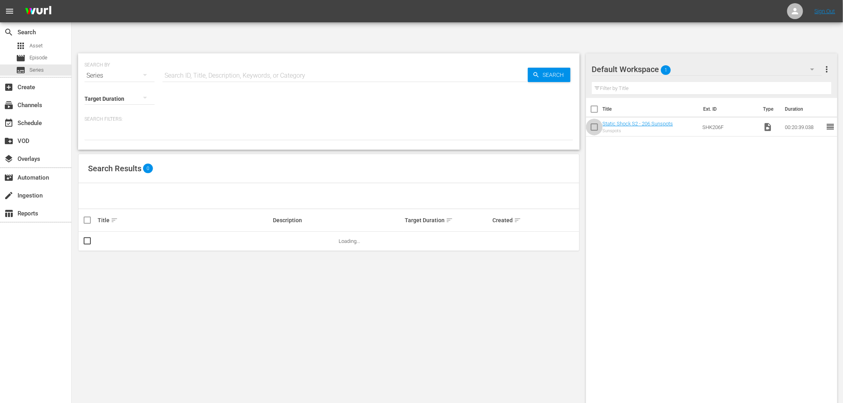
click at [594, 120] on input "checkbox" at bounding box center [594, 128] width 17 height 17
checkbox input "true"
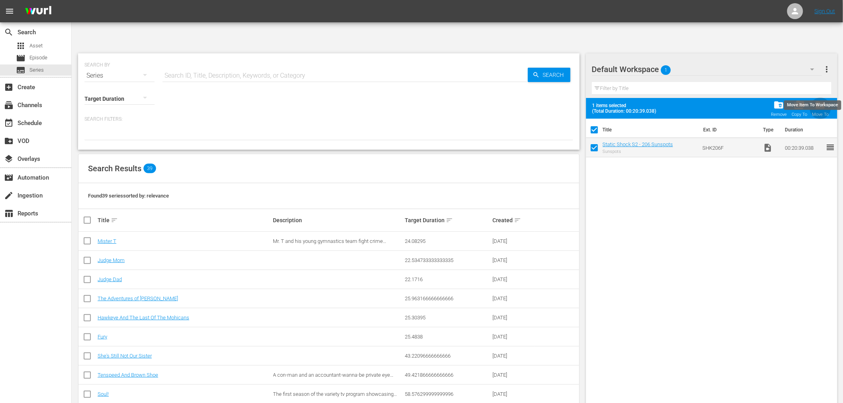
click at [820, 100] on span "drive_file_move" at bounding box center [820, 105] width 11 height 11
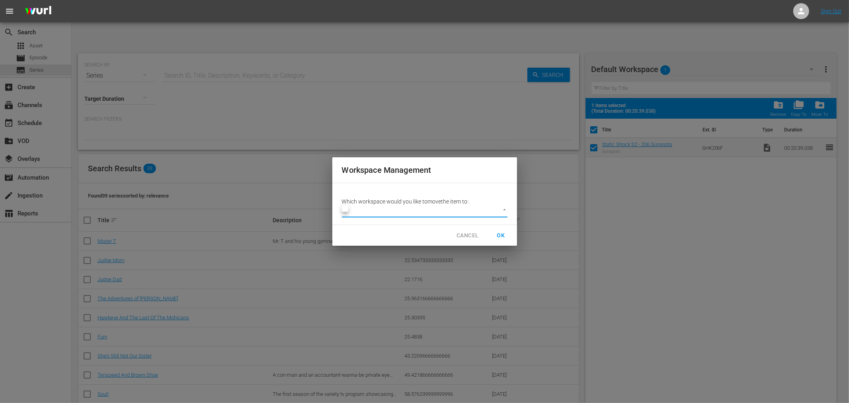
click at [504, 210] on body "menu Sign Out search Search apps Asset movie Episode subtitles Series add_box C…" at bounding box center [424, 226] width 849 height 403
click at [436, 206] on div at bounding box center [424, 201] width 849 height 403
click at [436, 208] on body "menu Sign Out search Search apps Asset movie Episode subtitles Series add_box C…" at bounding box center [424, 226] width 849 height 403
click at [469, 233] on div at bounding box center [424, 201] width 849 height 403
click at [465, 235] on span "CANCEL" at bounding box center [468, 236] width 22 height 10
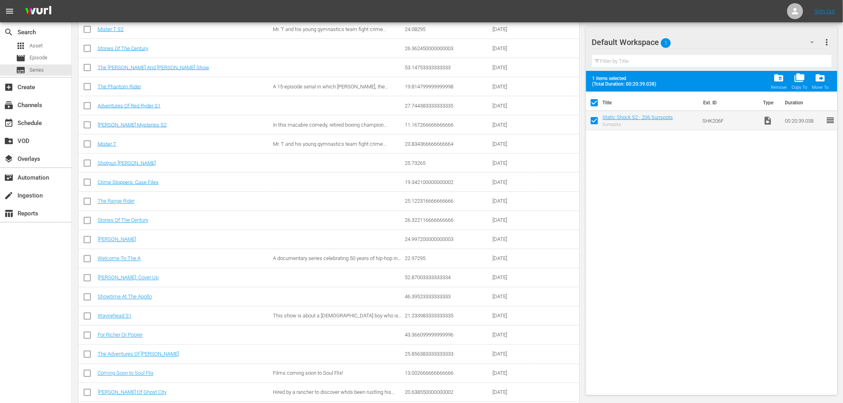
scroll to position [564, 0]
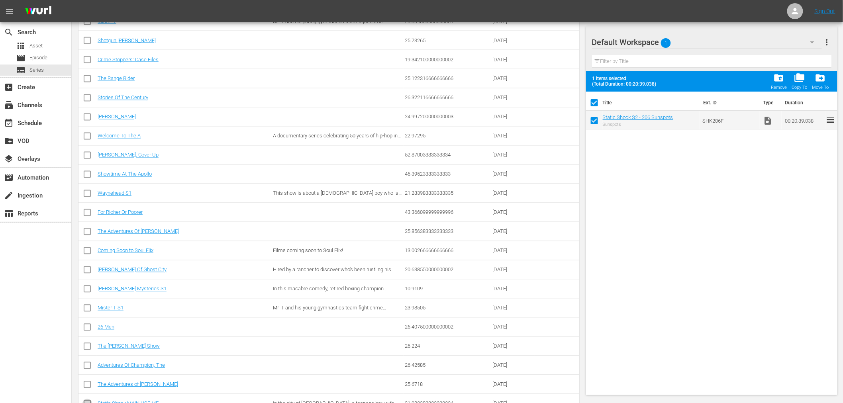
click at [86, 401] on input "checkbox" at bounding box center [87, 406] width 10 height 10
click at [88, 401] on input "checkbox" at bounding box center [87, 406] width 10 height 10
checkbox input "false"
click at [822, 84] on div "drive_file_move Move To" at bounding box center [820, 81] width 17 height 18
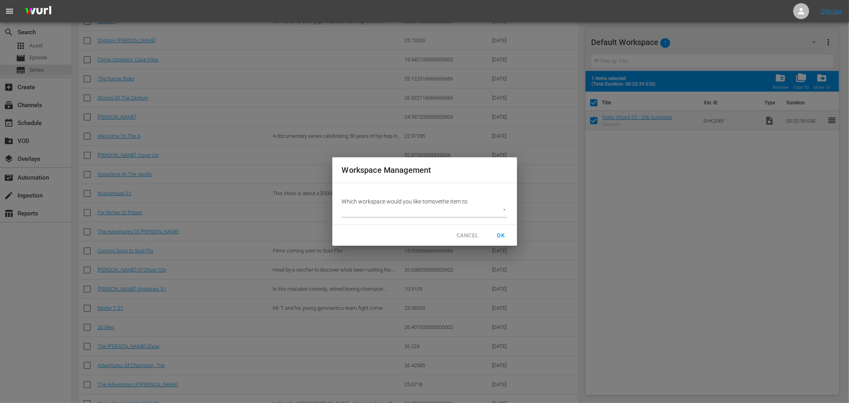
click at [347, 206] on ul at bounding box center [345, 208] width 6 height 6
click at [506, 233] on div at bounding box center [424, 201] width 849 height 403
click at [499, 235] on span "OK" at bounding box center [501, 235] width 25 height 15
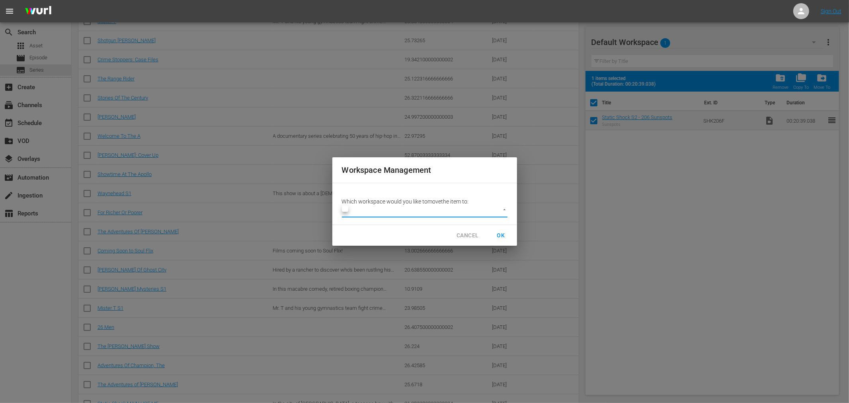
click at [505, 212] on div at bounding box center [424, 201] width 849 height 403
click at [709, 204] on div "Workspace Management Which workspace would you like to move the item to: ​ CANC…" at bounding box center [424, 201] width 849 height 403
click at [457, 234] on span "CANCEL" at bounding box center [468, 236] width 22 height 10
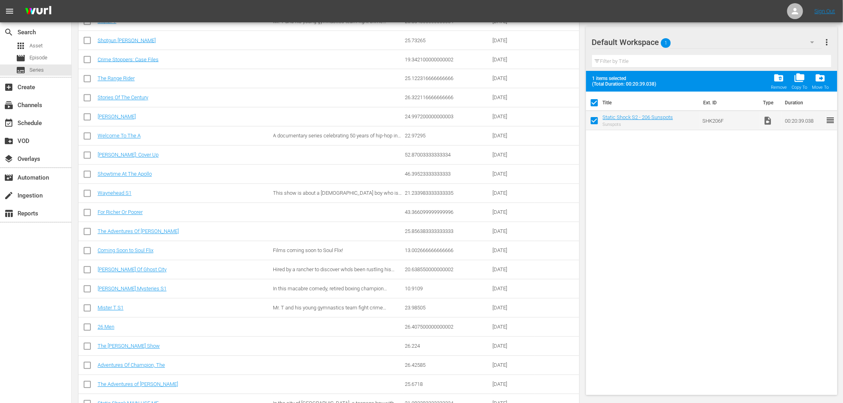
click at [773, 224] on div "Title Ext. ID Type Duration Static Shock S2 - 206 Sunspots Sunspots SHK206F vid…" at bounding box center [712, 242] width 252 height 300
click at [659, 117] on link "Static Shock S2 - 206 Sunspots" at bounding box center [638, 117] width 70 height 6
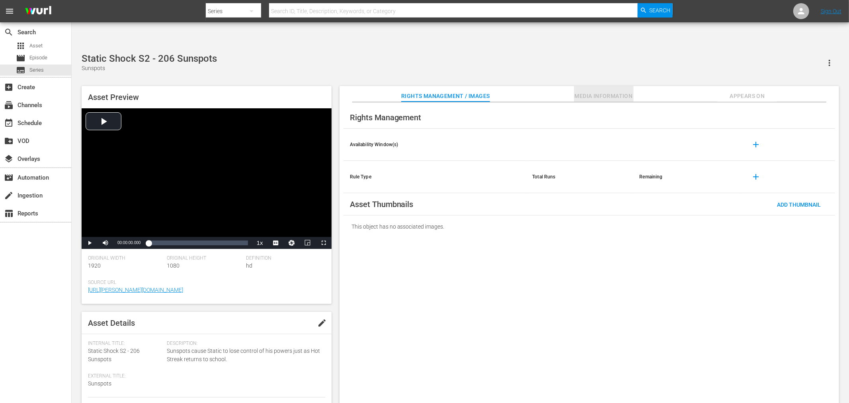
click at [604, 91] on span "Media Information" at bounding box center [604, 96] width 60 height 10
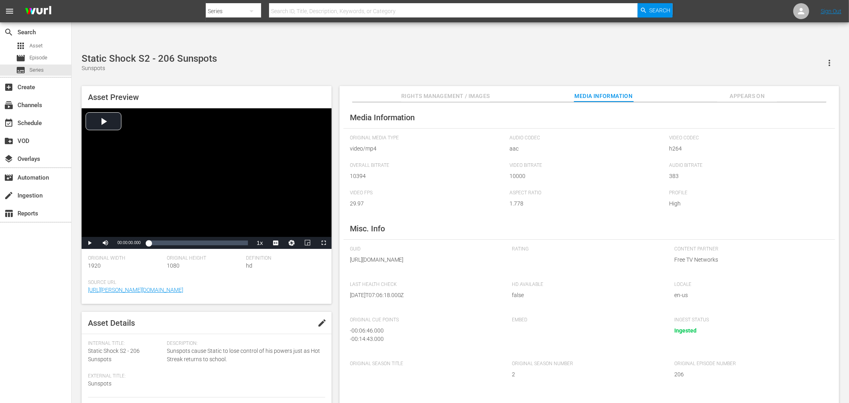
click at [737, 91] on span "Appears On" at bounding box center [748, 96] width 60 height 10
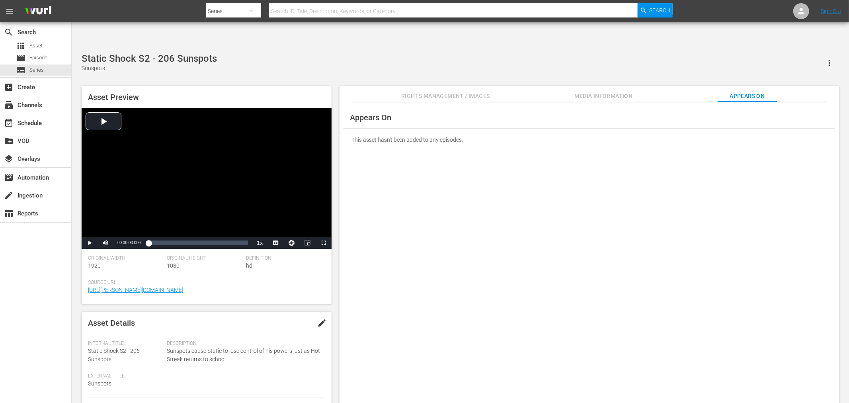
click at [644, 196] on div "Appears On This asset hasn't been added to any episodes." at bounding box center [590, 259] width 500 height 314
click at [466, 284] on div "Appears On This asset hasn't been added to any episodes." at bounding box center [590, 259] width 500 height 314
click at [39, 58] on span "Episode" at bounding box center [38, 58] width 18 height 8
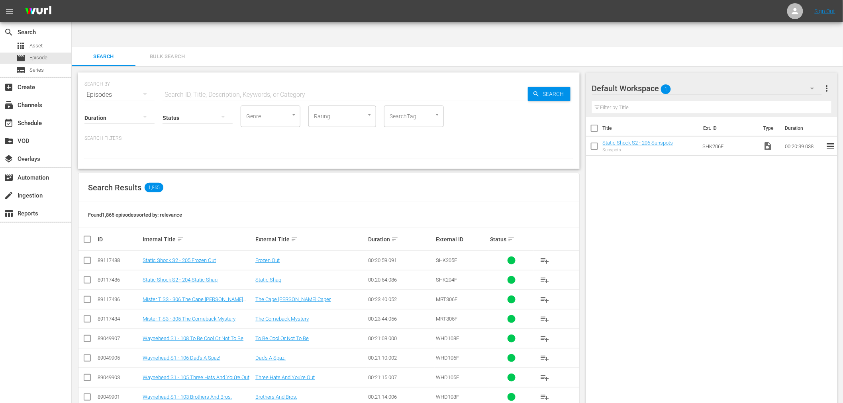
click at [230, 85] on input "text" at bounding box center [344, 94] width 365 height 19
type input "sunspots"
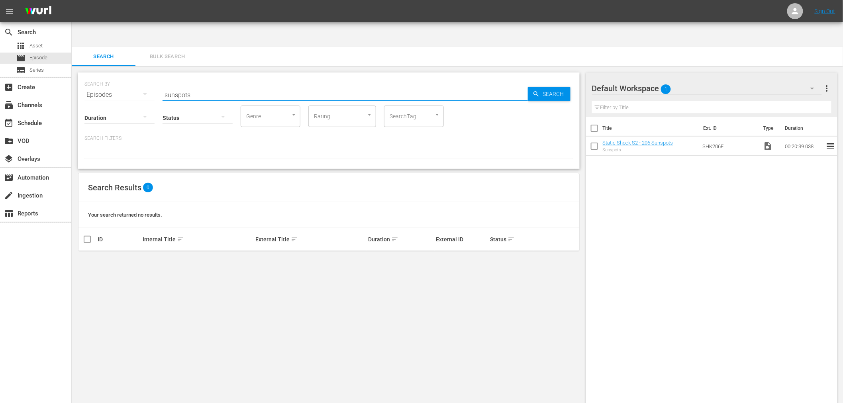
click at [106, 98] on div "Duration" at bounding box center [119, 112] width 70 height 29
click at [106, 84] on div "Episodes" at bounding box center [119, 95] width 70 height 22
click at [101, 135] on div "Assets" at bounding box center [110, 136] width 32 height 13
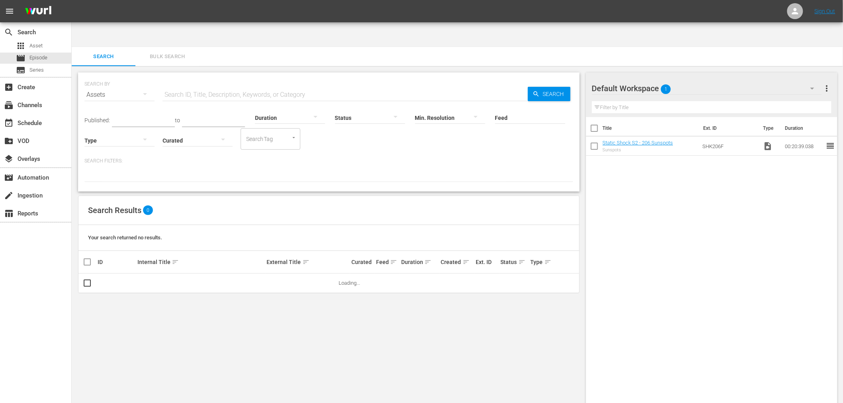
click at [428, 85] on input "text" at bounding box center [344, 94] width 365 height 19
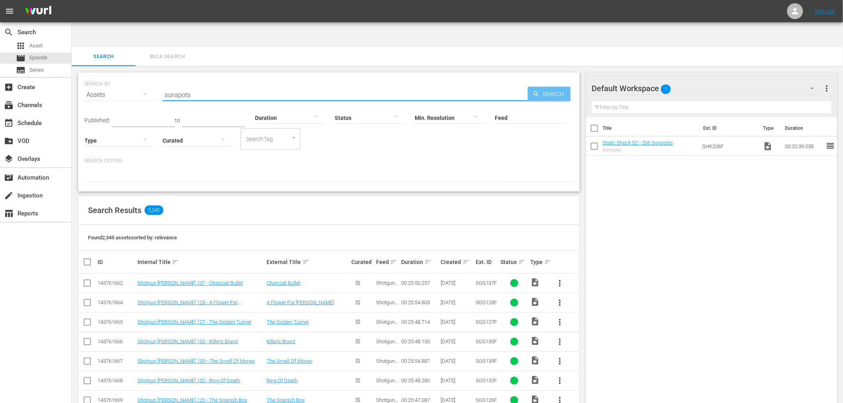
type input "sunspots"
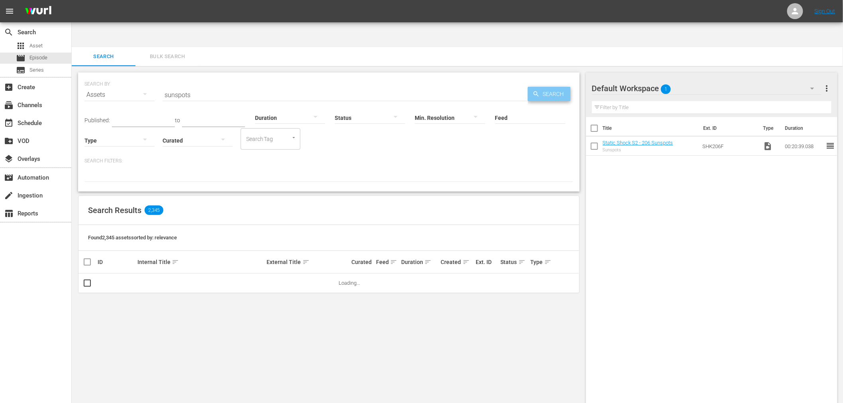
click at [559, 87] on span "Search" at bounding box center [555, 94] width 31 height 14
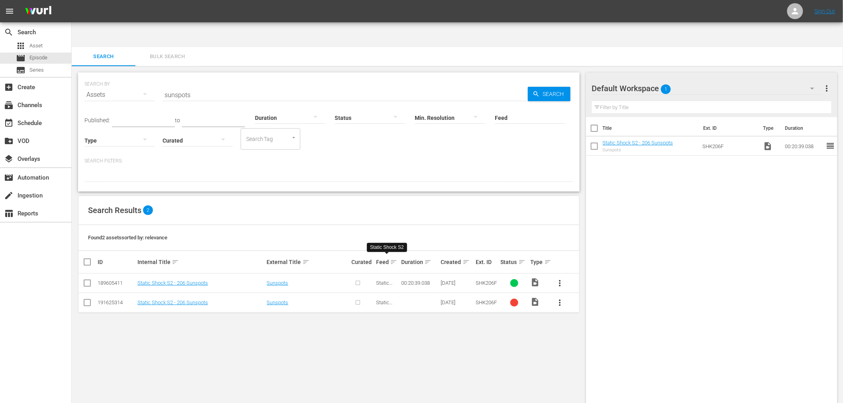
click at [382, 280] on span "Static Shock S2" at bounding box center [386, 286] width 21 height 12
drag, startPoint x: 382, startPoint y: 256, endPoint x: 357, endPoint y: 298, distance: 48.0
click at [357, 298] on div "SEARCH BY Search By Assets Search ID, Title, Description, Keywords, or Category…" at bounding box center [329, 247] width 514 height 362
click at [161, 52] on span "Bulk Search" at bounding box center [167, 56] width 54 height 9
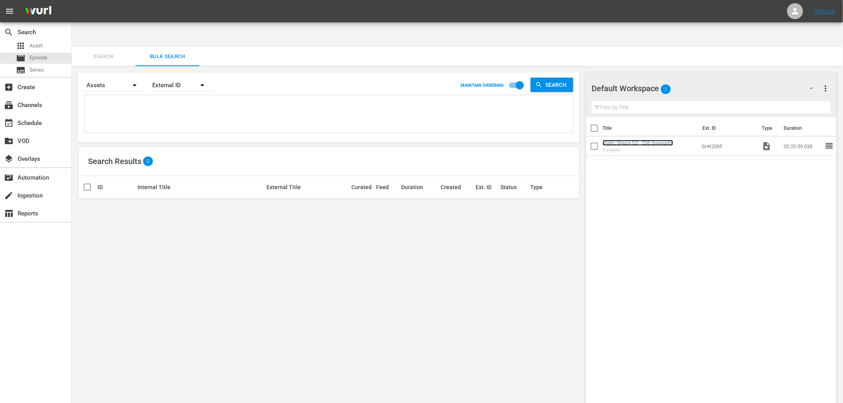
click at [639, 140] on link "Static Shock S2 - 206 Sunspots" at bounding box center [638, 143] width 70 height 6
click at [595, 139] on input "checkbox" at bounding box center [594, 147] width 17 height 17
checkbox input "true"
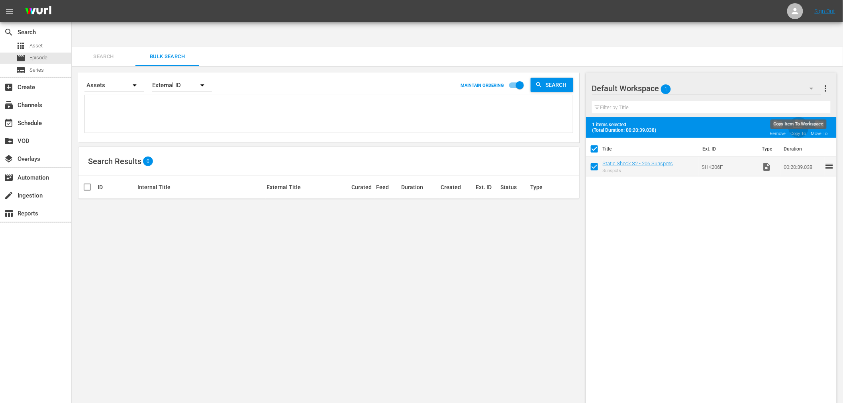
click at [801, 119] on span "folder_copy" at bounding box center [798, 124] width 11 height 11
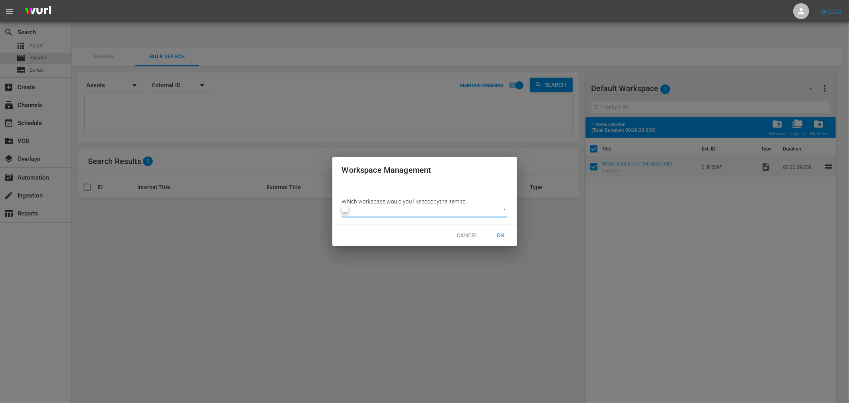
click at [505, 211] on body "menu Sign Out search Search apps Asset movie Episode subtitles Series add_box C…" at bounding box center [424, 226] width 849 height 403
click at [464, 237] on div at bounding box center [424, 201] width 849 height 403
click at [500, 237] on span "OK" at bounding box center [501, 235] width 25 height 15
click at [467, 233] on span "CANCEL" at bounding box center [468, 236] width 22 height 10
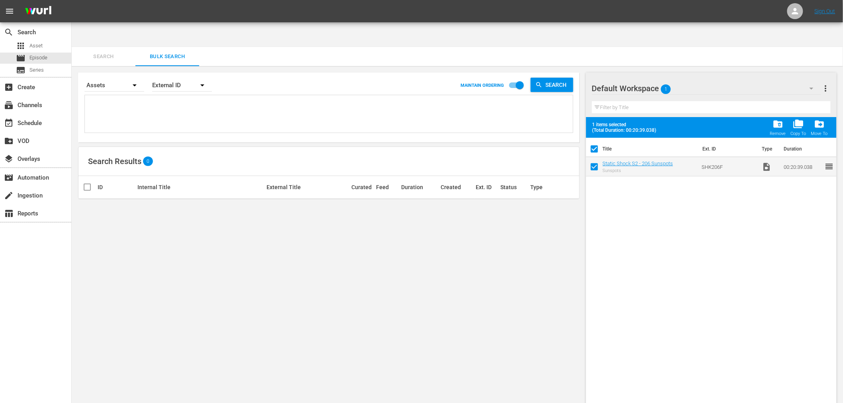
click at [753, 218] on div "Title Ext. ID Type Duration Static Shock S2 - 206 Sunspots Sunspots SHK206F vid…" at bounding box center [711, 278] width 250 height 281
click at [824, 162] on span "reorder" at bounding box center [829, 167] width 10 height 10
click at [782, 119] on span "folder_delete" at bounding box center [777, 124] width 11 height 11
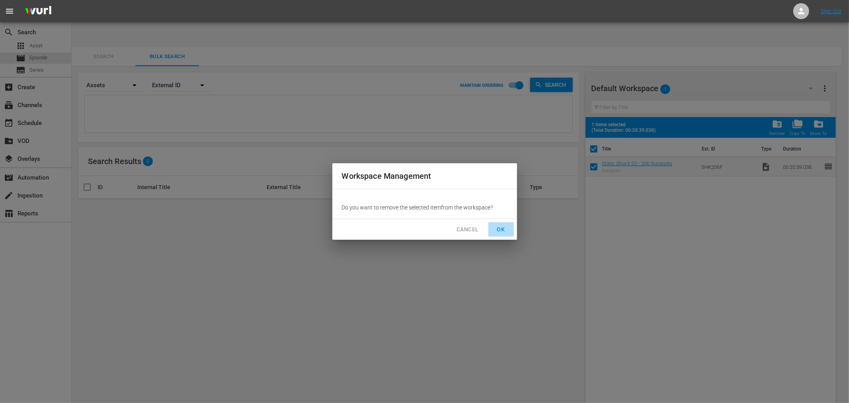
click at [503, 229] on span "OK" at bounding box center [501, 230] width 13 height 10
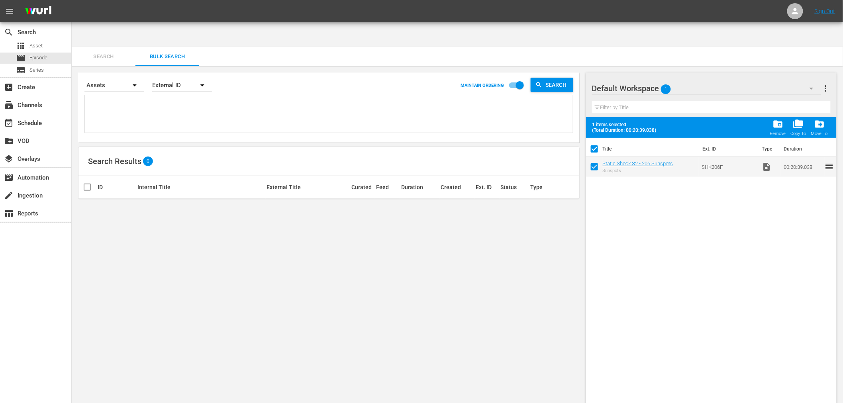
checkbox input "false"
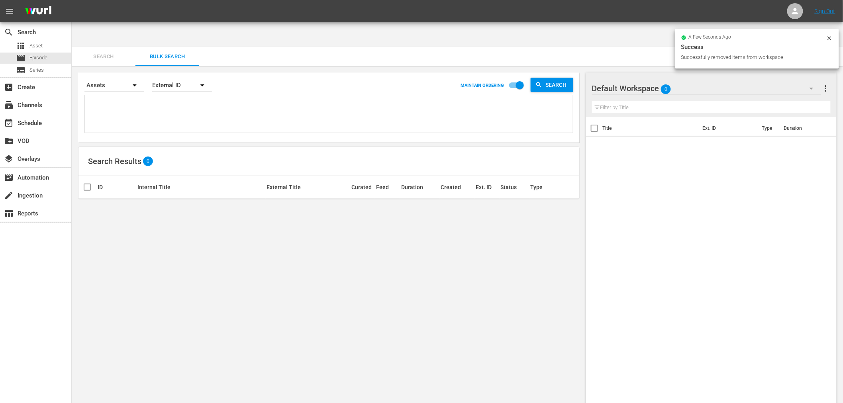
drag, startPoint x: 624, startPoint y: 322, endPoint x: 624, endPoint y: 316, distance: 5.6
click at [624, 318] on div "Title Ext. ID Type Duration" at bounding box center [711, 268] width 250 height 302
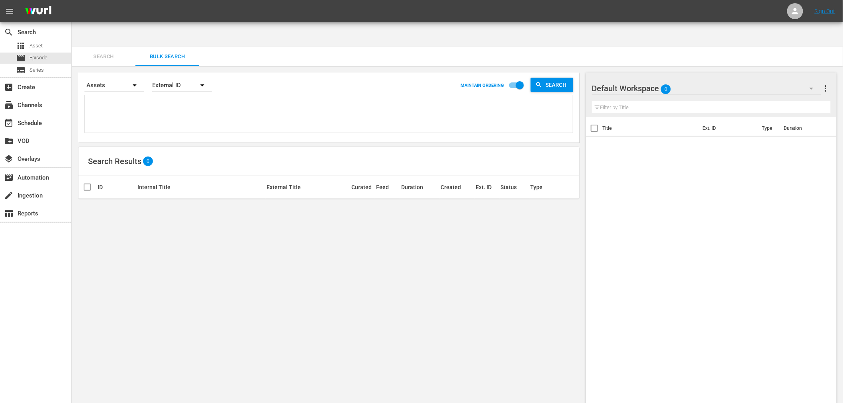
click at [831, 47] on div "Search Bulk Search" at bounding box center [457, 56] width 771 height 19
click at [580, 302] on div "Search By Assets Order By External ID MAINTAIN ORDERING Search Search Results 0…" at bounding box center [329, 247] width 514 height 362
click at [420, 309] on div "Search By Assets Order By External ID MAINTAIN ORDERING Search Search Results 0…" at bounding box center [329, 247] width 514 height 362
click at [28, 89] on div "add_box Create" at bounding box center [22, 85] width 45 height 7
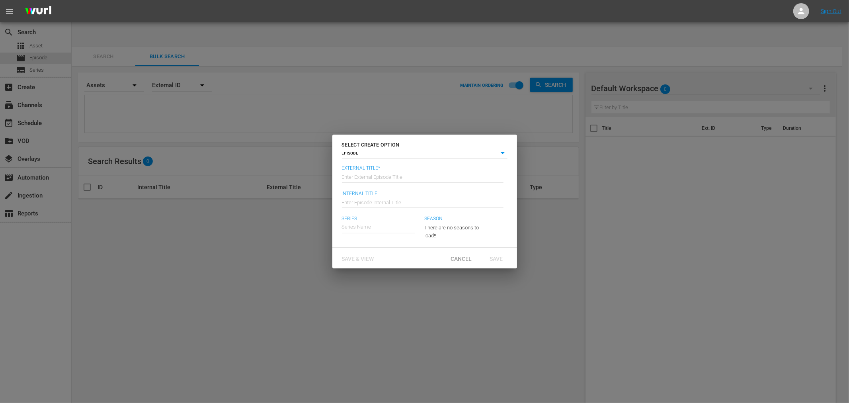
click at [438, 180] on input "text" at bounding box center [423, 176] width 162 height 19
click at [359, 225] on input "text" at bounding box center [378, 226] width 73 height 19
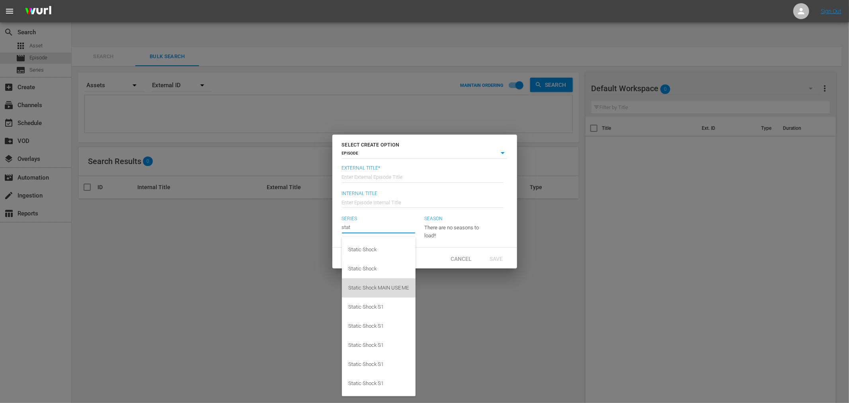
click at [358, 287] on div "Static Shock MAIN USE ME" at bounding box center [378, 287] width 61 height 19
type input "Static Shock MAIN USE ME"
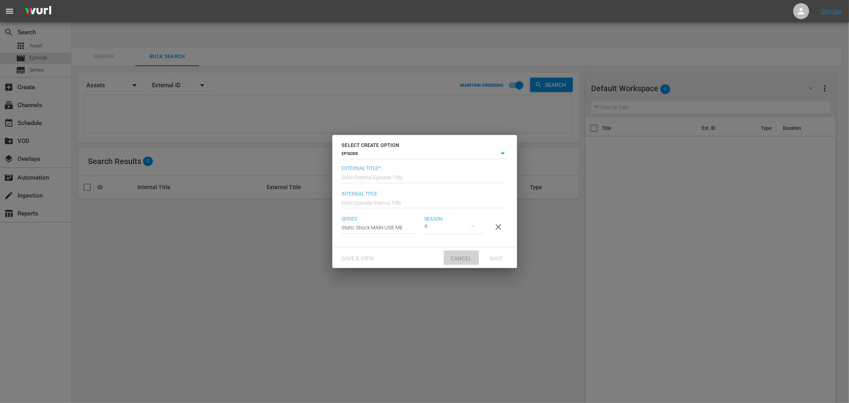
click at [460, 262] on span "Cancel" at bounding box center [461, 258] width 34 height 6
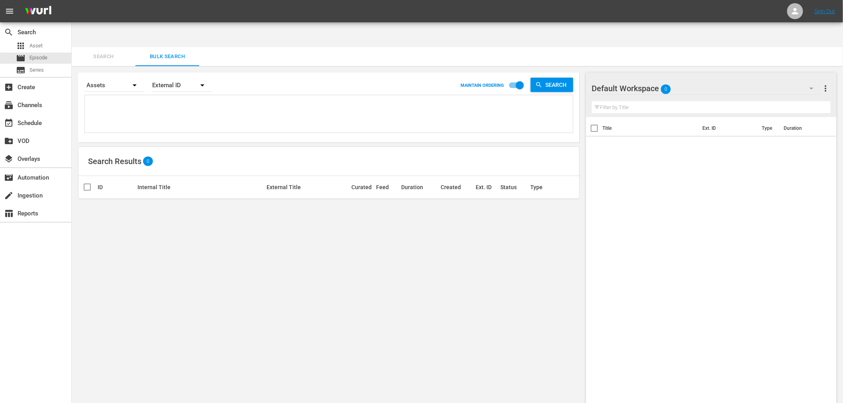
click at [454, 279] on div "Search By Assets Order By External ID MAINTAIN ORDERING Search Search Results 0…" at bounding box center [329, 247] width 514 height 362
click at [100, 52] on span "Search" at bounding box center [103, 56] width 54 height 9
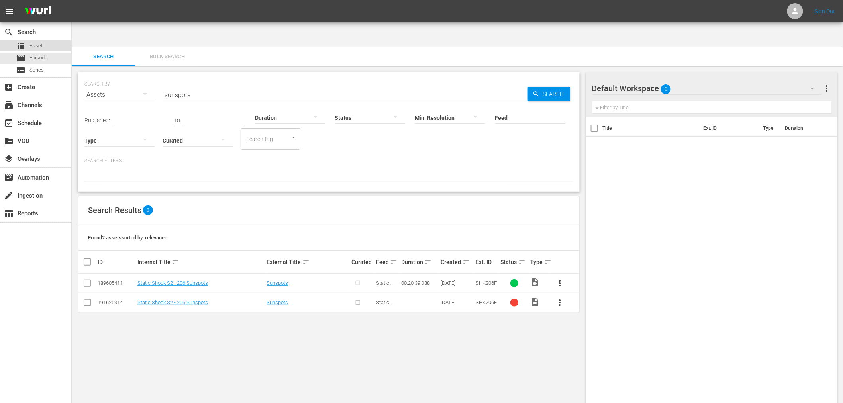
click at [41, 45] on span "Asset" at bounding box center [35, 46] width 13 height 8
click at [86, 280] on input "checkbox" at bounding box center [87, 285] width 10 height 10
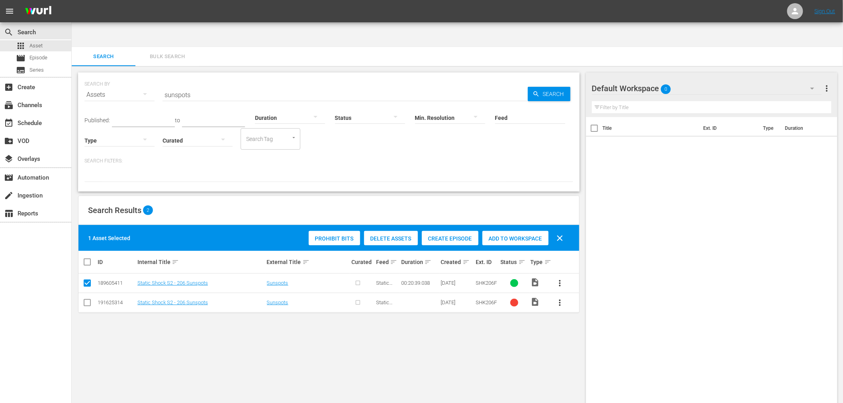
click at [462, 231] on div "Create Episode" at bounding box center [450, 238] width 57 height 15
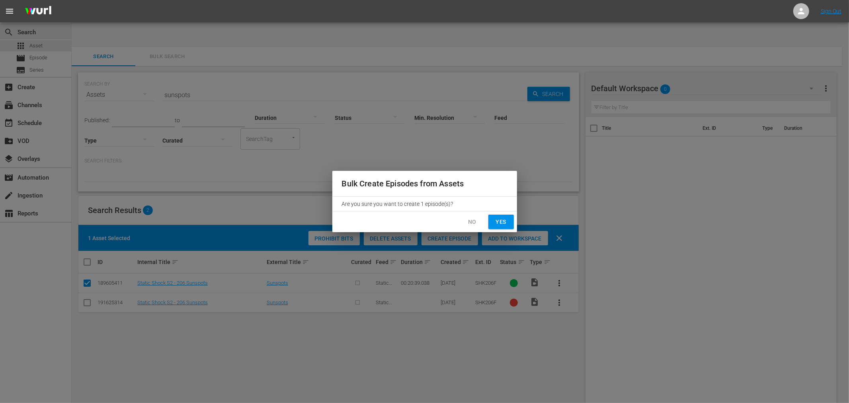
click at [503, 222] on span "Yes" at bounding box center [501, 222] width 13 height 10
checkbox input "false"
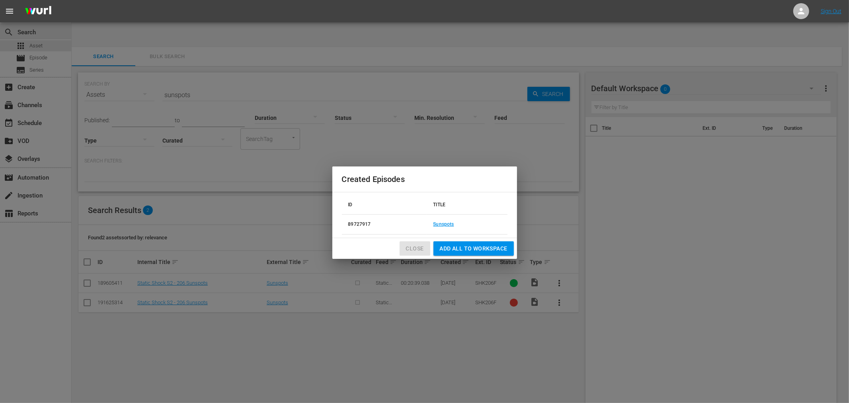
click at [418, 246] on span "Close" at bounding box center [415, 249] width 18 height 10
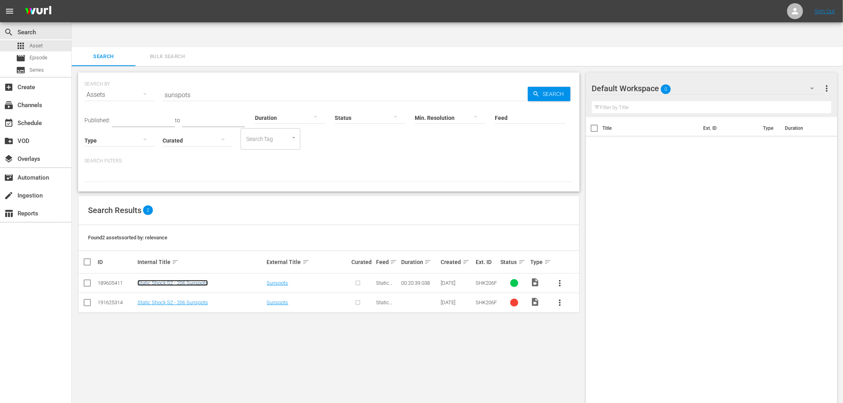
click at [170, 280] on link "Static Shock S2 - 206 Sunspots" at bounding box center [172, 283] width 70 height 6
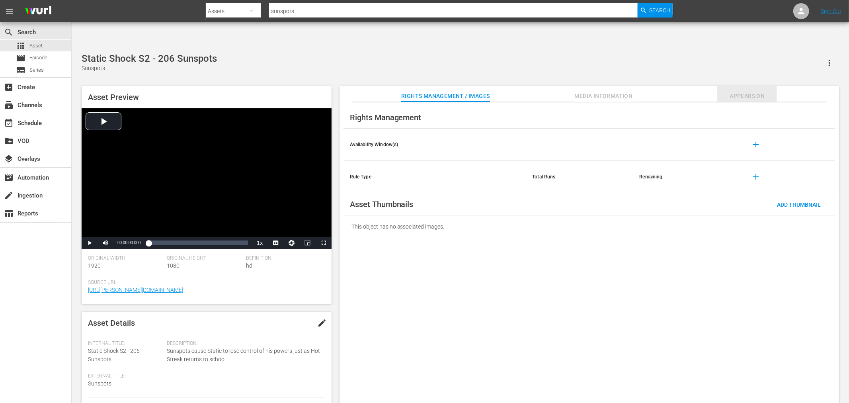
click at [751, 91] on span "Appears On" at bounding box center [748, 96] width 60 height 10
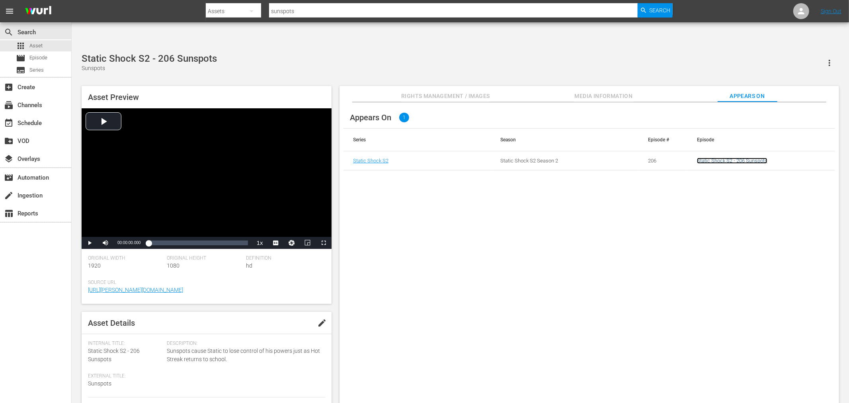
click at [749, 158] on link "Static Shock S2 - 206 Sunspots" at bounding box center [732, 161] width 70 height 6
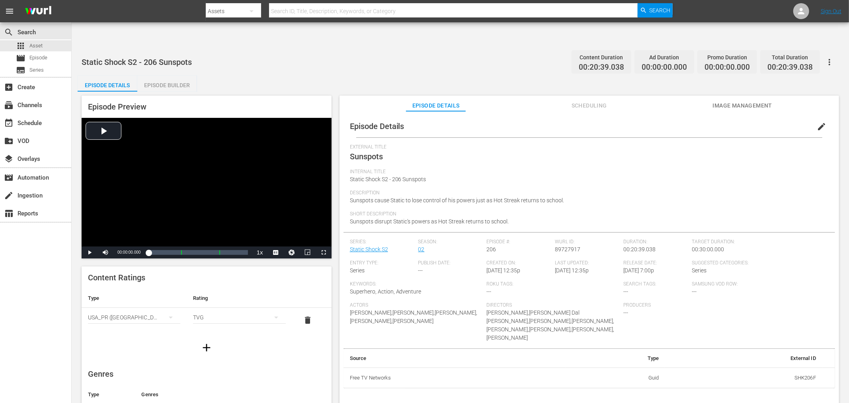
click at [819, 122] on span "edit" at bounding box center [822, 127] width 10 height 10
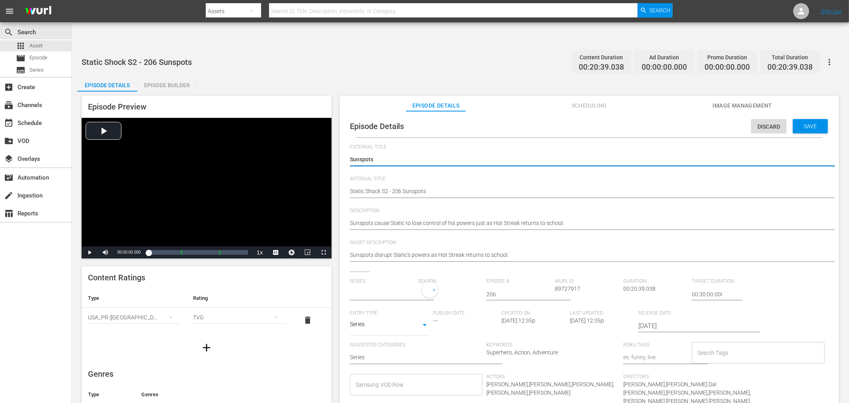
type input "Static Shock S2"
click at [380, 285] on input "text" at bounding box center [382, 294] width 65 height 19
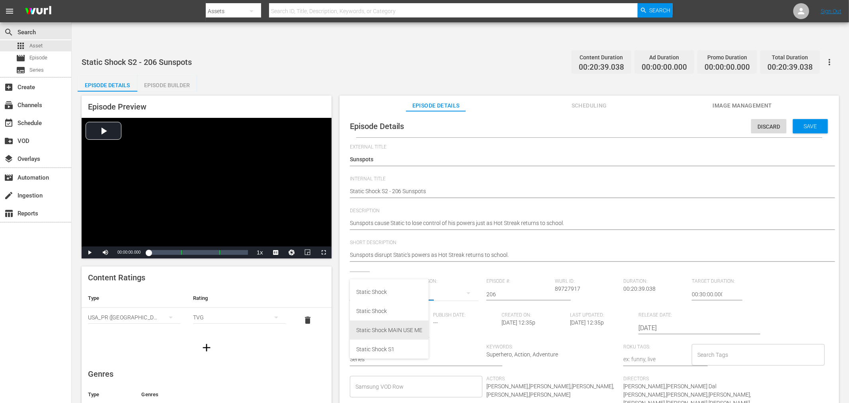
click at [388, 334] on div "Static Shock MAIN USE ME" at bounding box center [389, 330] width 66 height 19
type input "Static Shock MAIN USE ME"
click at [446, 282] on div "4" at bounding box center [448, 293] width 61 height 22
click at [434, 317] on div "2" at bounding box center [429, 315] width 22 height 8
click at [817, 123] on span "Save" at bounding box center [811, 126] width 26 height 6
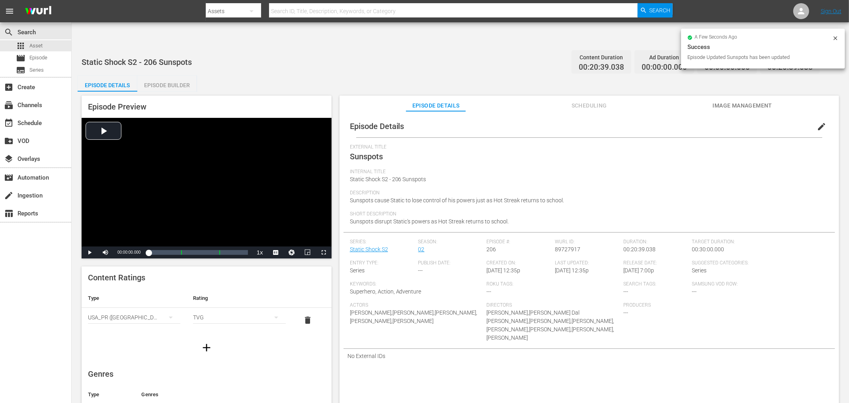
click at [835, 41] on div at bounding box center [836, 39] width 6 height 8
click at [833, 57] on icon "button" at bounding box center [830, 62] width 10 height 10
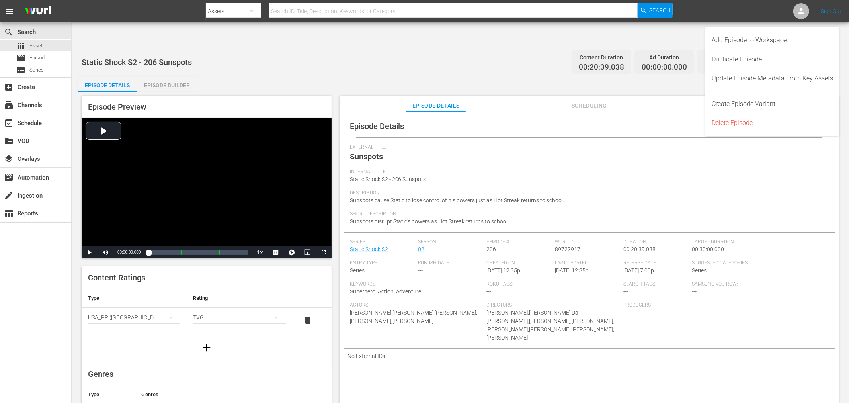
click at [483, 48] on div "Static Shock S2 - 206 Sunspots Content Duration 00:20:39.038 Ad Duration 00:00:…" at bounding box center [461, 231] width 778 height 369
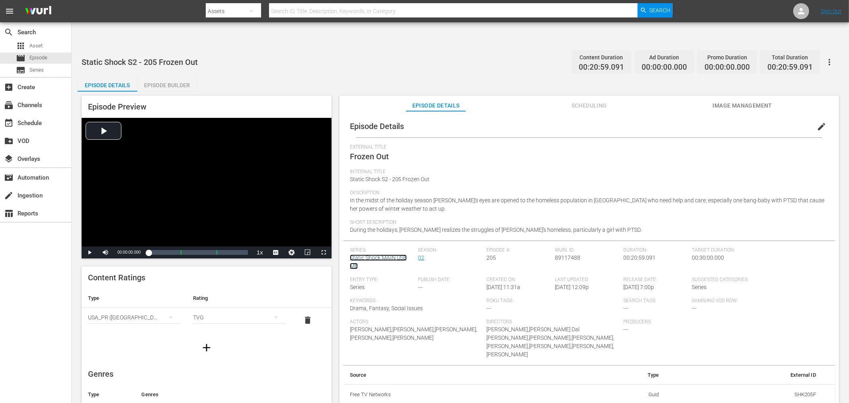
click at [384, 254] on link "Static Shock MAIN USE ME" at bounding box center [378, 261] width 57 height 15
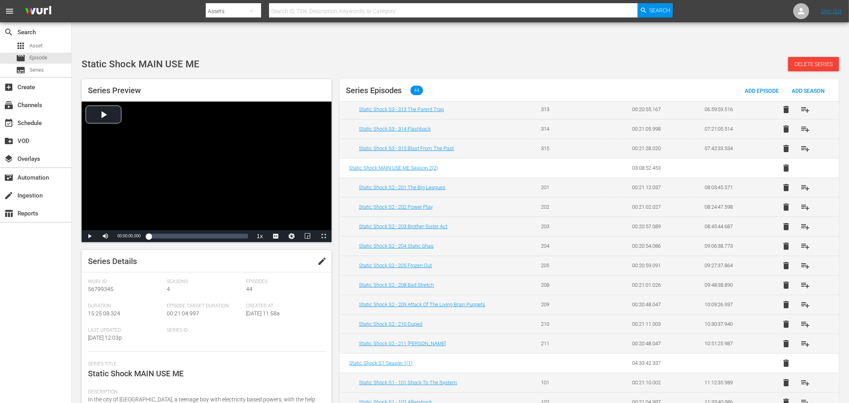
scroll to position [429, 0]
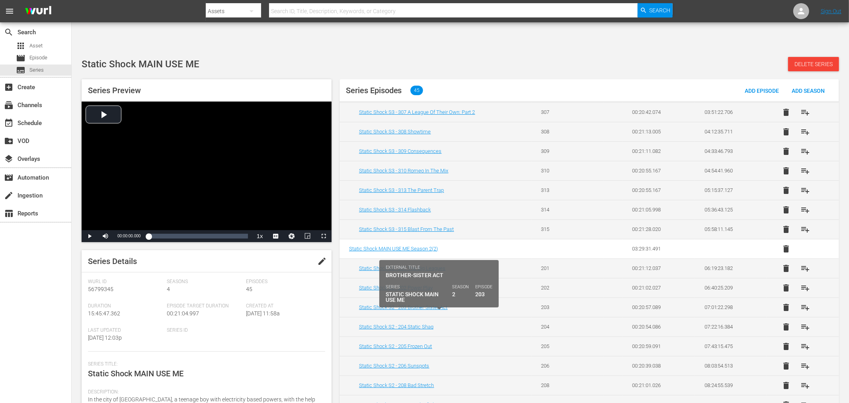
scroll to position [265, 0]
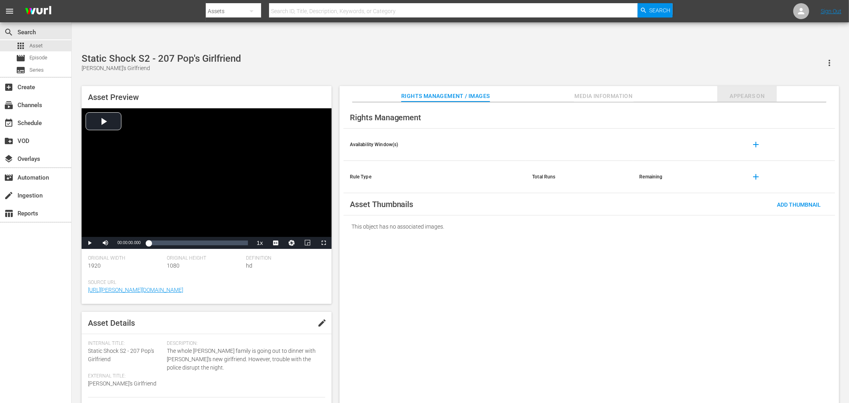
click at [758, 91] on span "Appears On" at bounding box center [748, 96] width 60 height 10
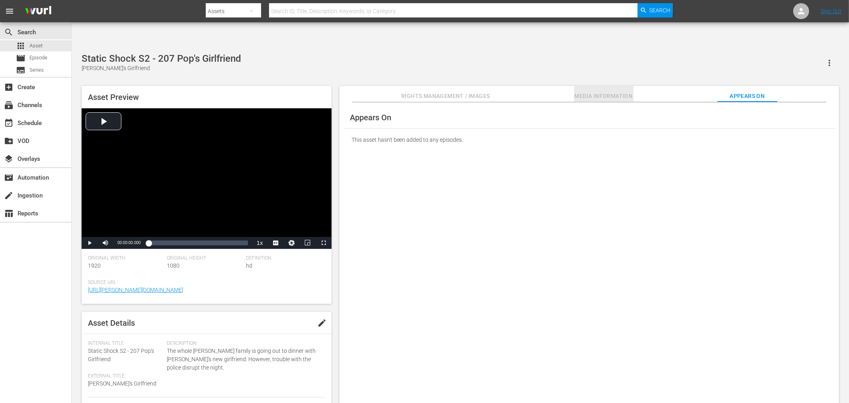
click at [613, 91] on span "Media Information" at bounding box center [604, 96] width 60 height 10
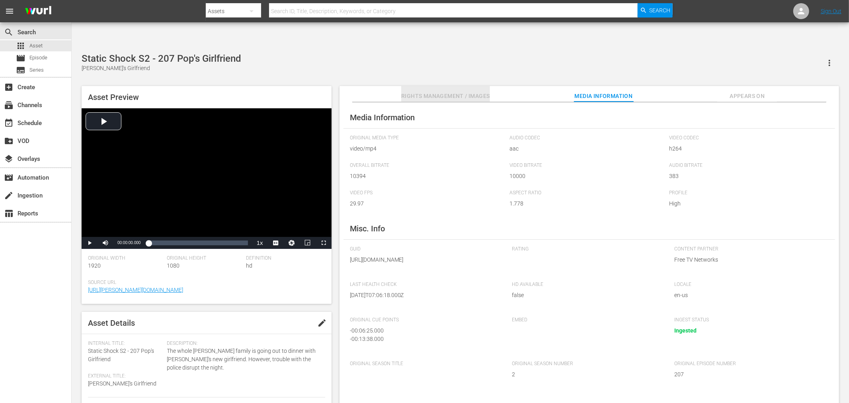
click at [444, 91] on span "Rights Management / Images" at bounding box center [445, 96] width 88 height 10
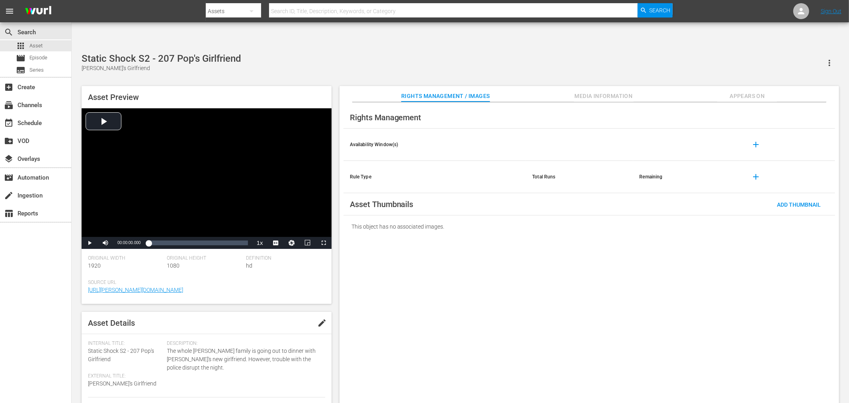
click at [822, 53] on button "button" at bounding box center [829, 62] width 19 height 19
click at [648, 215] on div "Rights Management Availability Window(s) add Rule Type Total Runs Remaining add…" at bounding box center [590, 259] width 500 height 314
click at [642, 86] on div "Rights Management / Images Media Information Appears On" at bounding box center [590, 94] width 460 height 16
click at [624, 91] on span "Media Information" at bounding box center [604, 96] width 60 height 10
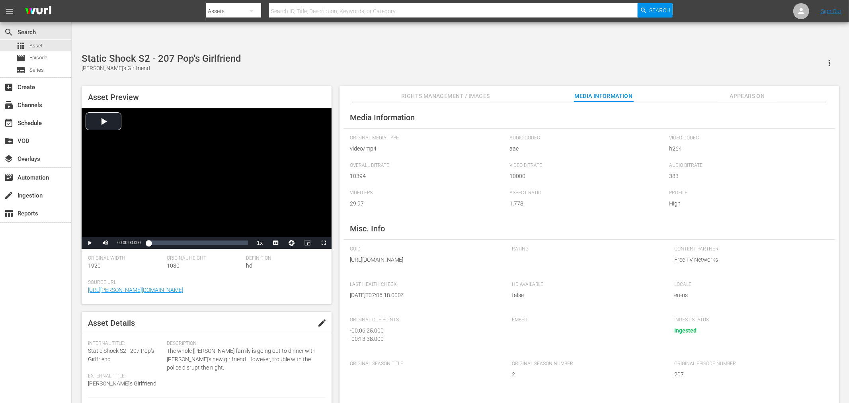
click at [753, 91] on span "Appears On" at bounding box center [748, 96] width 60 height 10
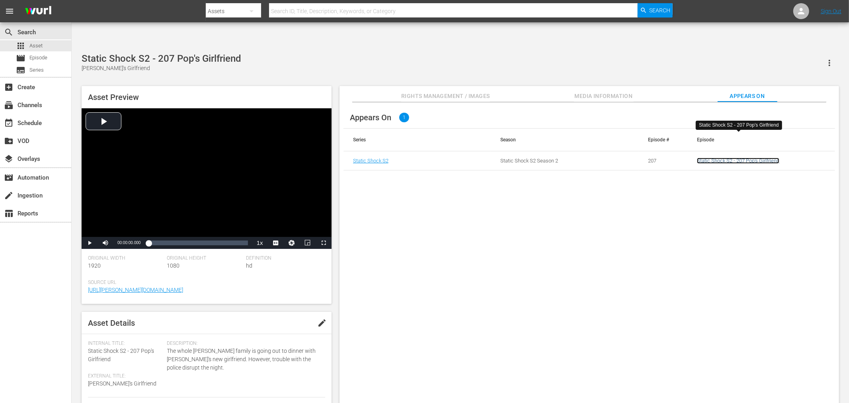
click at [744, 158] on link "Static Shock S2 - 207 Pop's Girlfriend" at bounding box center [738, 161] width 82 height 6
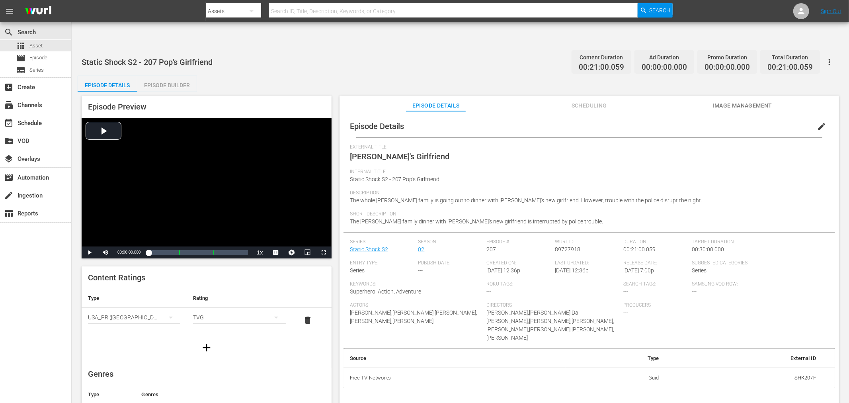
click at [813, 117] on button "edit" at bounding box center [821, 126] width 19 height 19
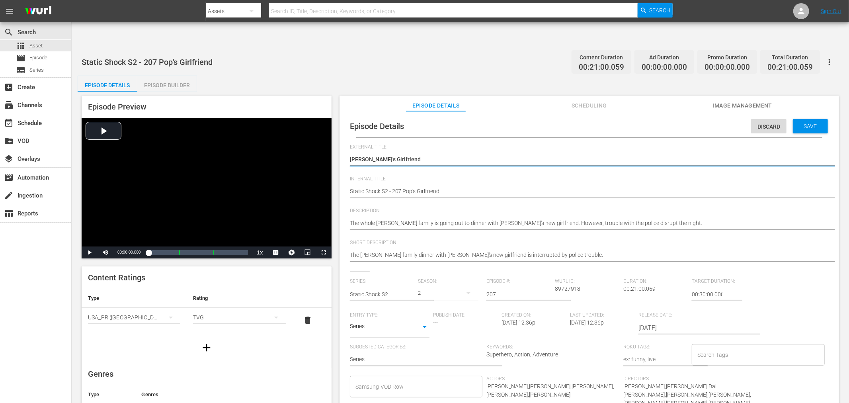
type input "Static Shock S2"
click at [395, 285] on input "text" at bounding box center [382, 294] width 65 height 19
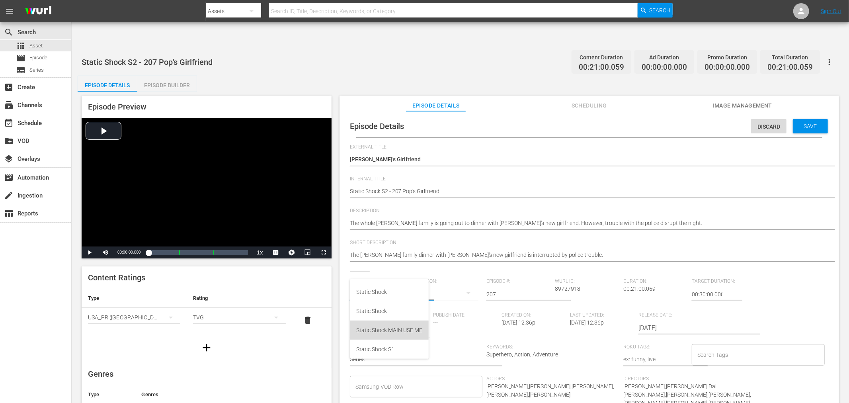
click at [387, 325] on div "Static Shock MAIN USE ME" at bounding box center [389, 330] width 66 height 19
type input "Static Shock MAIN USE ME"
click at [432, 282] on div "4" at bounding box center [448, 293] width 61 height 22
click at [428, 309] on span "2" at bounding box center [437, 314] width 38 height 13
click at [812, 123] on span "Save" at bounding box center [811, 126] width 26 height 6
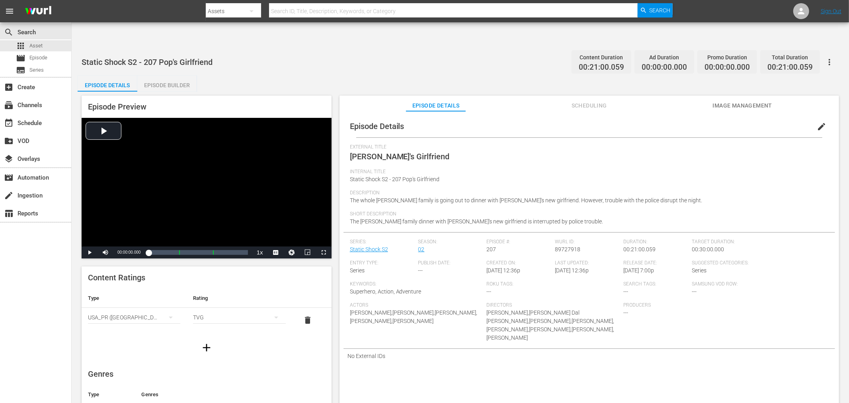
click at [288, 92] on div "Episode Preview Video Player is loading. Play Video Play Mute Current Time 00:0…" at bounding box center [461, 257] width 766 height 330
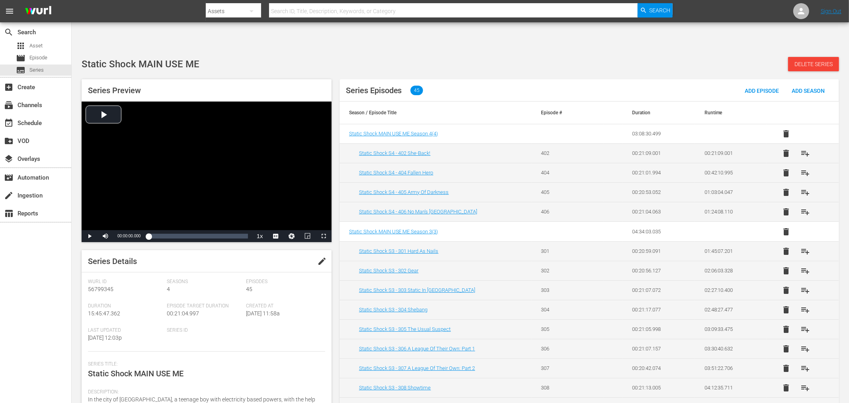
scroll to position [265, 0]
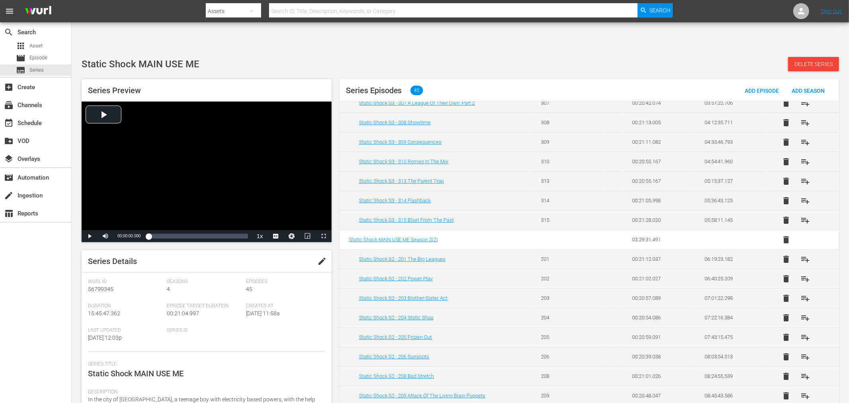
click at [312, 57] on div "Static Shock MAIN USE ME Delete Series" at bounding box center [461, 64] width 758 height 14
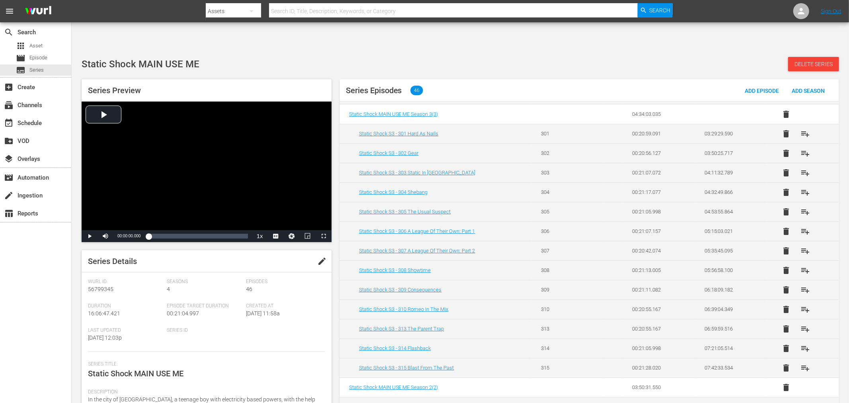
scroll to position [218, 0]
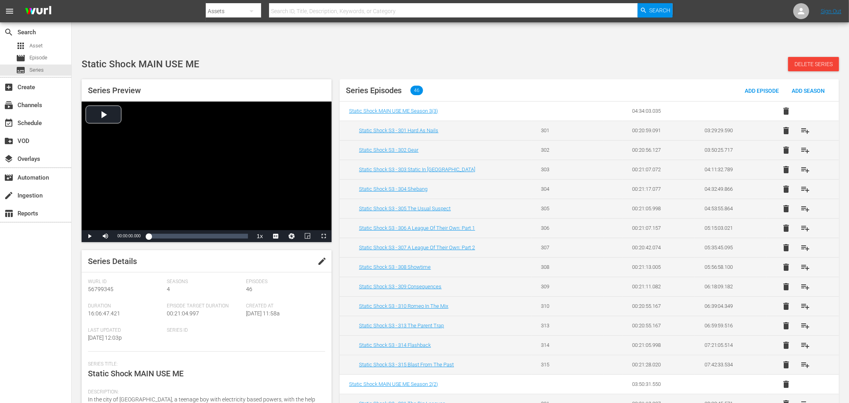
click at [632, 57] on div "Static Shock MAIN USE ME Delete Series" at bounding box center [461, 64] width 758 height 14
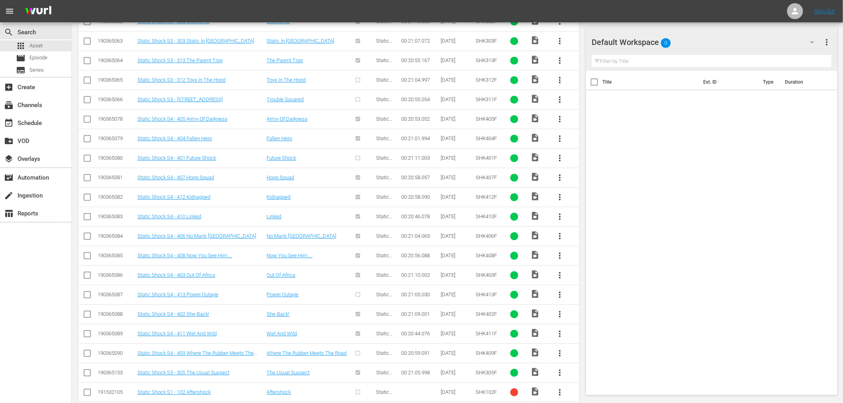
scroll to position [640, 0]
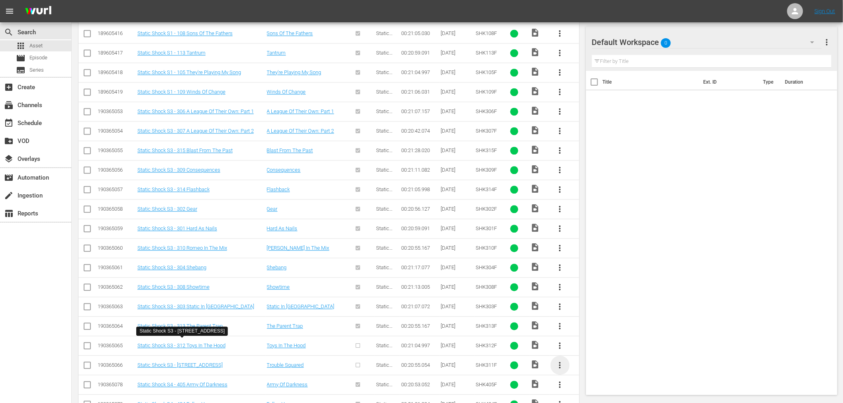
click at [559, 360] on span "more_vert" at bounding box center [560, 365] width 10 height 10
click at [578, 338] on div "Episode" at bounding box center [603, 338] width 54 height 19
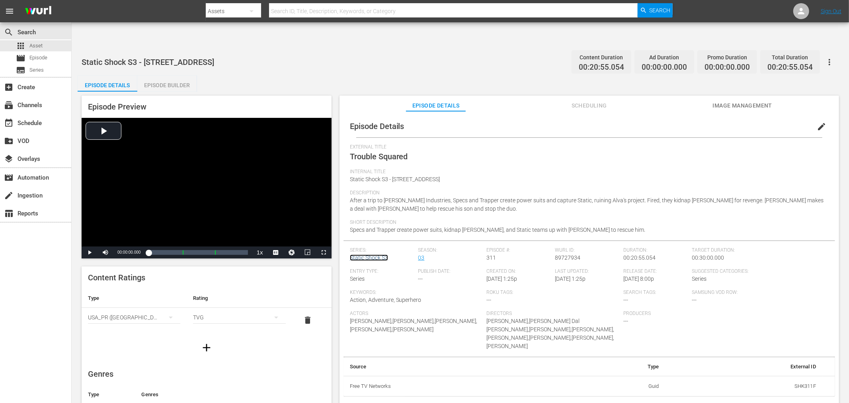
click at [375, 254] on link "Static Shock S3" at bounding box center [369, 257] width 38 height 6
click at [817, 122] on span "edit" at bounding box center [822, 127] width 10 height 10
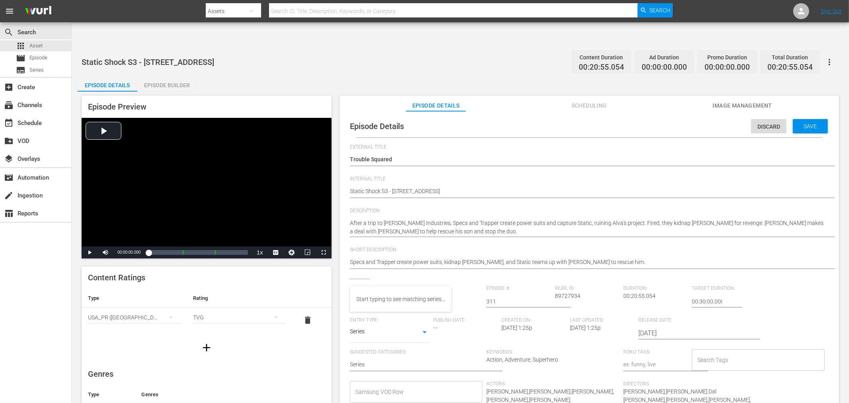
click at [396, 292] on input "text" at bounding box center [382, 301] width 65 height 19
click at [392, 329] on div "Static Shock MAIN USE ME" at bounding box center [389, 331] width 66 height 19
type input "Static Shock MAIN USE ME"
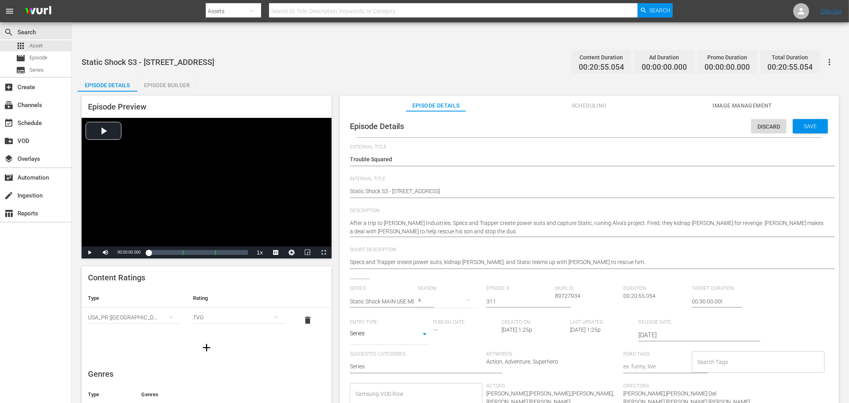
click at [460, 291] on button "button" at bounding box center [468, 300] width 19 height 19
click at [441, 307] on span "3" at bounding box center [437, 309] width 38 height 13
click at [810, 123] on span "Save" at bounding box center [811, 126] width 26 height 6
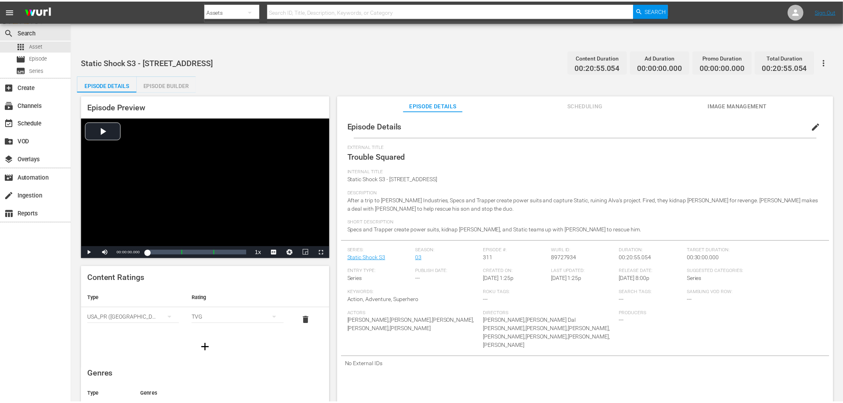
scroll to position [1, 0]
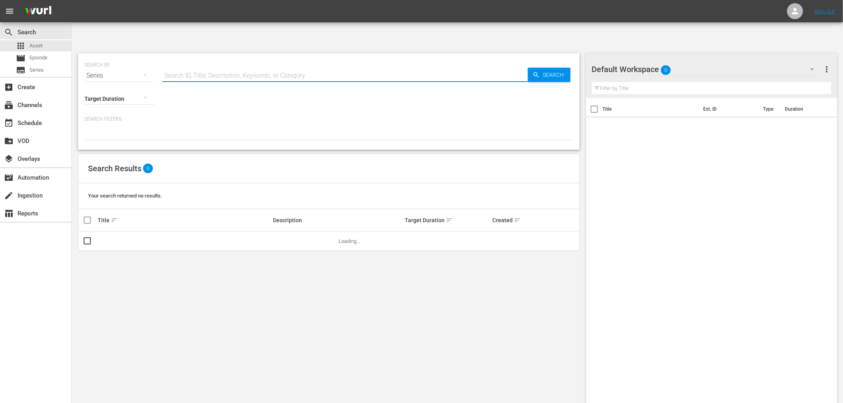
click at [248, 66] on input "text" at bounding box center [344, 75] width 365 height 19
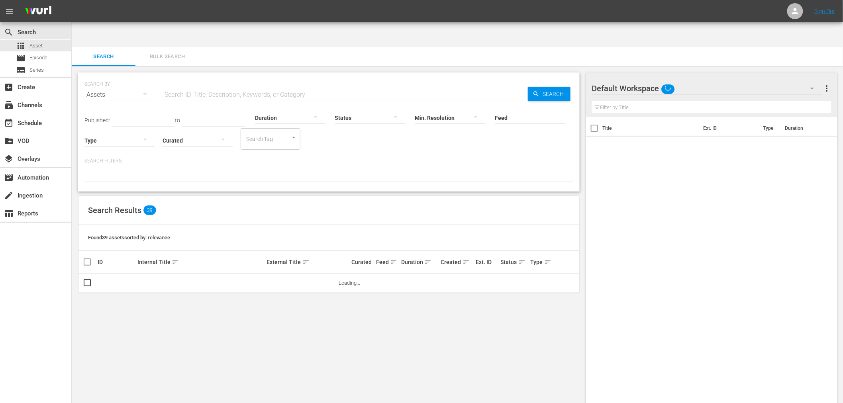
scroll to position [1, 0]
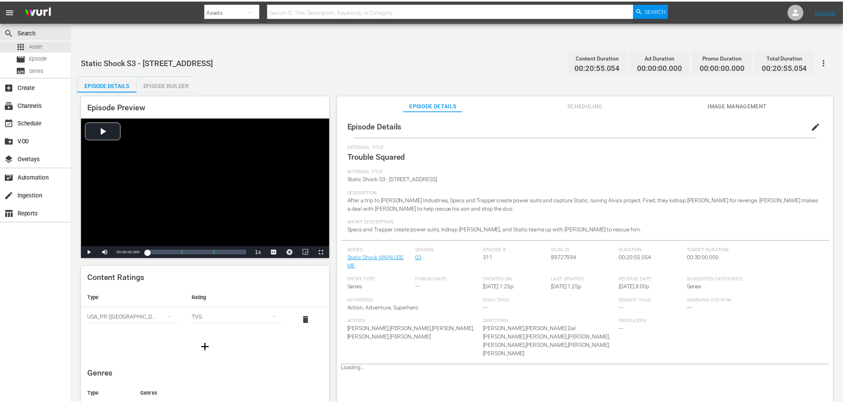
scroll to position [1, 0]
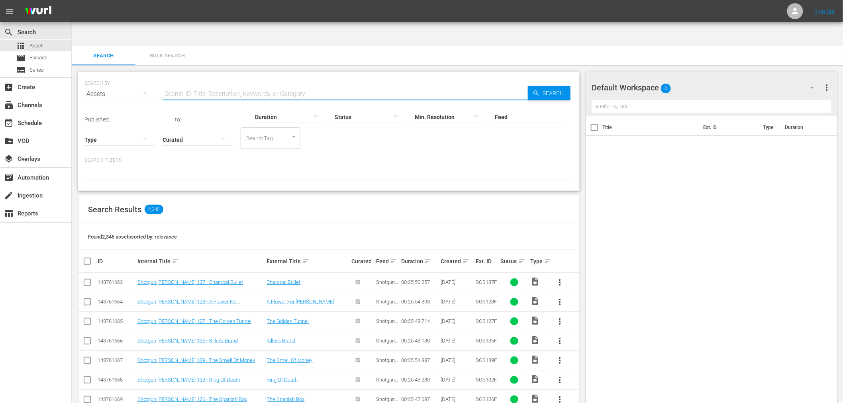
click at [194, 84] on input "text" at bounding box center [344, 93] width 365 height 19
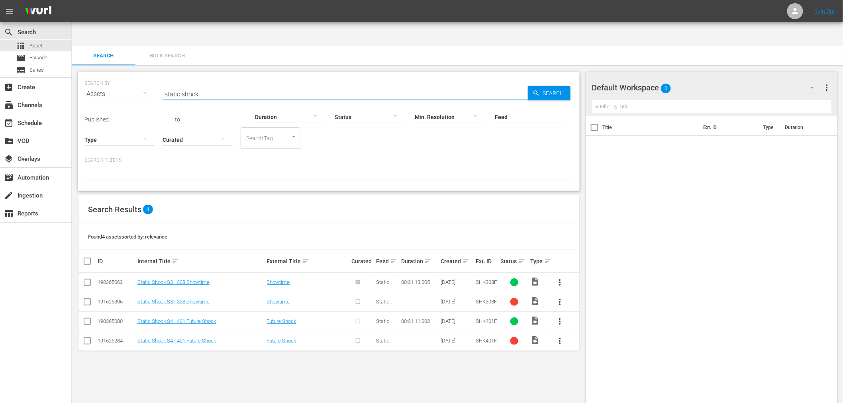
click at [189, 84] on input "static shock" at bounding box center [344, 93] width 365 height 19
drag, startPoint x: 213, startPoint y: 70, endPoint x: 145, endPoint y: 57, distance: 69.6
click at [145, 75] on div "SEARCH BY Search By Assets Search ID, Title, Description, Keywords, or Category…" at bounding box center [328, 89] width 489 height 29
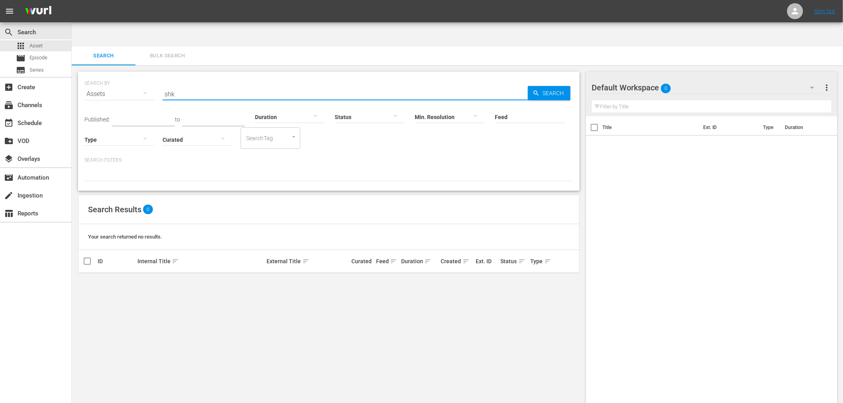
type input "shk"
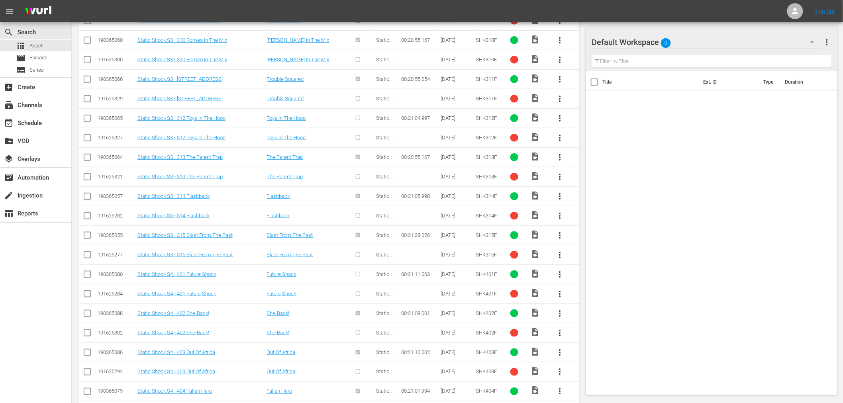
scroll to position [1506, 0]
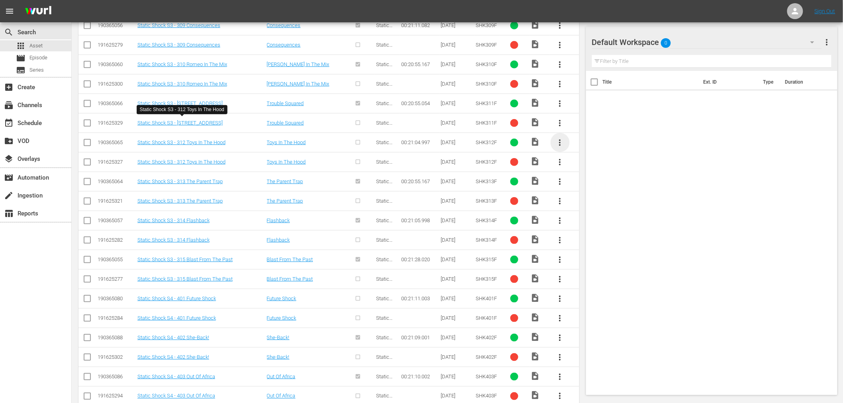
drag, startPoint x: 196, startPoint y: 120, endPoint x: 555, endPoint y: 117, distance: 358.8
click at [555, 138] on span "more_vert" at bounding box center [560, 143] width 10 height 10
click at [580, 181] on div "Episode" at bounding box center [603, 180] width 54 height 19
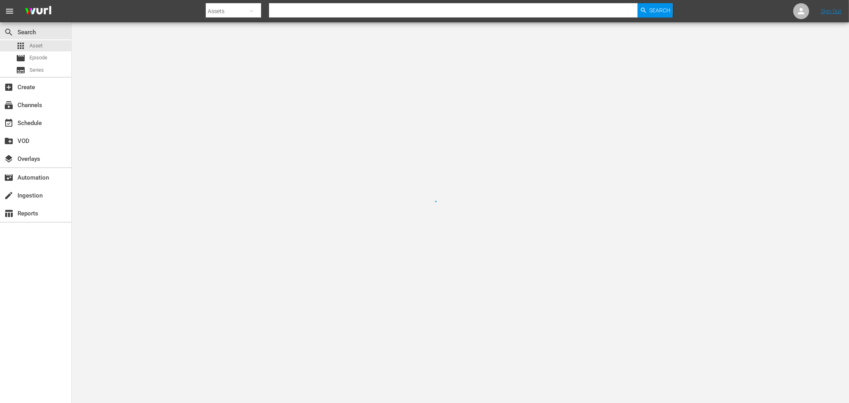
click at [580, 181] on div at bounding box center [424, 201] width 849 height 403
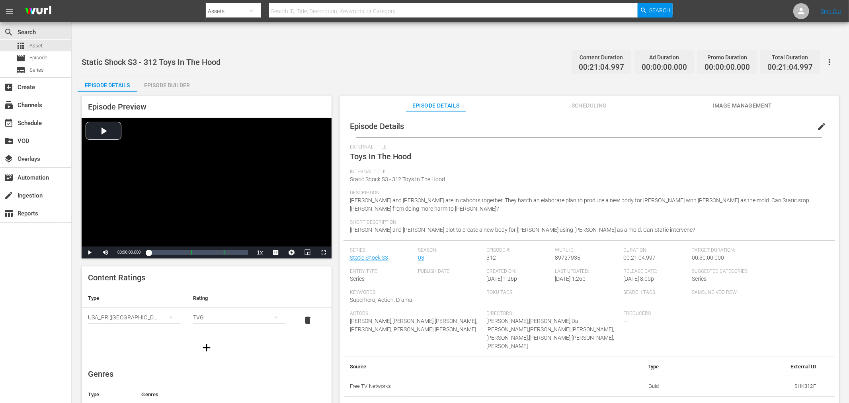
click at [823, 117] on button "edit" at bounding box center [821, 126] width 19 height 19
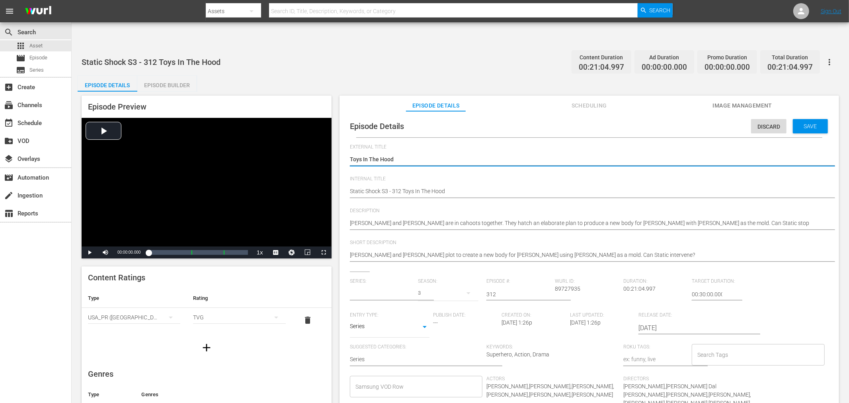
click at [401, 285] on input "text" at bounding box center [382, 294] width 65 height 19
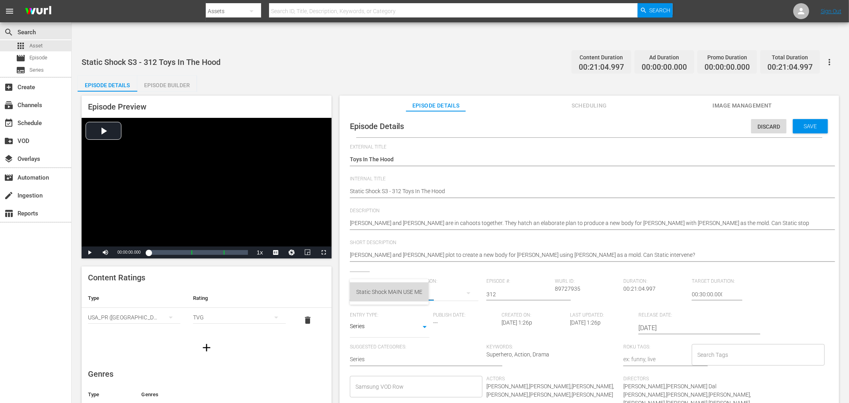
click at [388, 291] on div "Static Shock MAIN USE ME" at bounding box center [389, 291] width 66 height 19
type input "Static Shock MAIN USE ME"
click at [448, 282] on div "4" at bounding box center [448, 293] width 61 height 22
click at [444, 299] on span "3" at bounding box center [437, 301] width 38 height 13
click at [814, 123] on span "Save" at bounding box center [811, 126] width 26 height 6
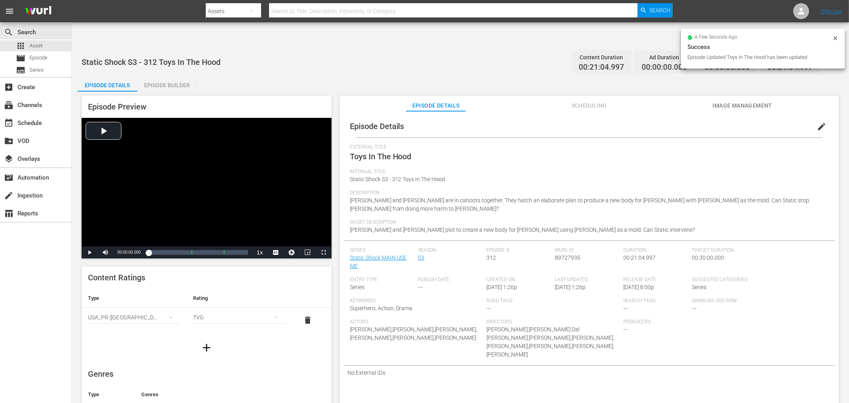
click at [836, 37] on icon at bounding box center [836, 38] width 4 height 4
click at [836, 53] on button "button" at bounding box center [829, 62] width 19 height 19
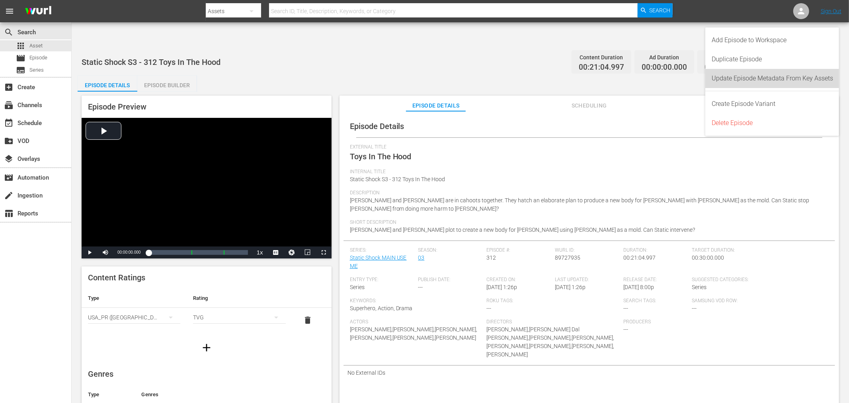
click at [823, 74] on div "Update Episode Metadata From Key Assets" at bounding box center [772, 78] width 121 height 19
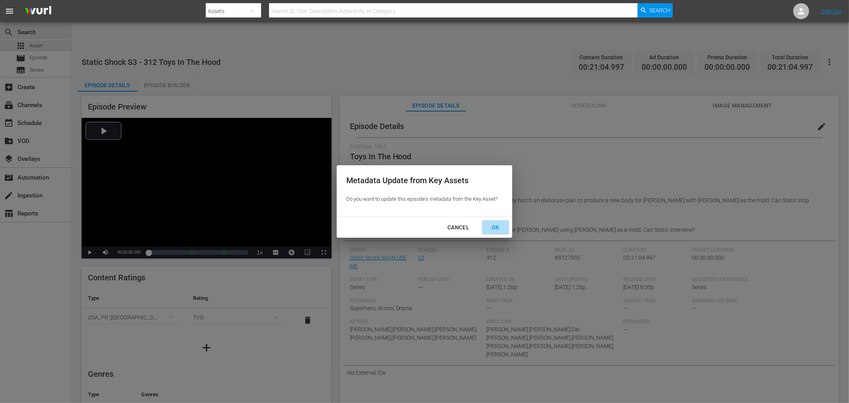
click at [491, 223] on div "OK" at bounding box center [495, 228] width 21 height 10
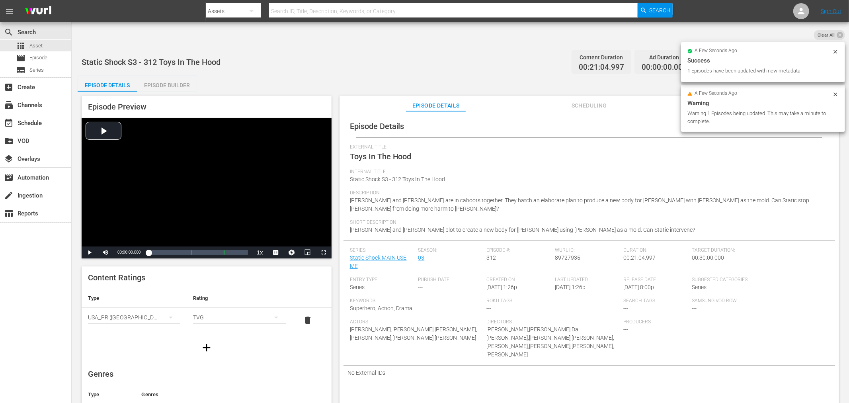
click at [504, 197] on span "[PERSON_NAME] and [PERSON_NAME] are in cahoots together. They hatch an elaborat…" at bounding box center [580, 204] width 460 height 15
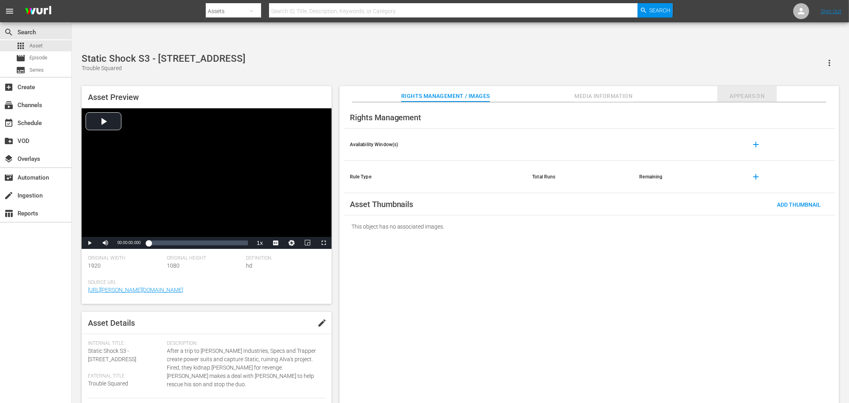
click at [747, 91] on span "Appears On" at bounding box center [748, 96] width 60 height 10
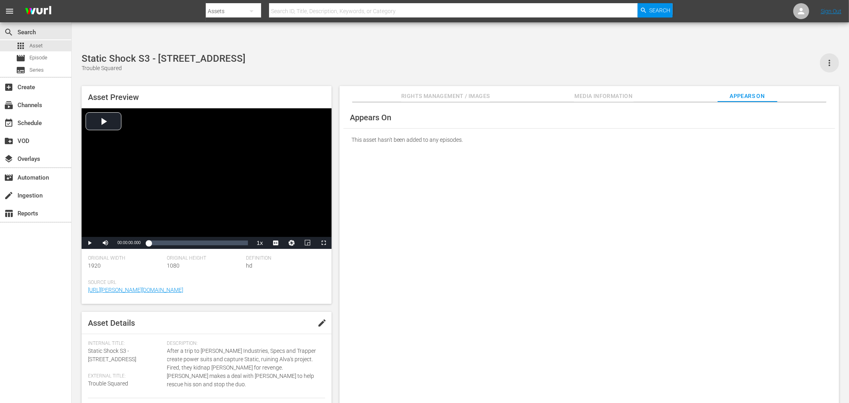
click at [833, 58] on icon "button" at bounding box center [830, 63] width 10 height 10
click at [761, 142] on div "Appears On This asset hasn't been added to any episodes." at bounding box center [590, 259] width 500 height 314
click at [607, 91] on span "Media Information" at bounding box center [604, 96] width 60 height 10
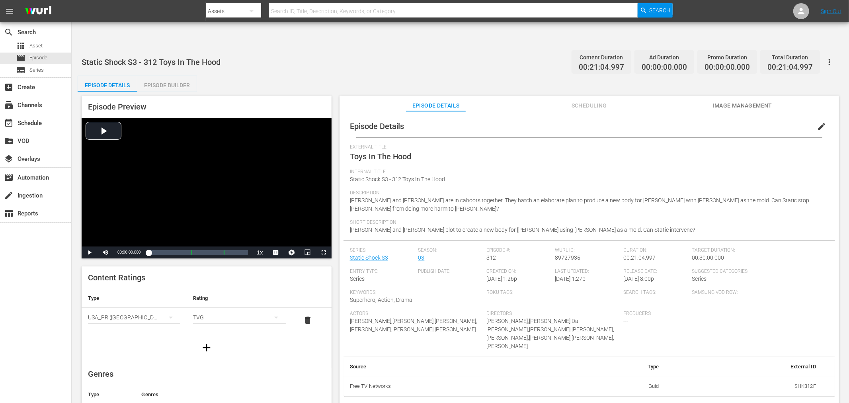
click at [822, 122] on span "edit" at bounding box center [822, 127] width 10 height 10
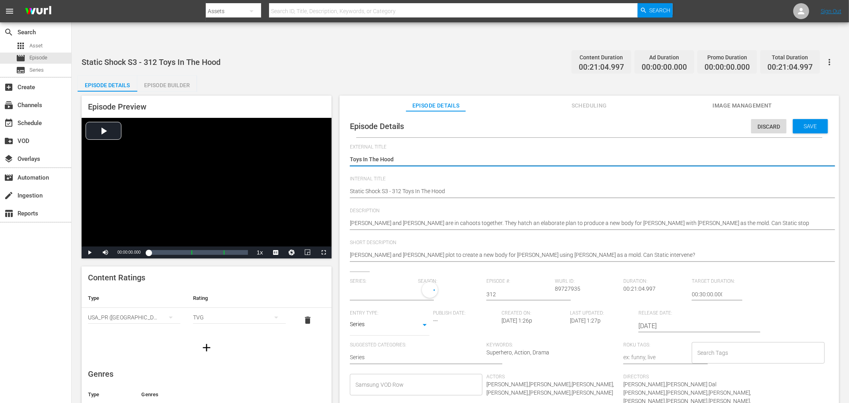
type input "Static Shock S3"
click at [400, 285] on input "text" at bounding box center [382, 294] width 65 height 19
click at [399, 285] on input "text" at bounding box center [382, 294] width 65 height 19
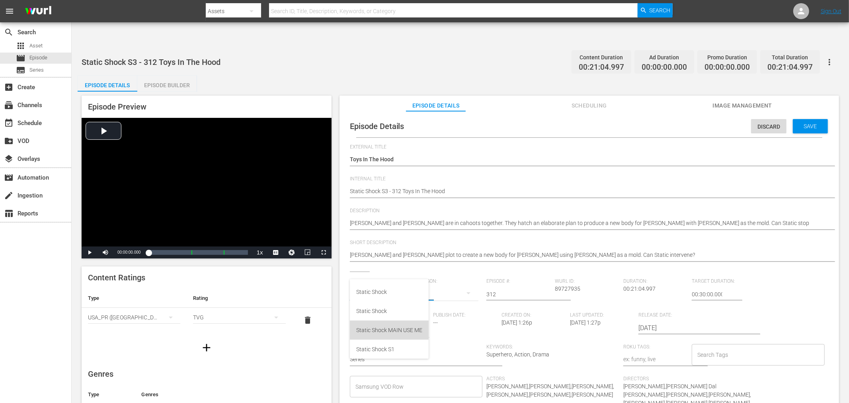
click at [376, 328] on div "Static Shock MAIN USE ME" at bounding box center [389, 330] width 66 height 19
type input "Static Shock MAIN USE ME"
click at [802, 123] on span "Save" at bounding box center [811, 126] width 26 height 6
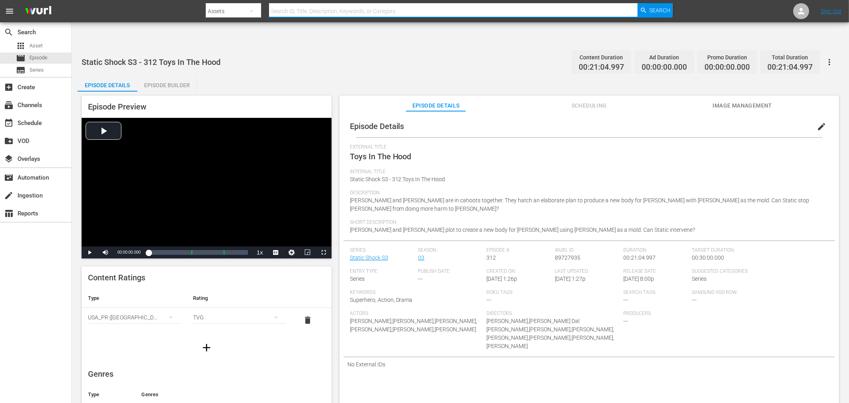
click at [303, 10] on input "text" at bounding box center [453, 11] width 369 height 19
type input "shk"
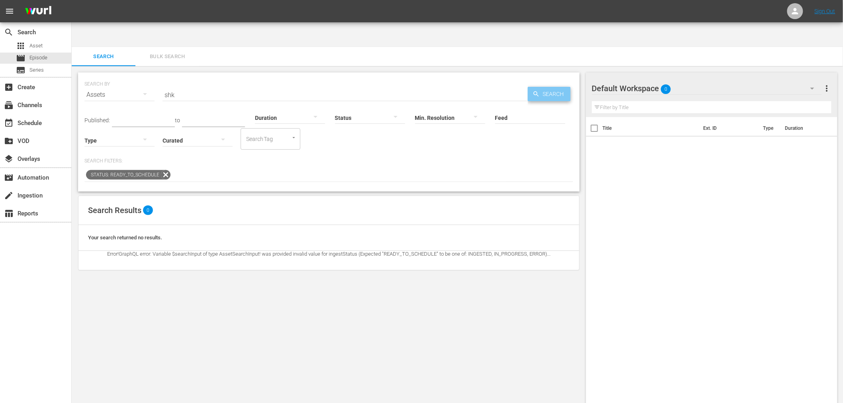
click at [551, 87] on span "Search" at bounding box center [555, 94] width 31 height 14
click at [165, 170] on icon at bounding box center [166, 175] width 10 height 10
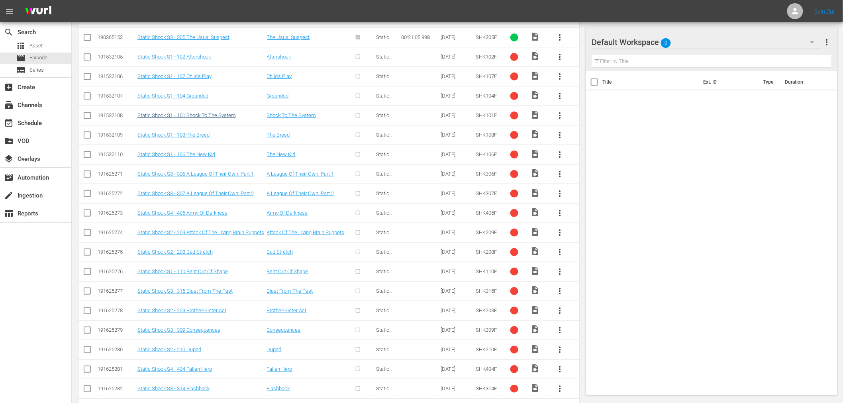
scroll to position [887, 0]
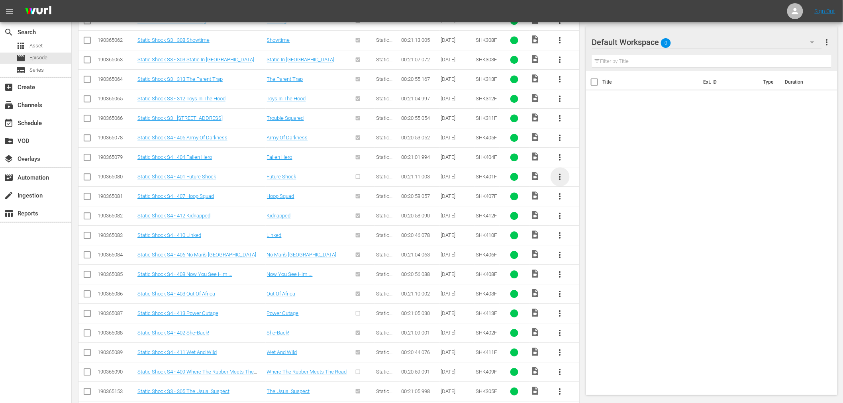
click at [560, 172] on span "more_vert" at bounding box center [560, 177] width 10 height 10
click at [584, 217] on div "Episode" at bounding box center [603, 213] width 54 height 19
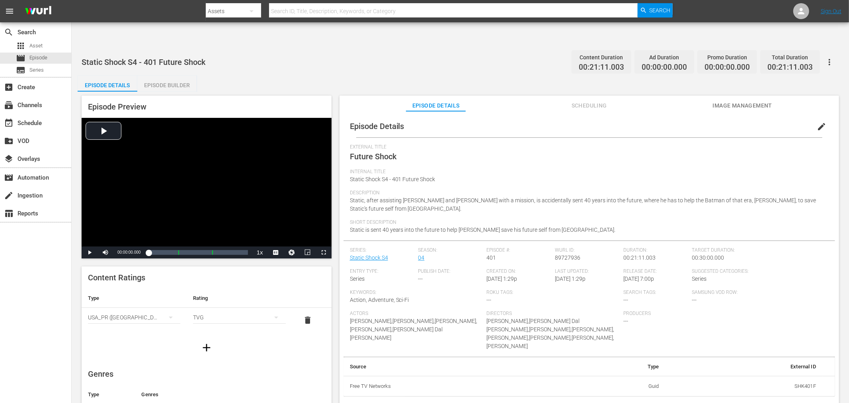
click at [816, 117] on button "edit" at bounding box center [821, 126] width 19 height 19
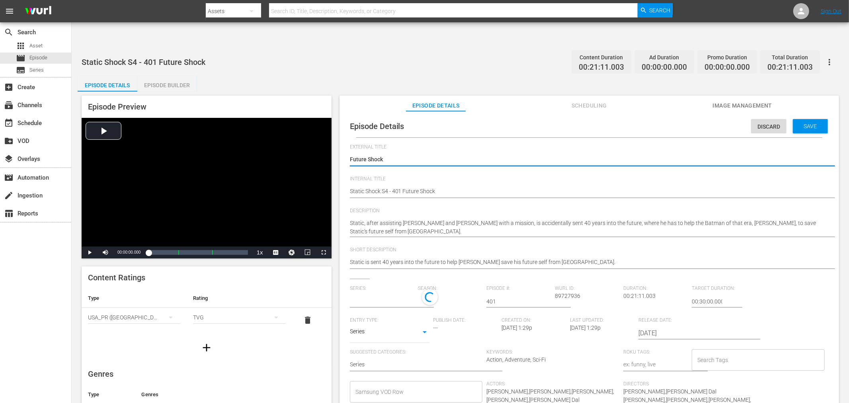
type input "Static Shock S4"
click at [365, 292] on input "text" at bounding box center [382, 301] width 65 height 19
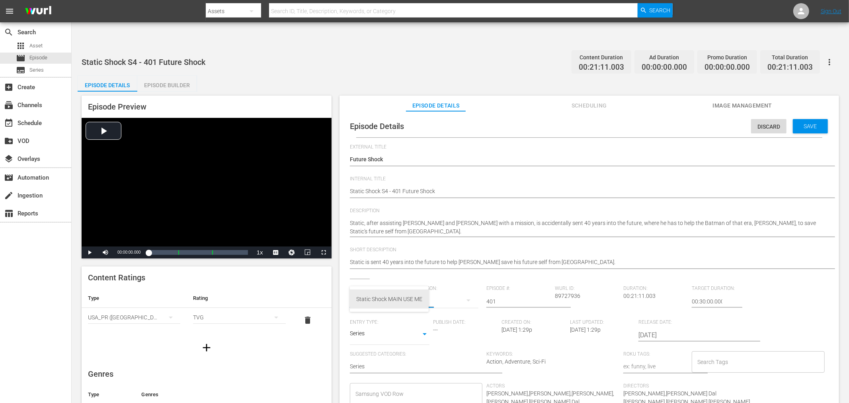
click at [383, 293] on div "Static Shock MAIN USE ME" at bounding box center [389, 299] width 66 height 19
type input "Static Shock MAIN USE ME"
click at [807, 123] on span "Save" at bounding box center [811, 126] width 26 height 6
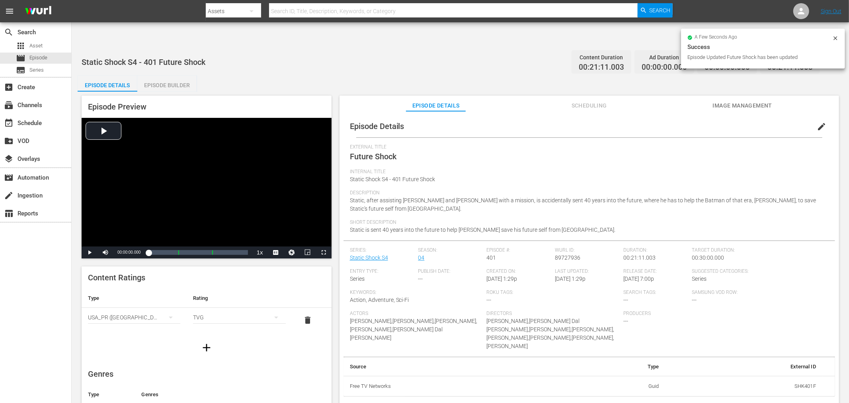
click at [837, 37] on icon at bounding box center [836, 38] width 4 height 4
click at [283, 9] on input "text" at bounding box center [453, 11] width 369 height 19
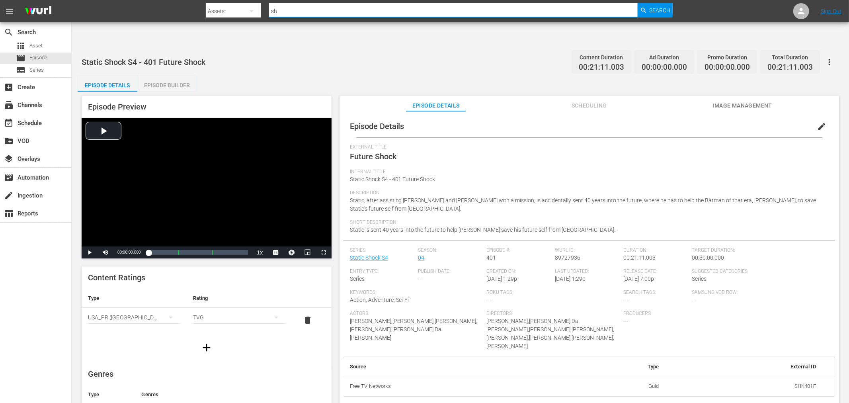
type input "shk"
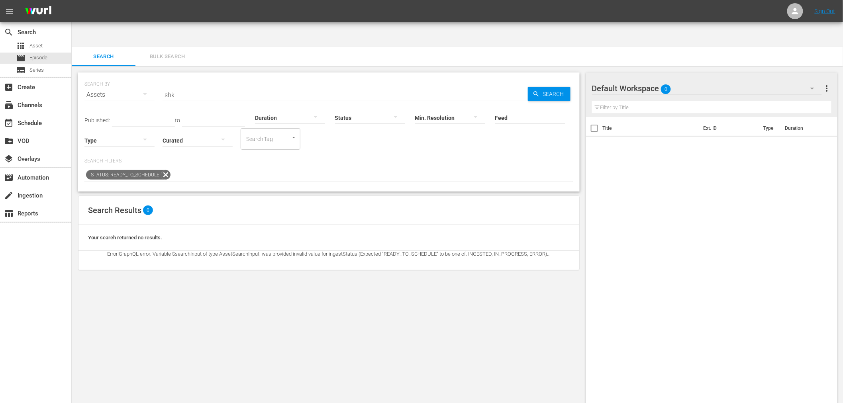
click at [163, 170] on icon at bounding box center [166, 175] width 10 height 10
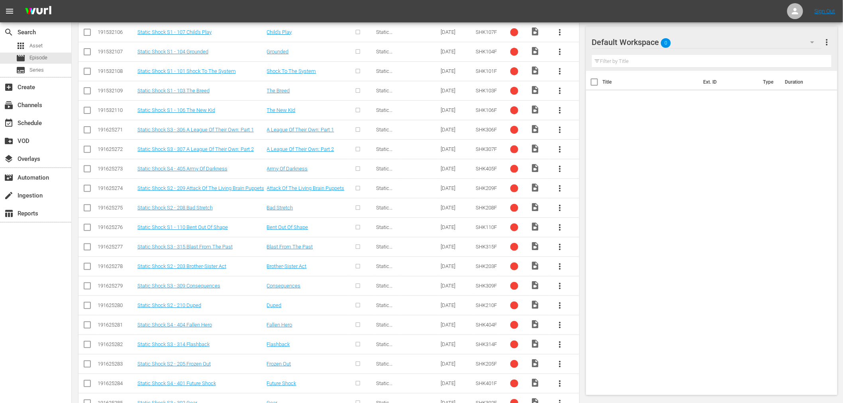
scroll to position [976, 0]
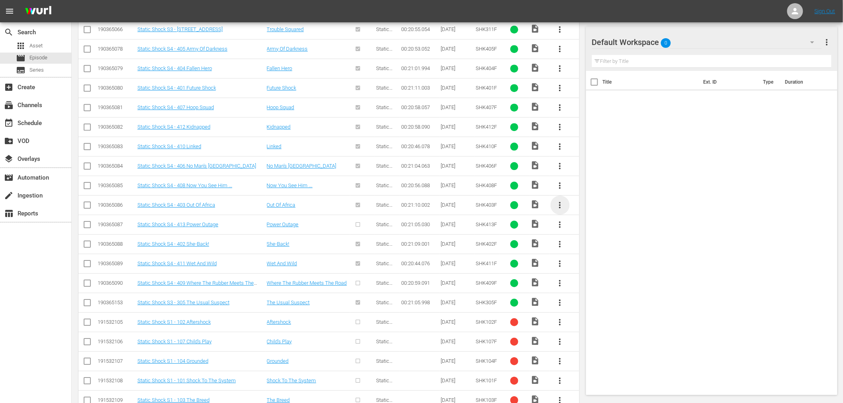
click at [560, 200] on span "more_vert" at bounding box center [560, 205] width 10 height 10
click at [586, 245] on div "Episode" at bounding box center [603, 242] width 54 height 19
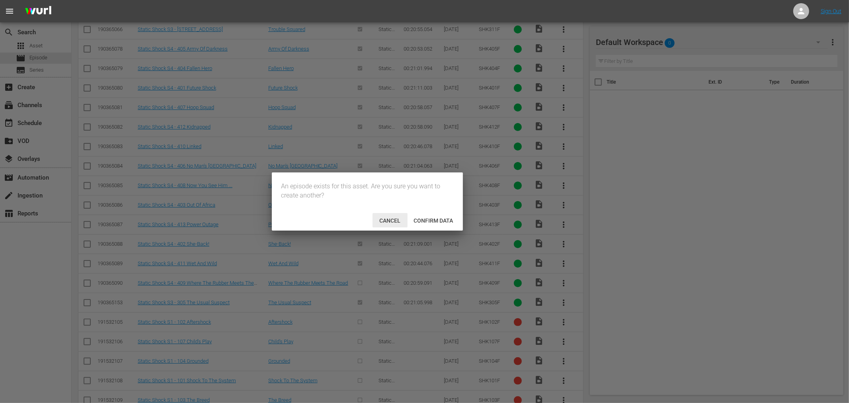
click at [388, 220] on span "Cancel" at bounding box center [390, 220] width 34 height 6
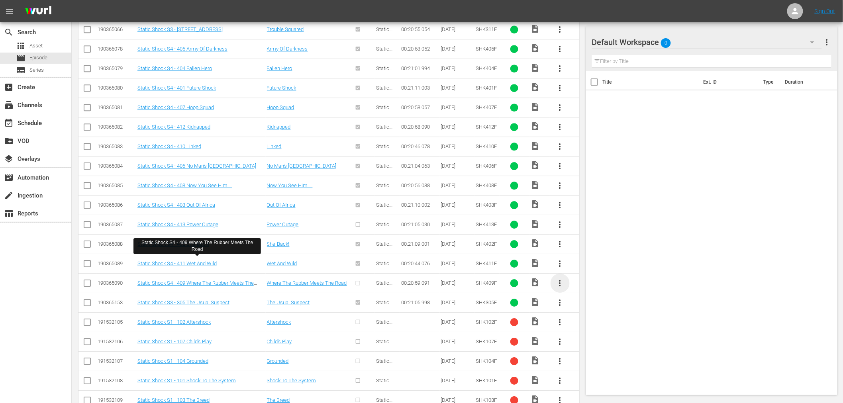
click at [563, 278] on span "more_vert" at bounding box center [560, 283] width 10 height 10
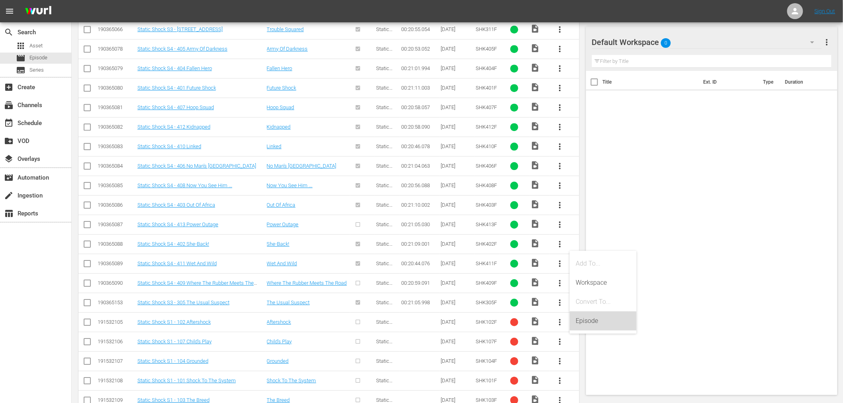
click at [596, 317] on div "Episode" at bounding box center [603, 320] width 54 height 19
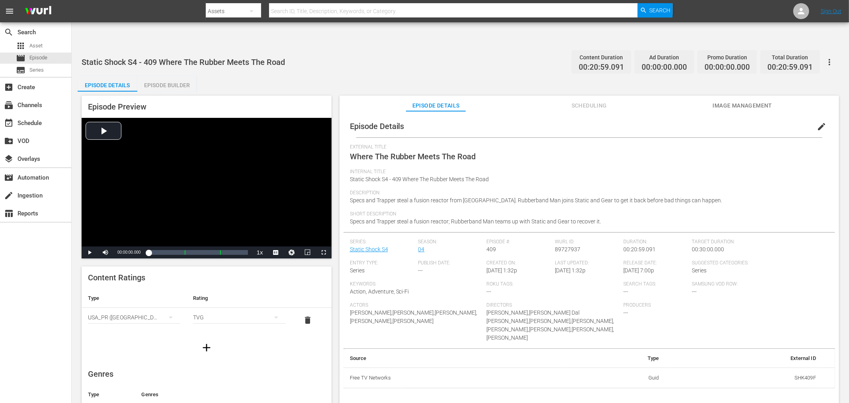
click at [817, 122] on span "edit" at bounding box center [822, 127] width 10 height 10
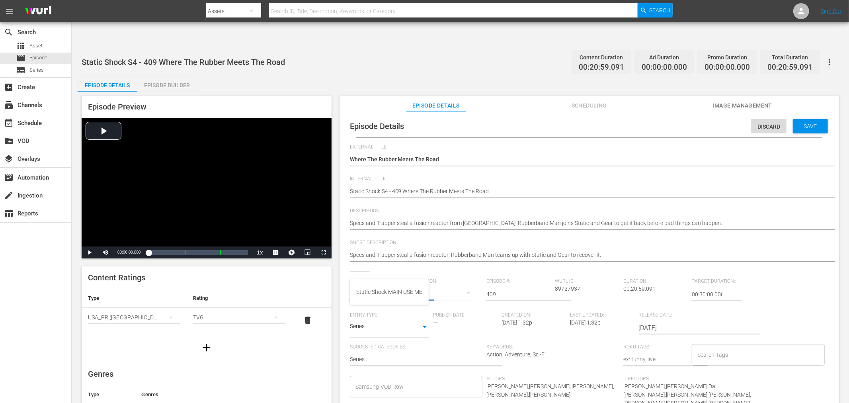
click at [388, 285] on input "text" at bounding box center [382, 294] width 65 height 19
click at [392, 295] on div "Static Shock MAIN USE ME" at bounding box center [389, 291] width 66 height 19
type input "Static Shock MAIN USE ME"
click at [803, 123] on span "Save" at bounding box center [811, 126] width 26 height 6
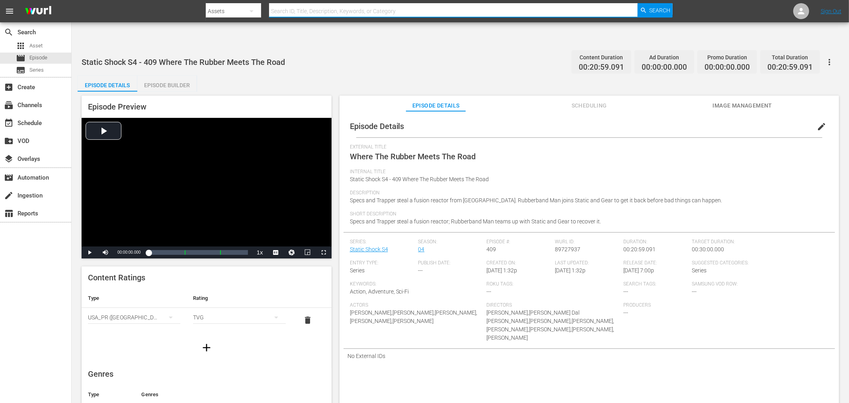
click at [299, 5] on input "text" at bounding box center [453, 11] width 369 height 19
type input "shk"
click at [667, 7] on span "Search" at bounding box center [660, 10] width 21 height 14
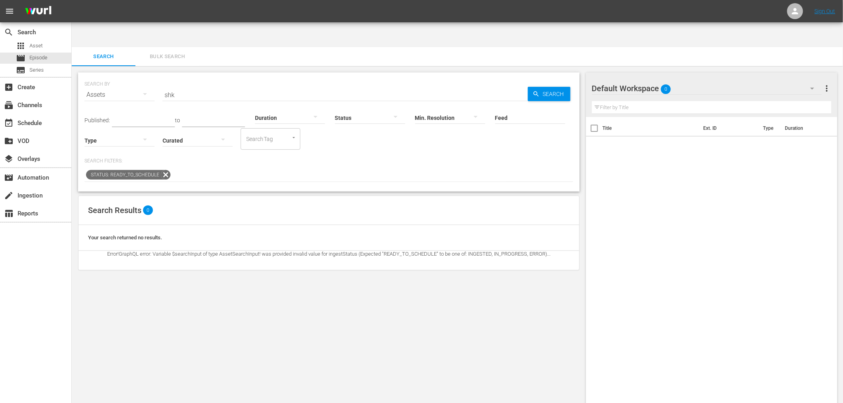
click at [161, 170] on icon at bounding box center [165, 175] width 10 height 10
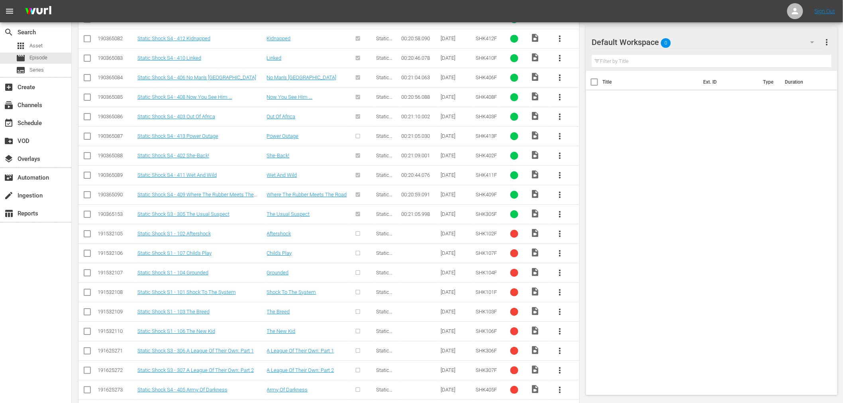
scroll to position [1020, 0]
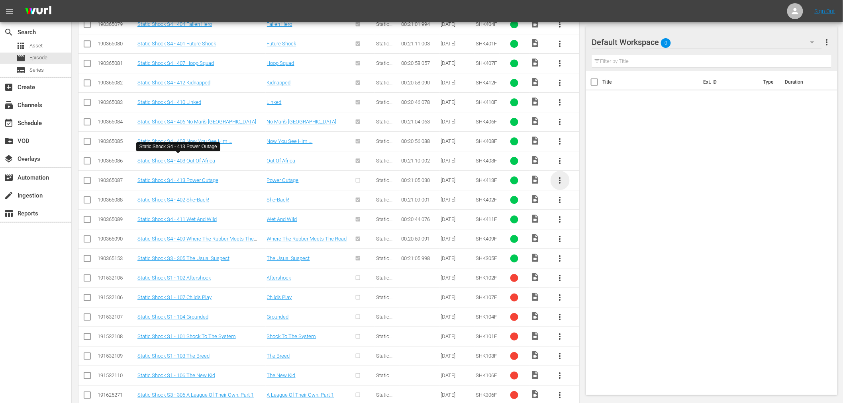
drag, startPoint x: 172, startPoint y: 157, endPoint x: 562, endPoint y: 157, distance: 389.5
click at [562, 176] on span "more_vert" at bounding box center [560, 181] width 10 height 10
click at [599, 215] on div "Episode" at bounding box center [603, 217] width 54 height 19
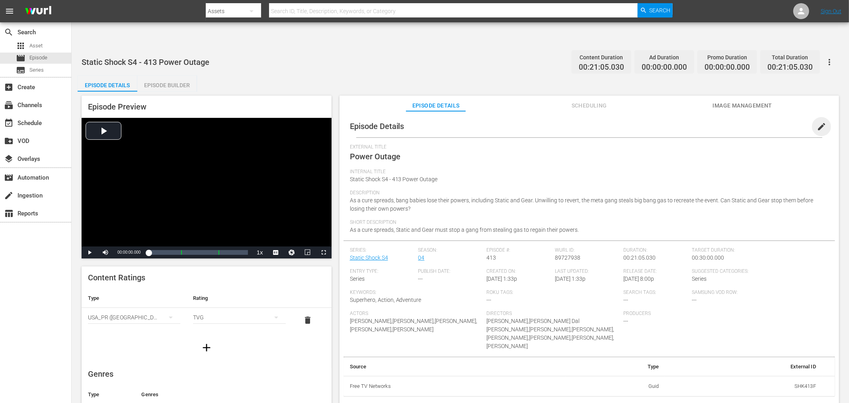
click at [818, 122] on span "edit" at bounding box center [822, 127] width 10 height 10
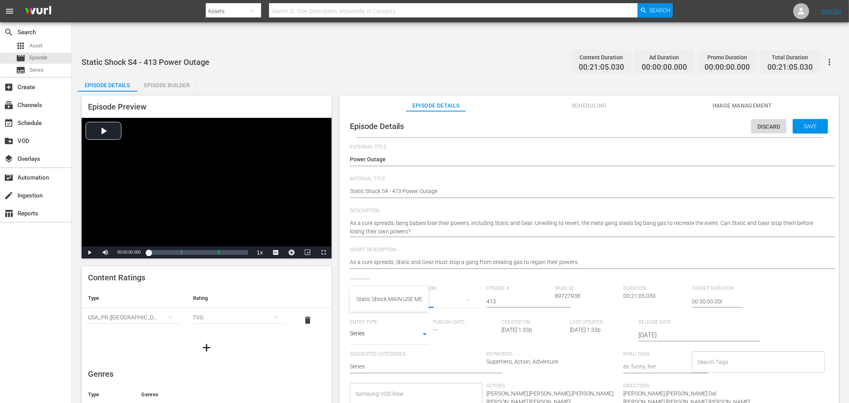
click at [372, 292] on input "text" at bounding box center [382, 301] width 65 height 19
click at [372, 296] on div "Static Shock MAIN USE ME" at bounding box center [389, 299] width 66 height 19
type input "Static Shock MAIN USE ME"
click at [814, 123] on span "Save" at bounding box center [811, 126] width 26 height 6
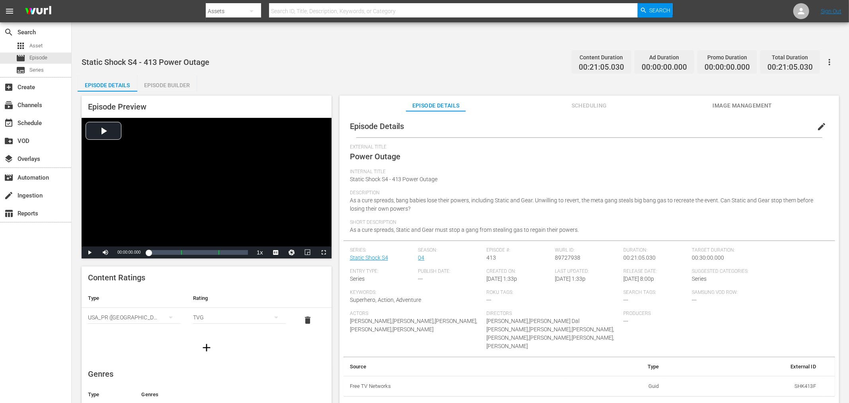
click at [519, 76] on div "Episode Details Episode Builder Episode Preview Video Player is loading. Play V…" at bounding box center [461, 249] width 766 height 346
click at [280, 9] on input "text" at bounding box center [453, 11] width 369 height 19
click at [245, 76] on div "Episode Details Episode Builder Episode Preview Video Player is loading. Play V…" at bounding box center [461, 249] width 766 height 346
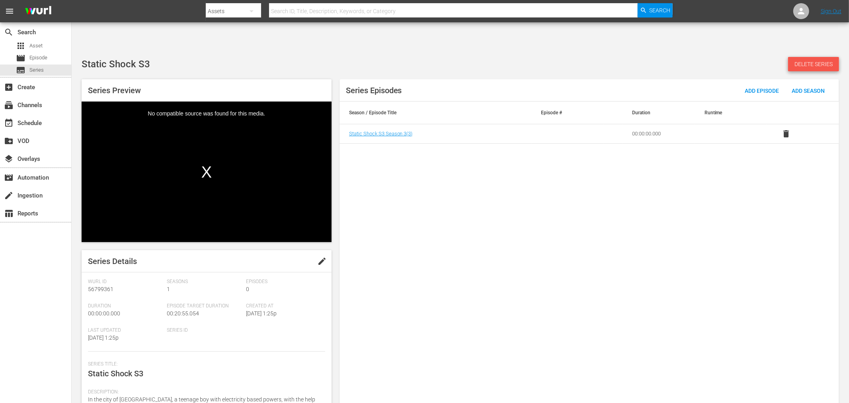
click at [833, 61] on span "Delete Series" at bounding box center [813, 64] width 51 height 6
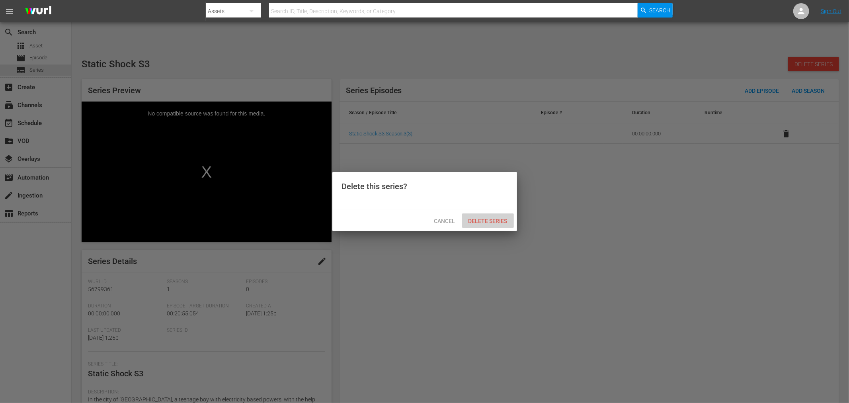
click at [489, 220] on span "Delete Series" at bounding box center [488, 221] width 52 height 6
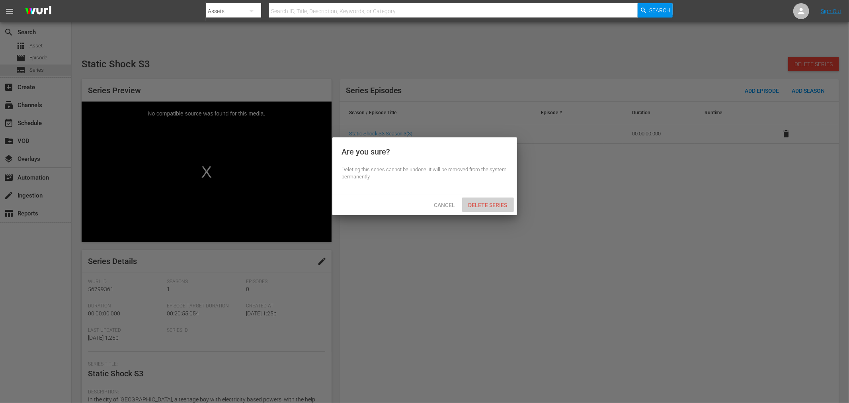
click at [488, 204] on span "Delete Series" at bounding box center [488, 205] width 52 height 6
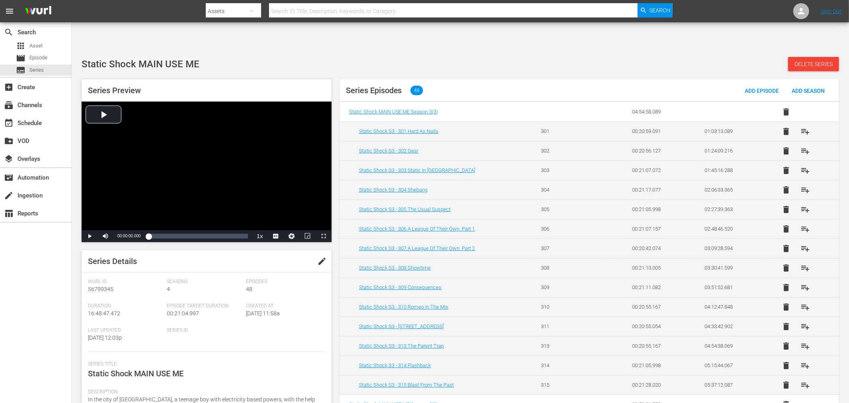
scroll to position [88, 0]
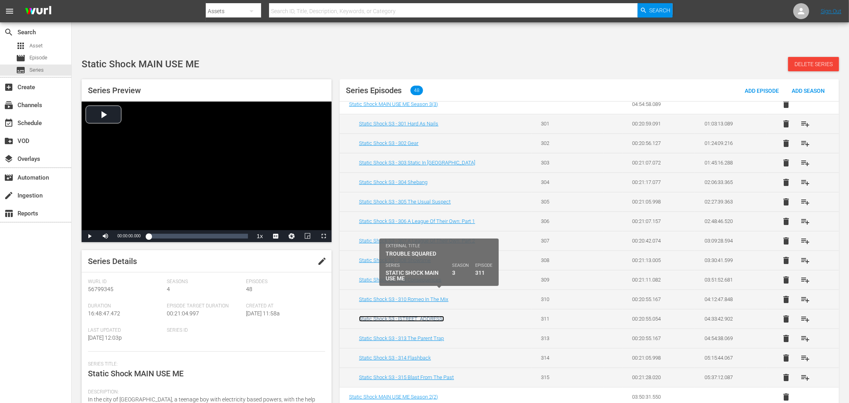
click at [440, 316] on link "Static Shock S3 - [STREET_ADDRESS]" at bounding box center [401, 319] width 85 height 6
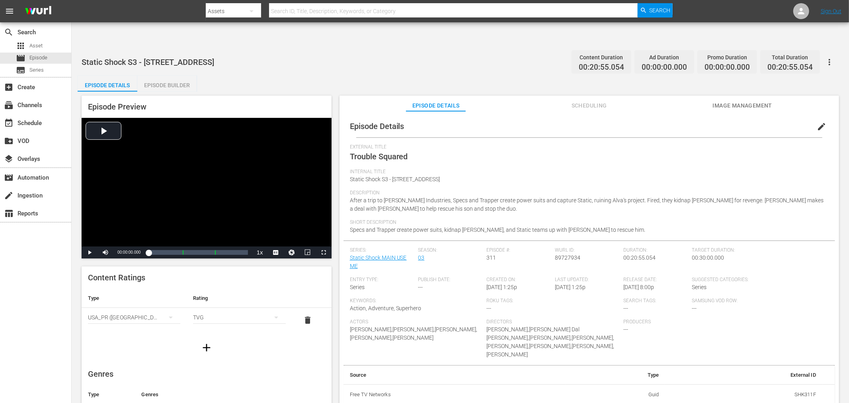
click at [618, 111] on div "Episode Details edit External Title Trouble Squared Internal Title Static Shock…" at bounding box center [590, 266] width 500 height 311
click at [596, 96] on button "Scheduling" at bounding box center [590, 104] width 60 height 16
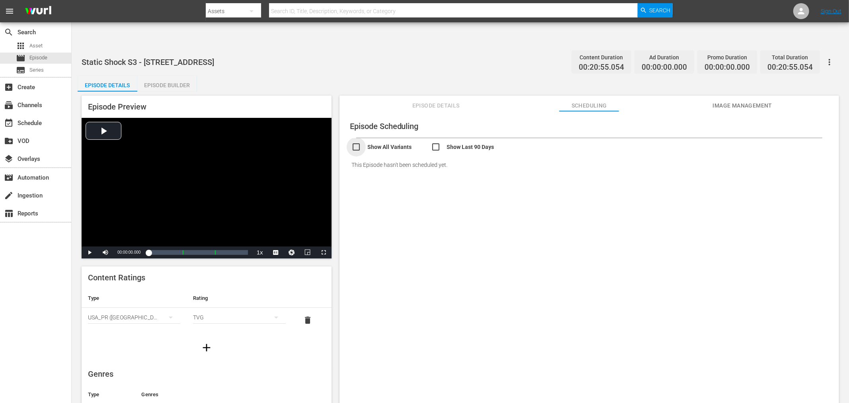
click at [355, 142] on input "checkbox" at bounding box center [392, 148] width 80 height 12
checkbox input "true"
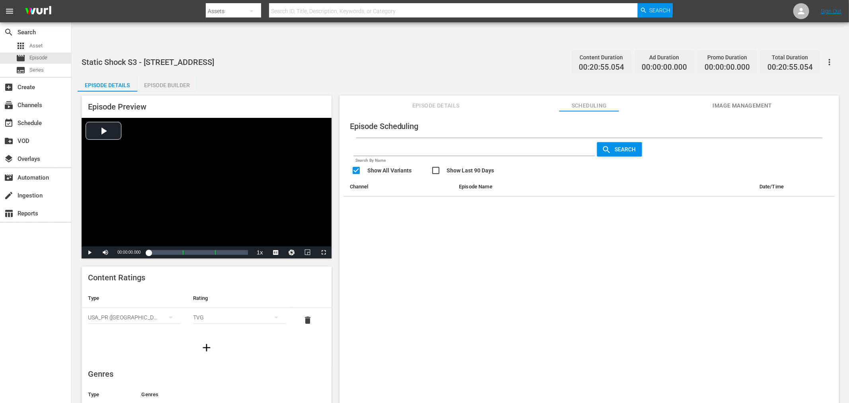
click at [732, 101] on span "Image Management" at bounding box center [743, 106] width 60 height 10
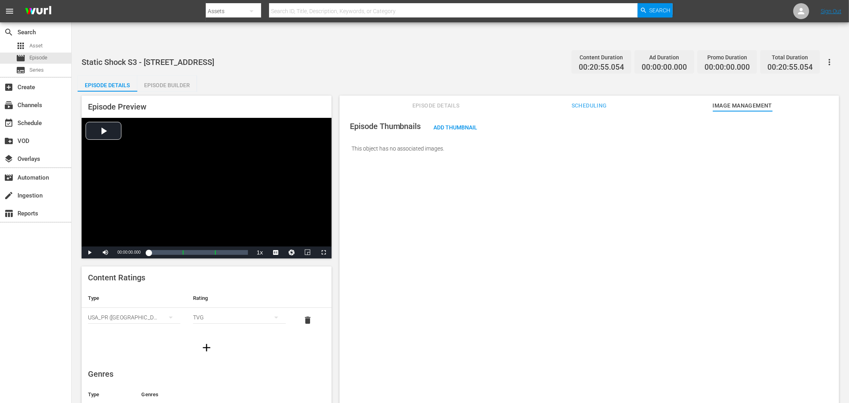
click at [659, 216] on div "Episode Thumbnails Add Thumbnail This object has no associated images." at bounding box center [590, 266] width 500 height 311
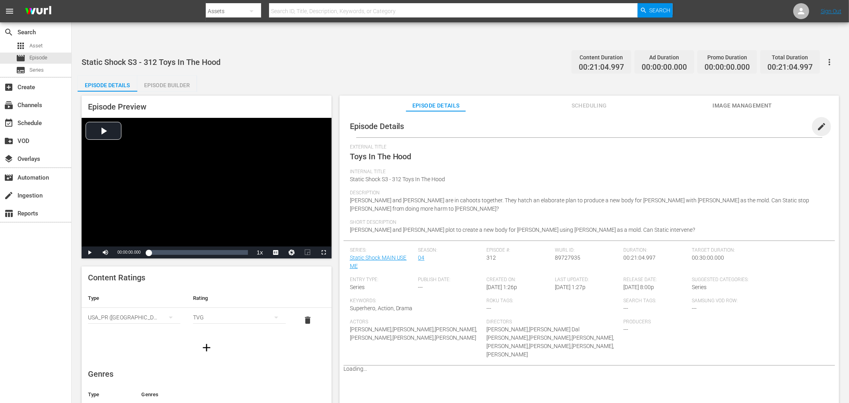
click at [817, 122] on span "edit" at bounding box center [822, 127] width 10 height 10
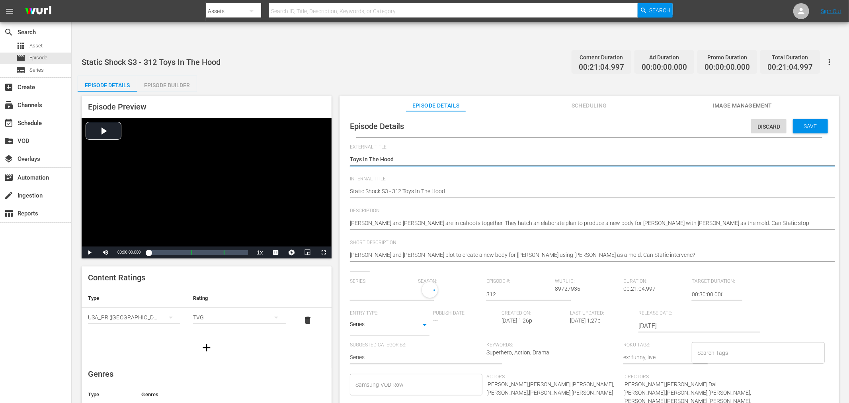
type input "Static Shock MAIN USE ME"
click at [456, 282] on div "4" at bounding box center [448, 293] width 61 height 22
click at [440, 301] on span "3" at bounding box center [437, 301] width 38 height 13
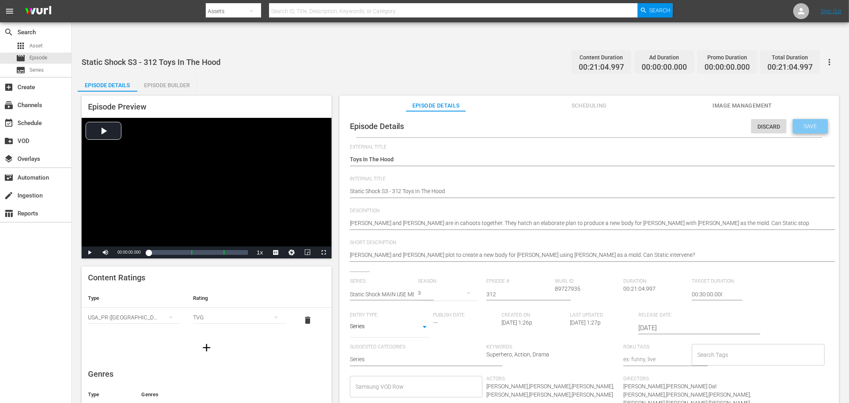
click at [803, 123] on span "Save" at bounding box center [811, 126] width 26 height 6
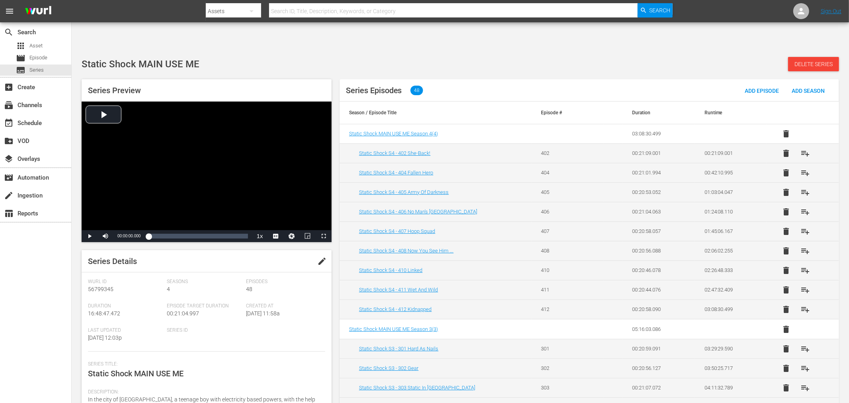
click at [559, 75] on div "Series Preview Video Player is loading. Play Video Play Mute Current Time 00:00…" at bounding box center [461, 242] width 766 height 334
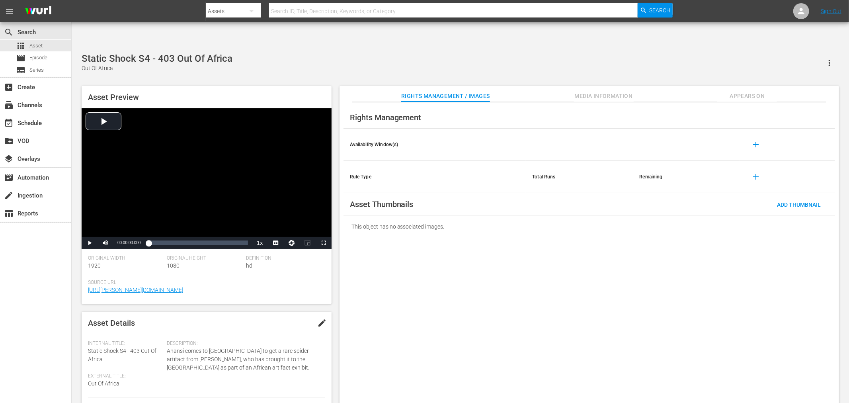
click at [744, 91] on span "Appears On" at bounding box center [748, 96] width 60 height 10
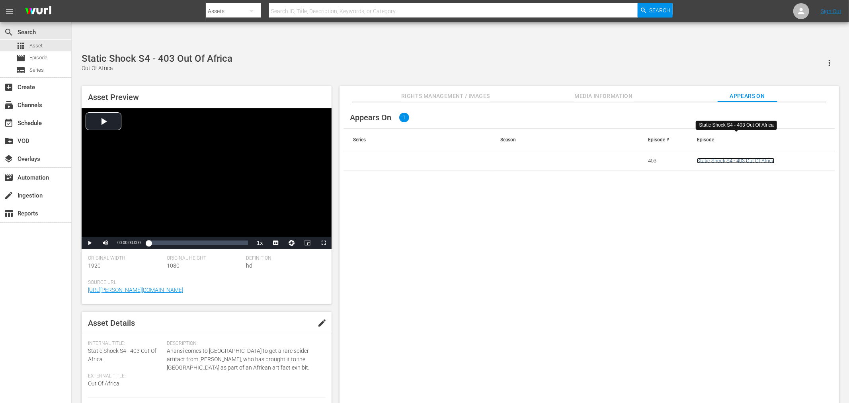
click at [745, 158] on link "Static Shock S4 - 403 Out Of Africa" at bounding box center [736, 161] width 78 height 6
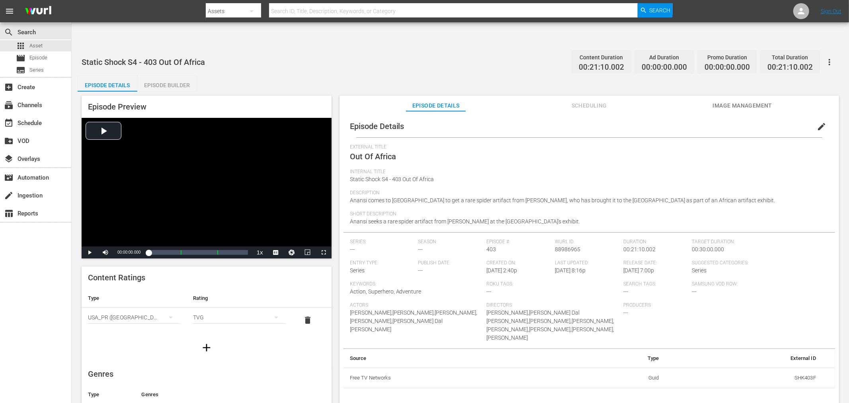
click at [823, 117] on button "edit" at bounding box center [821, 126] width 19 height 19
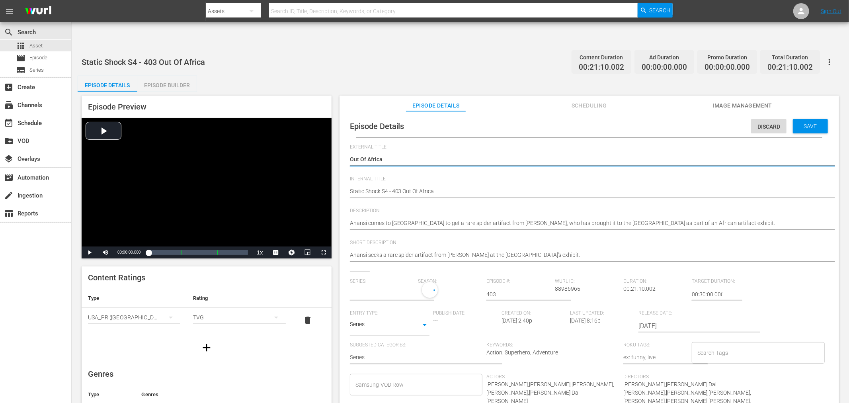
type input "No Series"
click at [393, 285] on input "text" at bounding box center [382, 294] width 65 height 19
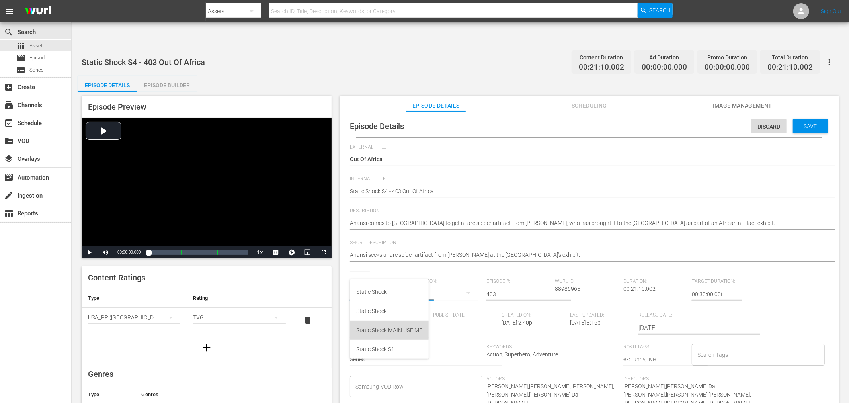
click at [384, 332] on div "Static Shock MAIN USE ME" at bounding box center [389, 330] width 66 height 19
type input "Static Shock MAIN USE ME"
click at [798, 123] on span "Save" at bounding box center [811, 126] width 26 height 6
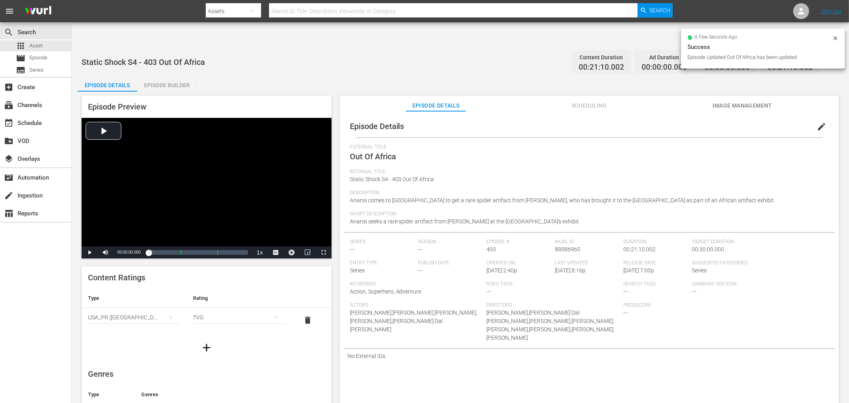
click at [836, 37] on icon at bounding box center [836, 38] width 4 height 4
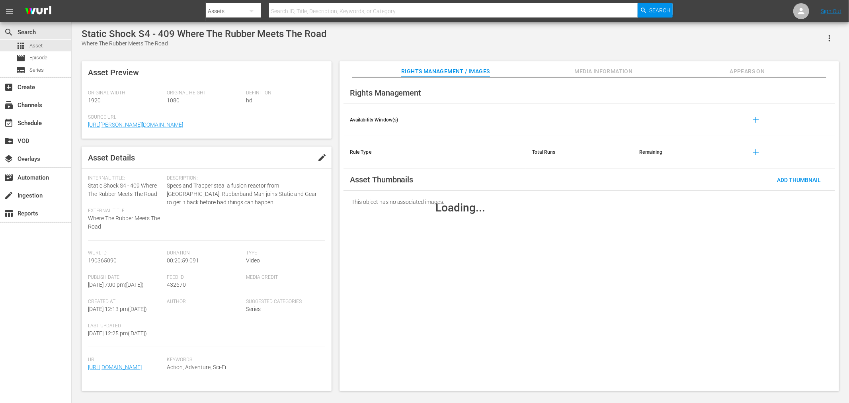
click at [735, 73] on span "Appears On" at bounding box center [748, 72] width 60 height 10
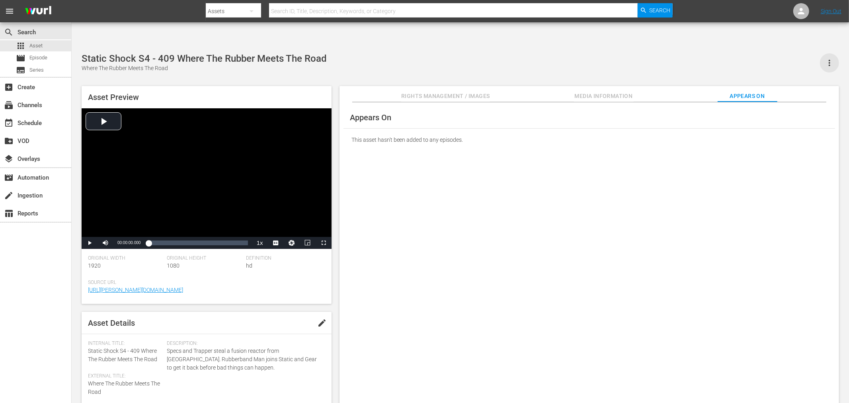
click at [833, 58] on icon "button" at bounding box center [830, 63] width 10 height 10
click at [715, 53] on div "Static Shock S4 - 409 Where The Rubber Meets The Road Where The Rubber Meets Th…" at bounding box center [461, 232] width 766 height 359
click at [614, 91] on span "Media Information" at bounding box center [604, 96] width 60 height 10
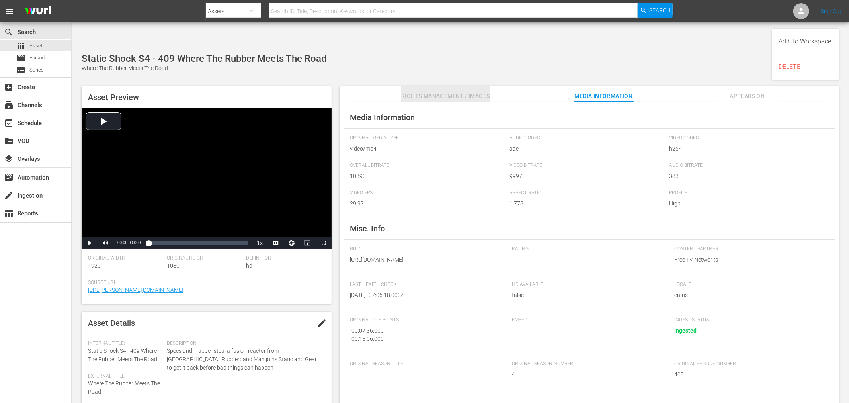
click at [427, 91] on span "Rights Management / Images" at bounding box center [445, 96] width 88 height 10
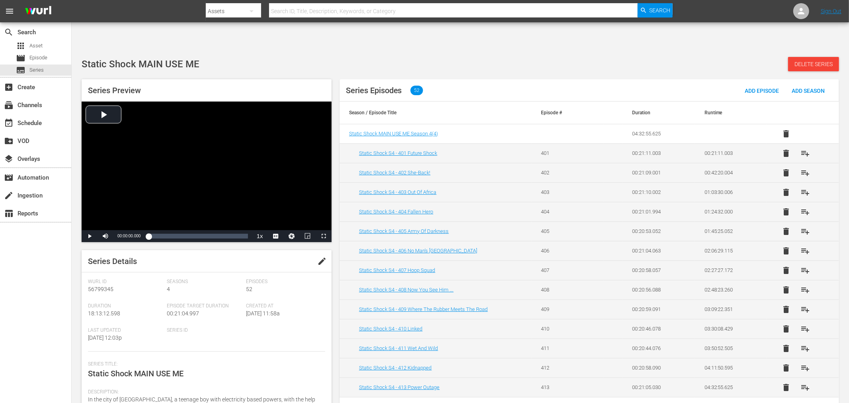
click at [483, 57] on div "Static Shock MAIN USE ME Delete Series" at bounding box center [461, 64] width 758 height 14
click at [31, 70] on span "Series" at bounding box center [36, 70] width 14 height 8
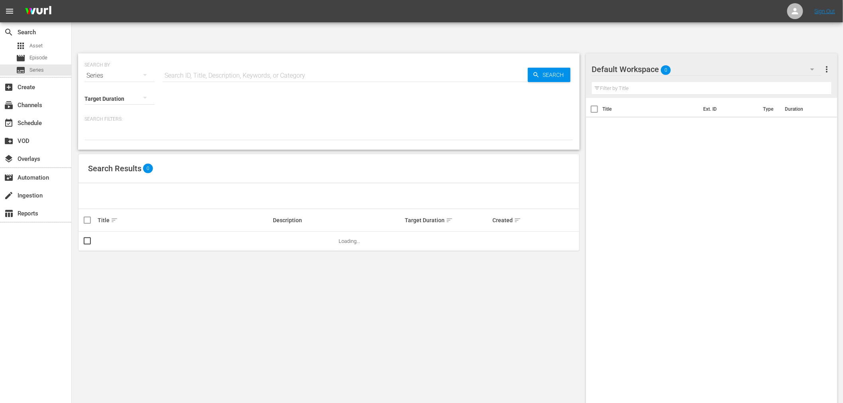
click at [226, 66] on input "text" at bounding box center [344, 75] width 365 height 19
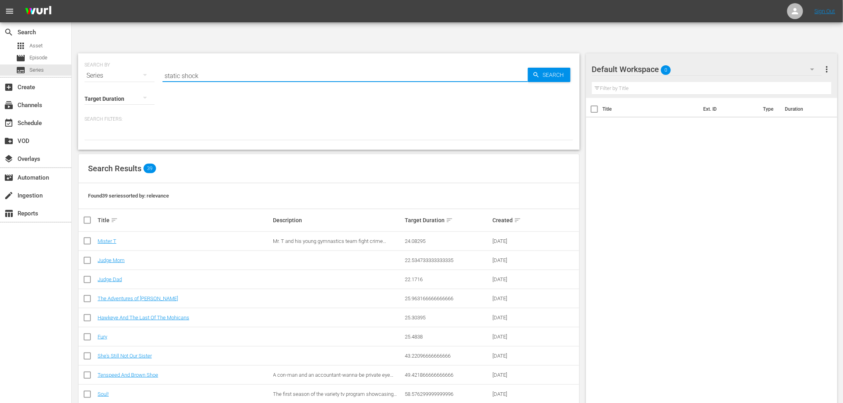
type input "static shock"
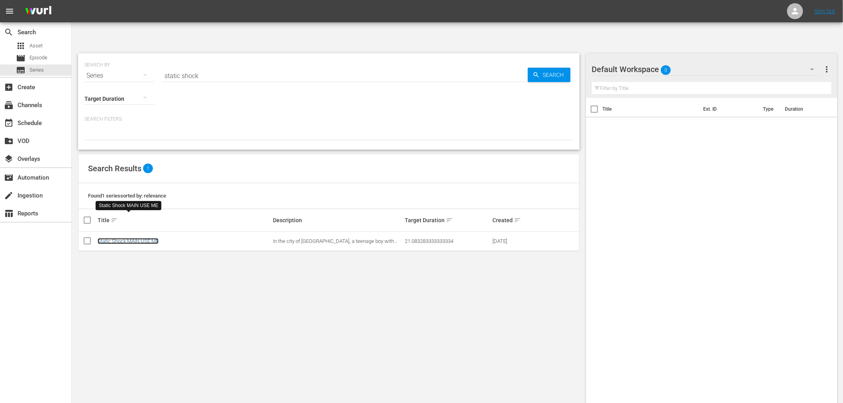
click at [146, 238] on link "Static Shock MAIN USE ME" at bounding box center [128, 241] width 61 height 6
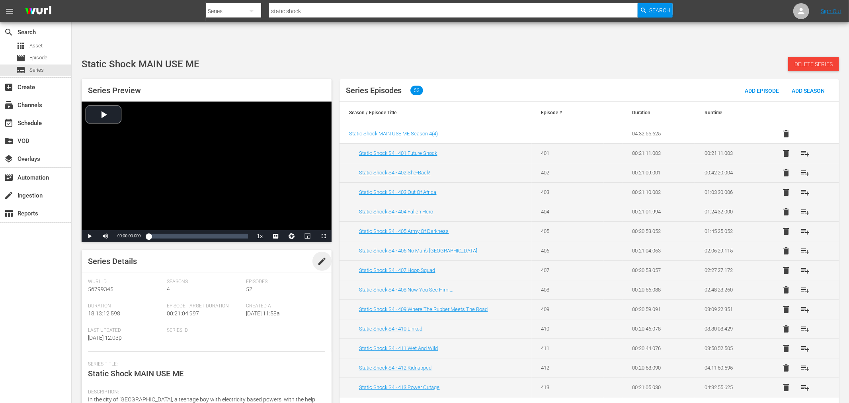
click at [324, 256] on span "edit" at bounding box center [322, 261] width 10 height 10
drag, startPoint x: 132, startPoint y: 347, endPoint x: 226, endPoint y: 343, distance: 93.7
type textarea "Static Shock"
click at [301, 258] on span "Save" at bounding box center [311, 261] width 26 height 6
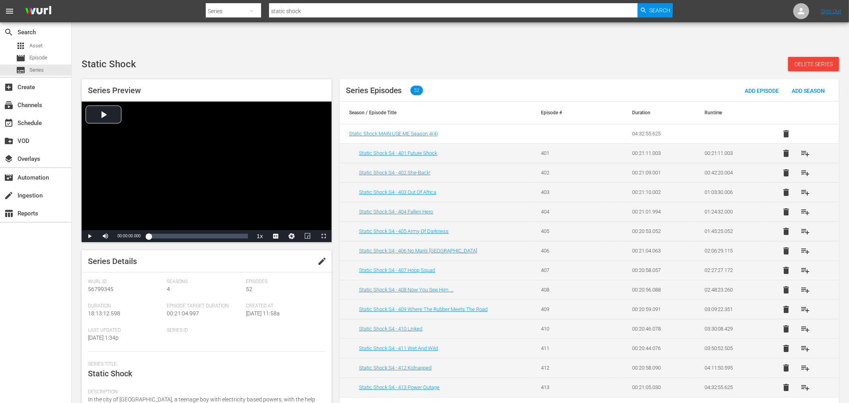
click at [835, 61] on span "Delete Series" at bounding box center [813, 64] width 51 height 6
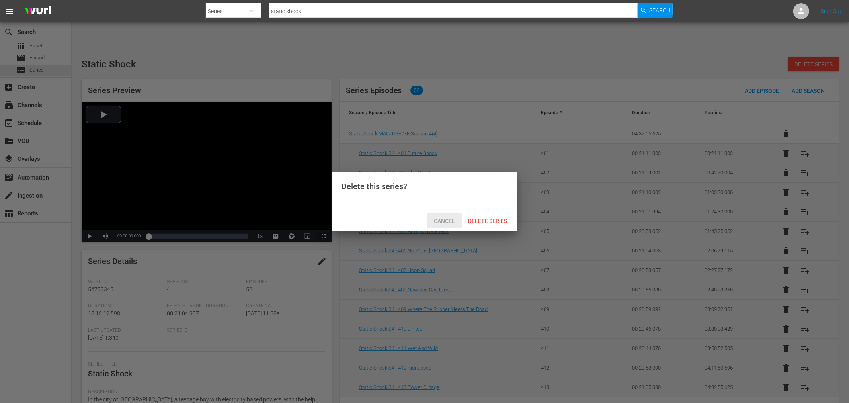
click at [447, 220] on span "Cancel" at bounding box center [445, 221] width 34 height 6
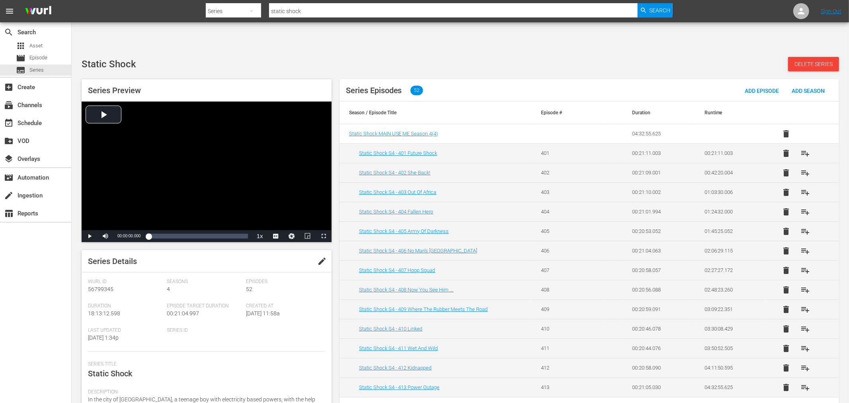
click at [290, 57] on div "Static Shock Delete Series" at bounding box center [461, 64] width 758 height 14
drag, startPoint x: 313, startPoint y: 11, endPoint x: 270, endPoint y: 10, distance: 43.0
click at [270, 10] on input "static shock" at bounding box center [453, 11] width 369 height 19
click at [622, 57] on div "Static Shock Delete Series" at bounding box center [461, 64] width 758 height 14
click at [376, 143] on td "Static Shock S4 - 401 Future Shock" at bounding box center [436, 153] width 192 height 20
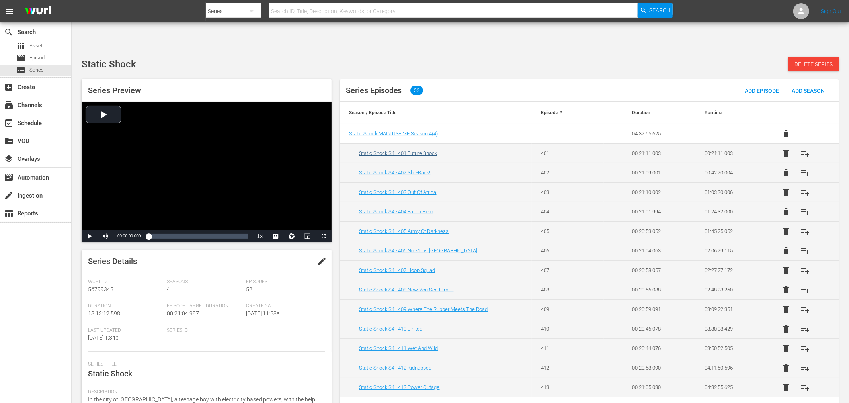
click at [378, 143] on td "Static Shock S4 - 401 Future Shock" at bounding box center [436, 153] width 192 height 20
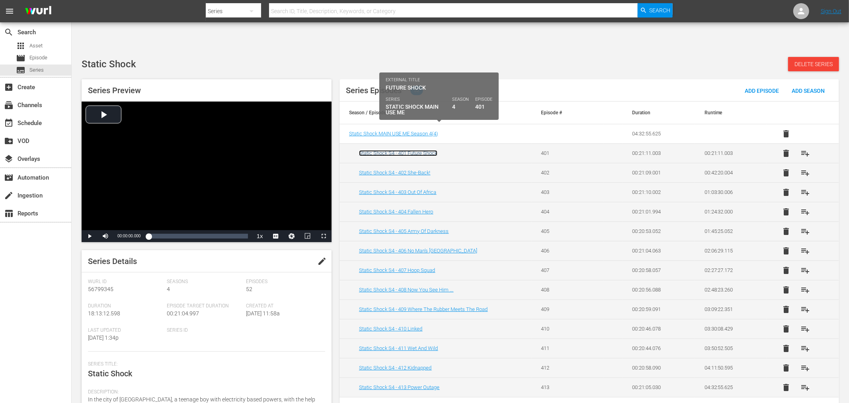
click at [378, 150] on link "Static Shock S4 - 401 Future Shock" at bounding box center [398, 153] width 78 height 6
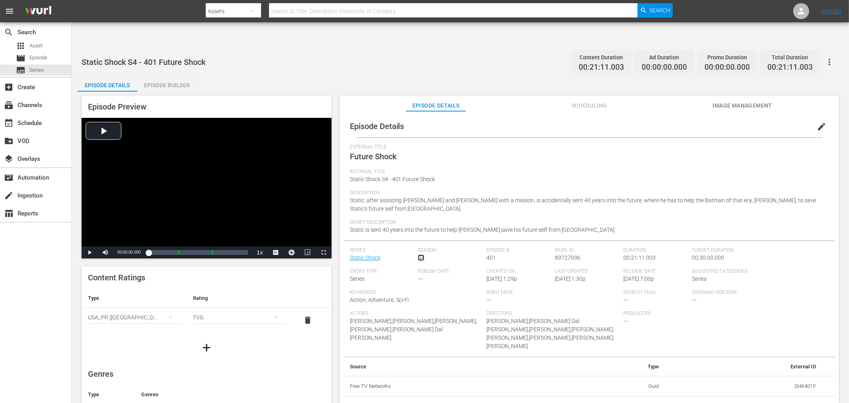
click at [420, 254] on link "04" at bounding box center [421, 257] width 6 height 6
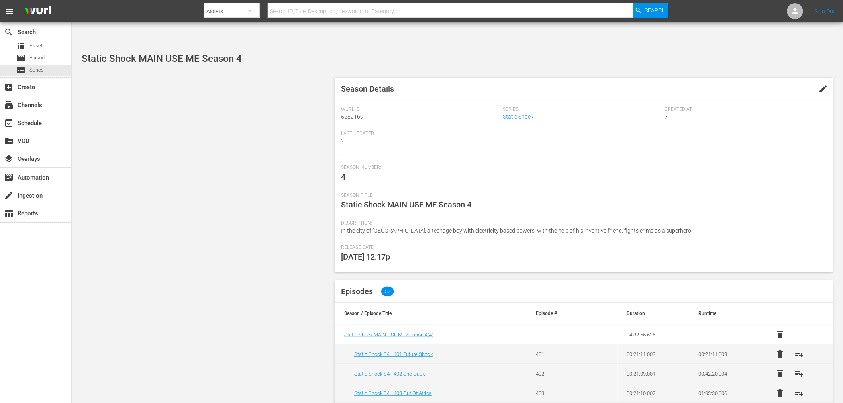
click at [825, 84] on span "edit" at bounding box center [823, 89] width 10 height 10
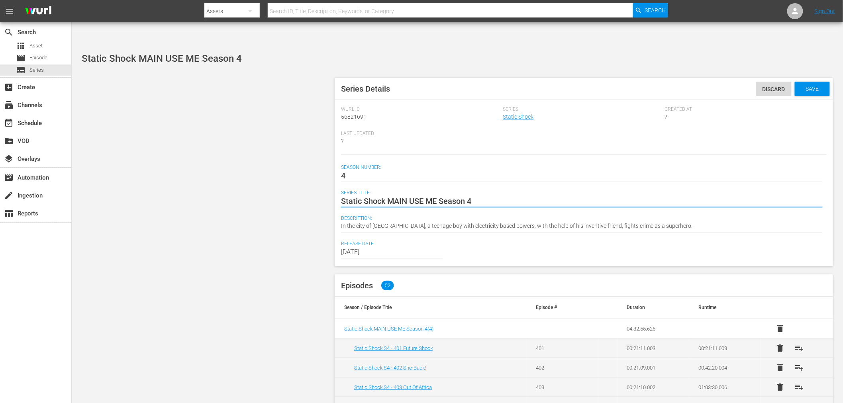
type textarea "Static Shock Season 4"
type textarea "Static Shock"
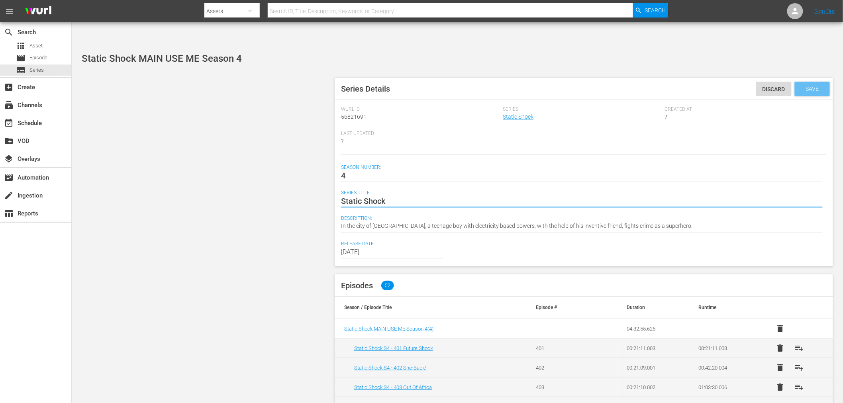
type textarea "Static Shock"
click at [809, 86] on span "Save" at bounding box center [812, 89] width 26 height 6
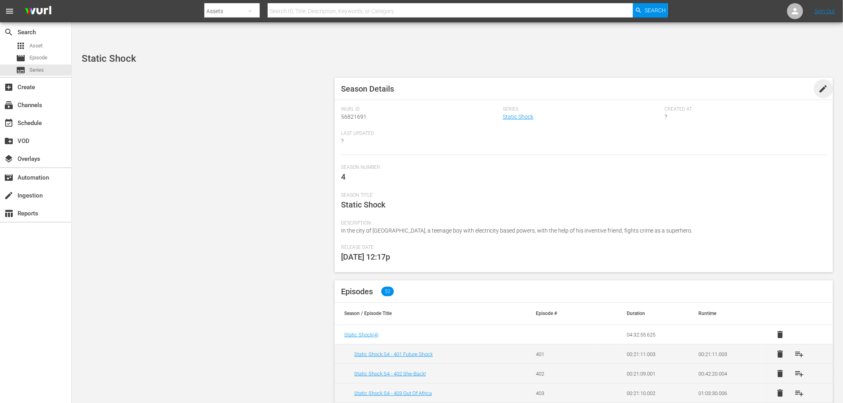
click at [822, 84] on span "edit" at bounding box center [823, 89] width 10 height 10
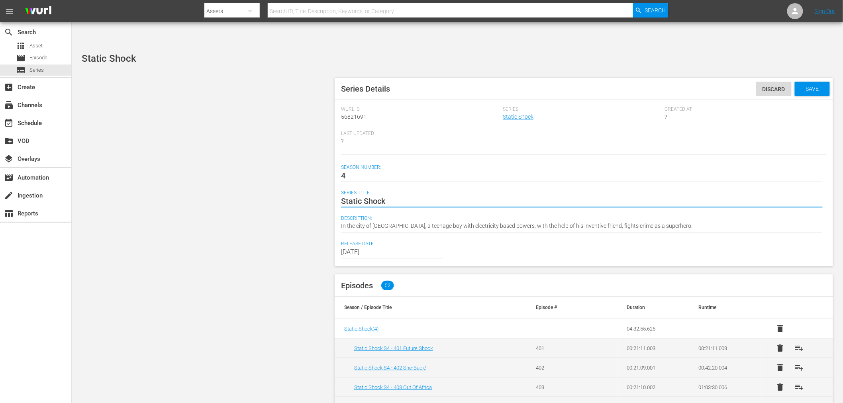
click at [410, 196] on textarea "Static Shock" at bounding box center [581, 201] width 481 height 10
type textarea "Static Shock"
type textarea "Static Shock S"
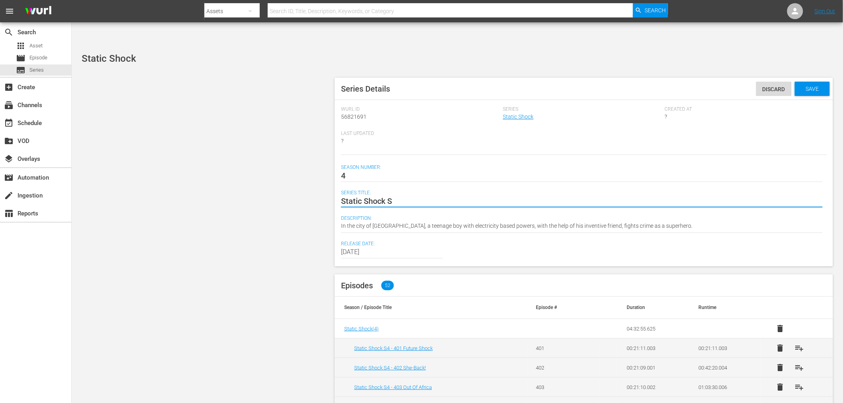
type textarea "Static Shock S4"
click at [818, 86] on span "Save" at bounding box center [812, 89] width 26 height 6
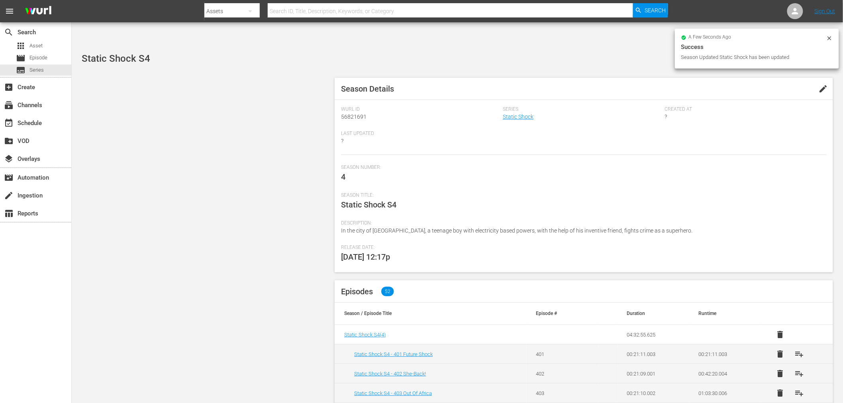
click at [808, 164] on div "Season Number: 4" at bounding box center [583, 178] width 485 height 28
click at [520, 113] on link "Static Shock" at bounding box center [518, 116] width 31 height 6
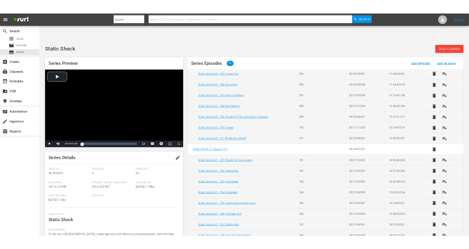
scroll to position [807, 0]
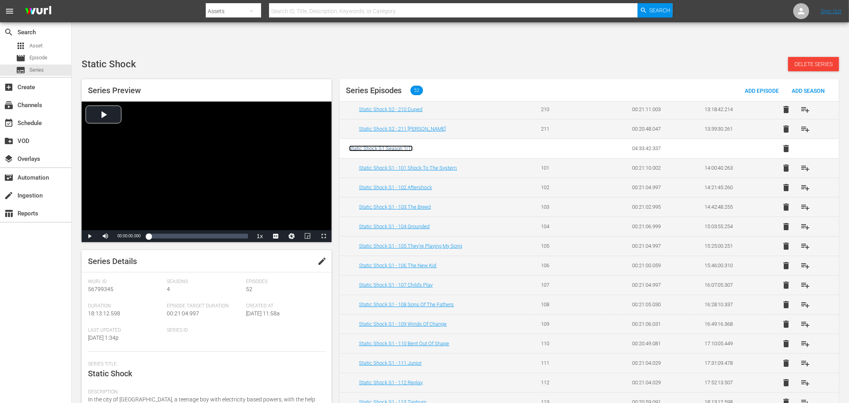
click at [398, 145] on span "Static Shock S1 Season 1 ( 1 )" at bounding box center [381, 148] width 64 height 6
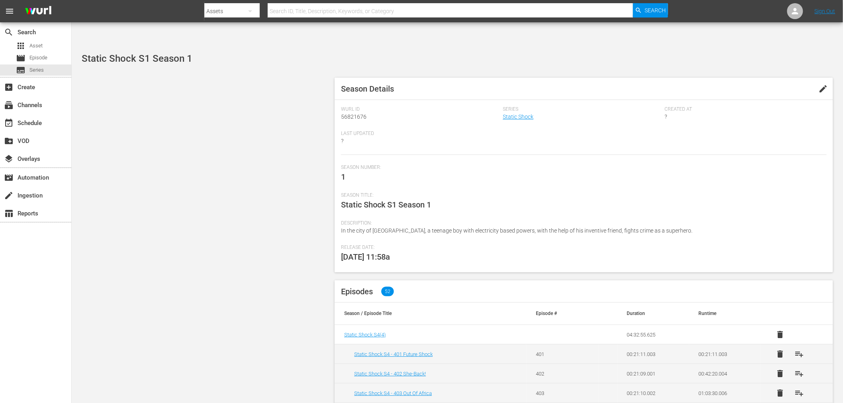
click at [826, 84] on span "edit" at bounding box center [823, 89] width 10 height 10
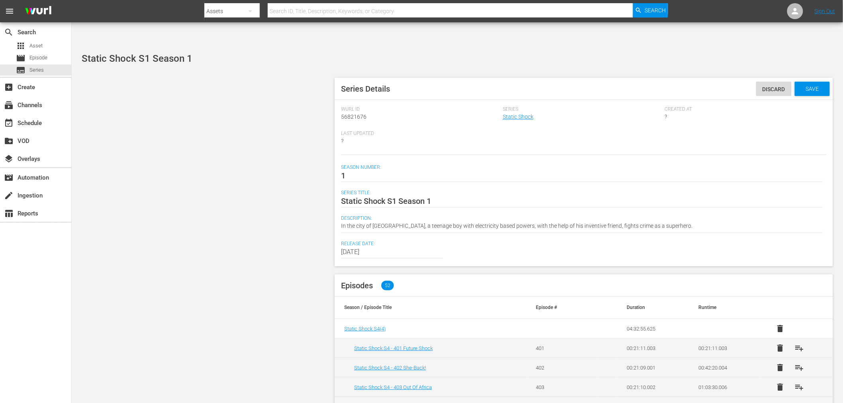
click at [381, 190] on div "Series Title: Static Shock S1 Season 1 Static Shock S1 Season 1" at bounding box center [583, 202] width 485 height 25
drag, startPoint x: 396, startPoint y: 177, endPoint x: 535, endPoint y: 177, distance: 139.4
type textarea "Static Shock S1"
type textarea "Static Shock S"
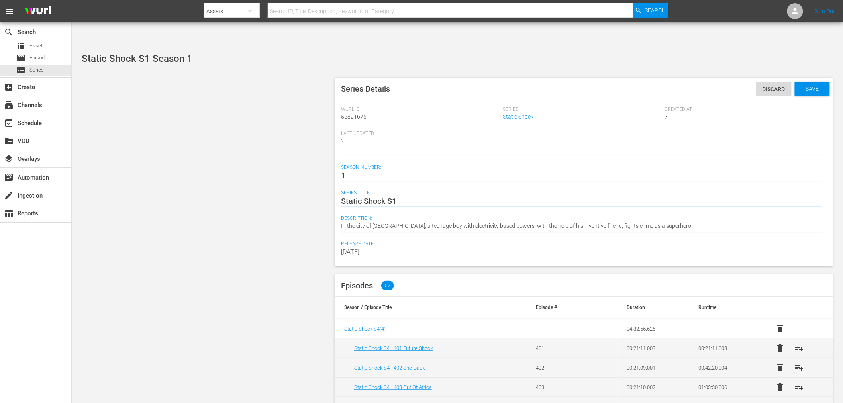
type textarea "Static Shock S"
type textarea "Static Shock Se"
type textarea "Static Shock Sea"
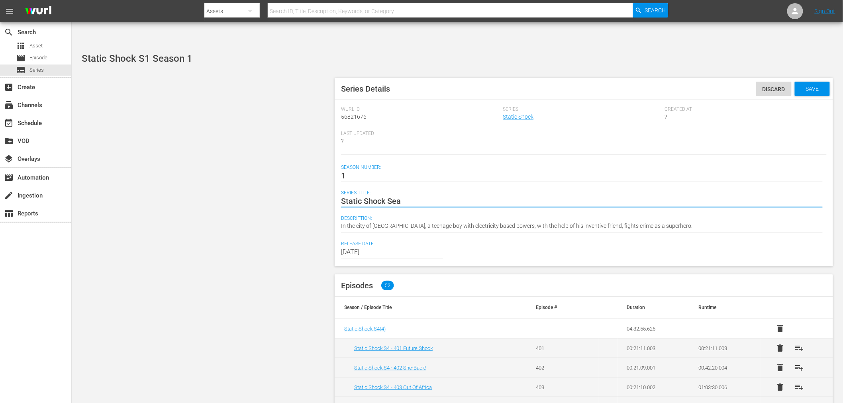
type textarea "Static Shock Seas"
type textarea "Static Shock Seasp"
type textarea "Static Shock Seaspm"
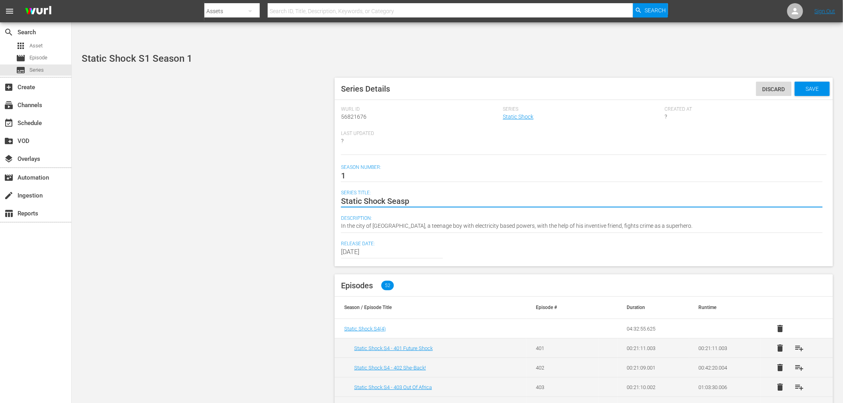
type textarea "Static Shock Seaspm"
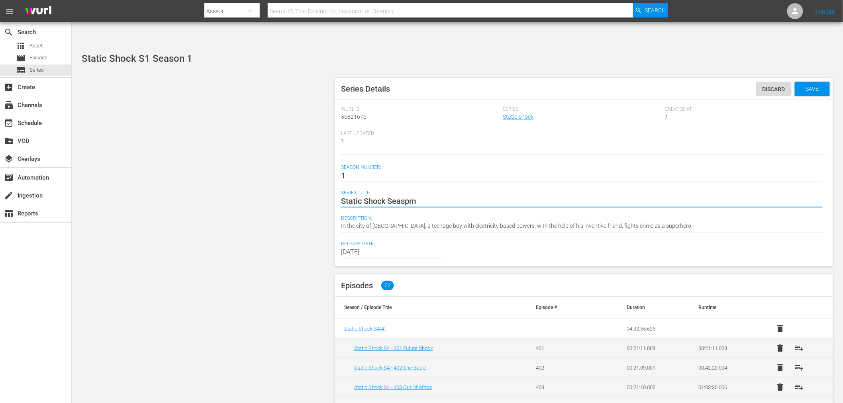
type textarea "Static Shock Seasp"
type textarea "Static Shock Seas"
type textarea "Static Shock Seaso"
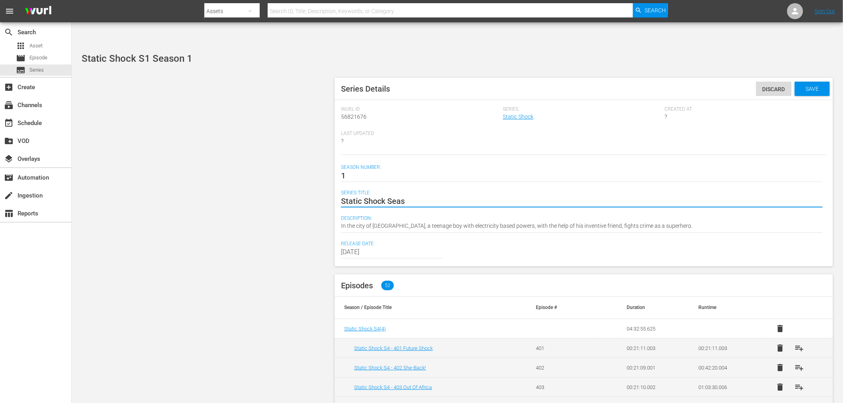
type textarea "Static Shock Seaso"
type textarea "Static Shock Season"
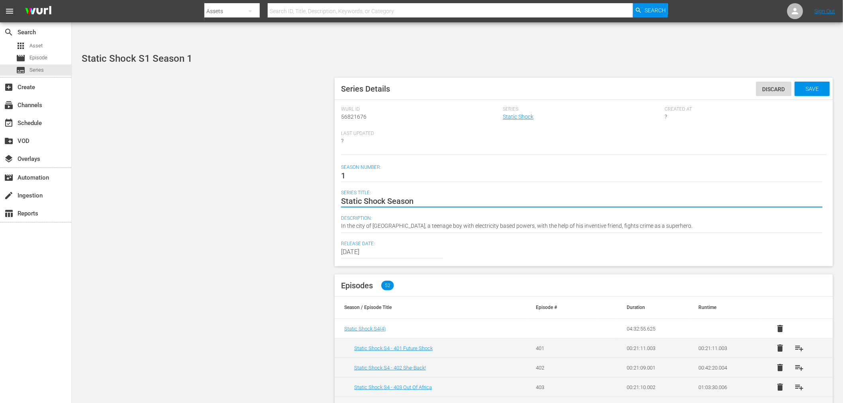
type textarea "Static Shock Season"
type textarea "Static Shock Seaso"
type textarea "Static Shock Seas"
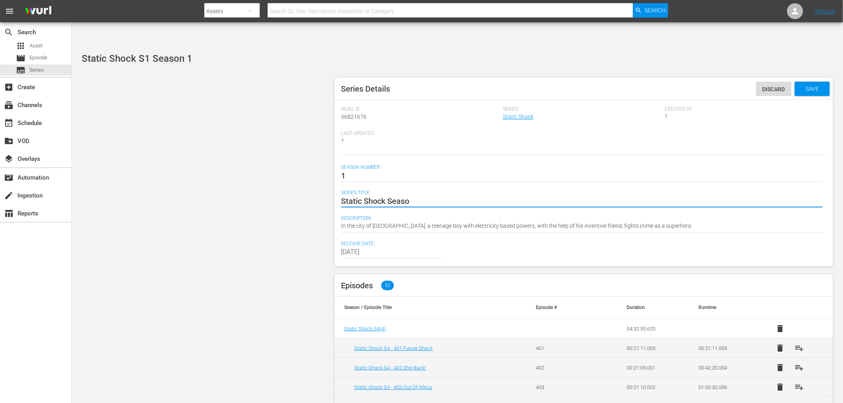
type textarea "Static Shock Seas"
type textarea "Static Shock Sea"
type textarea "Static Shock Se"
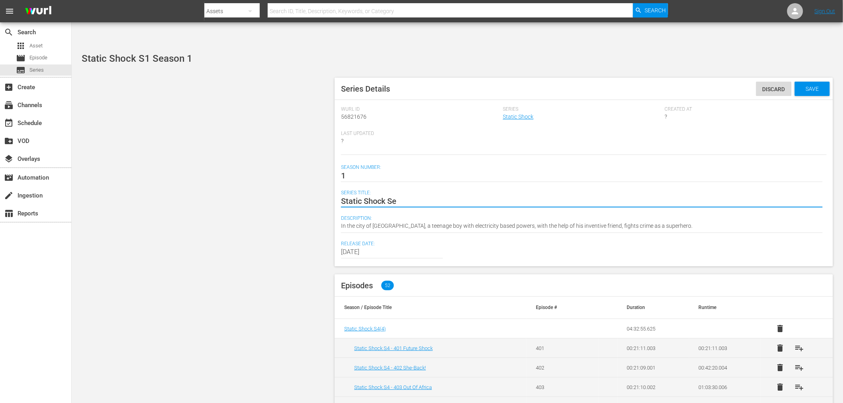
type textarea "Static Shock S"
type textarea "Static Shock S1"
click at [813, 86] on span "Save" at bounding box center [812, 89] width 26 height 6
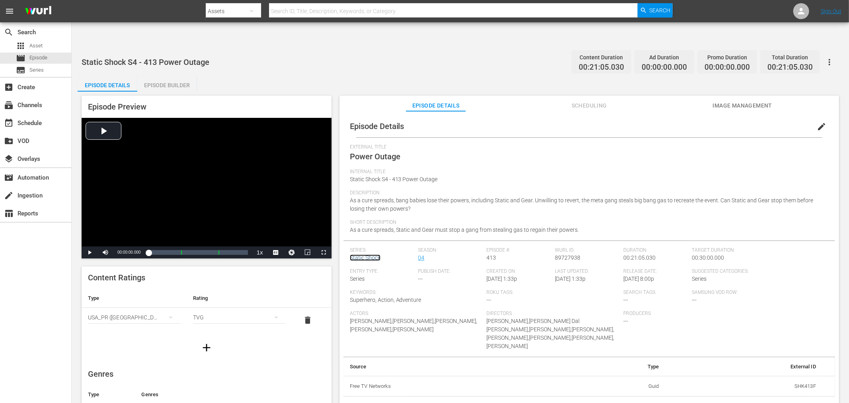
click at [373, 254] on link "Static Shock" at bounding box center [365, 257] width 31 height 6
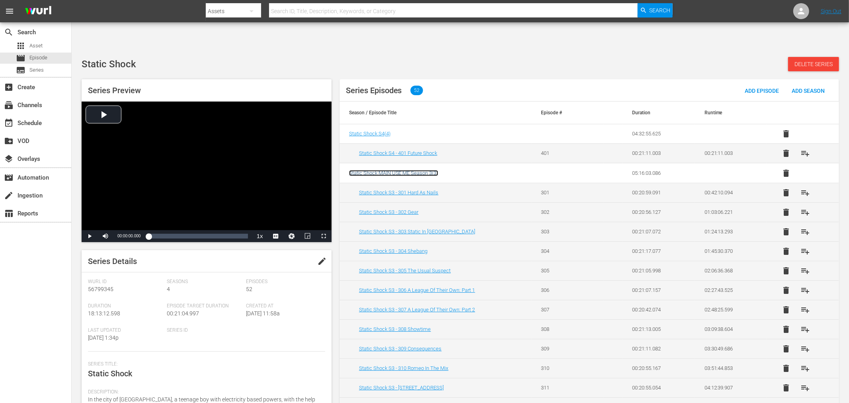
click at [400, 170] on span "Static Shock MAIN USE ME Season 3 ( 3 )" at bounding box center [393, 173] width 89 height 6
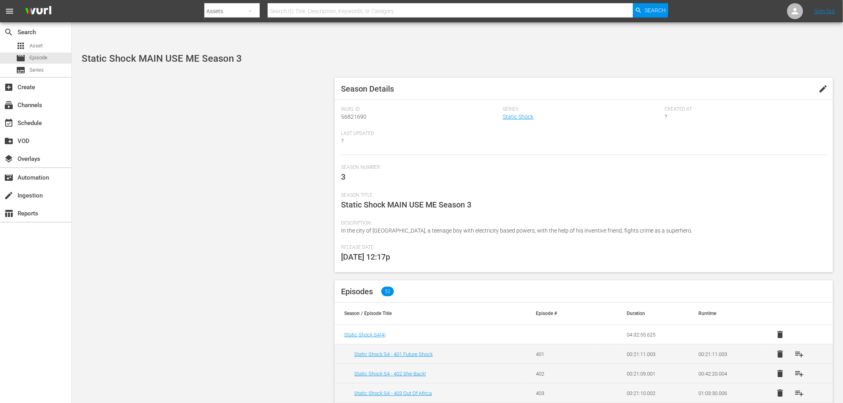
click at [828, 79] on button "edit" at bounding box center [823, 88] width 19 height 19
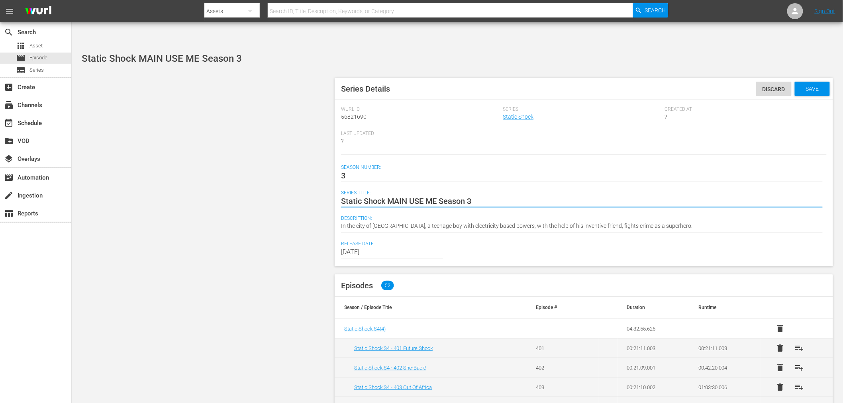
drag, startPoint x: 387, startPoint y: 176, endPoint x: 442, endPoint y: 188, distance: 56.7
type textarea "Static Shock Season 3"
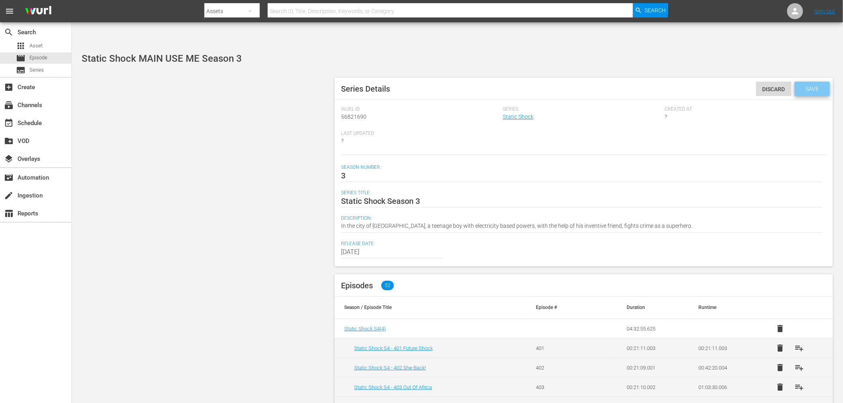
click at [813, 82] on div "Save" at bounding box center [811, 89] width 35 height 14
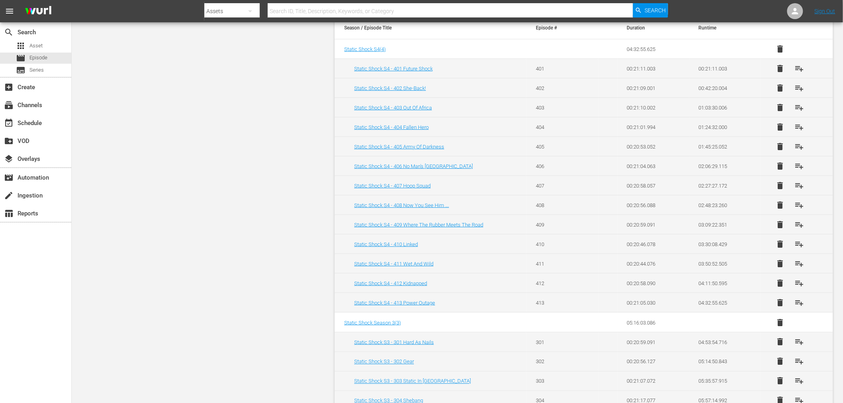
scroll to position [88, 0]
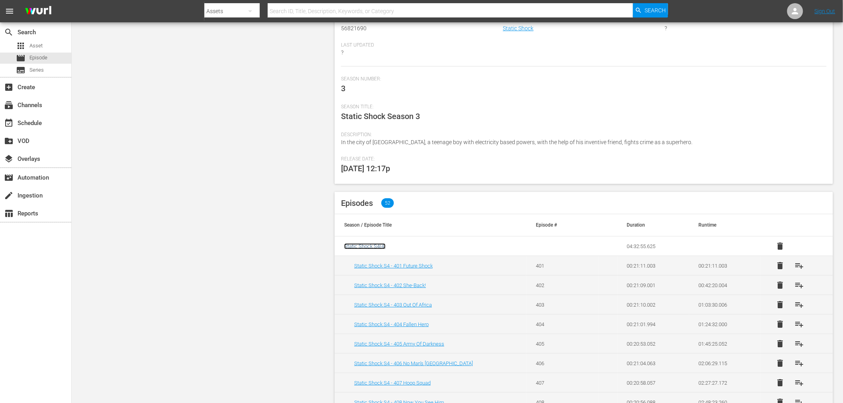
click at [372, 243] on span "Static Shock S4 ( 4 )" at bounding box center [364, 246] width 41 height 6
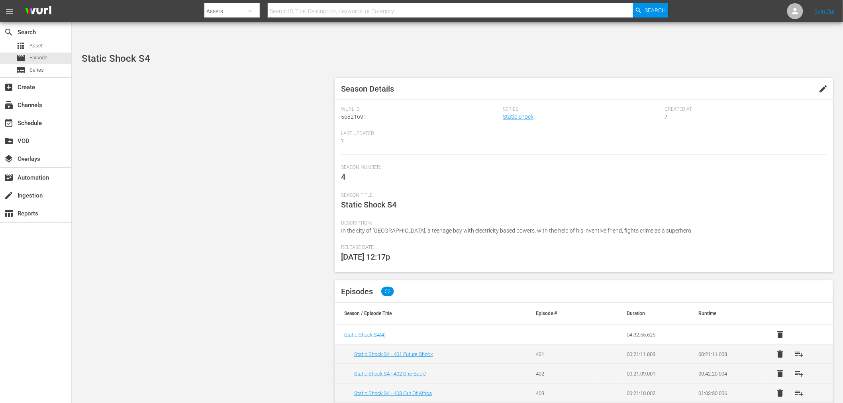
click at [825, 84] on span "edit" at bounding box center [823, 89] width 10 height 10
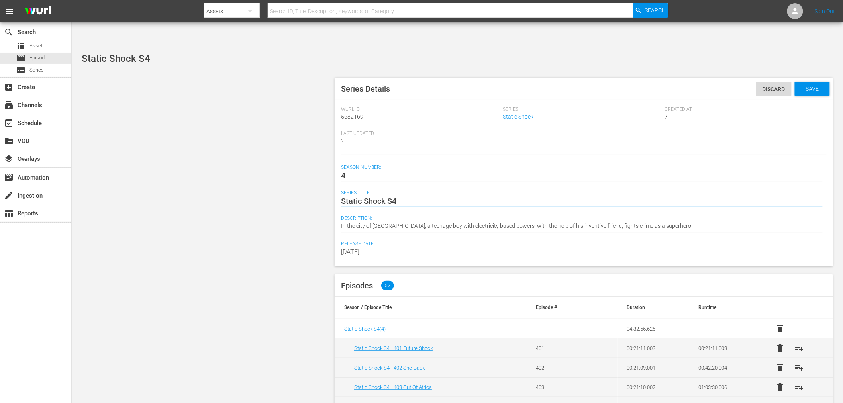
type textarea "Static Shock Se4"
type textarea "Static Shock Sea4"
type textarea "Static Shock Seas4"
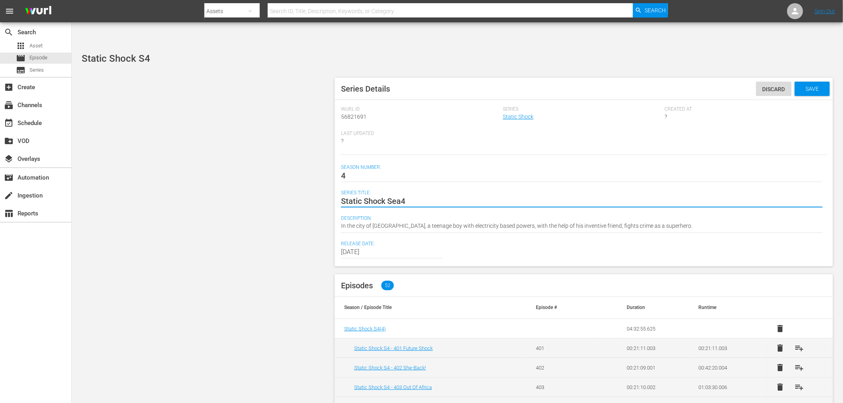
type textarea "Static Shock Seas4"
type textarea "Static Shock Seaso4"
type textarea "Static Shock Season4"
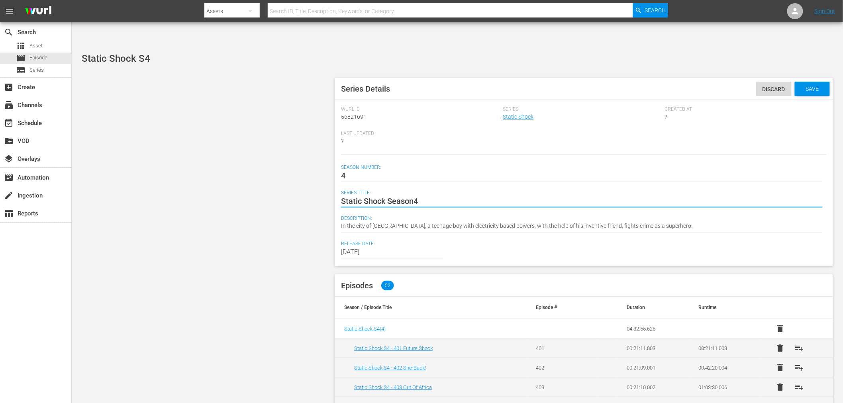
type textarea "Static Shock Season 4"
click at [805, 86] on span "Save" at bounding box center [812, 89] width 26 height 6
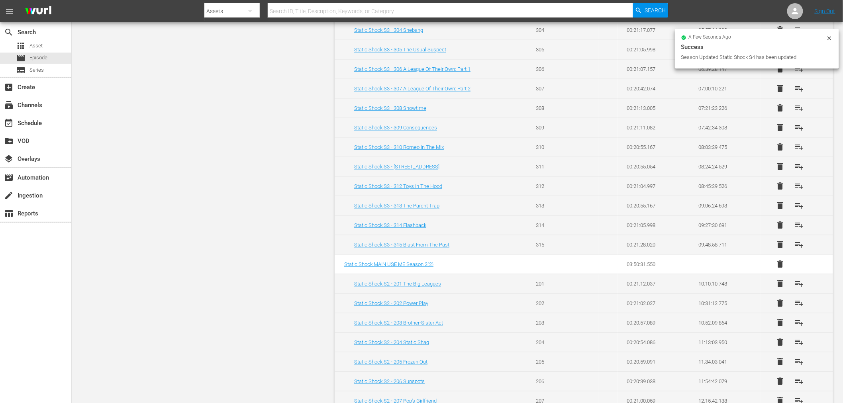
scroll to position [708, 0]
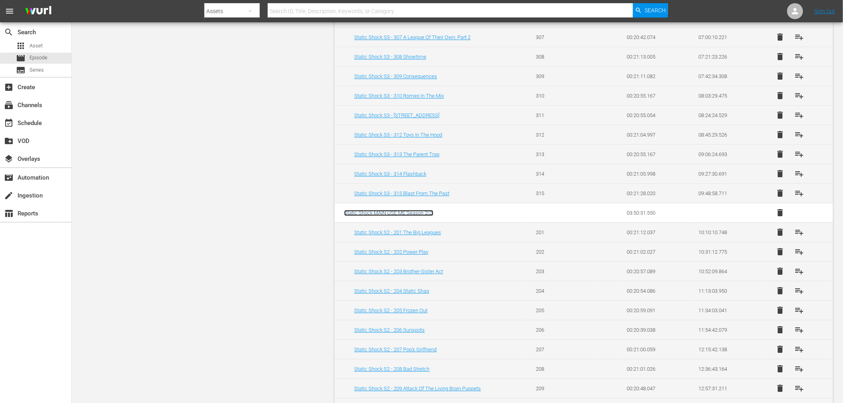
click at [419, 210] on span "Static Shock MAIN USE ME Season 2 ( 2 )" at bounding box center [388, 213] width 89 height 6
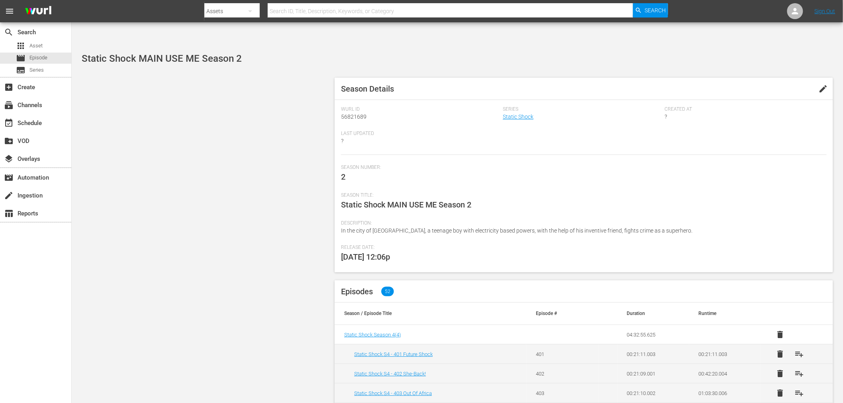
click at [824, 84] on span "edit" at bounding box center [823, 89] width 10 height 10
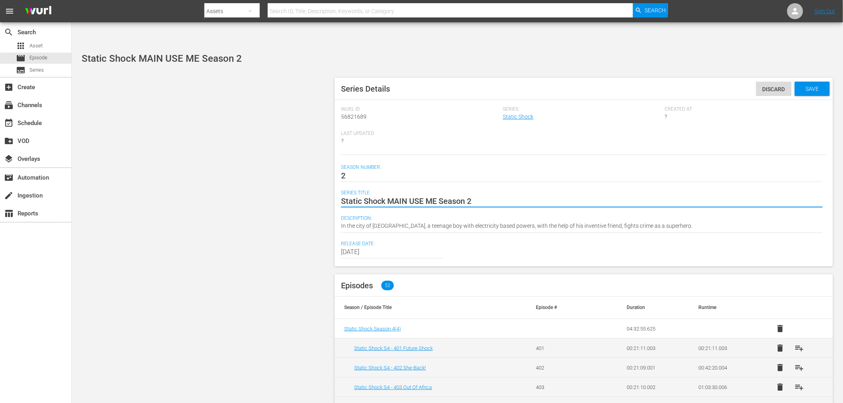
drag, startPoint x: 436, startPoint y: 177, endPoint x: 387, endPoint y: 176, distance: 48.6
type textarea "Static Shock Season 2"
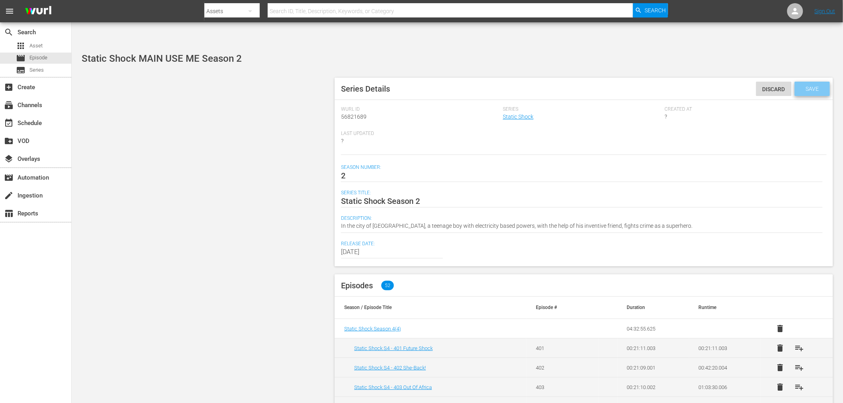
click at [811, 86] on span "Save" at bounding box center [812, 89] width 26 height 6
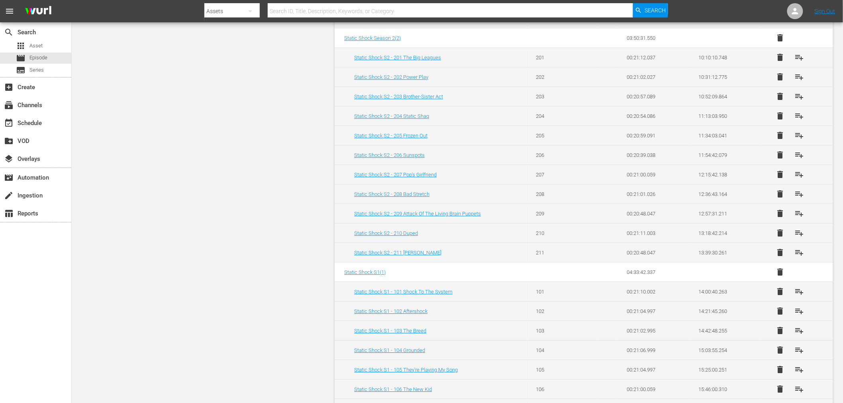
scroll to position [929, 0]
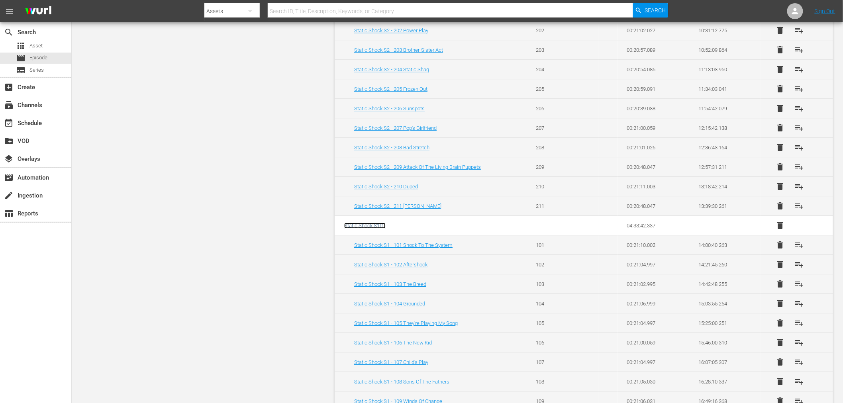
click at [363, 223] on span "Static Shock S1 ( 1 )" at bounding box center [364, 226] width 41 height 6
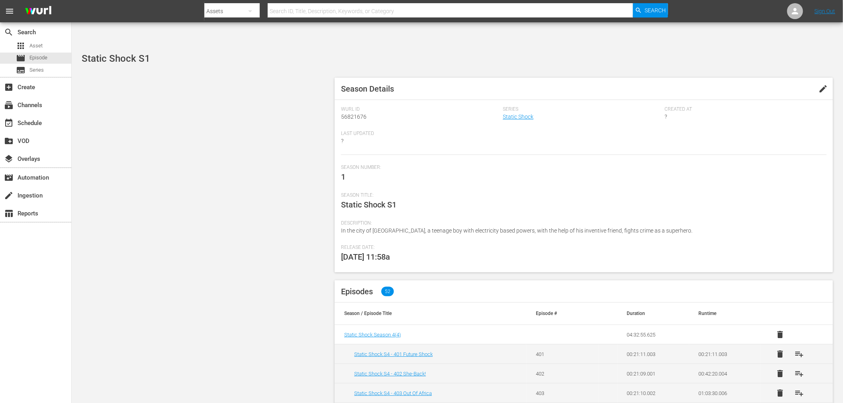
click at [303, 18] on div at bounding box center [436, 19] width 464 height 3
drag, startPoint x: 302, startPoint y: 12, endPoint x: 300, endPoint y: 8, distance: 4.3
click at [300, 10] on input "text" at bounding box center [450, 11] width 365 height 19
type input "soul!"
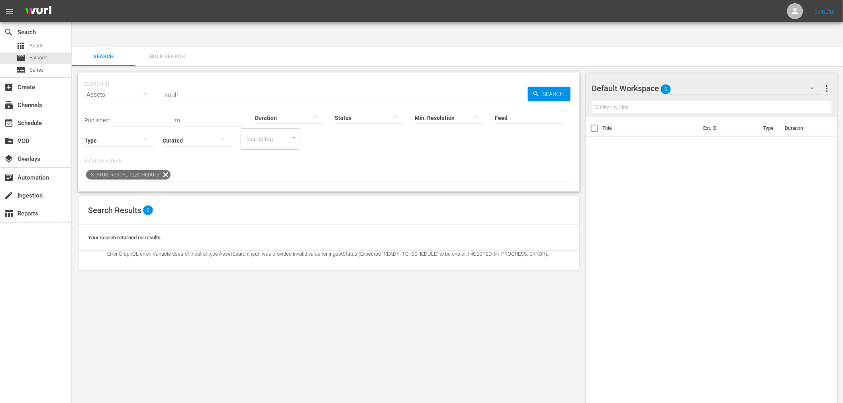
click at [163, 170] on icon at bounding box center [166, 175] width 10 height 10
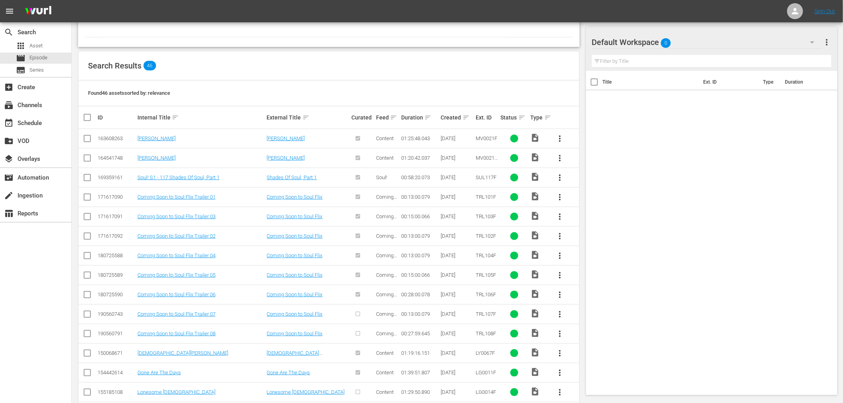
scroll to position [173, 0]
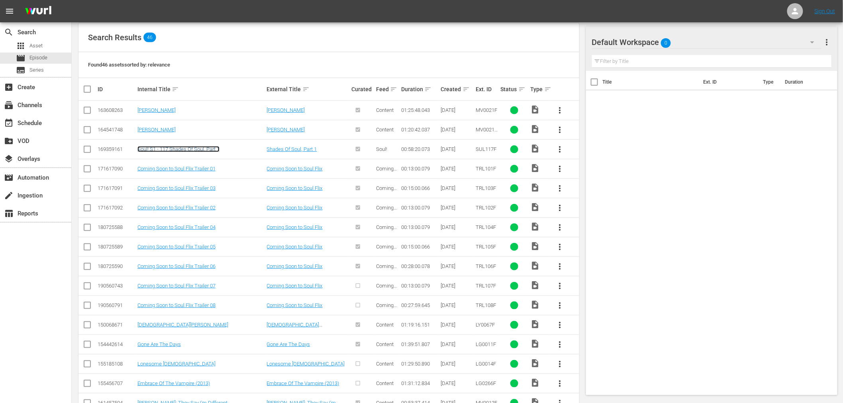
click at [196, 146] on link "Soul! S1 - 117 Shades Of Soul, Part 1" at bounding box center [178, 149] width 82 height 6
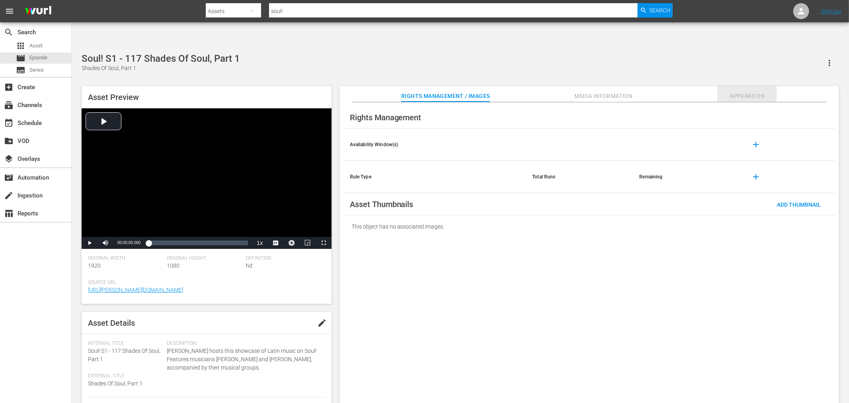
click at [751, 91] on span "Appears On" at bounding box center [748, 96] width 60 height 10
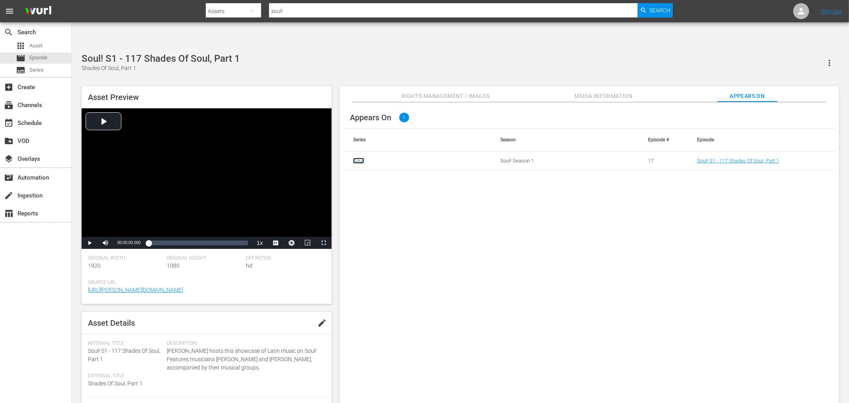
click at [356, 158] on link "Soul!" at bounding box center [358, 161] width 11 height 6
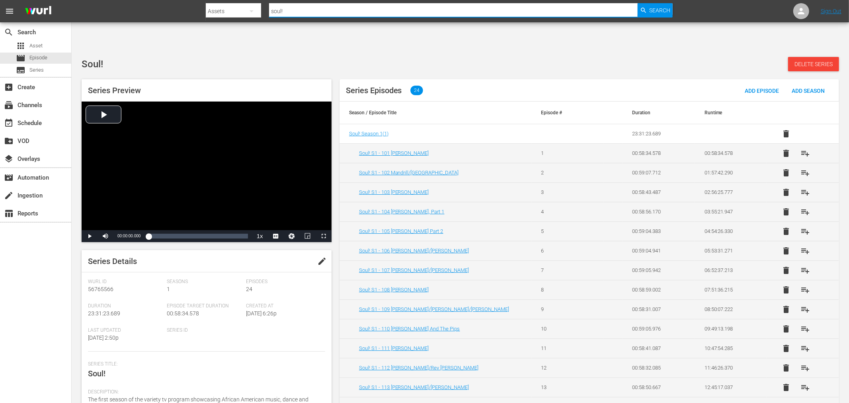
drag, startPoint x: 293, startPoint y: 10, endPoint x: 236, endPoint y: 18, distance: 57.0
click at [236, 18] on div "Search By Assets Search ID, Title, Description, Keywords, or Category soul! Sea…" at bounding box center [439, 11] width 467 height 19
type input "shf"
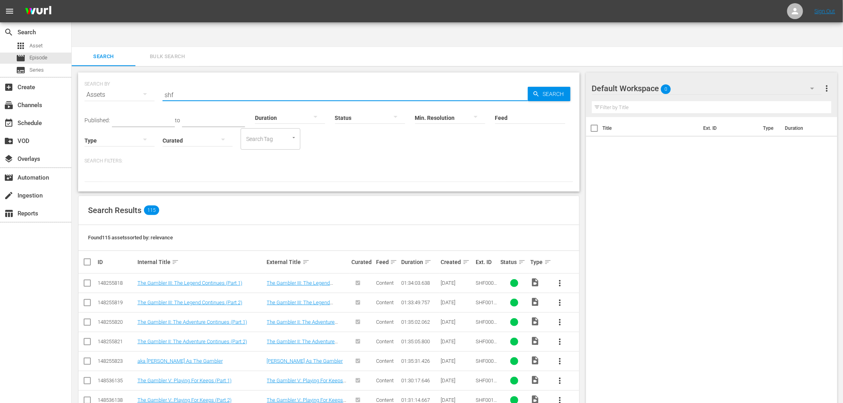
click at [141, 76] on div "SEARCH BY Search By Assets Search ID, Title, Description, Keywords, or Category…" at bounding box center [328, 90] width 489 height 29
type input "shk"
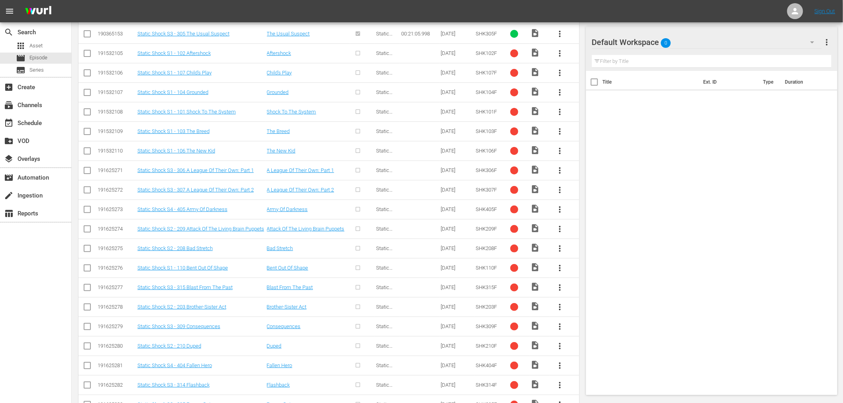
scroll to position [1197, 0]
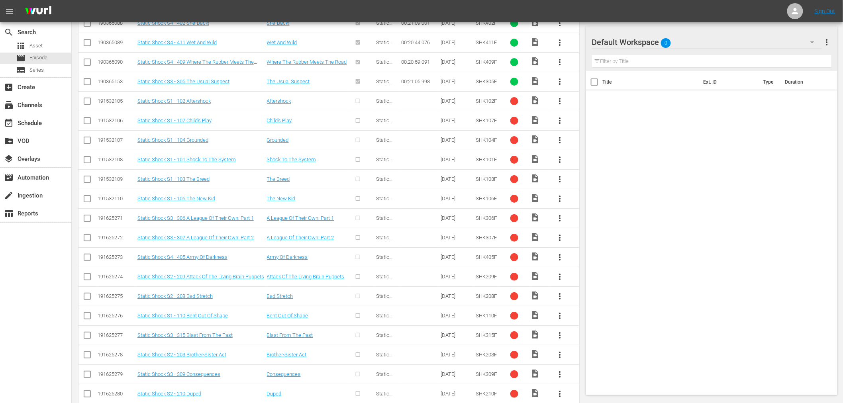
click at [358, 94] on div at bounding box center [362, 100] width 22 height 13
click at [560, 96] on span "more_vert" at bounding box center [560, 101] width 10 height 10
click at [596, 136] on div "Episode" at bounding box center [603, 138] width 54 height 19
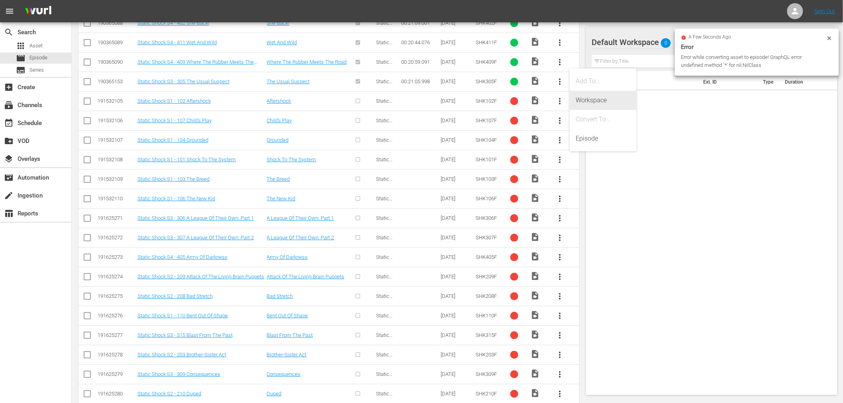
click at [596, 100] on div "Workspace" at bounding box center [603, 100] width 54 height 19
click at [620, 113] on div "Title Ext. ID Type Duration" at bounding box center [712, 231] width 252 height 321
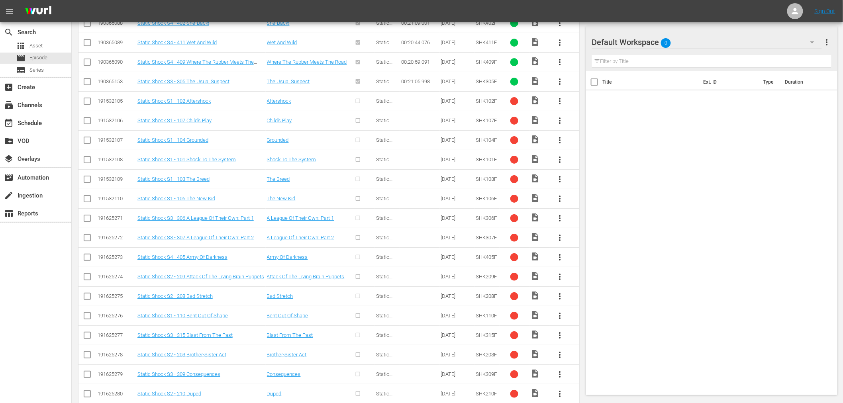
click at [807, 104] on div "Title Ext. ID Type Duration" at bounding box center [712, 231] width 252 height 321
click at [828, 45] on span "more_vert" at bounding box center [827, 42] width 10 height 10
click at [743, 145] on div "Title Ext. ID Type Duration" at bounding box center [712, 231] width 252 height 321
click at [658, 153] on div "Title Ext. ID Type Duration" at bounding box center [712, 231] width 252 height 321
click at [556, 116] on span "more_vert" at bounding box center [560, 121] width 10 height 10
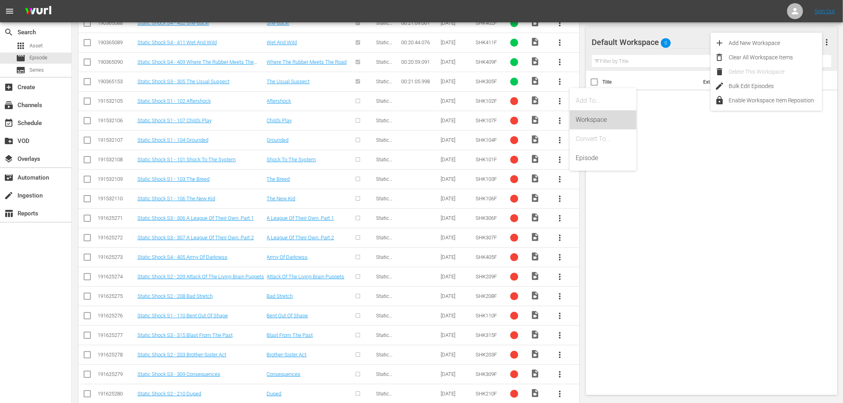
click at [577, 122] on div "Workspace" at bounding box center [603, 119] width 54 height 19
click at [830, 39] on icon at bounding box center [829, 38] width 4 height 4
click at [763, 134] on div "Title Ext. ID Type Duration" at bounding box center [712, 231] width 252 height 321
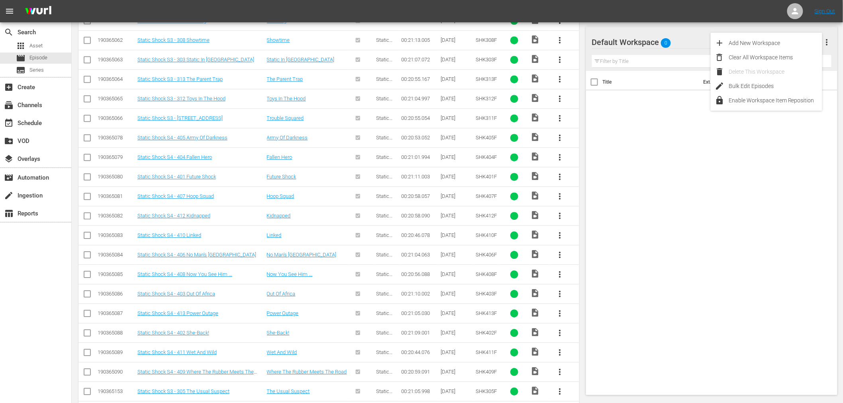
click at [626, 43] on div at bounding box center [620, 43] width 57 height 20
click at [830, 41] on span "more_vert" at bounding box center [827, 42] width 10 height 10
click at [790, 100] on div "Enable Workspace Item Reposition" at bounding box center [775, 100] width 94 height 14
click at [811, 42] on icon "button" at bounding box center [812, 42] width 4 height 2
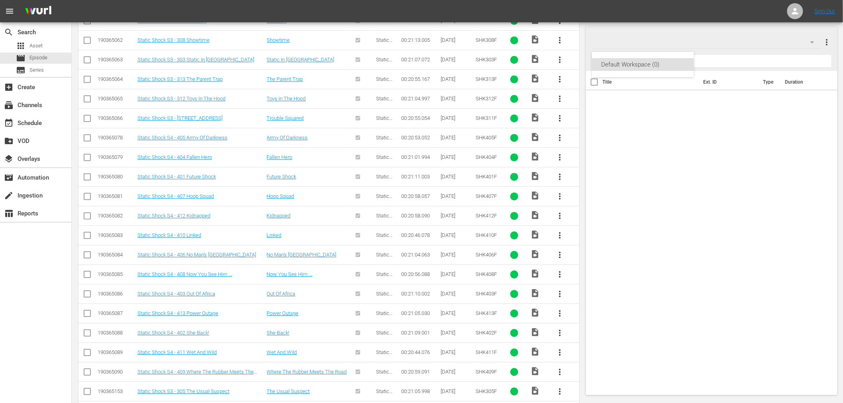
click at [810, 42] on div "Default Workspace (0)" at bounding box center [421, 201] width 843 height 403
click at [830, 39] on span "more_vert" at bounding box center [827, 42] width 10 height 10
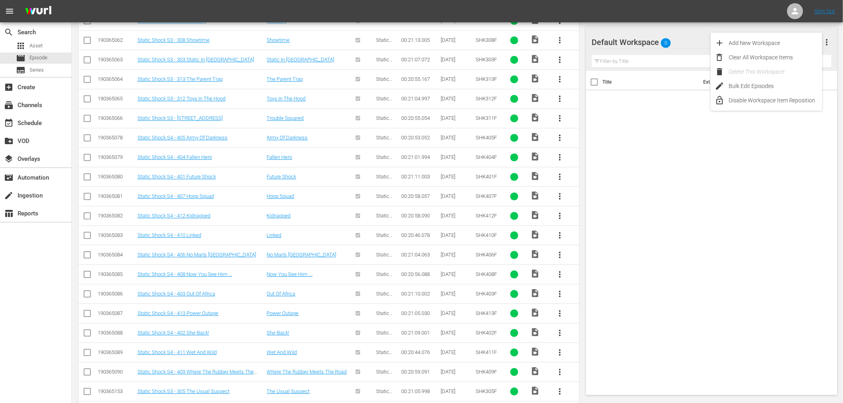
click at [830, 41] on span "more_vert" at bounding box center [827, 42] width 10 height 10
click at [741, 268] on div "Title Ext. ID Type Duration" at bounding box center [712, 231] width 252 height 321
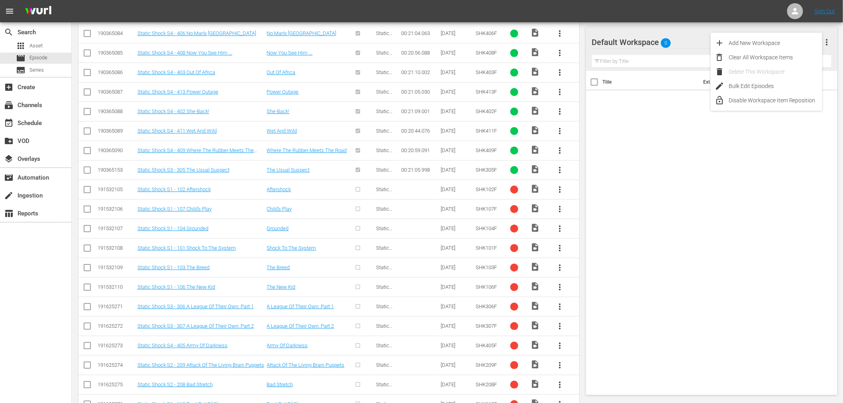
scroll to position [1506, 0]
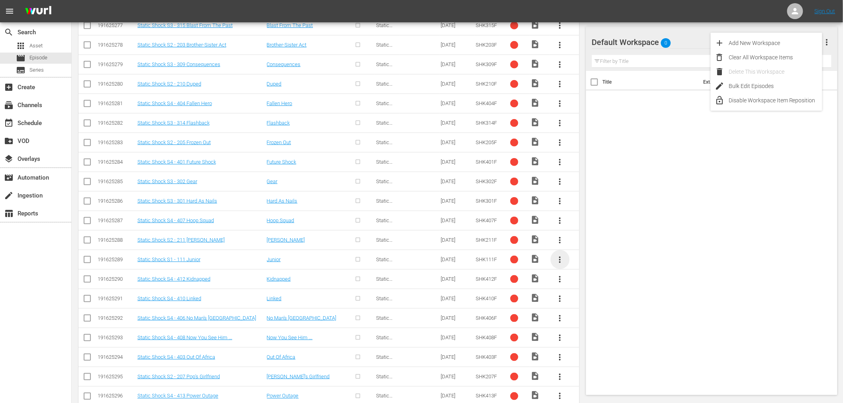
click at [559, 255] on span "more_vert" at bounding box center [560, 260] width 10 height 10
click at [593, 263] on div "Workspace" at bounding box center [603, 259] width 54 height 19
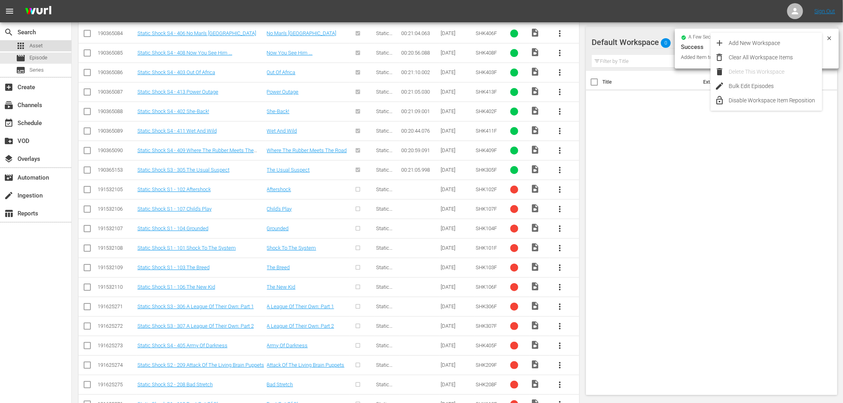
click at [42, 42] on span "Asset" at bounding box center [35, 46] width 13 height 8
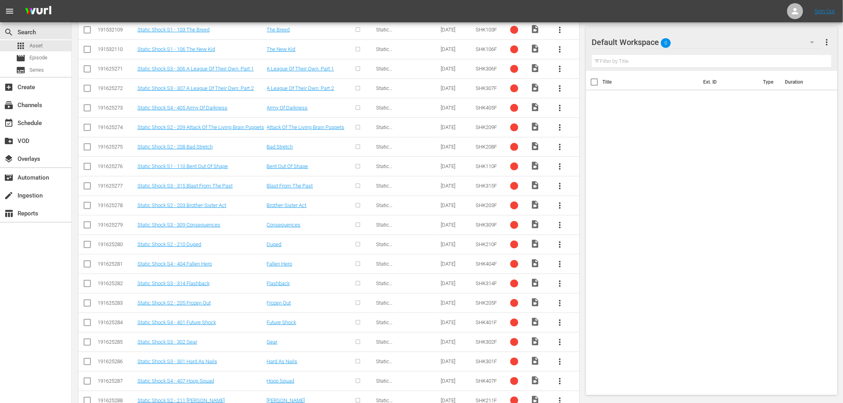
scroll to position [1639, 0]
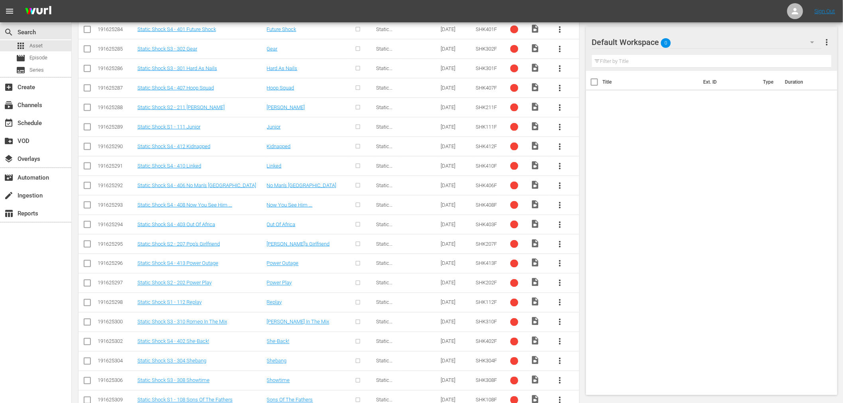
click at [534, 239] on span "video_file" at bounding box center [535, 244] width 10 height 10
click at [536, 239] on span "video_file" at bounding box center [535, 244] width 10 height 10
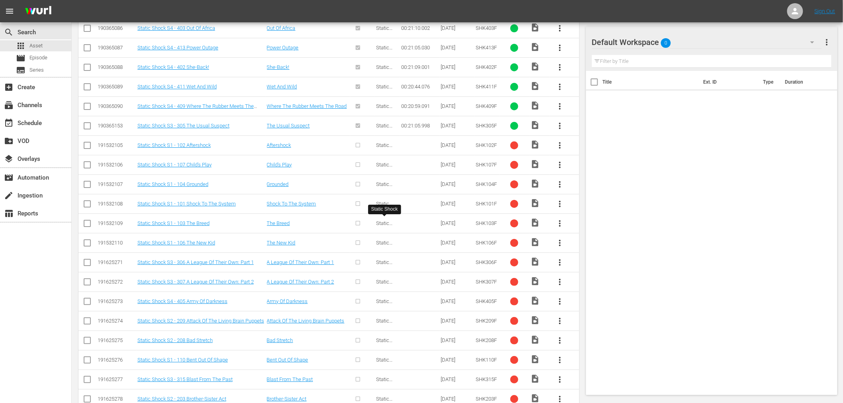
scroll to position [1462, 0]
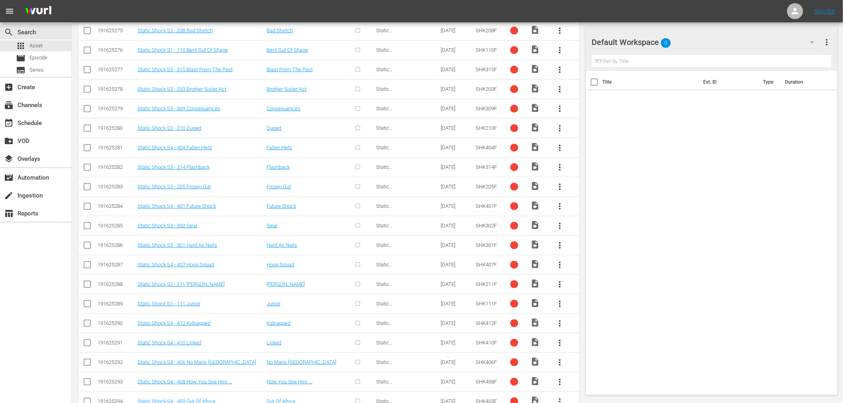
click at [659, 322] on div "Title Ext. ID Type Duration" at bounding box center [712, 231] width 252 height 321
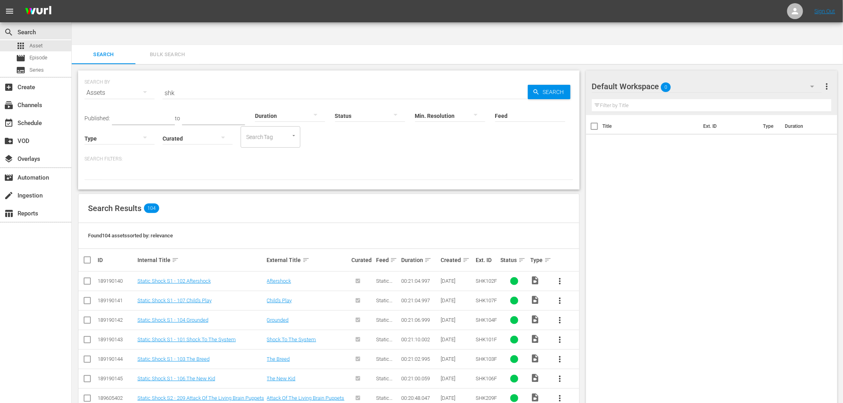
scroll to position [0, 0]
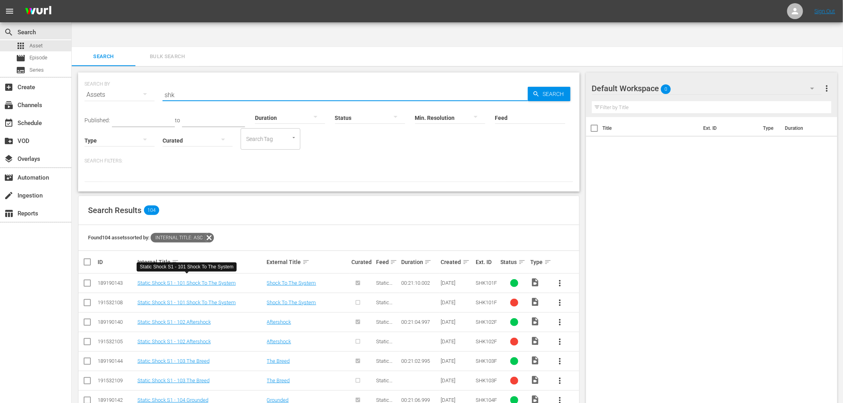
drag, startPoint x: 177, startPoint y: 66, endPoint x: 160, endPoint y: 69, distance: 17.0
click at [160, 76] on div "SEARCH BY Search By Assets Search ID, Title, Description, Keywords, or Category…" at bounding box center [328, 90] width 489 height 29
paste input "191625376"
type input "191625376"
click at [536, 98] on div "Feed Feed Title" at bounding box center [530, 112] width 70 height 29
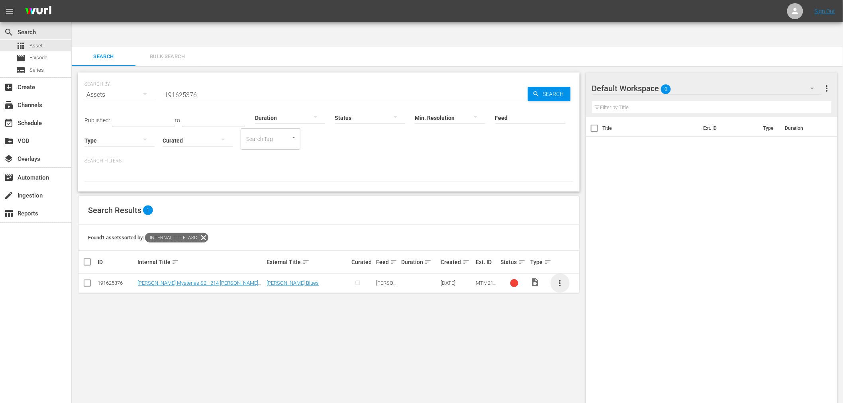
click at [560, 278] on span "more_vert" at bounding box center [560, 283] width 10 height 10
click at [591, 318] on div "Episode" at bounding box center [603, 318] width 54 height 19
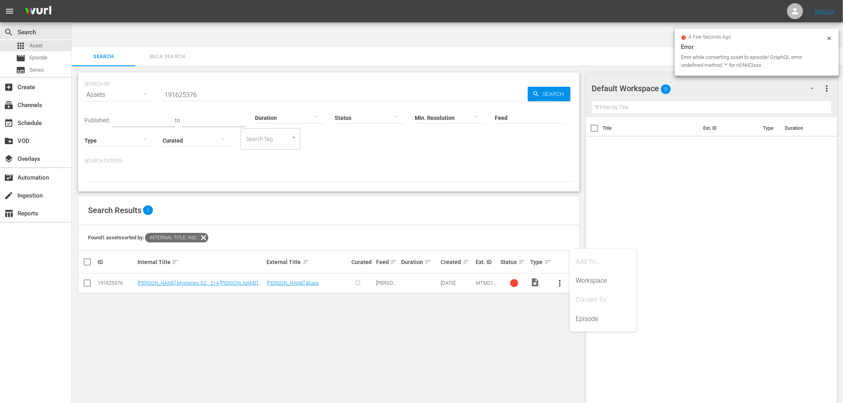
click at [830, 34] on div "a few seconds ago Error Error while converting asset to episode! GraphQL error:…" at bounding box center [757, 52] width 164 height 47
click at [515, 336] on div "SEARCH BY Search By Assets Search ID, Title, Description, Keywords, or Category…" at bounding box center [329, 247] width 514 height 362
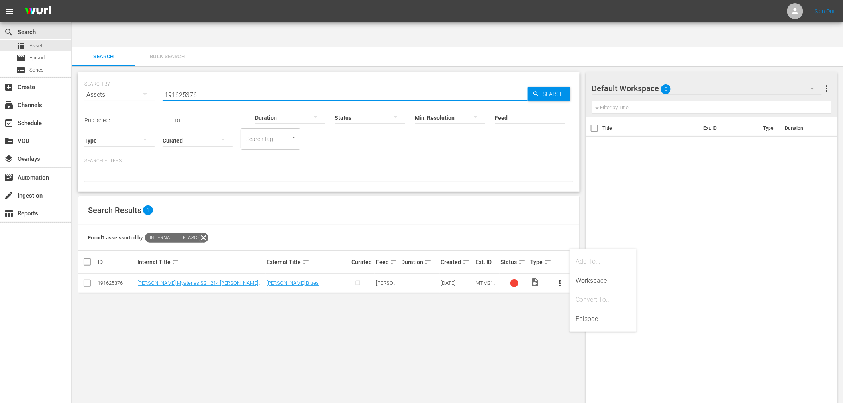
click at [180, 85] on input "191625376" at bounding box center [344, 94] width 365 height 19
click at [187, 85] on input "191625376" at bounding box center [344, 94] width 365 height 19
click at [560, 87] on span "Search" at bounding box center [555, 94] width 31 height 14
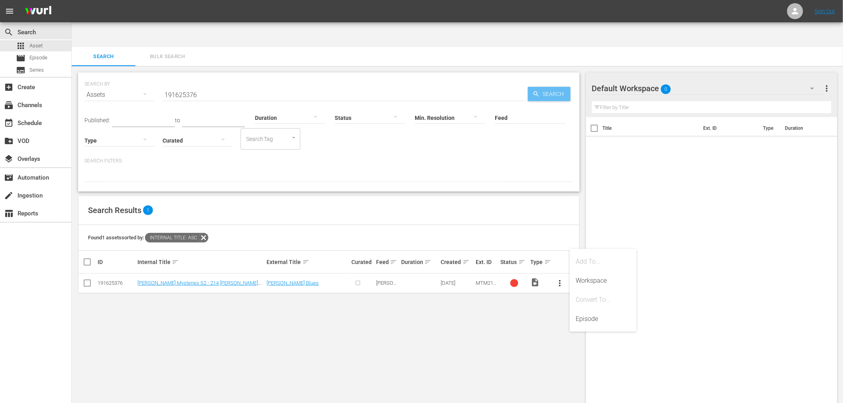
click at [554, 87] on span "Search" at bounding box center [555, 94] width 31 height 14
click at [243, 85] on input "191625376" at bounding box center [344, 94] width 365 height 19
click at [526, 321] on div "SEARCH BY Search By Assets Search ID, Title, Description, Keywords, or Category…" at bounding box center [329, 247] width 514 height 362
click at [248, 308] on div "SEARCH BY Search By Assets Search ID, Title, Description, Keywords, or Category…" at bounding box center [329, 247] width 514 height 362
click at [185, 85] on input "191625376" at bounding box center [344, 94] width 365 height 19
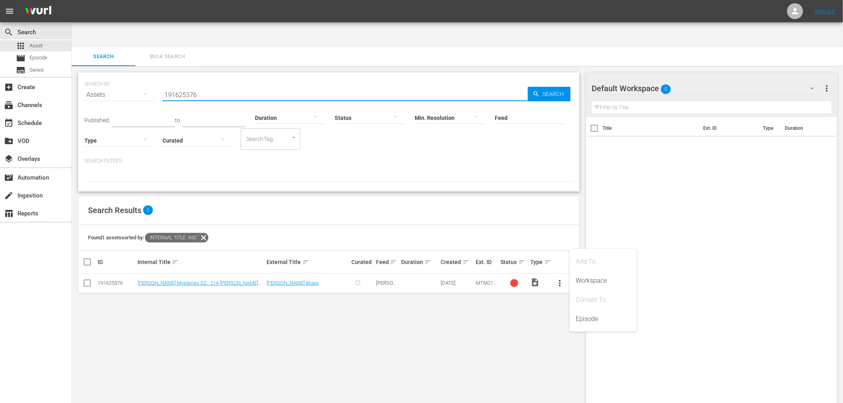
click at [185, 85] on input "191625376" at bounding box center [344, 94] width 365 height 19
click at [44, 13] on img at bounding box center [38, 11] width 38 height 19
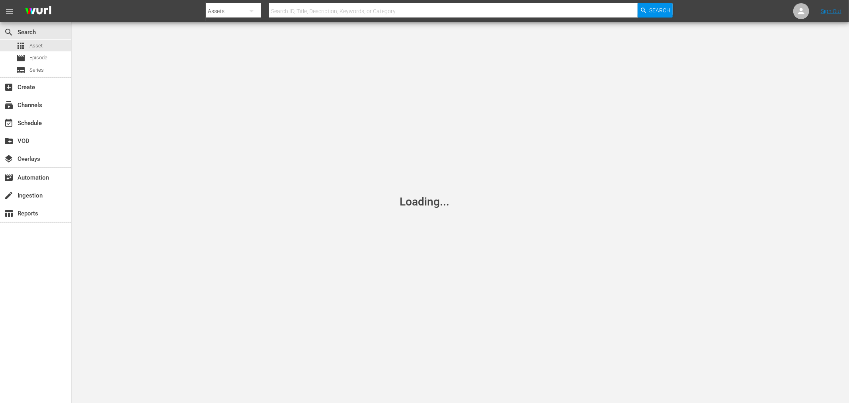
click at [730, 56] on div "Loading..." at bounding box center [424, 201] width 849 height 403
click at [806, 12] on icon at bounding box center [802, 11] width 10 height 10
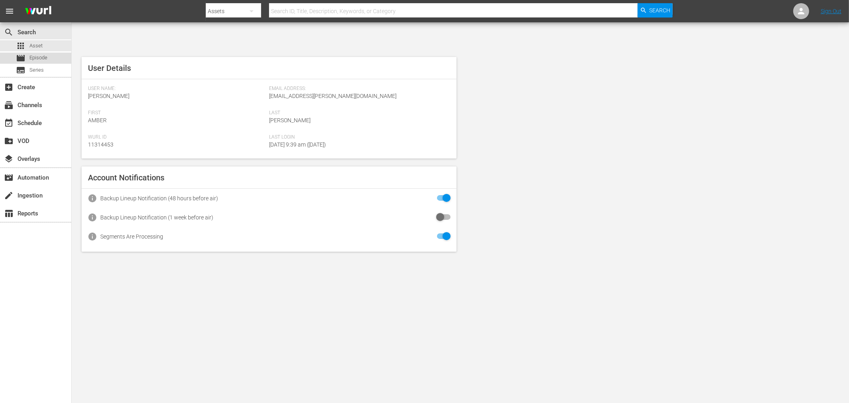
click at [29, 58] on span "Episode" at bounding box center [38, 58] width 18 height 8
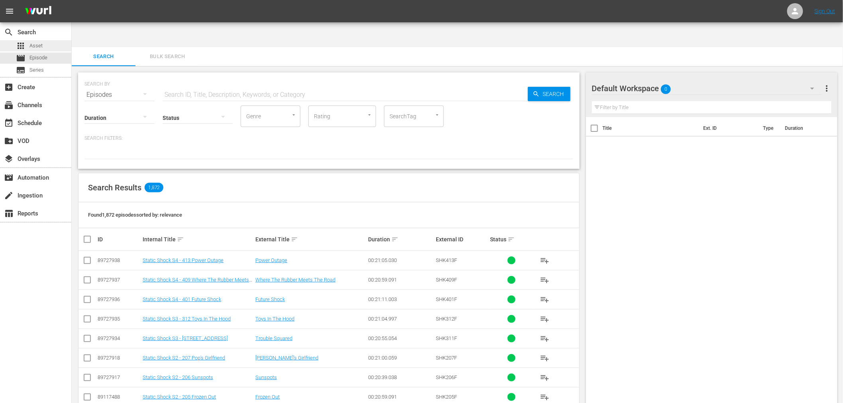
click at [40, 45] on span "Asset" at bounding box center [35, 46] width 13 height 8
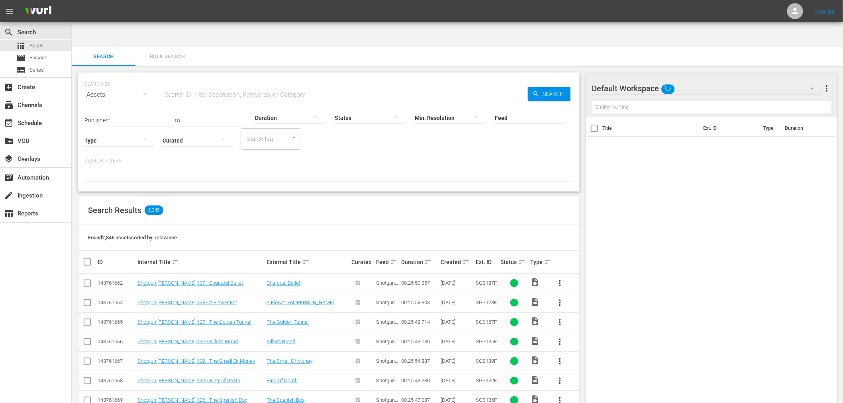
click at [400, 98] on div "Status" at bounding box center [370, 112] width 70 height 29
drag, startPoint x: 319, startPoint y: 73, endPoint x: 317, endPoint y: 69, distance: 4.3
click at [319, 85] on input "text" at bounding box center [344, 94] width 365 height 19
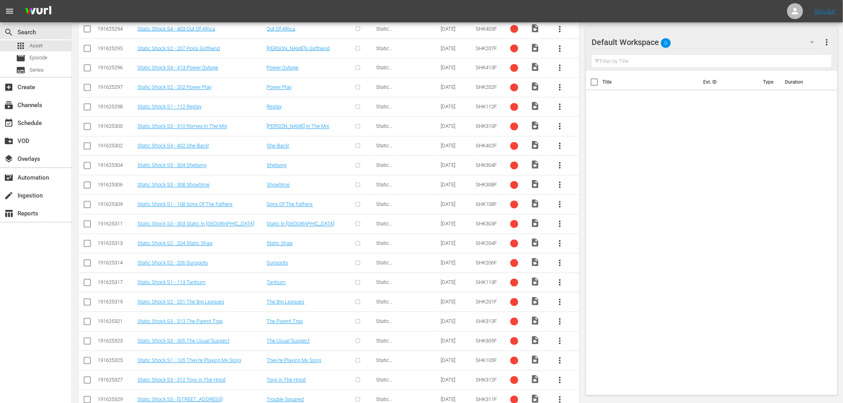
scroll to position [1790, 0]
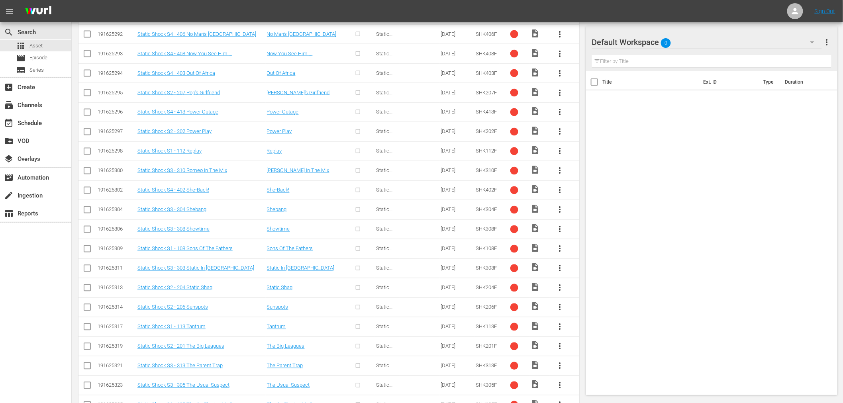
click at [115, 168] on div "191625300" at bounding box center [116, 171] width 37 height 6
drag, startPoint x: 124, startPoint y: 148, endPoint x: 97, endPoint y: 147, distance: 27.1
click at [97, 161] on td "191625300" at bounding box center [116, 171] width 40 height 20
copy div "191625300"
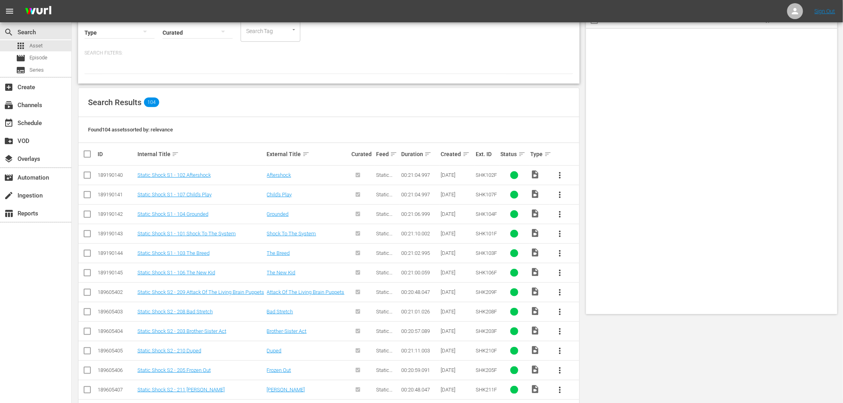
scroll to position [0, 0]
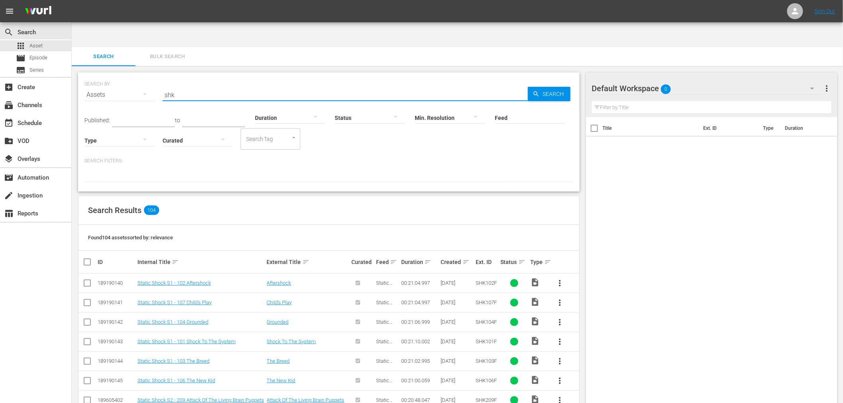
drag, startPoint x: 181, startPoint y: 72, endPoint x: 159, endPoint y: 70, distance: 21.6
click at [159, 76] on div "SEARCH BY Search By Assets Search ID, Title, Description, Keywords, or Category…" at bounding box center [328, 90] width 489 height 29
paste input "191625300"
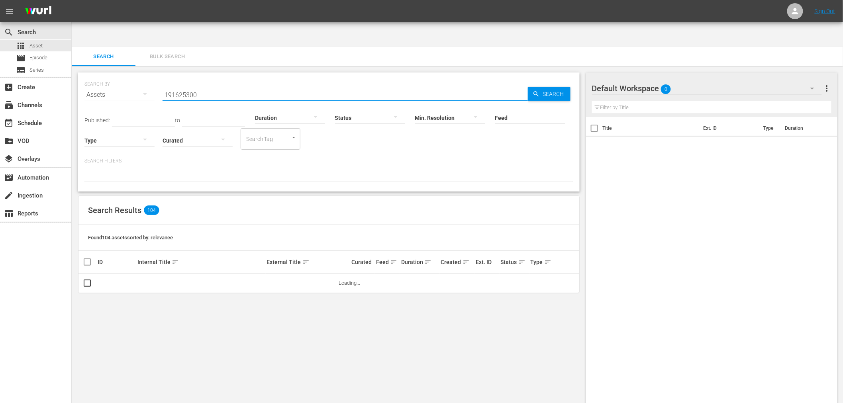
type input "191625300"
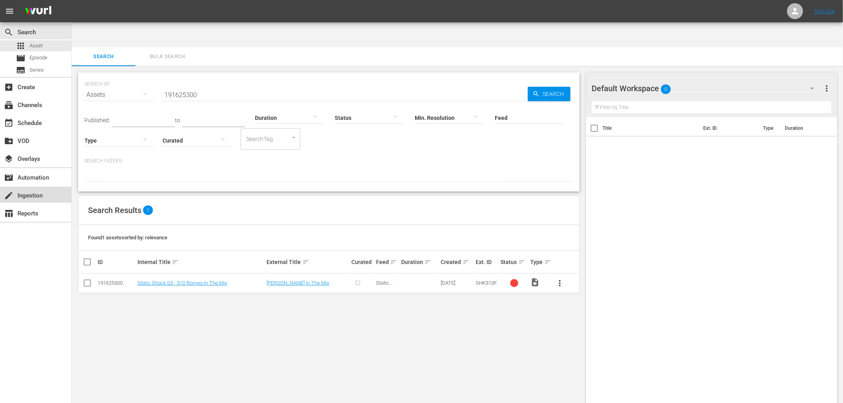
click at [33, 194] on div "create Ingestion" at bounding box center [22, 194] width 45 height 7
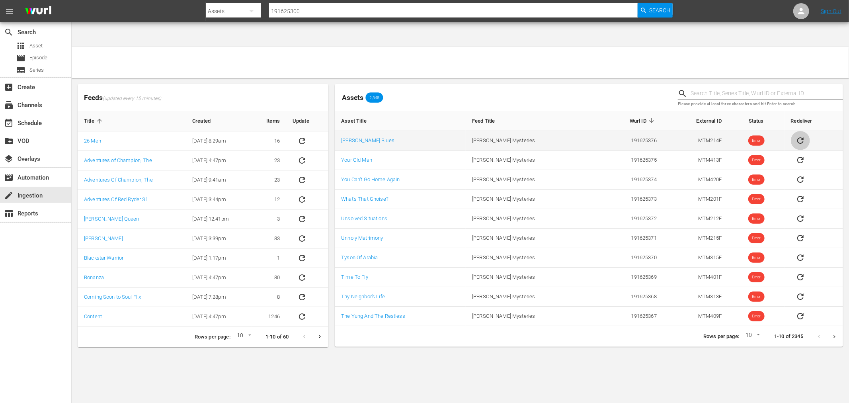
click at [801, 136] on icon "sticky table" at bounding box center [801, 141] width 10 height 10
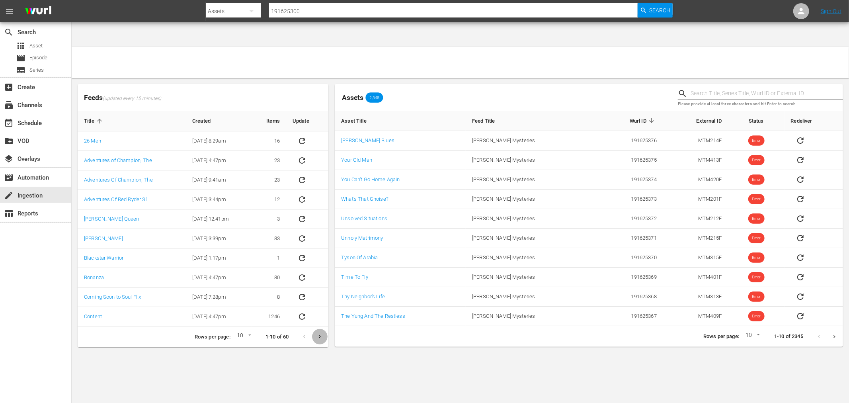
click at [317, 334] on icon "Next page" at bounding box center [320, 337] width 6 height 6
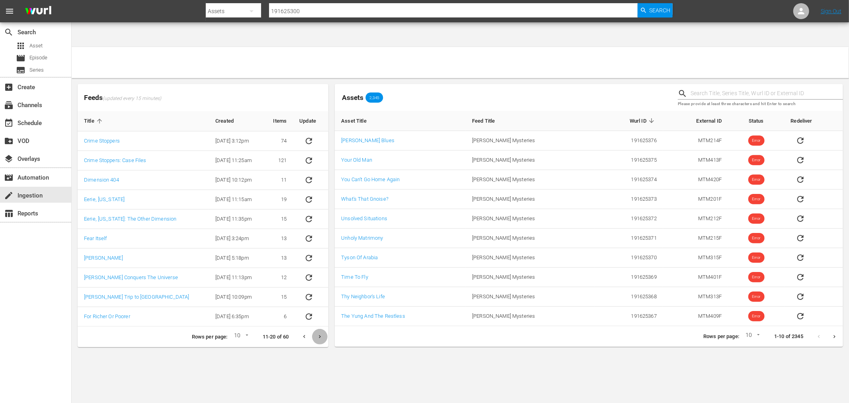
click at [316, 329] on button "Next page" at bounding box center [320, 337] width 16 height 16
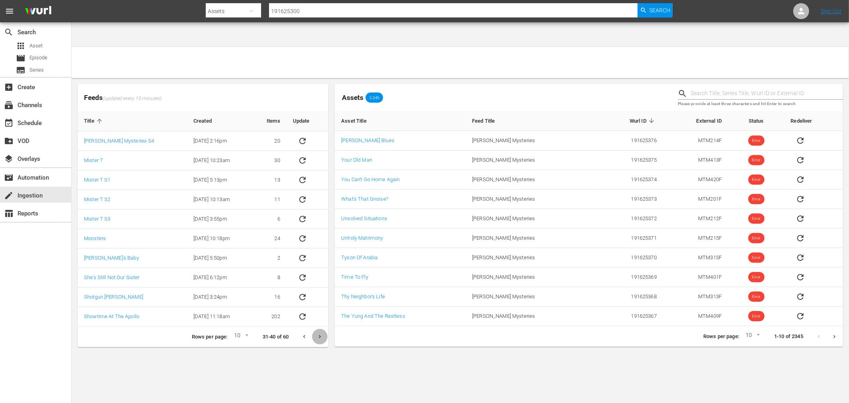
click at [317, 334] on icon "Next page" at bounding box center [320, 337] width 6 height 6
click at [316, 329] on button "Next page" at bounding box center [320, 337] width 16 height 16
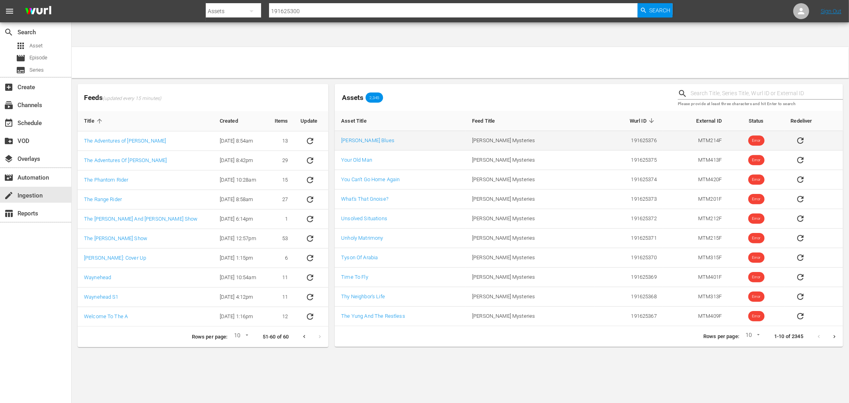
click at [636, 131] on td "191625376" at bounding box center [629, 141] width 68 height 20
copy td "191625376"
click at [633, 131] on td "191625376" at bounding box center [629, 141] width 68 height 20
click at [701, 131] on td "MTM214F" at bounding box center [695, 141] width 65 height 20
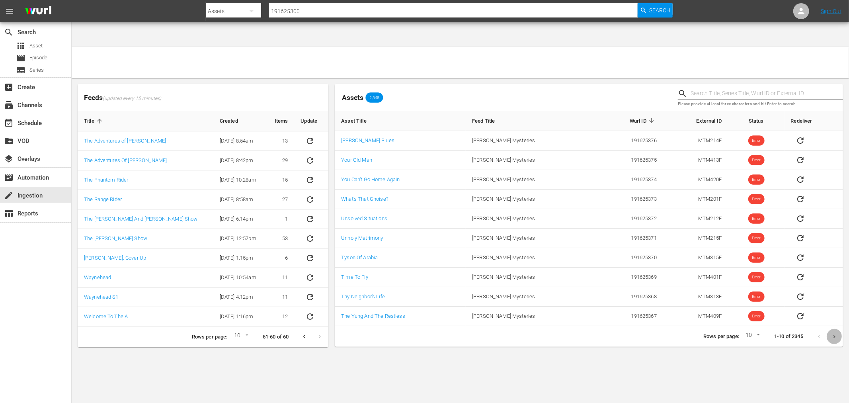
click at [833, 334] on icon "Next page" at bounding box center [835, 337] width 6 height 6
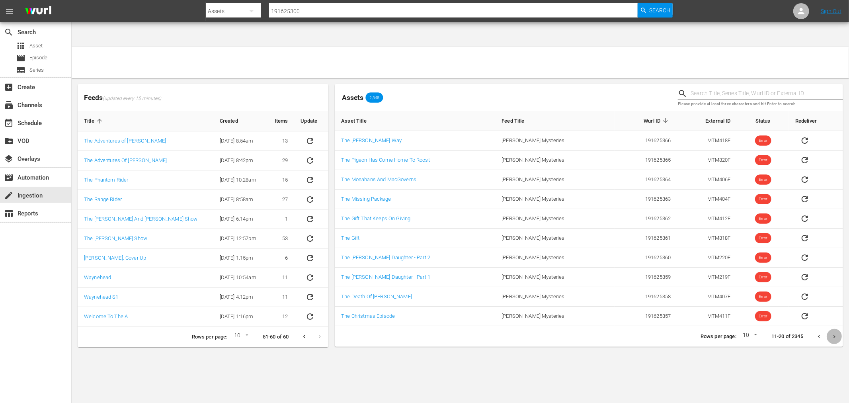
click at [834, 334] on icon "Next page" at bounding box center [835, 337] width 6 height 6
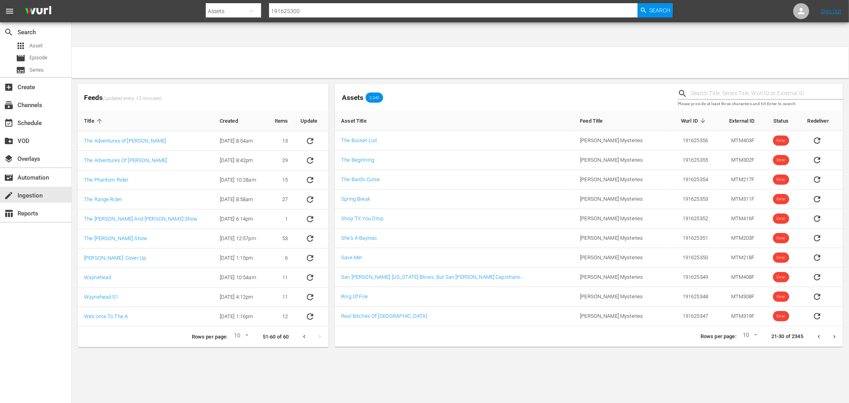
click at [834, 334] on icon "Next page" at bounding box center [835, 337] width 6 height 6
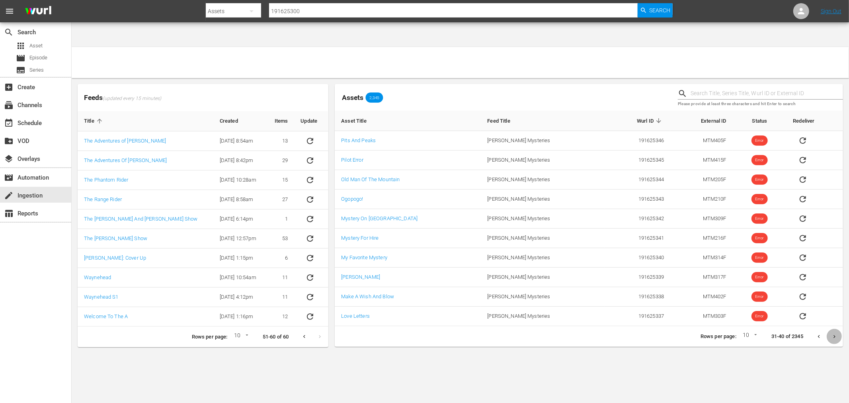
click at [833, 334] on icon "Next page" at bounding box center [835, 337] width 6 height 6
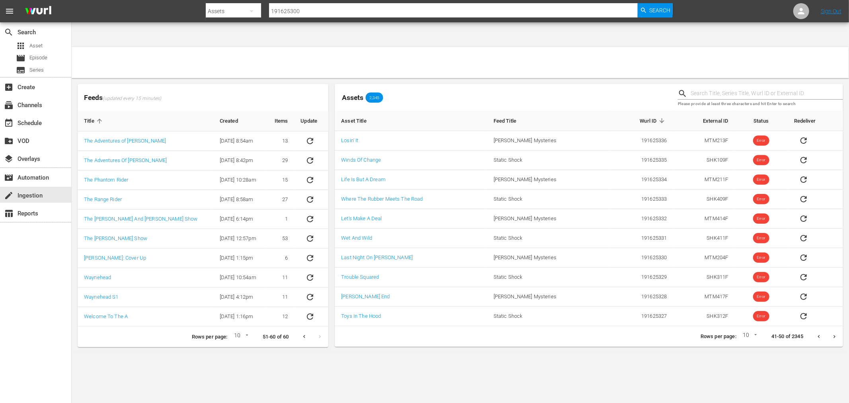
click at [833, 334] on icon "Next page" at bounding box center [835, 337] width 6 height 6
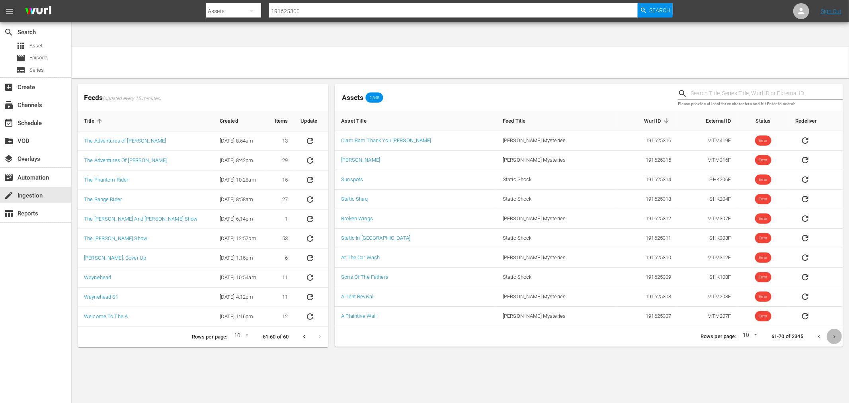
click at [834, 334] on icon "Next page" at bounding box center [835, 337] width 6 height 6
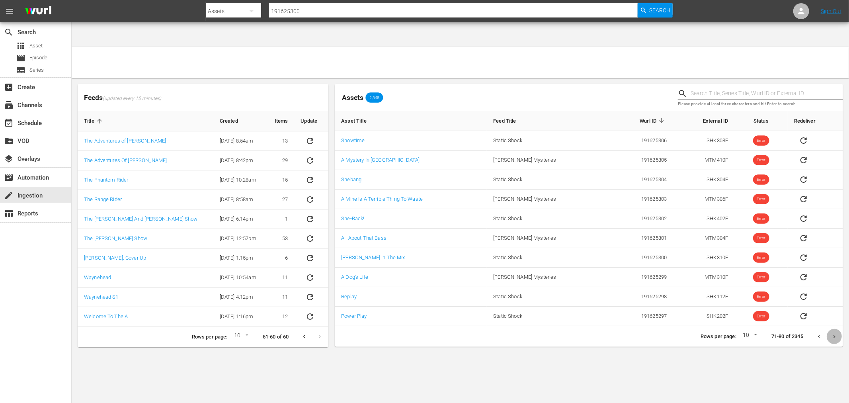
click at [834, 334] on icon "Next page" at bounding box center [835, 337] width 6 height 6
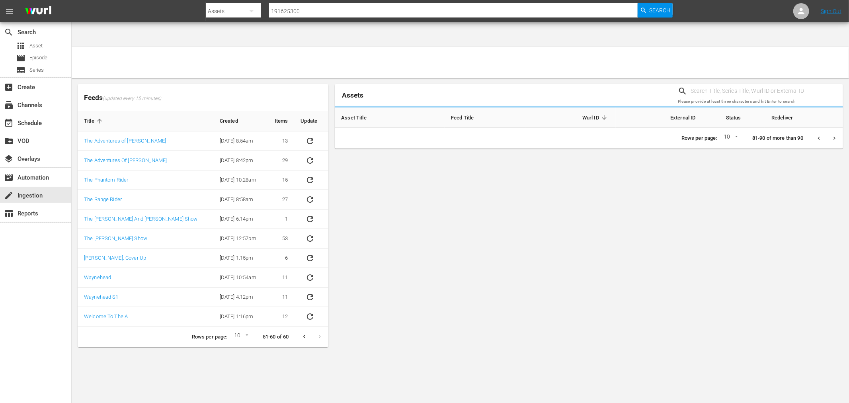
click at [833, 315] on div "Assets Please provide at least three characters and hit Enter to search Asset T…" at bounding box center [589, 215] width 509 height 263
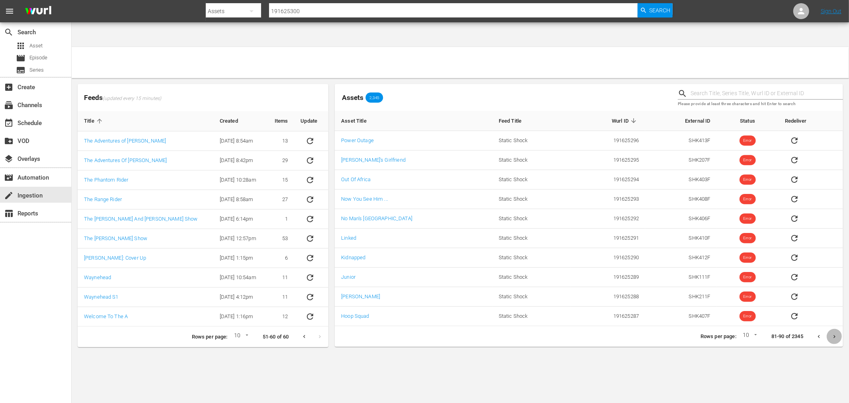
click at [833, 334] on icon "Next page" at bounding box center [835, 337] width 6 height 6
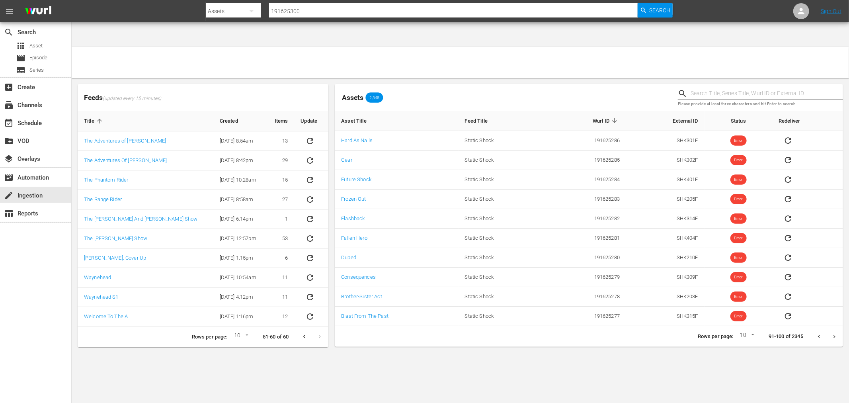
click at [834, 334] on icon "Next page" at bounding box center [835, 337] width 6 height 6
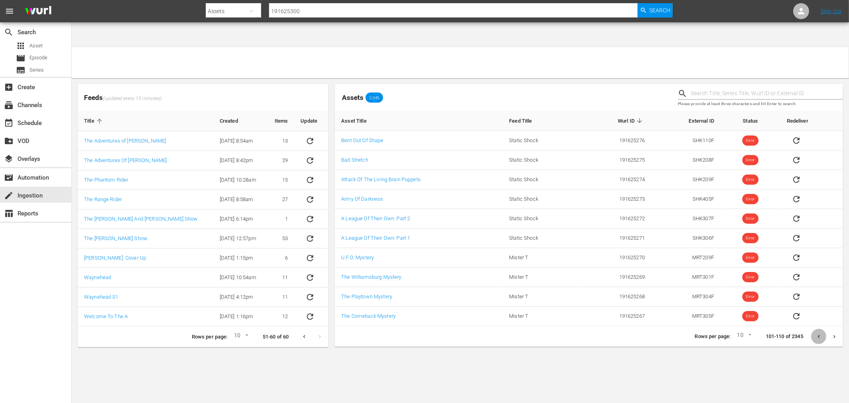
click at [822, 334] on icon "Previous page" at bounding box center [819, 337] width 6 height 6
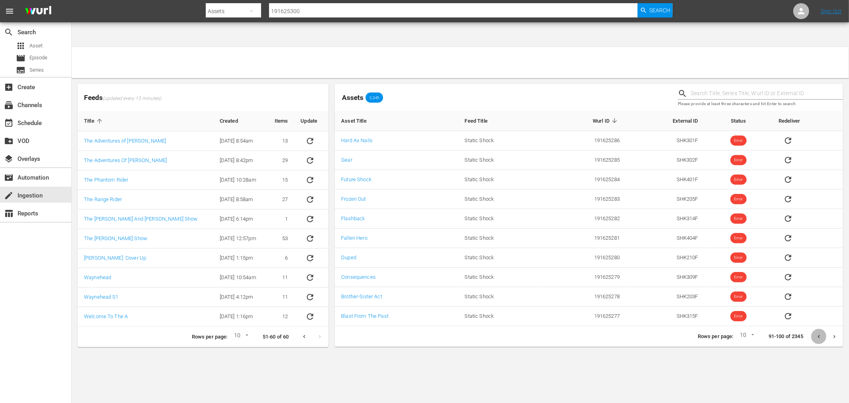
click at [822, 334] on icon "Previous page" at bounding box center [819, 337] width 6 height 6
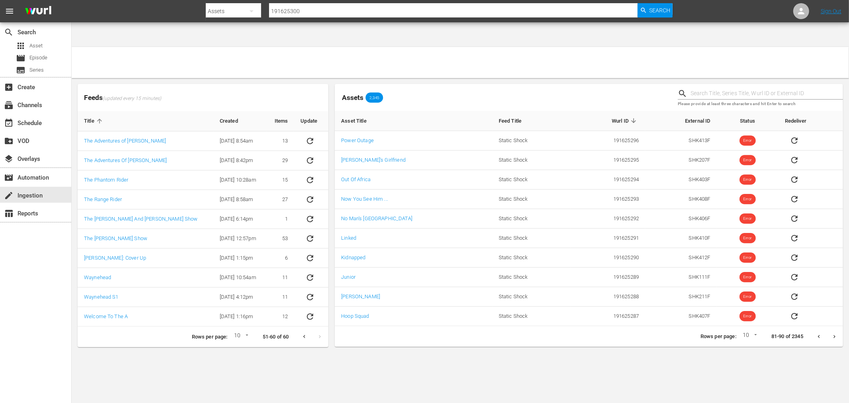
click at [822, 334] on icon "Previous page" at bounding box center [819, 337] width 6 height 6
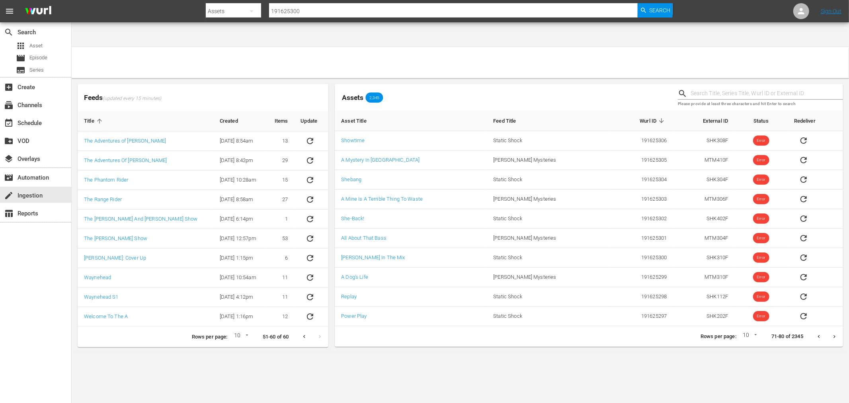
click at [839, 329] on button "Next page" at bounding box center [835, 337] width 16 height 16
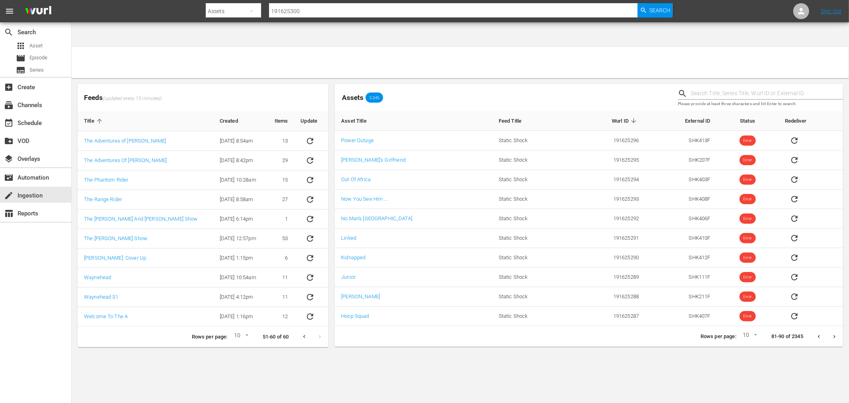
click at [839, 329] on button "Next page" at bounding box center [835, 337] width 16 height 16
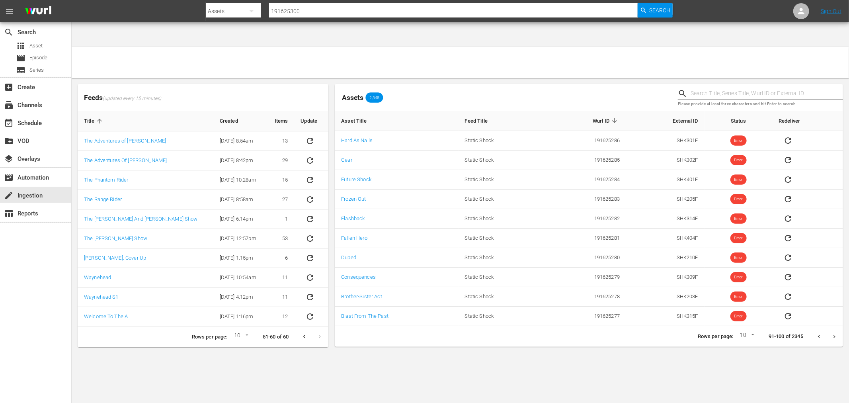
click at [840, 329] on button "Next page" at bounding box center [835, 337] width 16 height 16
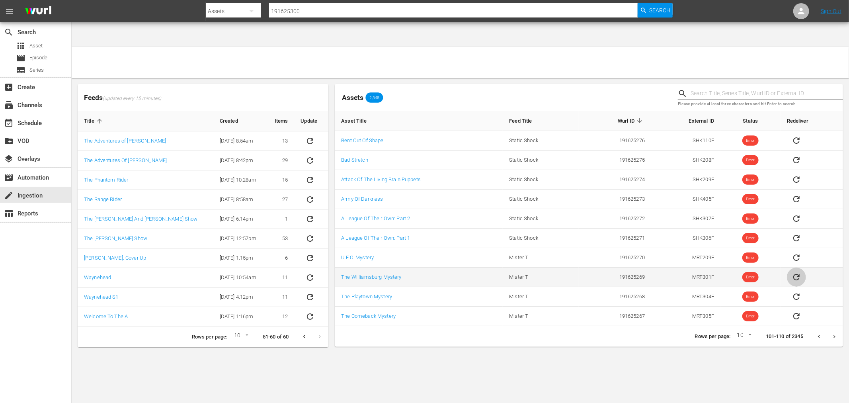
click at [795, 272] on icon "sticky table" at bounding box center [797, 277] width 10 height 10
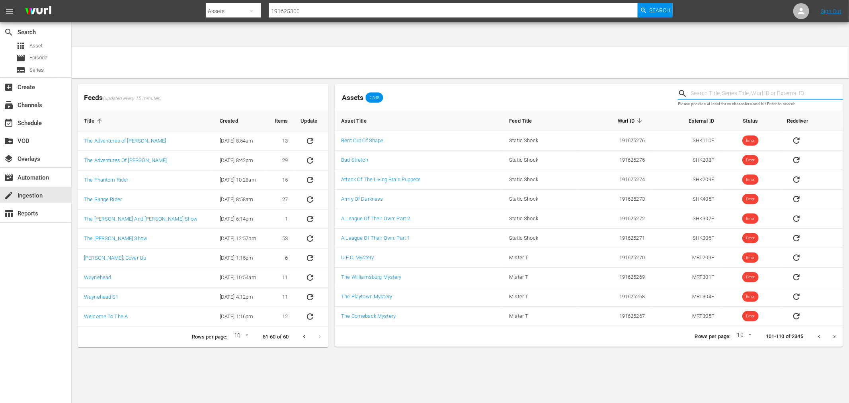
click at [712, 88] on input "text" at bounding box center [767, 94] width 153 height 12
drag, startPoint x: 564, startPoint y: 335, endPoint x: 560, endPoint y: 322, distance: 14.0
click at [560, 328] on body "menu Search By Assets Search ID, Title, Description, Keywords, or Category 1916…" at bounding box center [424, 226] width 849 height 403
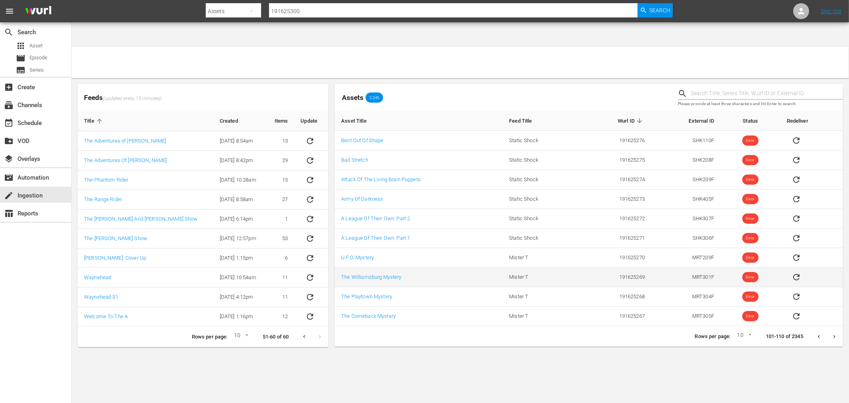
click at [642, 268] on td "191625269" at bounding box center [615, 278] width 72 height 20
copy td "191625269"
click at [635, 374] on body "menu Search By Assets Search ID, Title, Description, Keywords, or Category 1916…" at bounding box center [424, 226] width 849 height 403
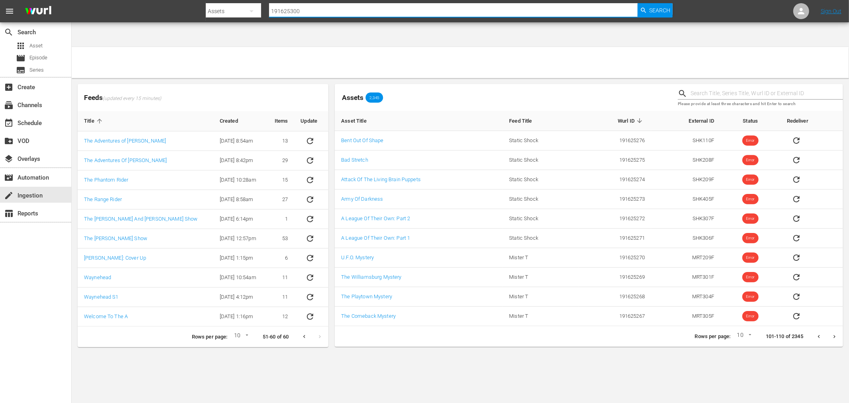
click at [346, 12] on input "191625300" at bounding box center [453, 11] width 369 height 19
drag, startPoint x: 292, startPoint y: 13, endPoint x: 263, endPoint y: 14, distance: 28.7
click at [263, 14] on div "Search By Assets Search ID, Title, Description, Keywords, or Category 191625300…" at bounding box center [439, 11] width 467 height 19
paste input "76"
type input "191625376"
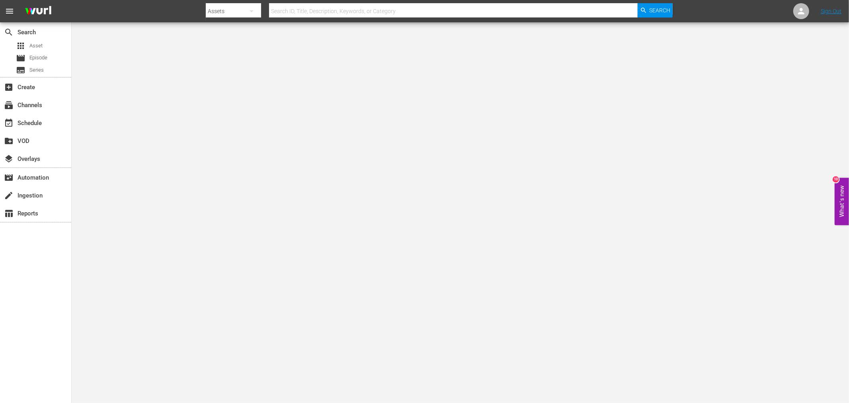
drag, startPoint x: 49, startPoint y: 304, endPoint x: 30, endPoint y: 287, distance: 25.1
click at [49, 304] on div "search Search apps Asset movie Episode subtitles Series add_box Create subscrip…" at bounding box center [36, 223] width 72 height 403
click at [348, 5] on input "text" at bounding box center [453, 11] width 369 height 19
type input "191625376"
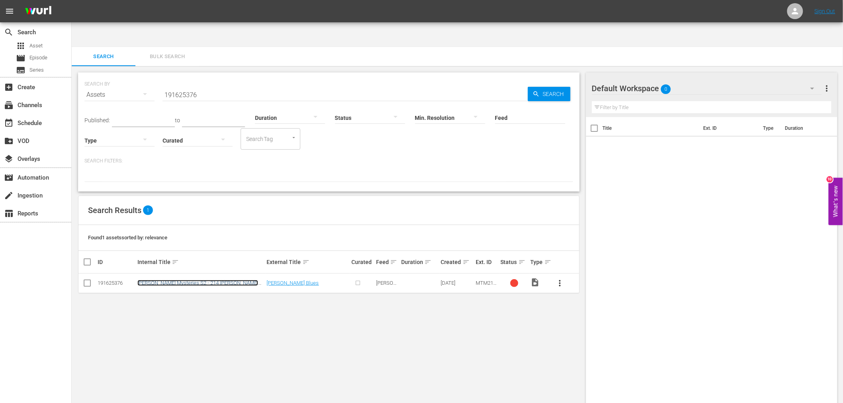
click at [174, 280] on link "[PERSON_NAME] Mysteries S2 - 214 [PERSON_NAME] Blues" at bounding box center [197, 286] width 121 height 12
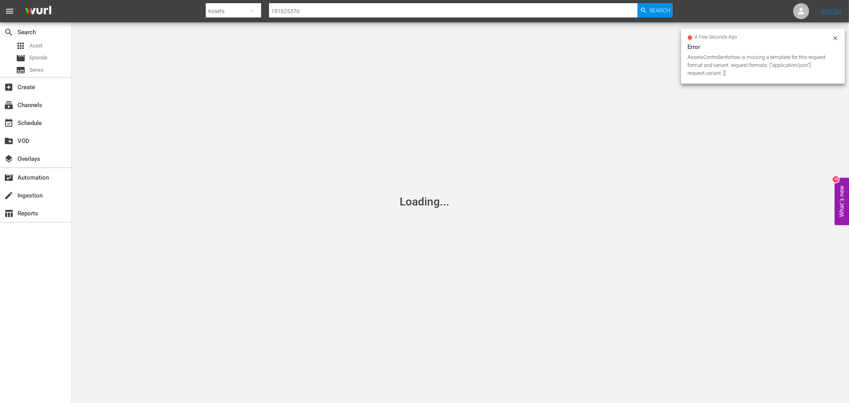
click at [759, 74] on div "AssetsController#show is missing a template for this request format and variant…" at bounding box center [759, 65] width 143 height 24
click at [835, 36] on icon at bounding box center [836, 38] width 6 height 6
click at [438, 230] on div "Loading..." at bounding box center [424, 201] width 849 height 403
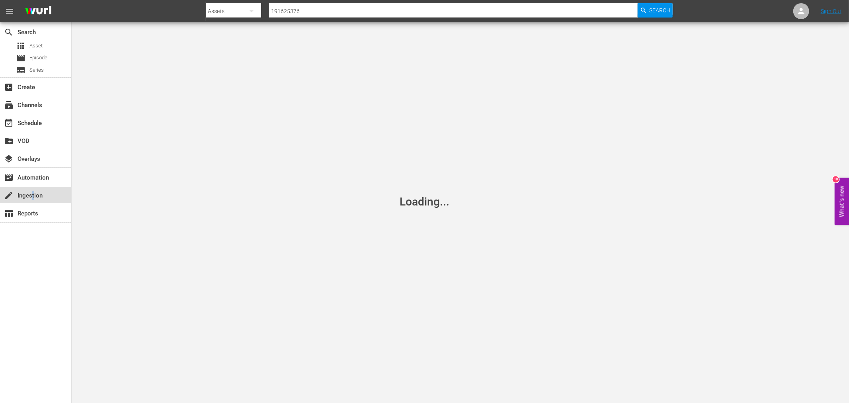
click at [33, 193] on div "create Ingestion" at bounding box center [22, 194] width 45 height 7
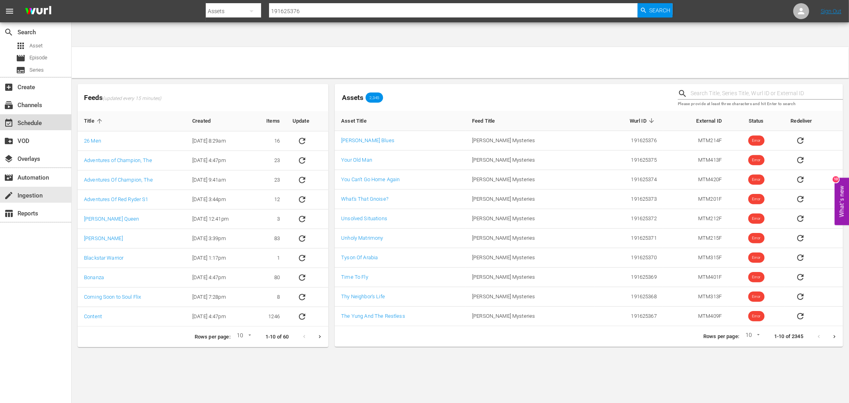
click at [26, 119] on div "event_available Schedule" at bounding box center [22, 121] width 45 height 7
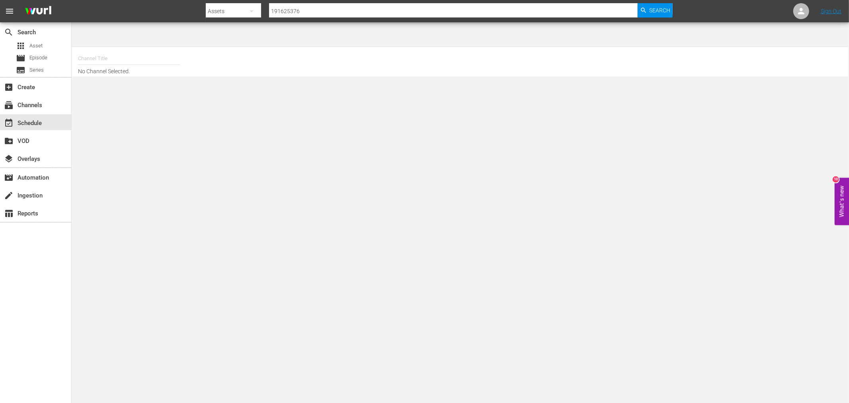
click at [290, 13] on input "191625376" at bounding box center [453, 11] width 369 height 19
click at [133, 49] on input "text" at bounding box center [129, 58] width 102 height 19
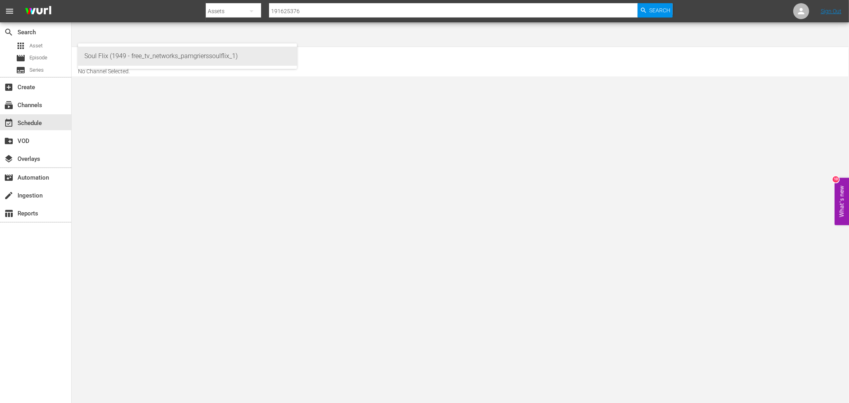
click at [127, 54] on div "Soul Flix (1949 - free_tv_networks_pamgrierssoulflix_1)" at bounding box center [187, 56] width 206 height 19
type input "Soul Flix (1949 - free_tv_networks_pamgrierssoulflix_1)"
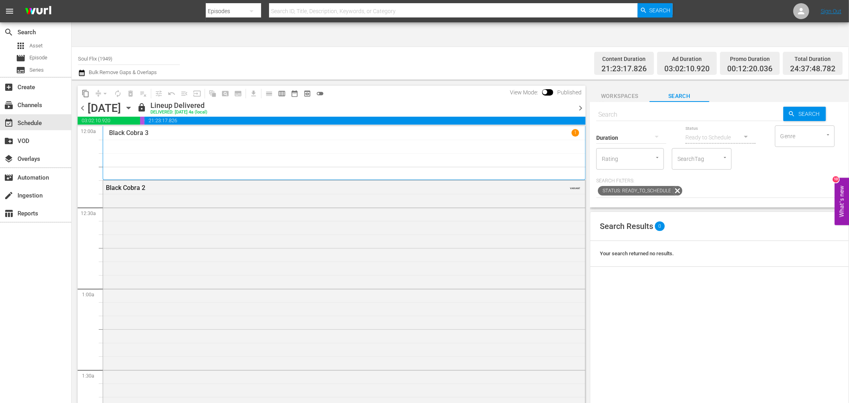
click at [666, 105] on input "text" at bounding box center [690, 114] width 187 height 19
paste input "191625376"
type input "191625376"
click at [802, 107] on span "Search" at bounding box center [811, 114] width 31 height 14
drag, startPoint x: 96, startPoint y: 35, endPoint x: 136, endPoint y: 34, distance: 39.8
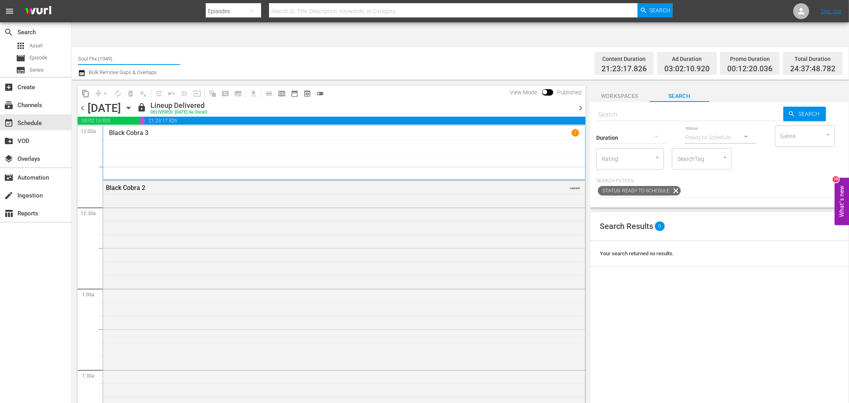
click at [96, 49] on input "Soul Flix (1949)" at bounding box center [129, 58] width 102 height 19
drag, startPoint x: 130, startPoint y: 33, endPoint x: 56, endPoint y: 32, distance: 73.7
click at [72, 25] on div "search Search apps Asset movie Episode subtitles Series add_box Create subscrip…" at bounding box center [461, 25] width 778 height 0
drag, startPoint x: 105, startPoint y: 33, endPoint x: 82, endPoint y: 33, distance: 22.3
click at [82, 49] on input "365" at bounding box center [129, 58] width 102 height 19
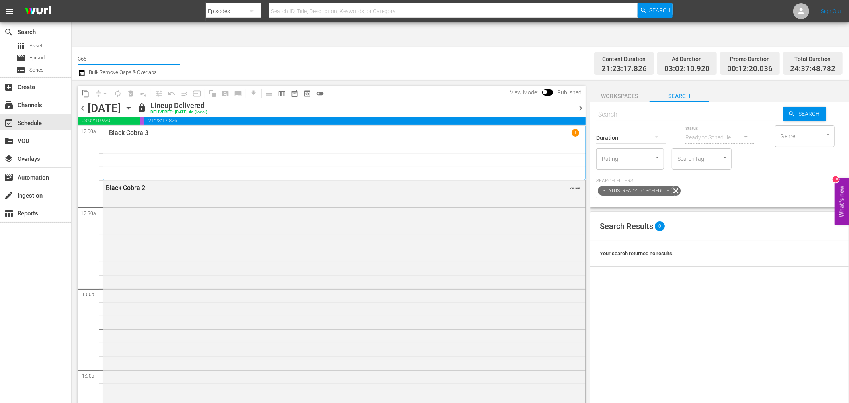
click at [80, 49] on input "365" at bounding box center [129, 58] width 102 height 19
click at [78, 49] on input "365" at bounding box center [129, 58] width 102 height 19
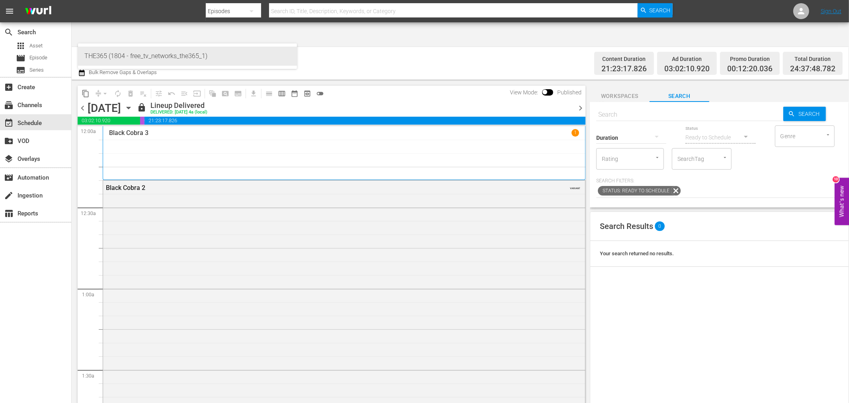
click at [100, 57] on div "THE365 (1804 - free_tv_networks_the365_1)" at bounding box center [187, 56] width 206 height 19
type input "THE365 (1804 - free_tv_networks_the365_1)"
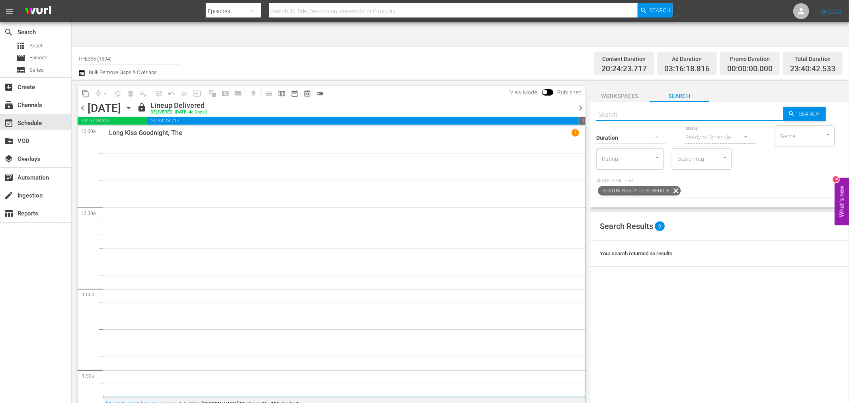
click at [627, 105] on input "text" at bounding box center [690, 114] width 187 height 19
paste input "191625376"
type input "191625376"
click at [796, 107] on span "Search" at bounding box center [811, 114] width 31 height 14
type input "191625376"
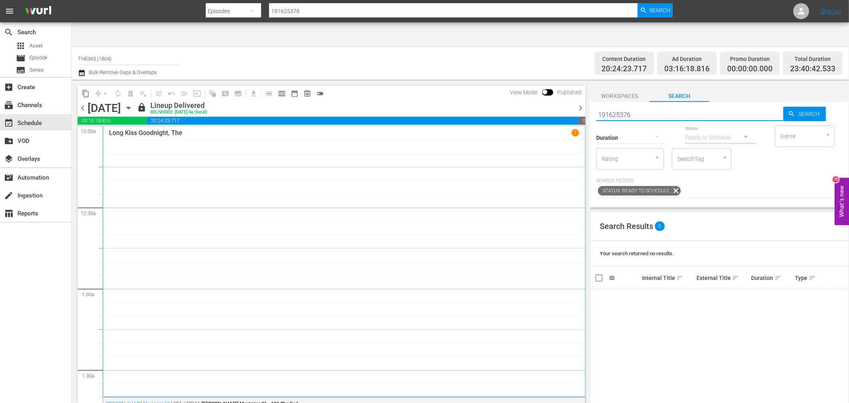
drag, startPoint x: 629, startPoint y: 92, endPoint x: 560, endPoint y: 91, distance: 69.3
click at [560, 91] on div "content_copy compress arrow_drop_down autorenew_outlined delete_forever_outline…" at bounding box center [461, 253] width 778 height 346
type input "static"
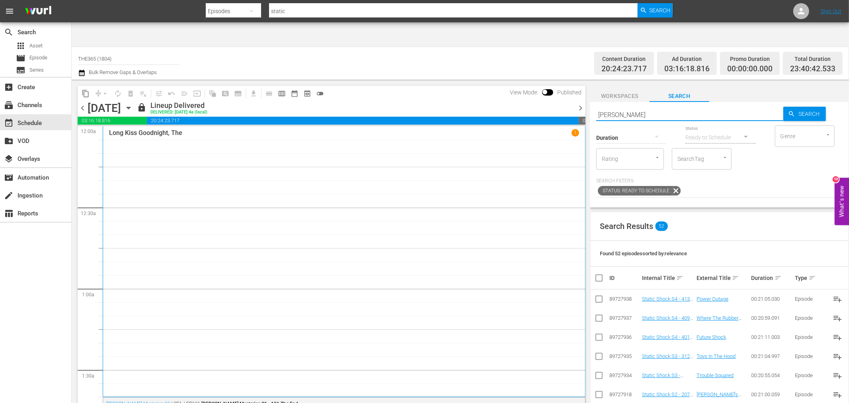
type input "[PERSON_NAME]"
click at [706, 296] on link "[PERSON_NAME] Blues" at bounding box center [723, 299] width 52 height 6
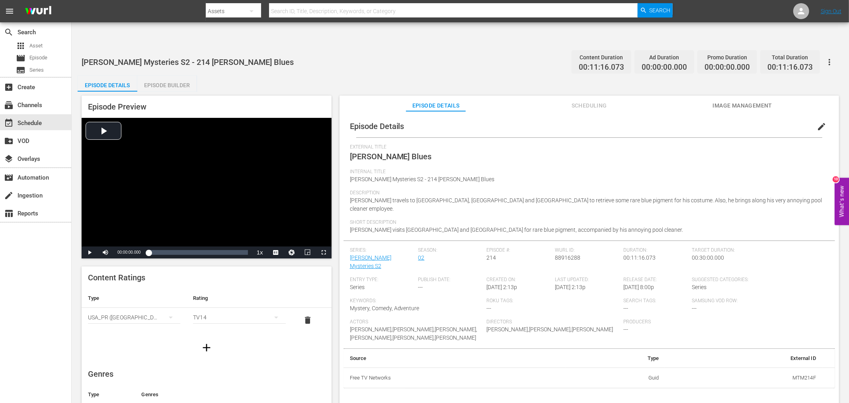
click at [275, 76] on div "Episode Details Episode Builder Episode Preview Video Player is loading. Play V…" at bounding box center [461, 249] width 766 height 346
